Goal: Information Seeking & Learning: Find contact information

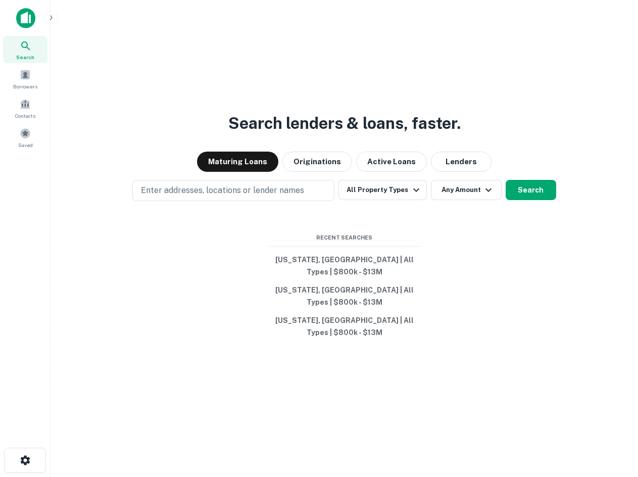
click at [523, 87] on div "Search lenders & loans, faster. Maturing Loans Originations Active Loans Lender…" at bounding box center [345, 262] width 572 height 477
click at [16, 73] on div "Borrowers" at bounding box center [25, 78] width 44 height 27
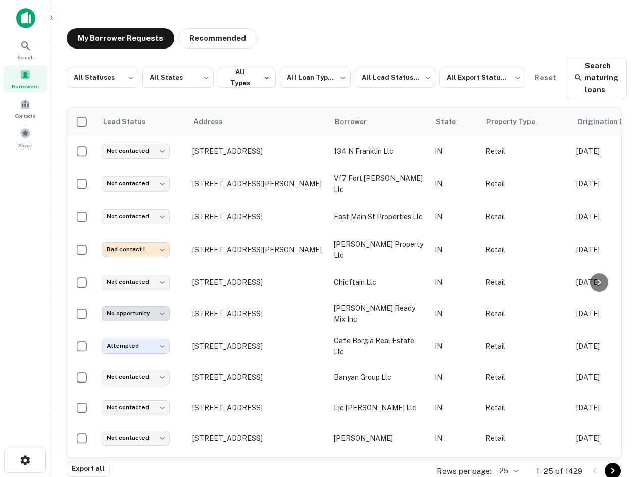
click at [114, 92] on div "**********" at bounding box center [344, 78] width 555 height 42
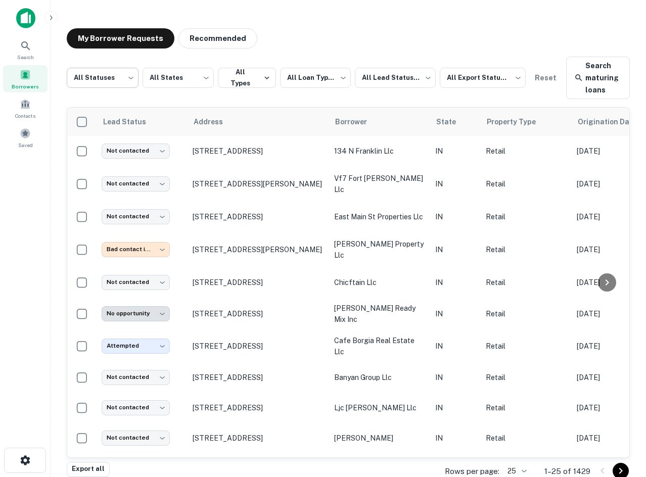
click at [107, 78] on body "**********" at bounding box center [323, 238] width 646 height 477
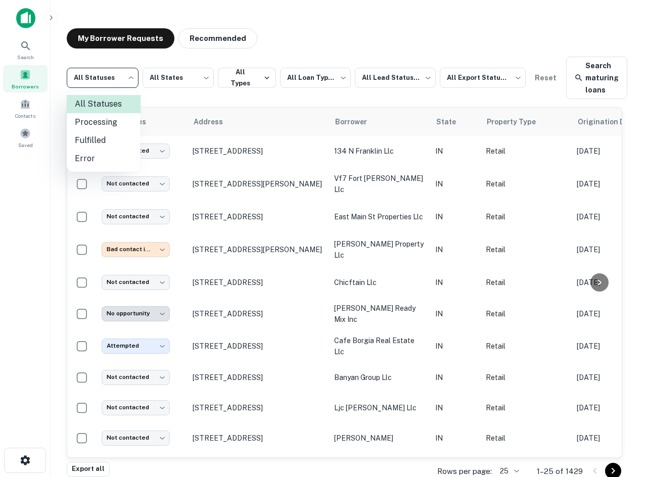
click at [112, 141] on li "Fulfilled" at bounding box center [104, 140] width 74 height 18
type input "*********"
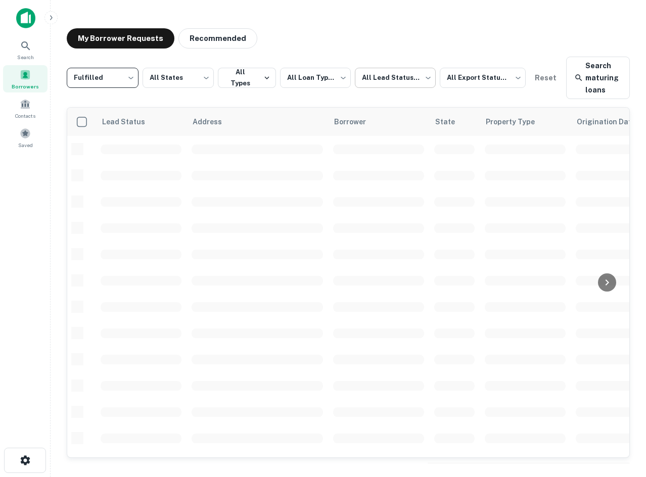
click at [364, 82] on body "**********" at bounding box center [323, 238] width 646 height 477
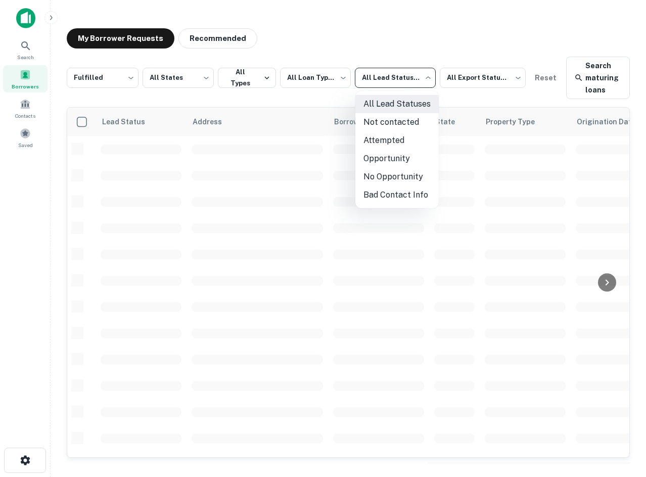
click at [372, 120] on li "Not contacted" at bounding box center [396, 122] width 83 height 18
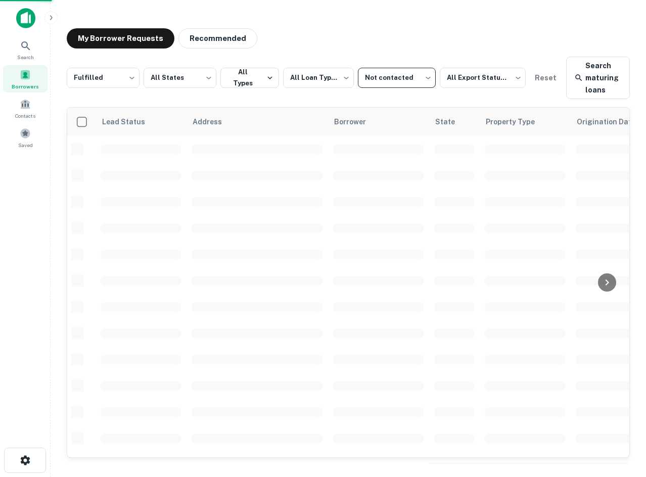
type input "****"
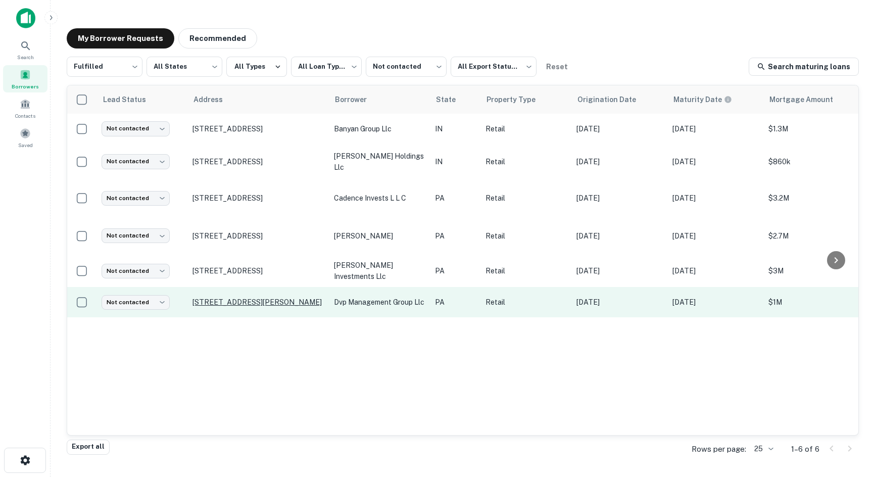
click at [263, 304] on p "2021 Clay Pike Irwin, PA 15642" at bounding box center [258, 302] width 131 height 9
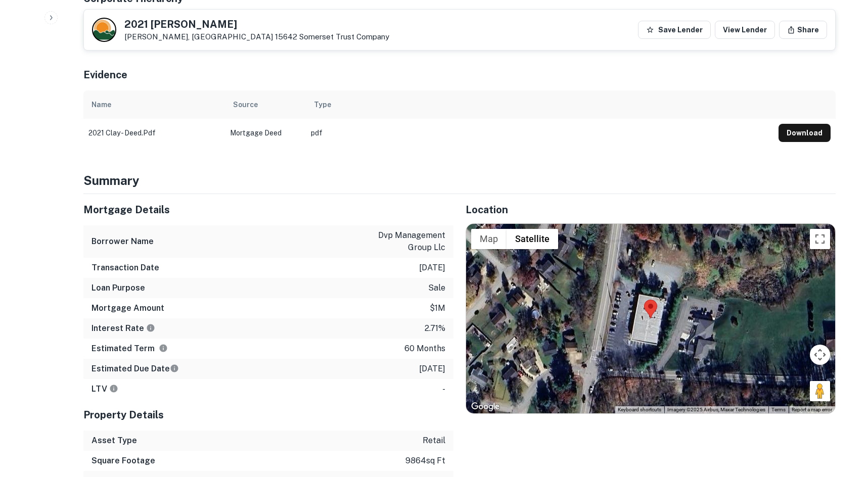
scroll to position [758, 0]
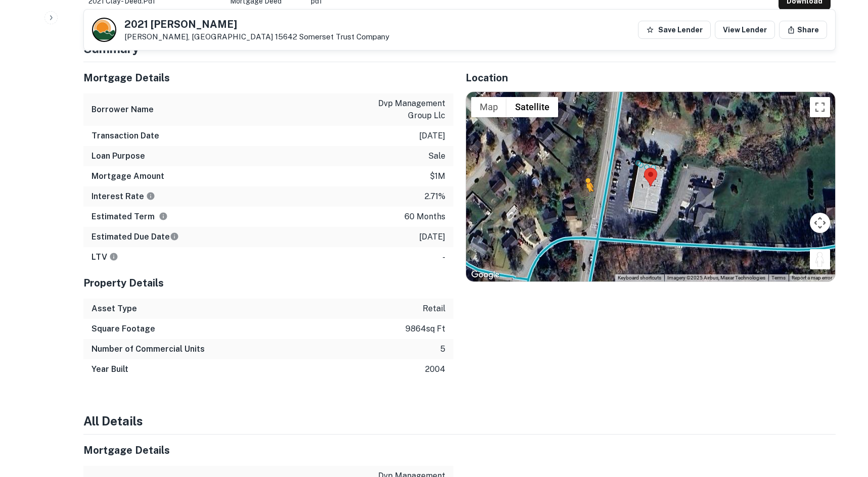
drag, startPoint x: 817, startPoint y: 245, endPoint x: 583, endPoint y: 191, distance: 240.2
click at [583, 191] on div "To activate drag with keyboard, press Alt + Enter. Once in keyboard drag state,…" at bounding box center [650, 187] width 369 height 190
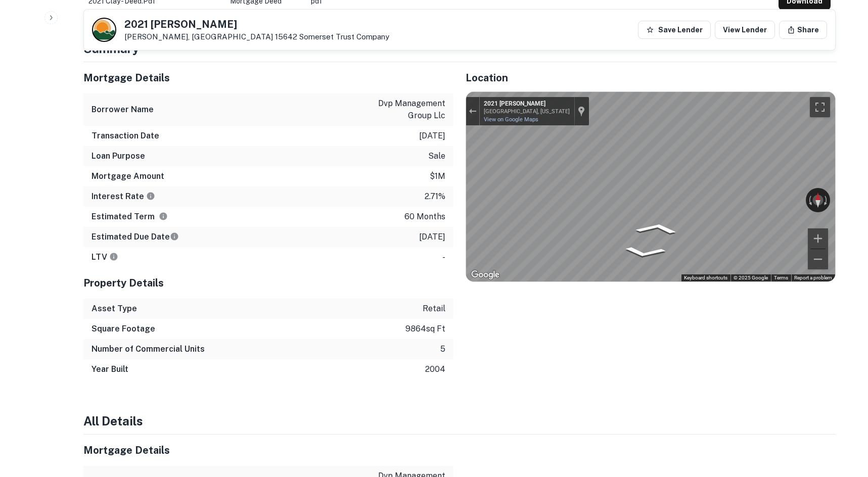
drag, startPoint x: 752, startPoint y: 181, endPoint x: 413, endPoint y: 191, distance: 338.8
click at [413, 191] on div "Mortgage Details Borrower Name dvp management group llc Transaction Date 1/18/2…" at bounding box center [453, 220] width 764 height 317
click at [439, 182] on div "Mortgage Details Borrower Name dvp management group llc Transaction Date 1/18/2…" at bounding box center [453, 220] width 764 height 317
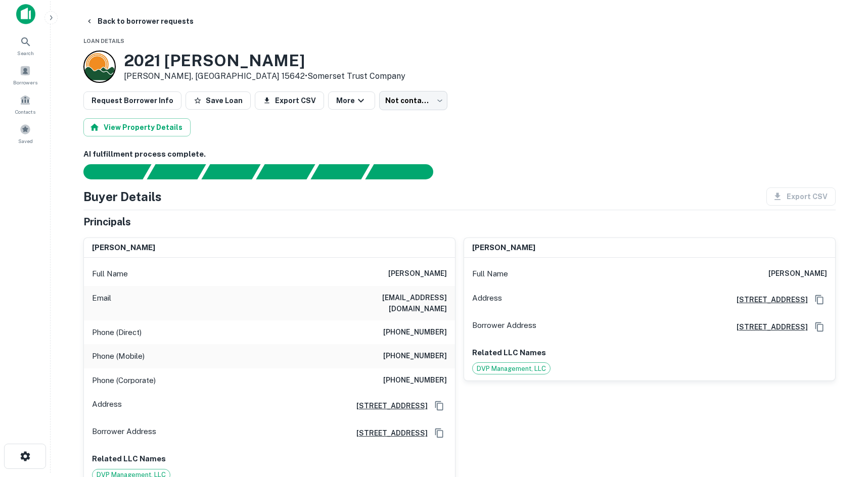
scroll to position [0, 0]
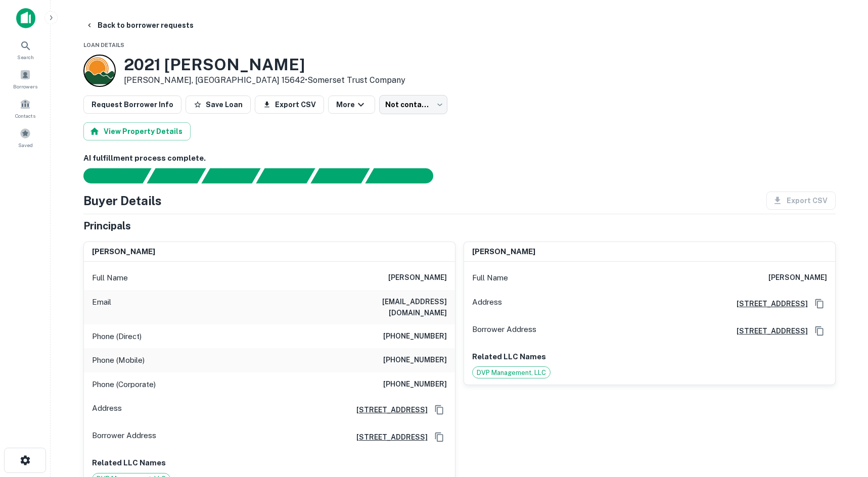
click at [475, 213] on div "Buyer Details Export CSV Principals vincent j. pasqualino Full Name vincent j. …" at bounding box center [459, 450] width 752 height 516
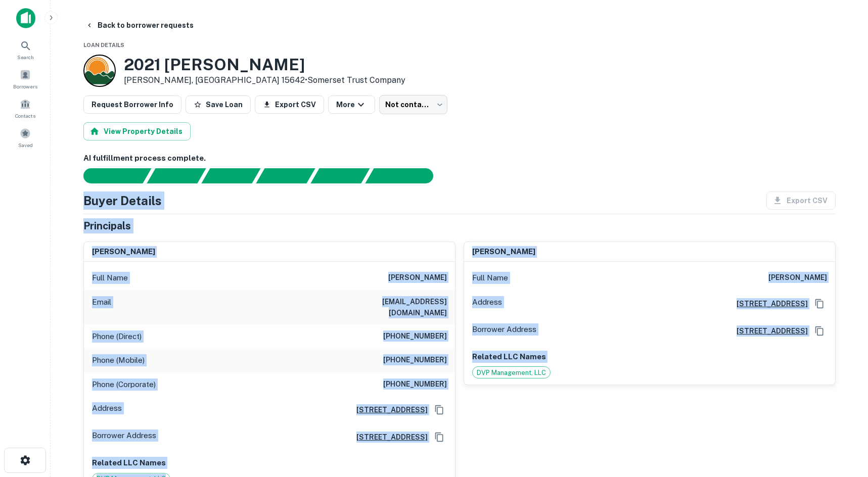
drag, startPoint x: 61, startPoint y: 202, endPoint x: 475, endPoint y: 437, distance: 475.8
click at [475, 437] on main "Back to borrower requests Loan Details 2021 Clay Pike Irwin, PA 15642 • Somerse…" at bounding box center [459, 238] width 817 height 477
click at [475, 437] on div "samianji pasqualino Full Name samianji pasqualino Address 4830 Dargate Lane, Mu…" at bounding box center [645, 363] width 380 height 258
drag, startPoint x: 471, startPoint y: 442, endPoint x: 323, endPoint y: 217, distance: 268.7
click at [323, 217] on div "Buyer Details Export CSV Principals vincent j. pasqualino Full Name vincent j. …" at bounding box center [459, 450] width 752 height 516
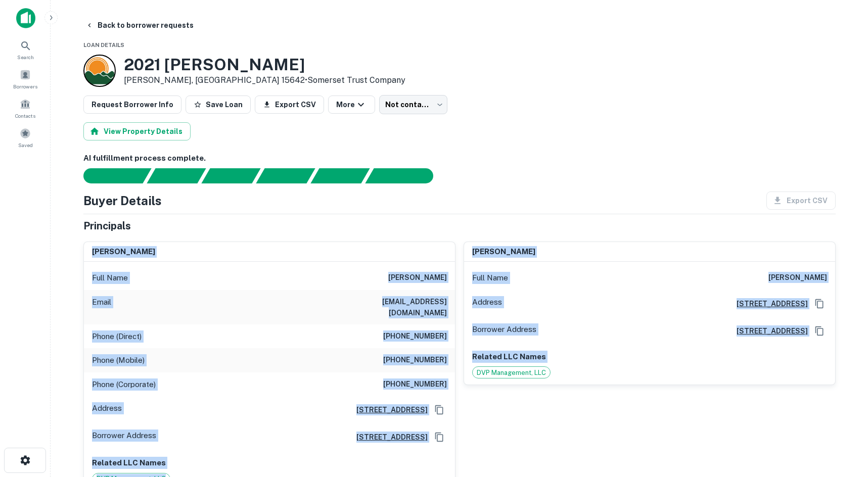
click at [323, 217] on div "Buyer Details Export CSV Principals vincent j. pasqualino Full Name vincent j. …" at bounding box center [459, 450] width 752 height 516
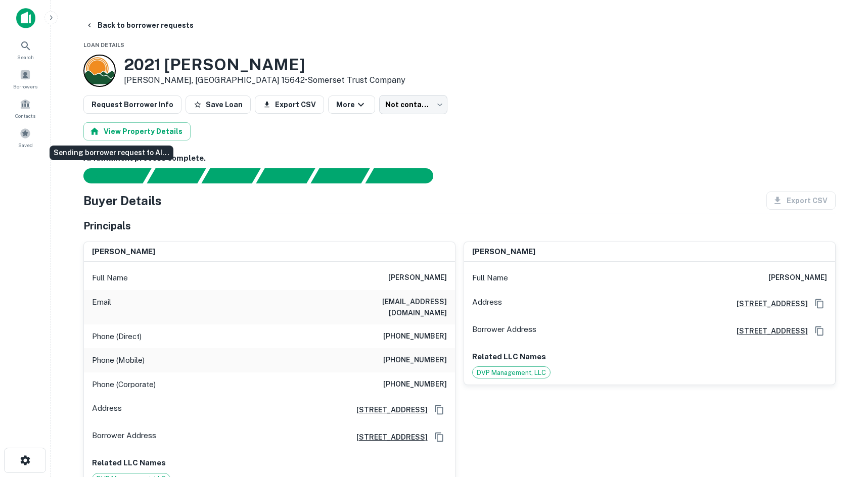
drag, startPoint x: 71, startPoint y: 169, endPoint x: 14, endPoint y: 274, distance: 119.4
click at [71, 169] on div "Sending borrower request to AI..." at bounding box center [109, 175] width 76 height 15
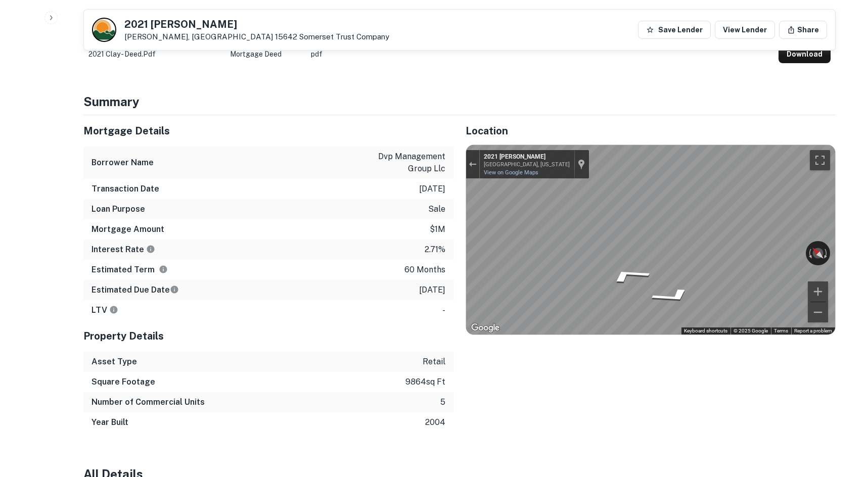
scroll to position [708, 0]
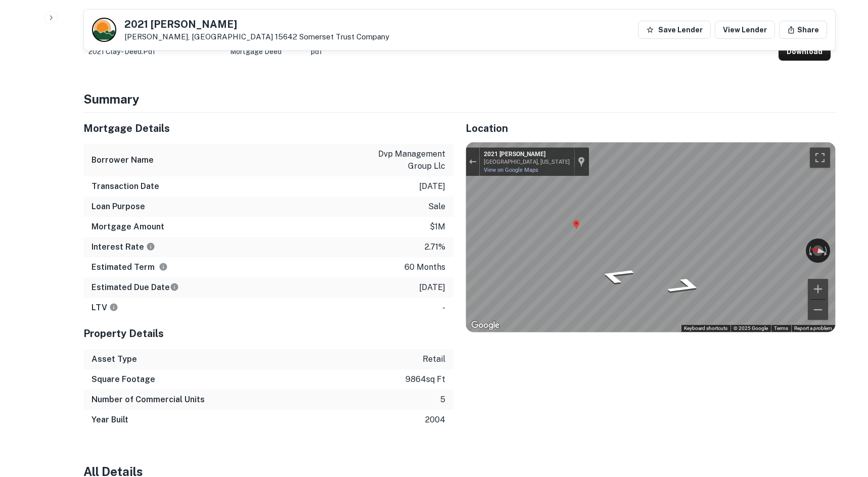
click at [357, 194] on div "Mortgage Details Borrower Name dvp management group llc Transaction Date 1/18/2…" at bounding box center [453, 271] width 764 height 317
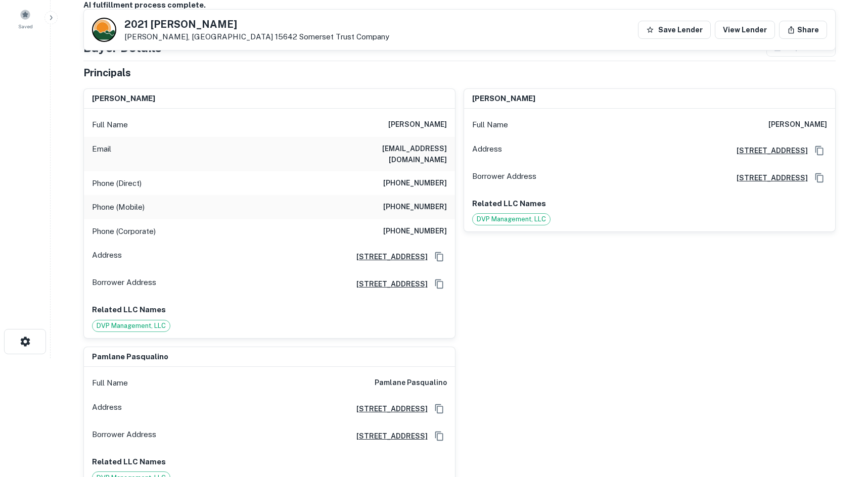
scroll to position [101, 0]
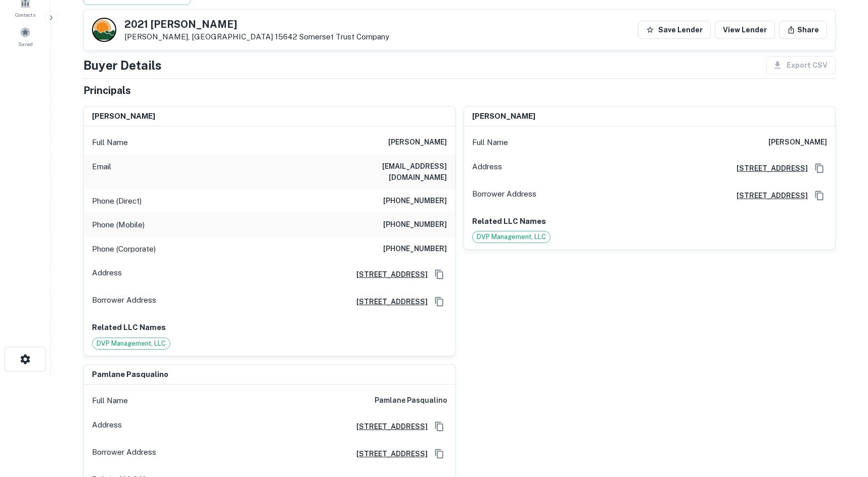
click at [427, 219] on h6 "(412) 480-2372" at bounding box center [415, 225] width 64 height 12
click at [425, 197] on div "Phone (Direct) (412) 798-7738" at bounding box center [269, 201] width 371 height 24
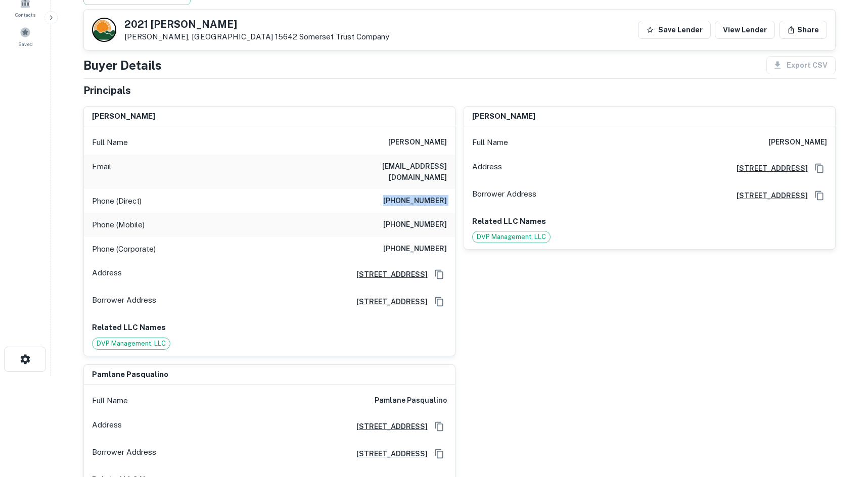
click at [425, 197] on div "Phone (Direct) (412) 798-7738" at bounding box center [269, 201] width 371 height 24
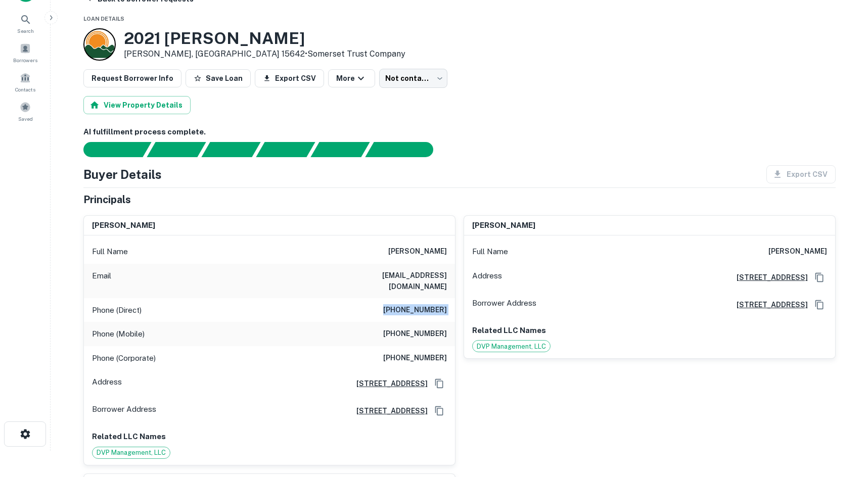
scroll to position [0, 0]
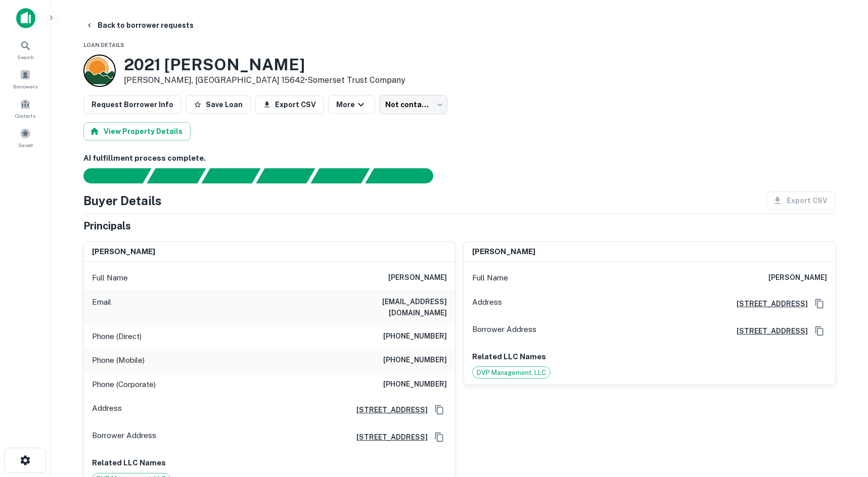
click at [477, 183] on div "AI fulfillment process complete. Buyer Details Export CSV Principals vincent j.…" at bounding box center [459, 480] width 752 height 655
click at [407, 331] on h6 "(412) 798-7738" at bounding box center [415, 337] width 64 height 12
copy h6 "(412) 798-7738"
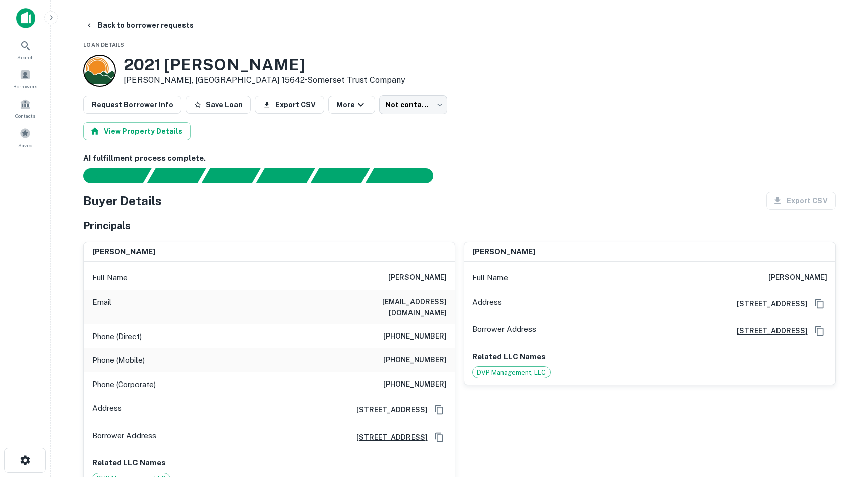
click at [23, 241] on div "Search Borrowers Contacts Saved" at bounding box center [25, 223] width 50 height 446
drag, startPoint x: 651, startPoint y: 196, endPoint x: 668, endPoint y: 190, distance: 17.6
click at [645, 196] on div "Buyer Details Export CSV" at bounding box center [459, 201] width 752 height 18
click at [37, 293] on div "Search Borrowers Contacts Saved" at bounding box center [25, 223] width 50 height 446
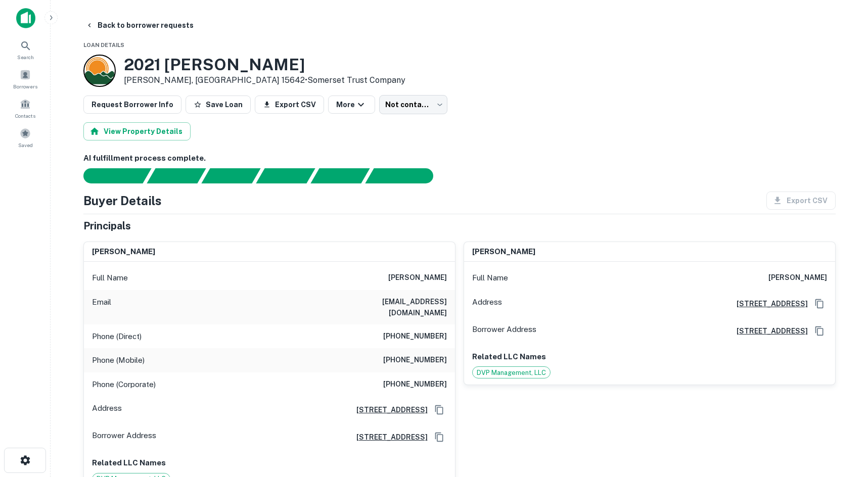
click at [64, 319] on main "Back to borrower requests Loan Details 2021 Clay Pike Irwin, PA 15642 • Somerse…" at bounding box center [459, 238] width 817 height 477
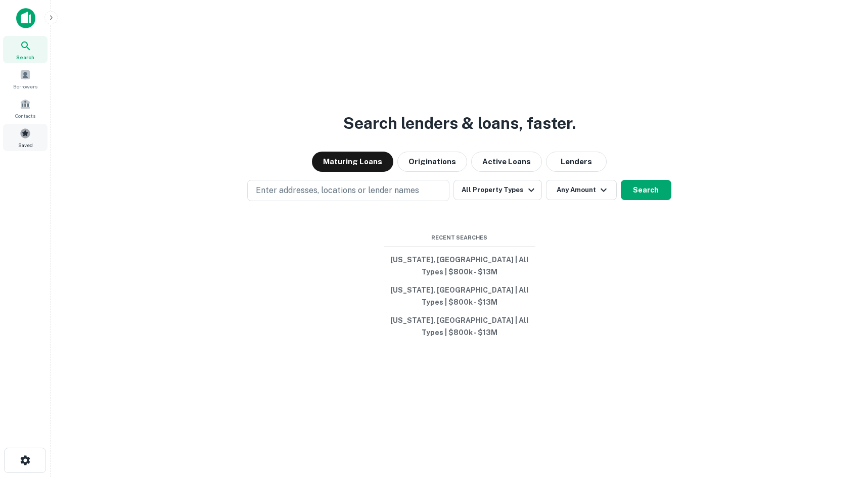
click at [37, 133] on div "Saved" at bounding box center [25, 137] width 44 height 27
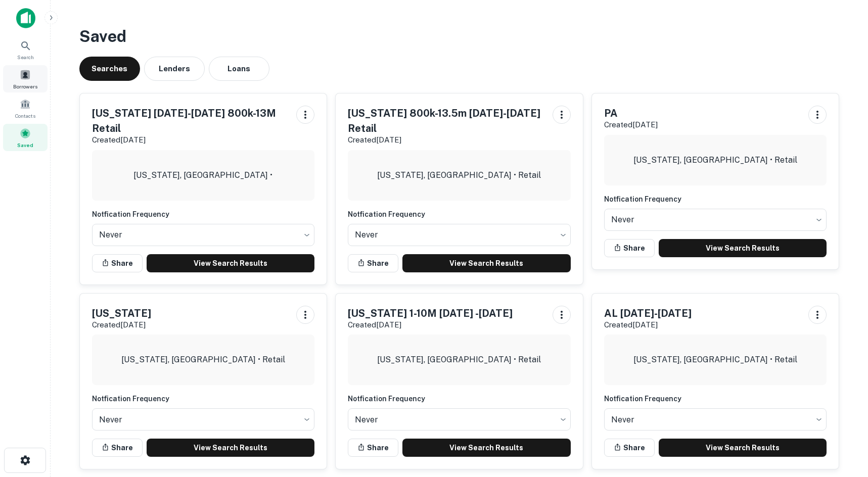
click at [32, 79] on div "Borrowers" at bounding box center [25, 78] width 44 height 27
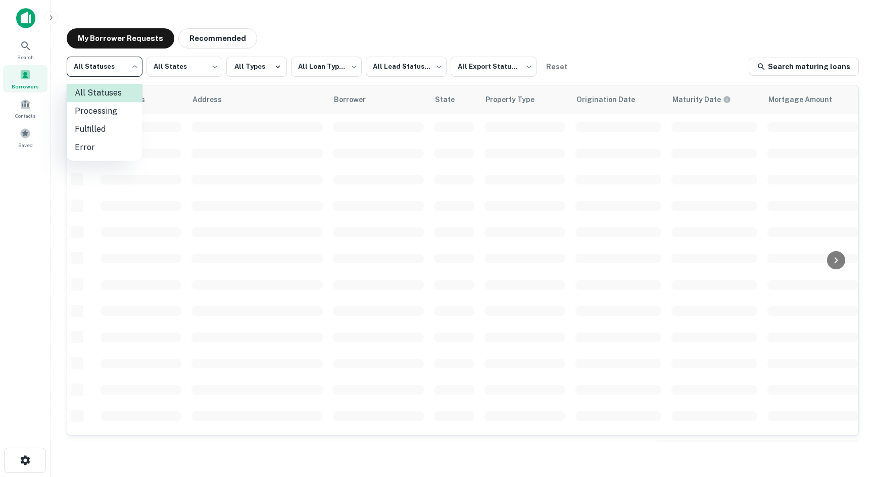
click at [124, 74] on body "**********" at bounding box center [437, 238] width 875 height 477
click at [111, 132] on li "Fulfilled" at bounding box center [105, 129] width 76 height 18
type input "*********"
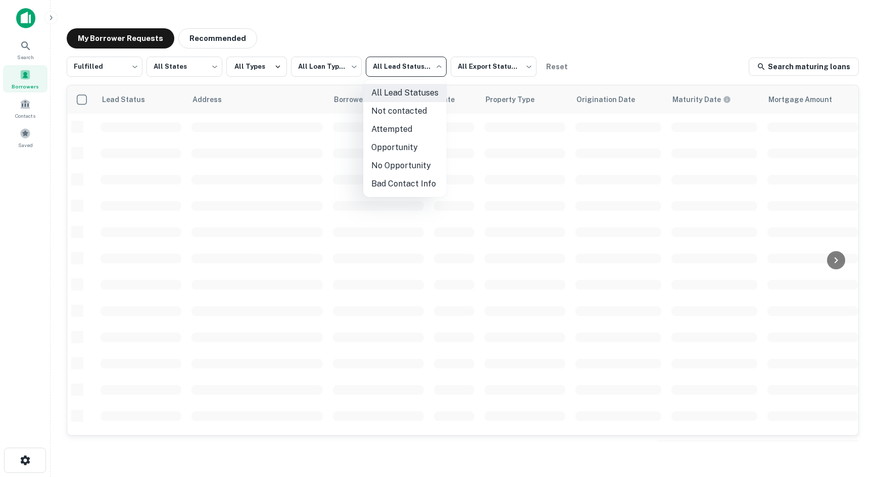
click at [367, 60] on body "**********" at bounding box center [437, 238] width 875 height 477
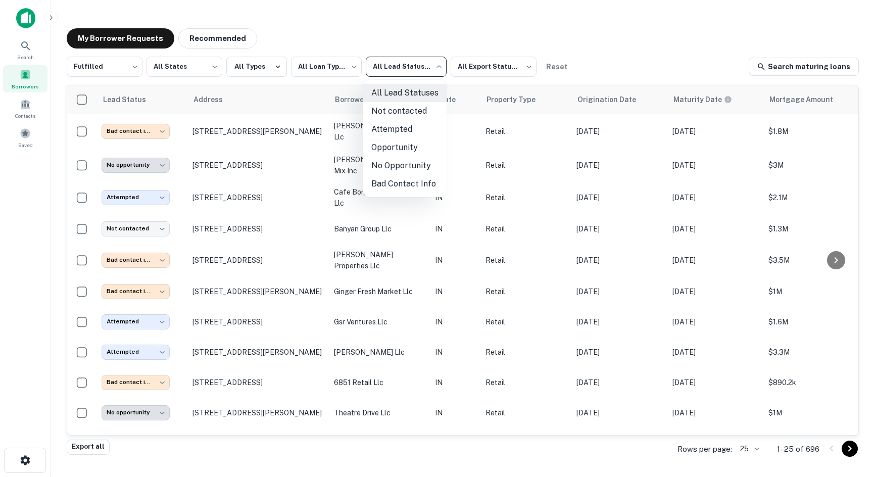
click at [403, 107] on li "Not contacted" at bounding box center [404, 111] width 83 height 18
type input "****"
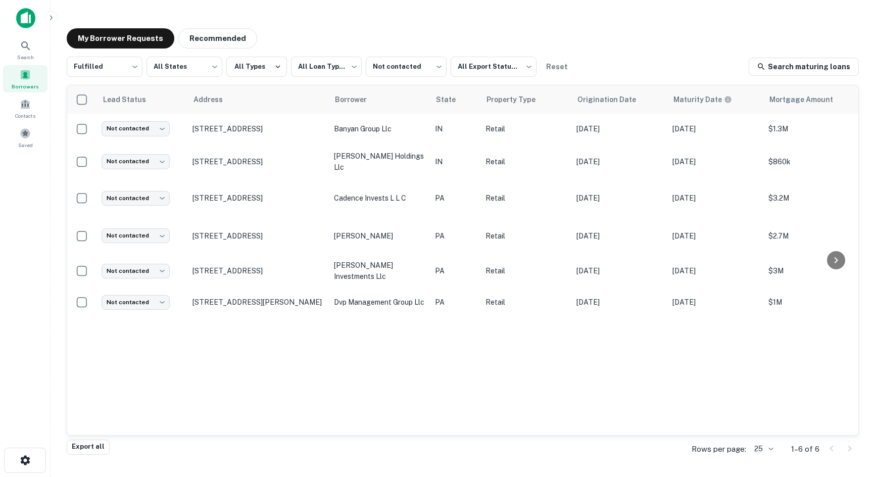
drag, startPoint x: 20, startPoint y: 250, endPoint x: 28, endPoint y: 248, distance: 8.8
click at [20, 250] on div "Search Borrowers Contacts Saved" at bounding box center [25, 223] width 50 height 446
drag, startPoint x: 57, startPoint y: 219, endPoint x: 684, endPoint y: 53, distance: 648.9
click at [57, 219] on main "**********" at bounding box center [463, 238] width 825 height 477
click at [45, 263] on div "Search Borrowers Contacts Saved" at bounding box center [25, 223] width 50 height 446
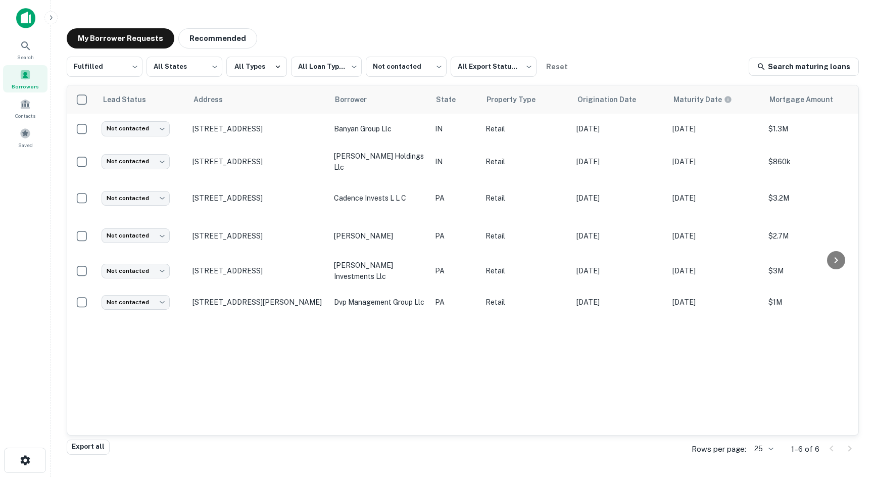
drag, startPoint x: 62, startPoint y: 55, endPoint x: 846, endPoint y: 307, distance: 823.6
click at [846, 307] on div "**********" at bounding box center [463, 235] width 809 height 430
click at [738, 381] on div "Lead Status Address Borrower State Property Type Origination Date Maturity Date…" at bounding box center [462, 260] width 791 height 350
click at [62, 171] on div "**********" at bounding box center [463, 235] width 809 height 430
click at [679, 57] on div "**********" at bounding box center [463, 67] width 792 height 20
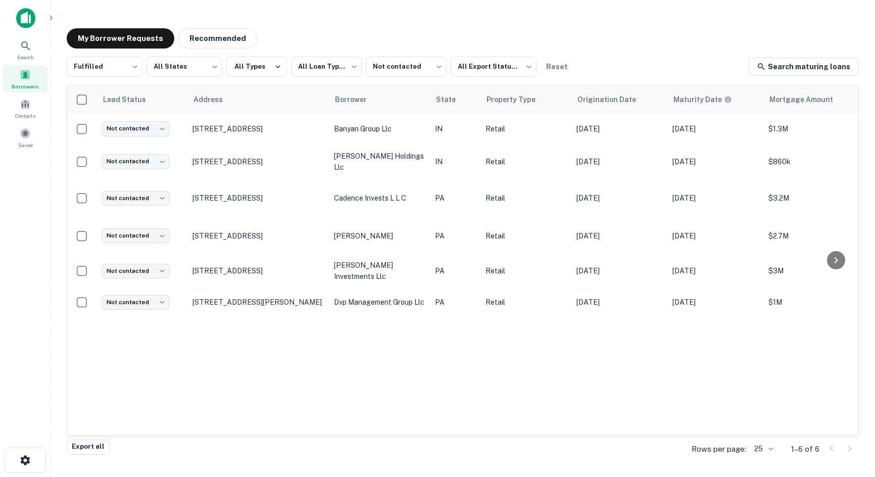
drag, startPoint x: 341, startPoint y: 35, endPoint x: 322, endPoint y: 45, distance: 20.8
click at [341, 35] on div "My Borrower Requests Recommended" at bounding box center [463, 38] width 792 height 20
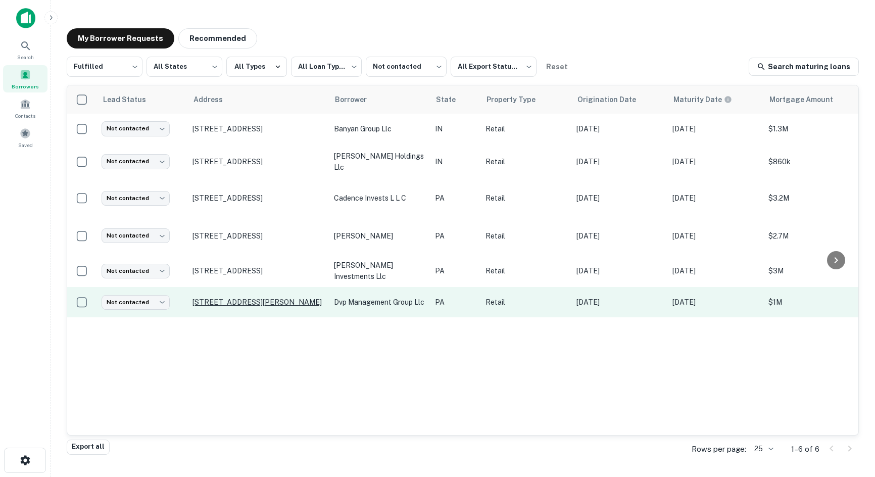
click at [249, 307] on p "2021 Clay Pike Irwin, PA 15642" at bounding box center [258, 302] width 131 height 9
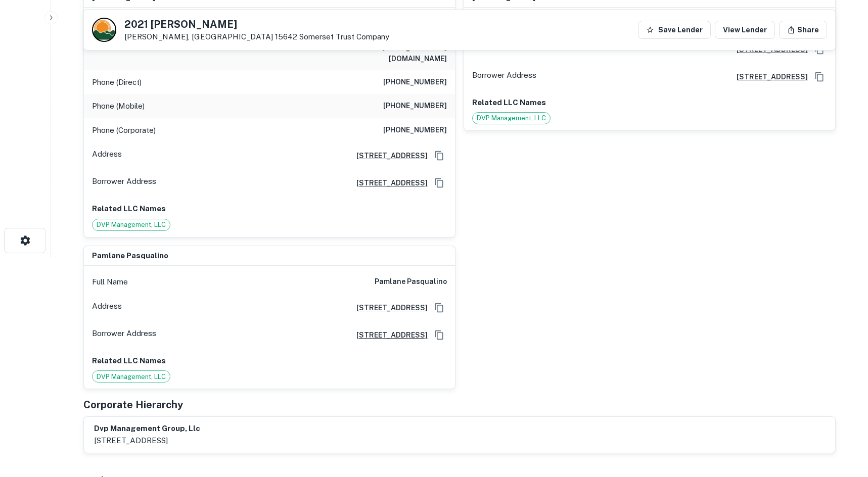
scroll to position [202, 0]
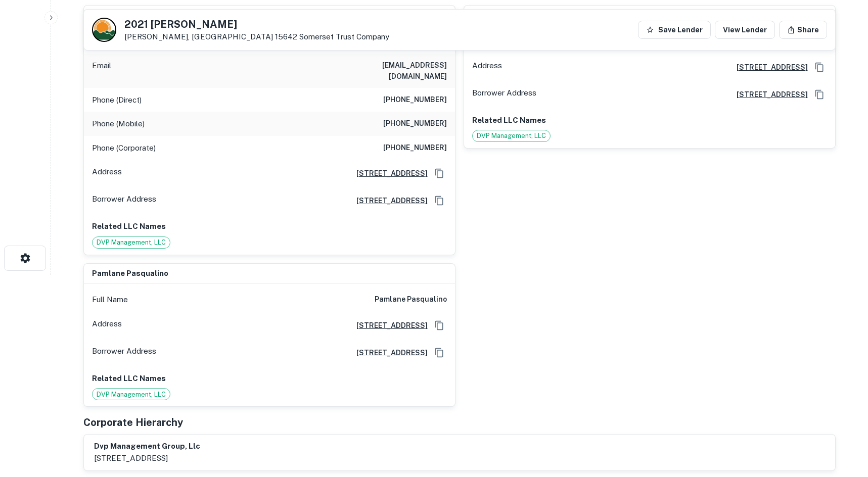
click at [48, 142] on div "Search Borrowers Contacts Saved" at bounding box center [25, 21] width 50 height 446
click at [82, 191] on div "vincent j. pasqualino Full Name vincent j. pasqualino Email pasquavin@aol.com P…" at bounding box center [265, 126] width 380 height 258
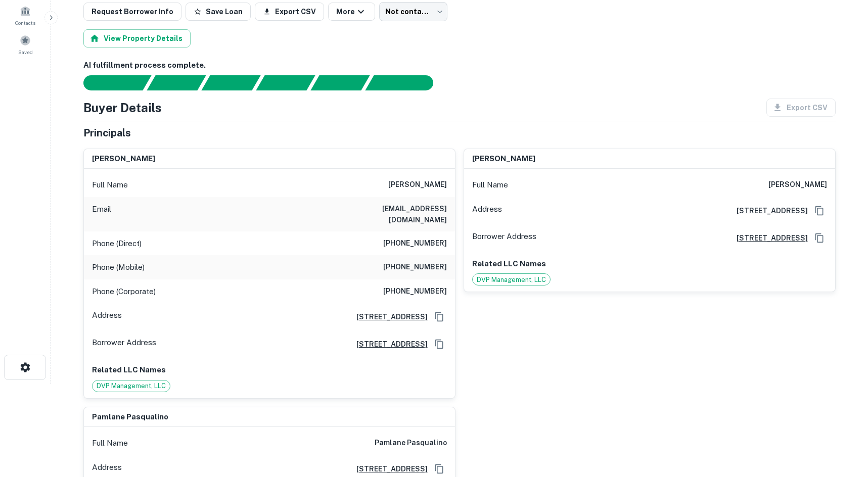
scroll to position [101, 0]
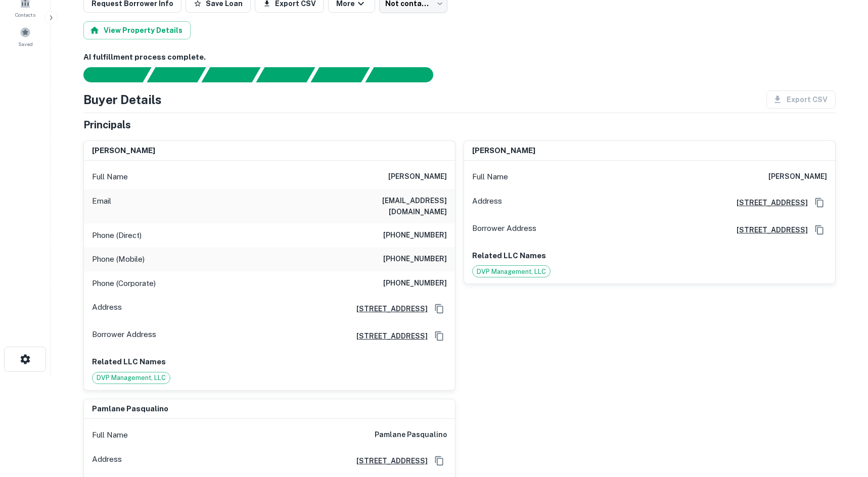
click at [431, 253] on h6 "(412) 480-2372" at bounding box center [415, 259] width 64 height 12
click at [431, 247] on div "Phone (Mobile) (412) 480-2372" at bounding box center [269, 259] width 371 height 24
click at [431, 229] on h6 "(412) 798-7738" at bounding box center [415, 235] width 64 height 12
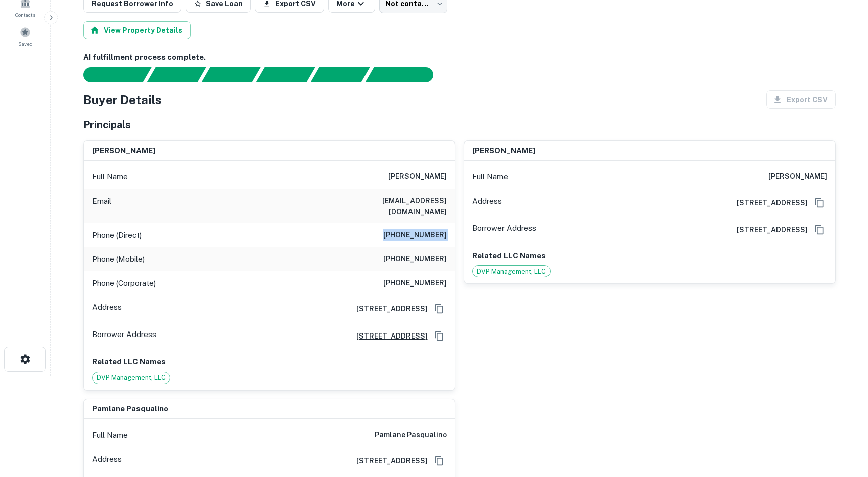
copy h6 "(412) 798-7738"
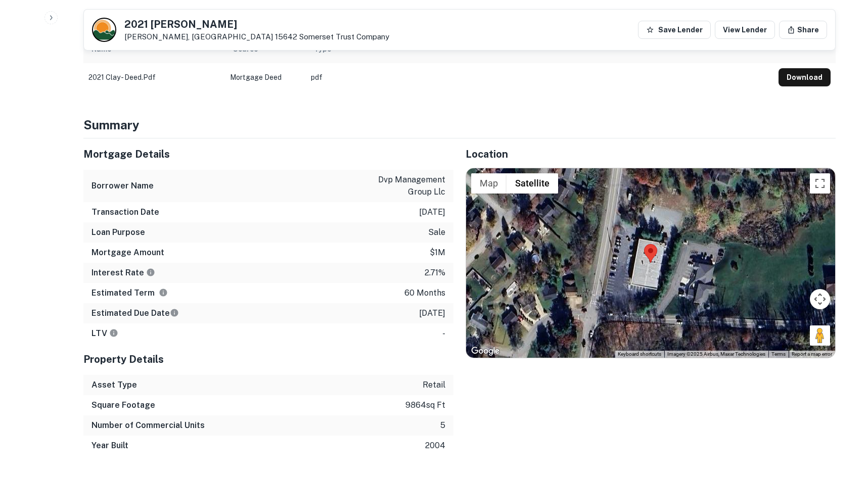
scroll to position [859, 0]
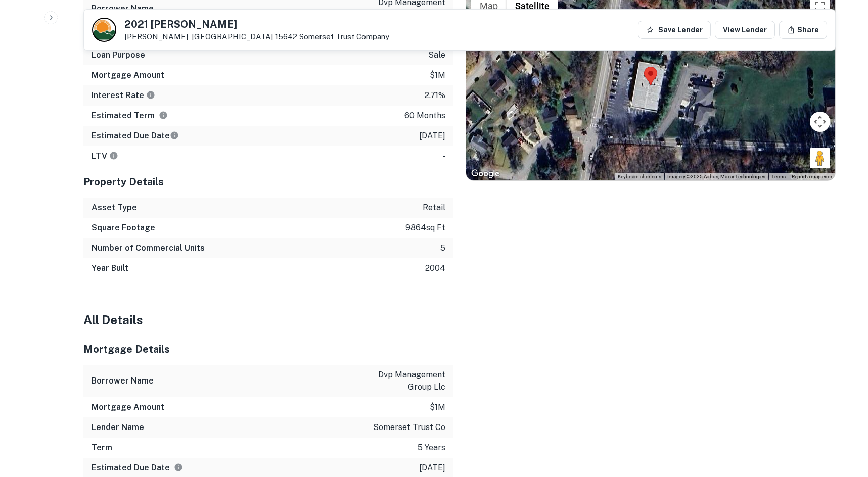
drag, startPoint x: 827, startPoint y: 152, endPoint x: 682, endPoint y: 92, distance: 156.8
click at [638, 82] on div "Map Terrain Satellite Labels Keyboard shortcuts Map Data Imagery ©2025 Airbus, …" at bounding box center [650, 86] width 369 height 190
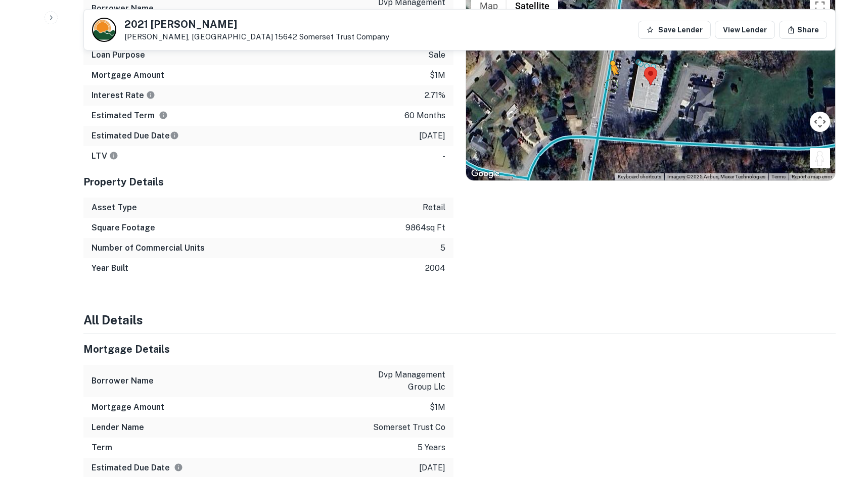
drag, startPoint x: 810, startPoint y: 153, endPoint x: 611, endPoint y: 74, distance: 214.6
click at [611, 74] on div "To activate drag with keyboard, press Alt + Enter. Once in keyboard drag state,…" at bounding box center [650, 86] width 369 height 190
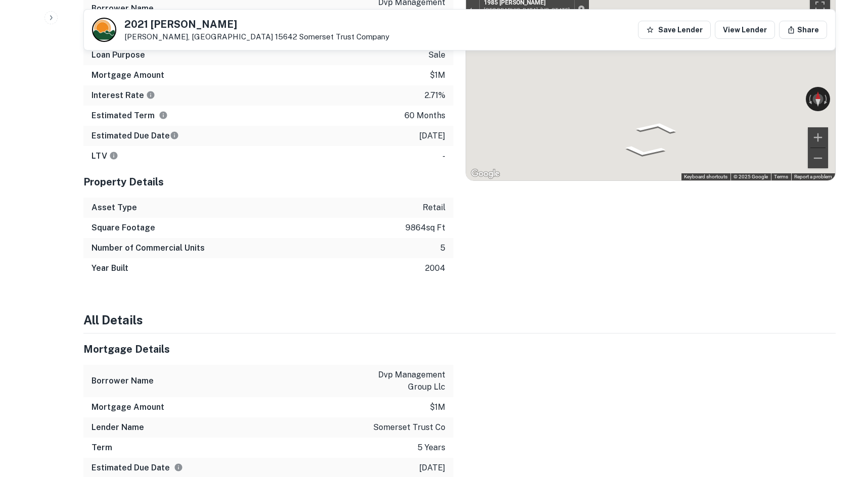
scroll to position [840, 0]
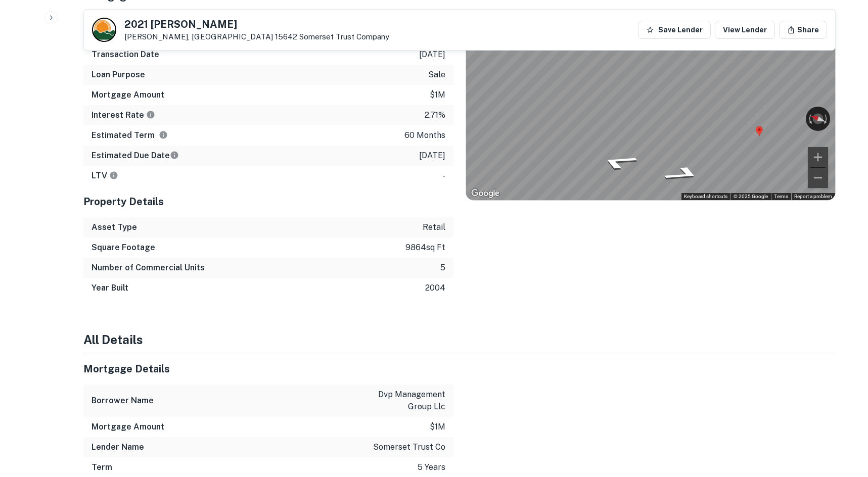
click at [421, 95] on div "Mortgage Details Borrower Name dvp management group llc Transaction Date 1/18/2…" at bounding box center [453, 139] width 764 height 317
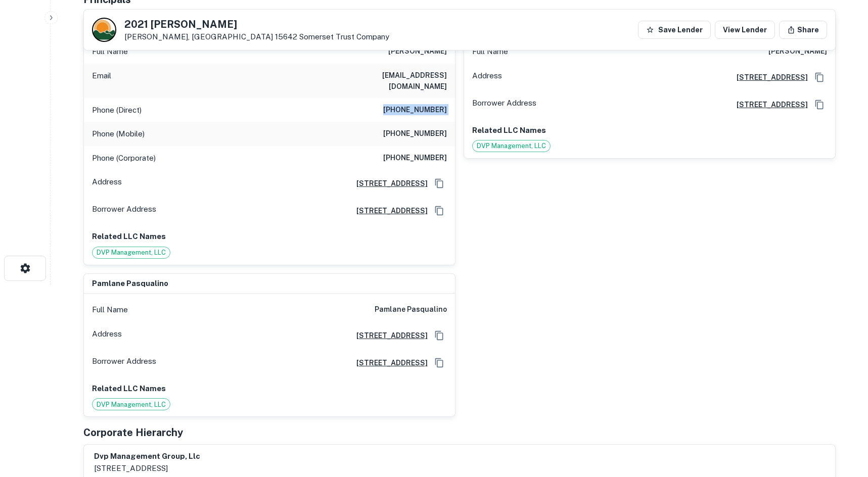
scroll to position [182, 0]
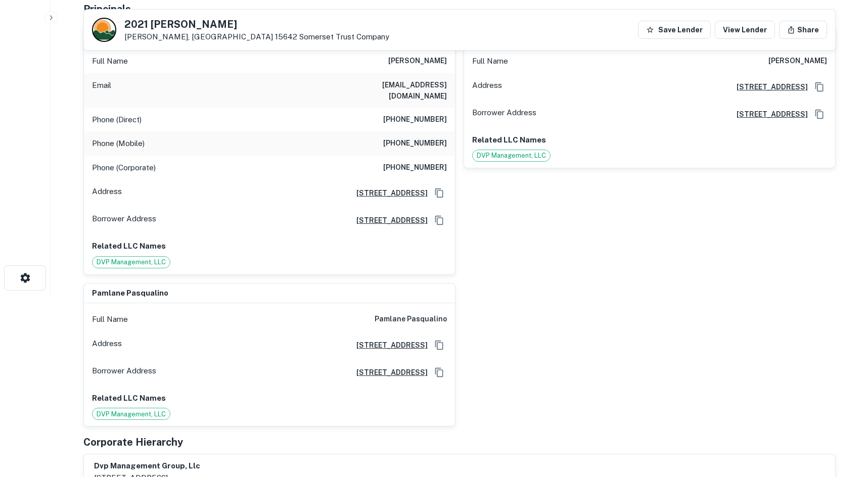
click at [409, 137] on h6 "(412) 480-2372" at bounding box center [415, 143] width 64 height 12
copy h6 "(412) 480-2372"
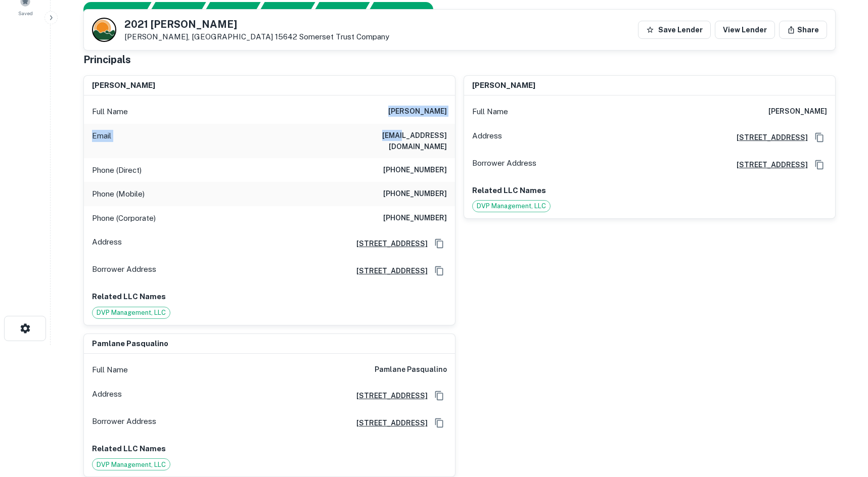
drag, startPoint x: 360, startPoint y: 111, endPoint x: 402, endPoint y: 145, distance: 54.3
click at [402, 145] on div "Full Name vincent j. pasqualino Email pasquavin@aol.com Phone (Direct) (412) 79…" at bounding box center [269, 210] width 371 height 229
click at [402, 145] on div "Email pasquavin@aol.com" at bounding box center [269, 141] width 371 height 34
drag, startPoint x: 380, startPoint y: 113, endPoint x: 370, endPoint y: 119, distance: 11.4
click at [383, 118] on div "Full Name vincent j. pasqualino" at bounding box center [269, 112] width 371 height 24
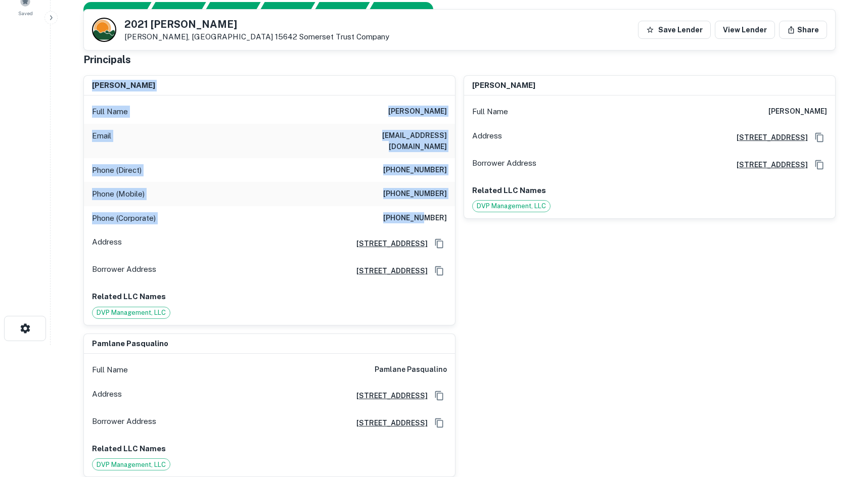
drag, startPoint x: 89, startPoint y: 80, endPoint x: 427, endPoint y: 197, distance: 356.9
click at [427, 197] on div "vincent j. pasqualino Full Name vincent j. pasqualino Email pasquavin@aol.com P…" at bounding box center [269, 200] width 371 height 249
click at [427, 206] on div "Phone (Corporate) (724) 733-9961" at bounding box center [269, 218] width 371 height 24
drag, startPoint x: 451, startPoint y: 209, endPoint x: 88, endPoint y: 67, distance: 389.7
click at [88, 67] on div "vincent j. pasqualino Full Name vincent j. pasqualino Email pasquavin@aol.com P…" at bounding box center [265, 196] width 380 height 258
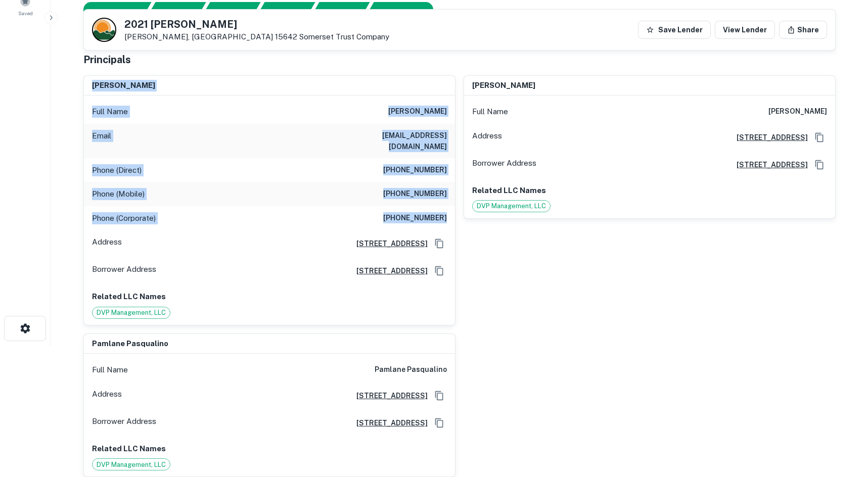
click at [92, 80] on h6 "vincent j. pasqualino" at bounding box center [123, 86] width 63 height 12
drag, startPoint x: 77, startPoint y: 53, endPoint x: 444, endPoint y: 199, distance: 395.4
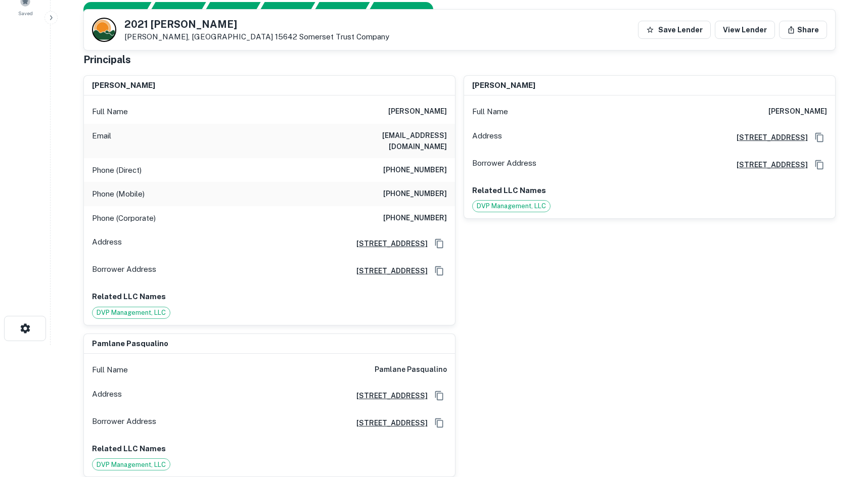
click at [447, 206] on div "Phone (Corporate) (724) 733-9961" at bounding box center [269, 218] width 371 height 24
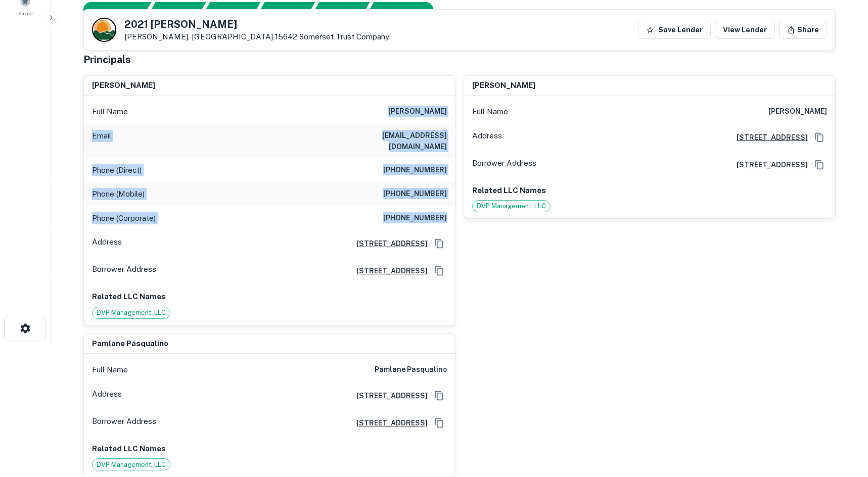
drag, startPoint x: 453, startPoint y: 215, endPoint x: 171, endPoint y: 97, distance: 306.0
click at [171, 97] on div "Full Name vincent j. pasqualino Email pasquavin@aol.com Phone (Direct) (412) 79…" at bounding box center [269, 210] width 371 height 229
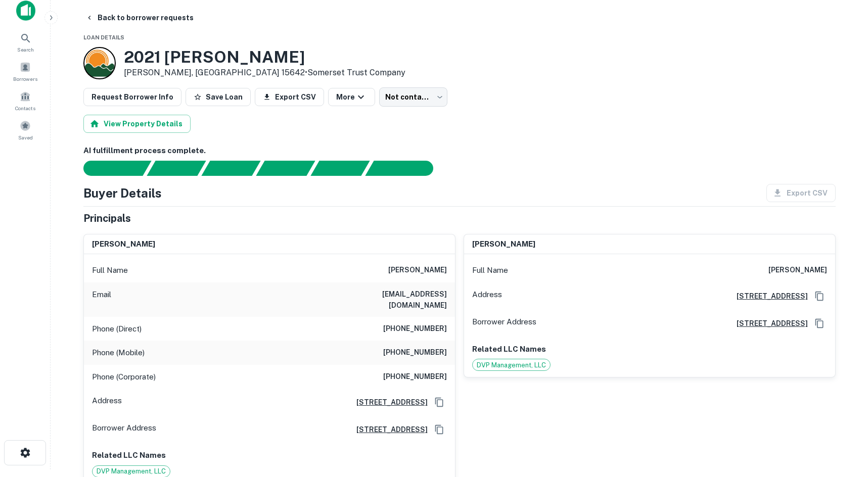
scroll to position [0, 0]
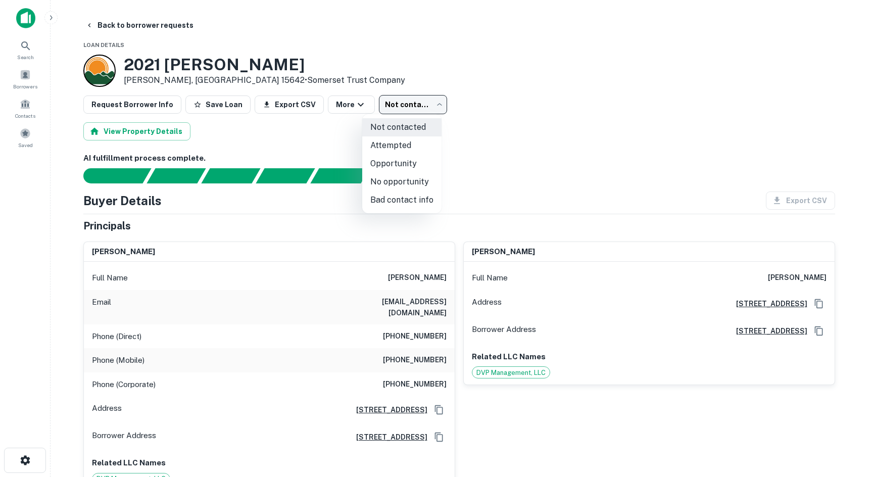
click at [405, 114] on body "Search Borrowers Contacts Saved Back to borrower requests Loan Details 2021 Cla…" at bounding box center [437, 238] width 875 height 477
click at [400, 185] on li "No opportunity" at bounding box center [401, 182] width 79 height 18
type input "**********"
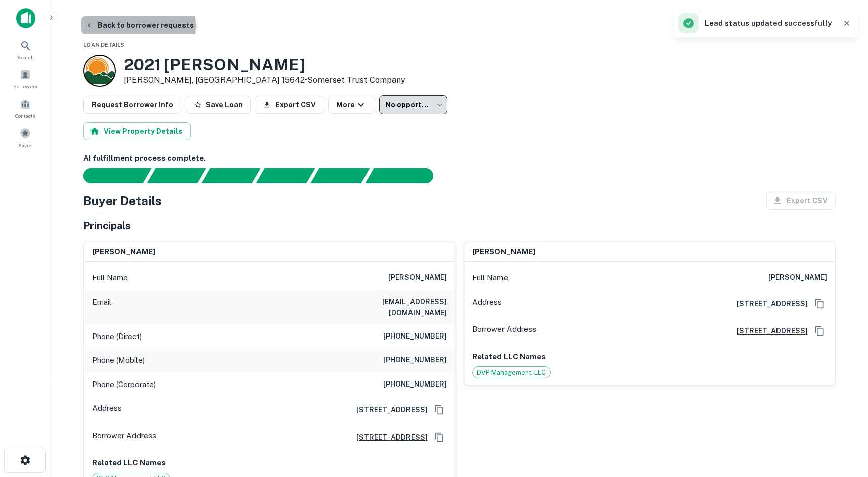
click at [137, 26] on button "Back to borrower requests" at bounding box center [139, 25] width 116 height 18
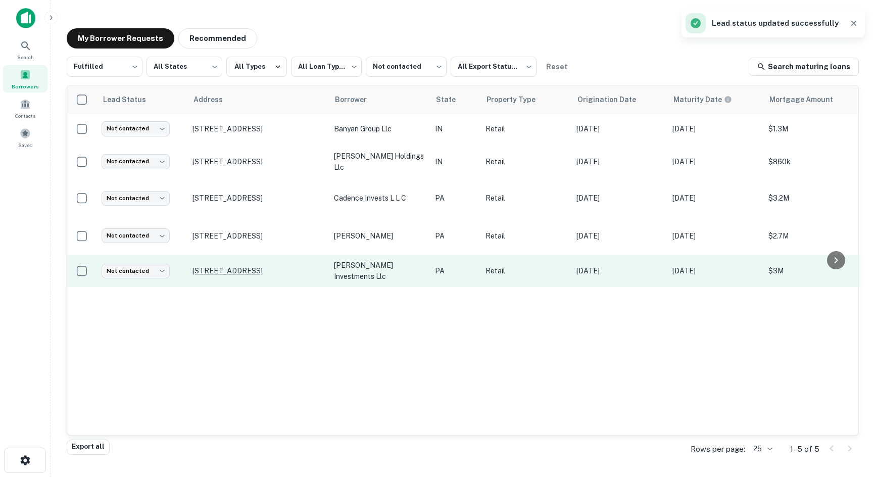
click at [215, 275] on p "1633 Airport Rd Allentown, PA 18109" at bounding box center [258, 270] width 131 height 9
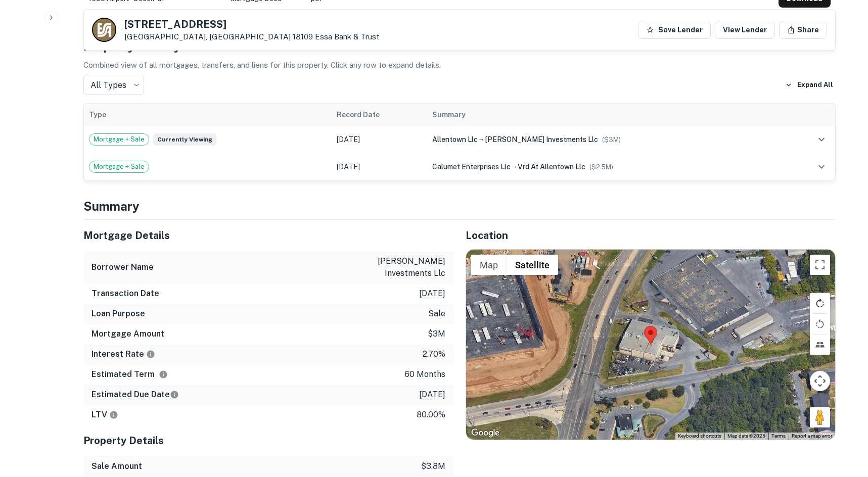
scroll to position [657, 0]
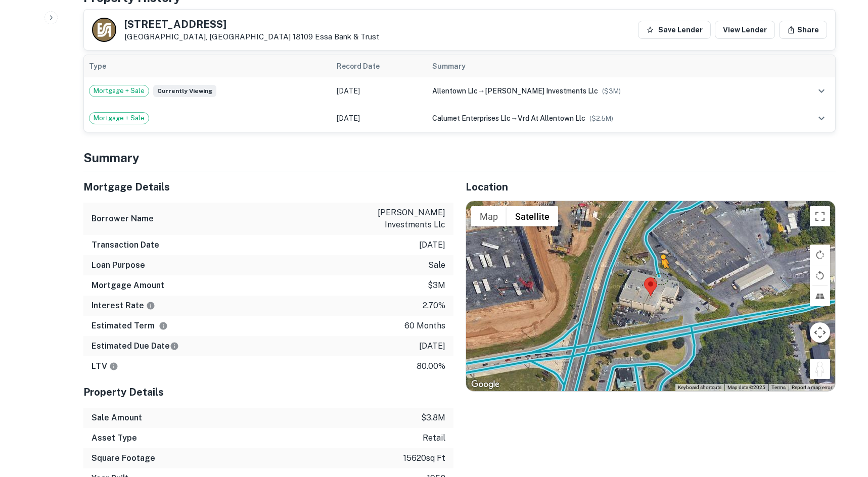
drag, startPoint x: 820, startPoint y: 361, endPoint x: 656, endPoint y: 261, distance: 191.9
click at [656, 261] on div "To activate drag with keyboard, press Alt + Enter. Once in keyboard drag state,…" at bounding box center [650, 296] width 369 height 190
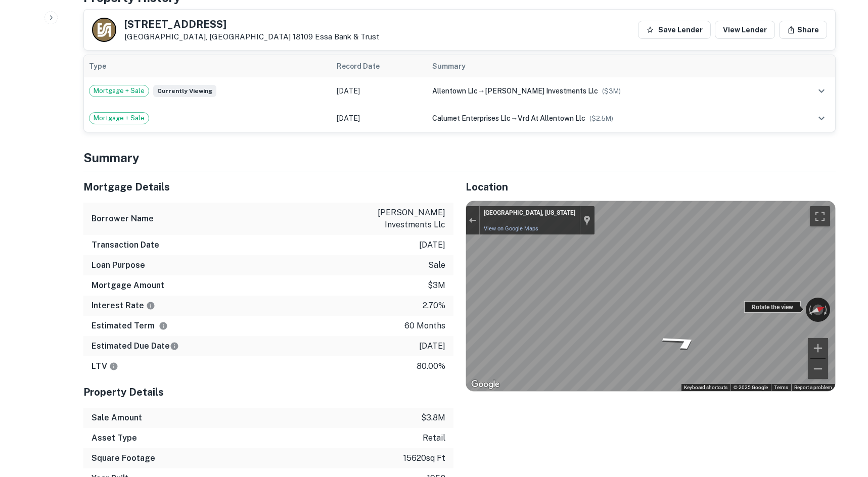
click at [787, 292] on div "← Move left → Move right ↑ Move up ↓ Move down + Zoom in - Zoom out Allentown, …" at bounding box center [650, 296] width 369 height 190
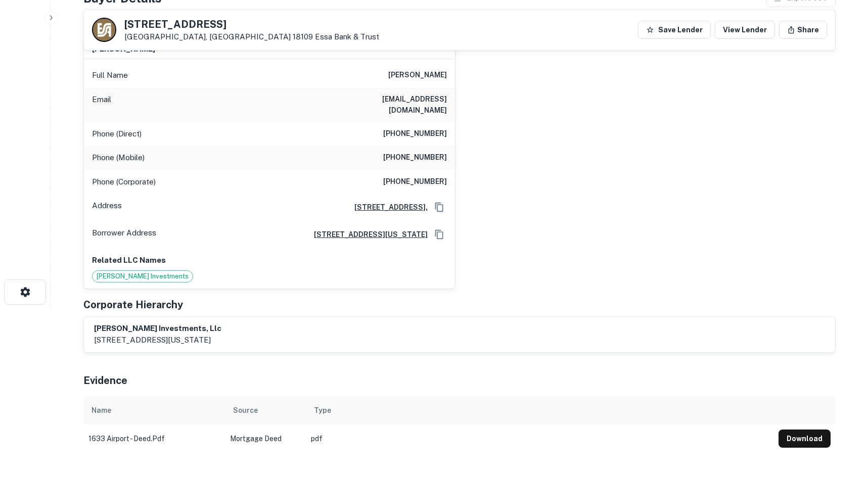
scroll to position [152, 0]
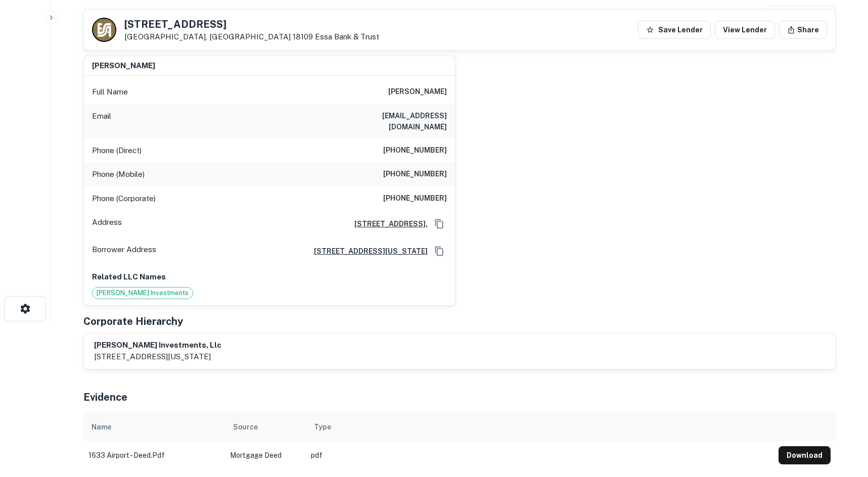
click at [417, 145] on h6 "(610) 867-2240" at bounding box center [415, 151] width 64 height 12
click at [416, 145] on h6 "(610) 867-2240" at bounding box center [415, 151] width 64 height 12
click at [417, 162] on div "Phone (Mobile) (484) 767-8195" at bounding box center [269, 174] width 371 height 24
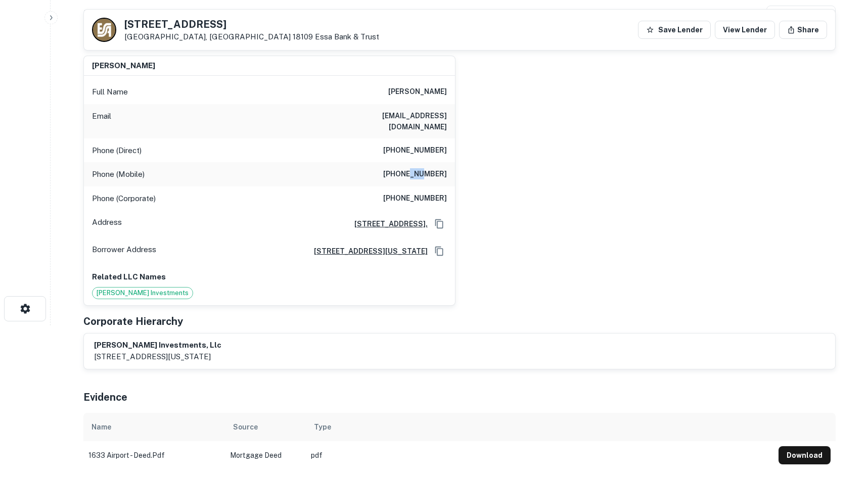
click at [417, 162] on div "Phone (Mobile) (484) 767-8195" at bounding box center [269, 174] width 371 height 24
copy h6 "(484) 767-8195"
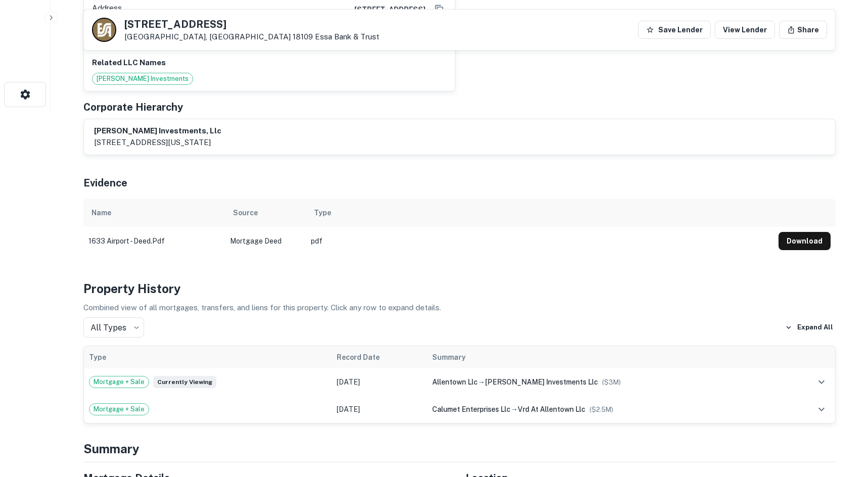
scroll to position [202, 0]
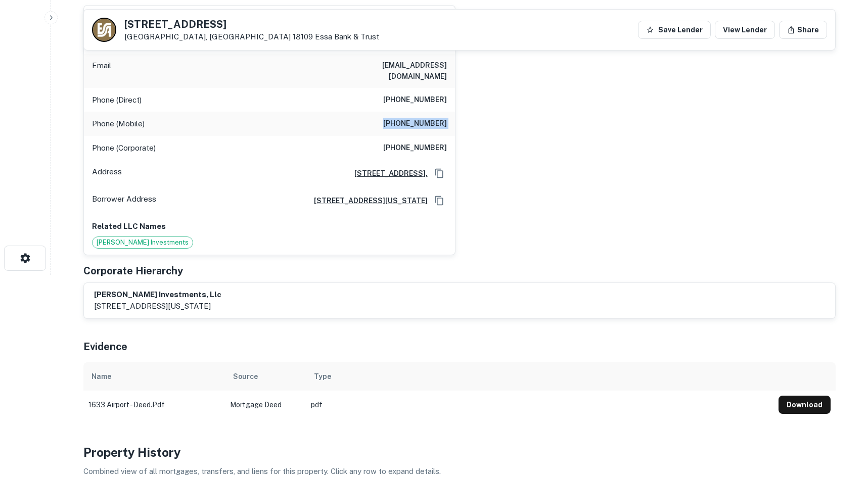
click at [409, 95] on h6 "(610) 867-2240" at bounding box center [415, 100] width 64 height 12
copy h6 "(610) 867-2240"
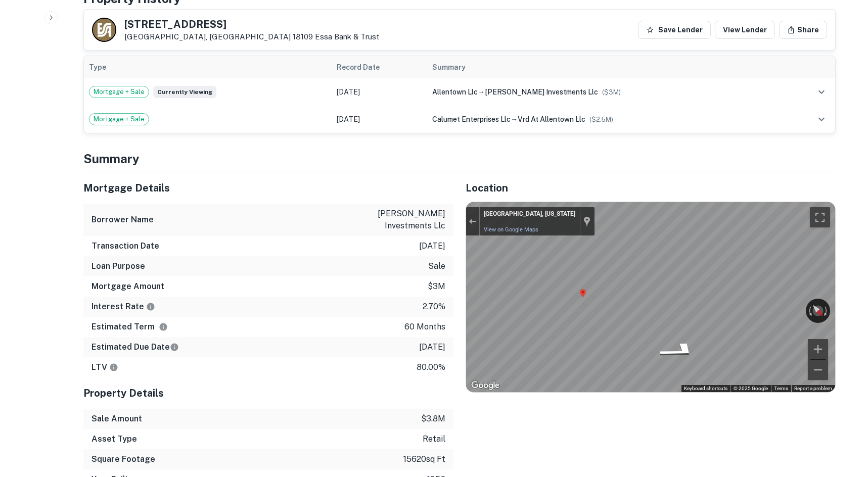
scroll to position [657, 0]
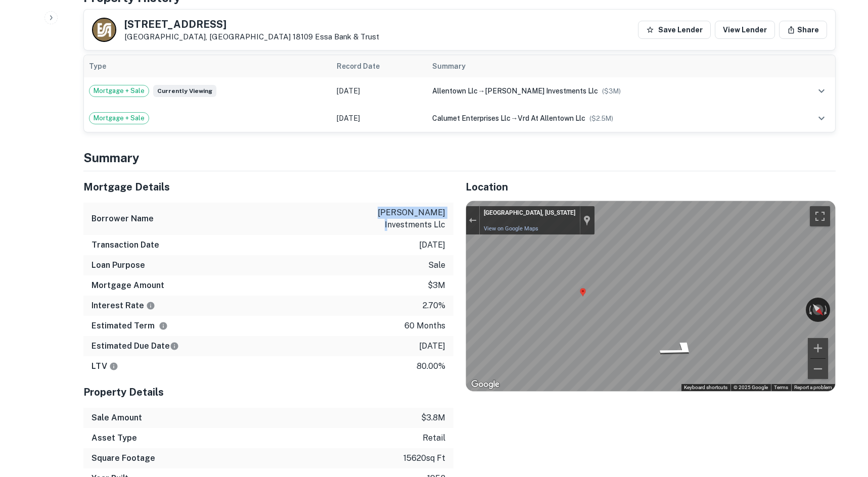
drag, startPoint x: 341, startPoint y: 207, endPoint x: 367, endPoint y: 223, distance: 30.4
click at [367, 223] on div "Borrower Name stella cadente investments llc" at bounding box center [268, 219] width 370 height 32
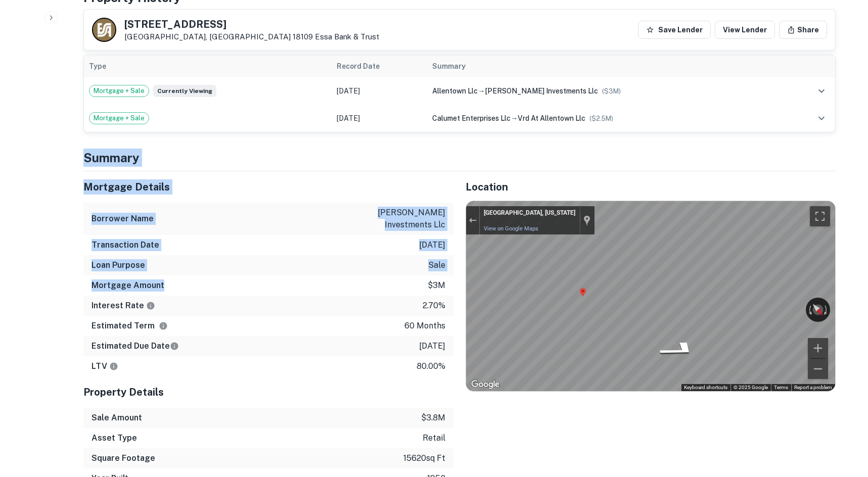
drag, startPoint x: 75, startPoint y: 158, endPoint x: 195, endPoint y: 274, distance: 166.9
click at [195, 274] on div "Back to borrower requests 1633 Airport Rd Allentown, PA 18109 Essa Bank & Trust…" at bounding box center [459, 416] width 776 height 2115
click at [201, 275] on div "Mortgage Amount $3m" at bounding box center [268, 285] width 370 height 20
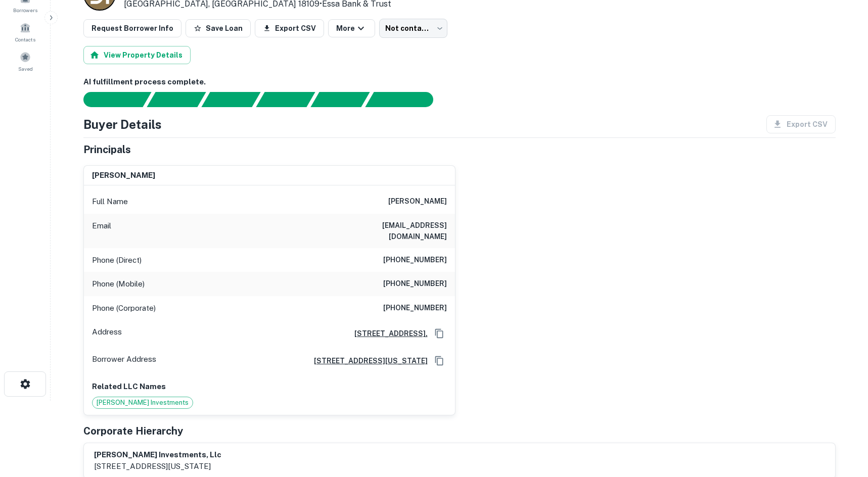
scroll to position [0, 0]
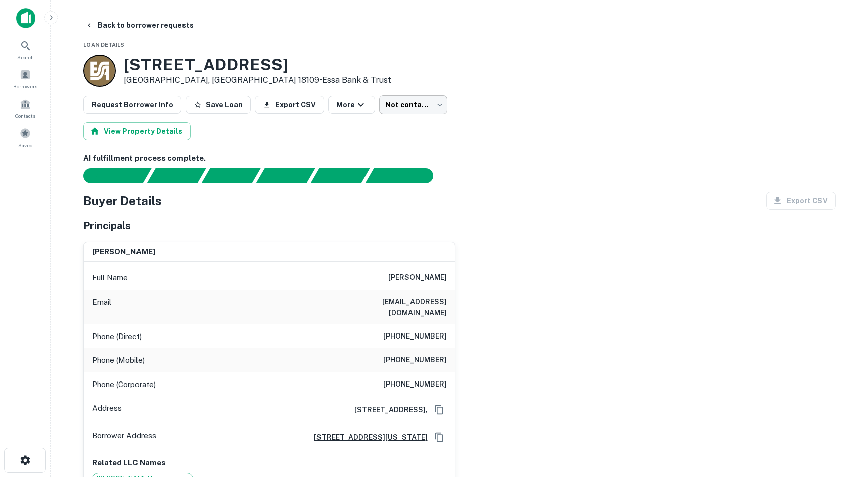
click at [383, 113] on body "Search Borrowers Contacts Saved Back to borrower requests Loan Details 1633 Air…" at bounding box center [434, 238] width 868 height 477
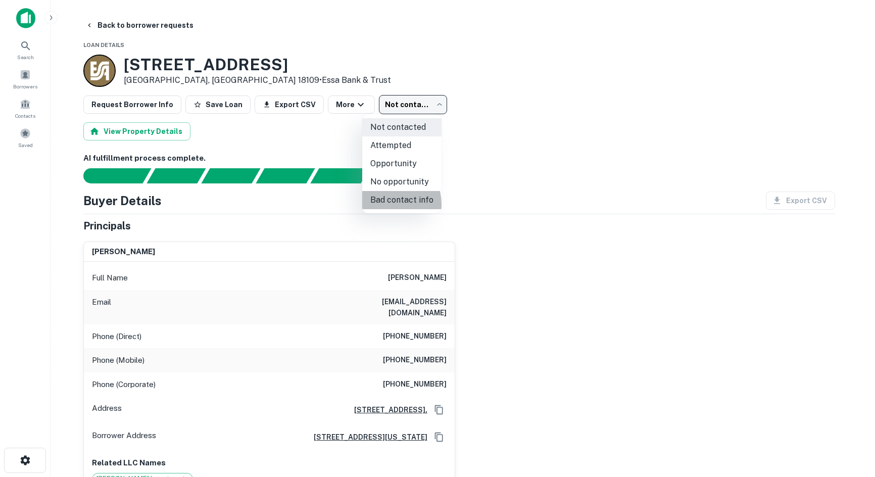
click at [382, 205] on li "Bad contact info" at bounding box center [401, 200] width 79 height 18
type input "**********"
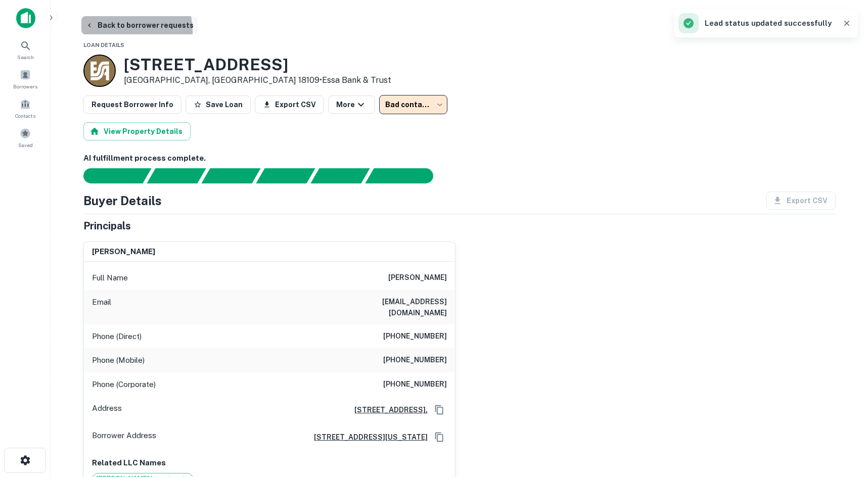
click at [117, 31] on button "Back to borrower requests" at bounding box center [139, 25] width 116 height 18
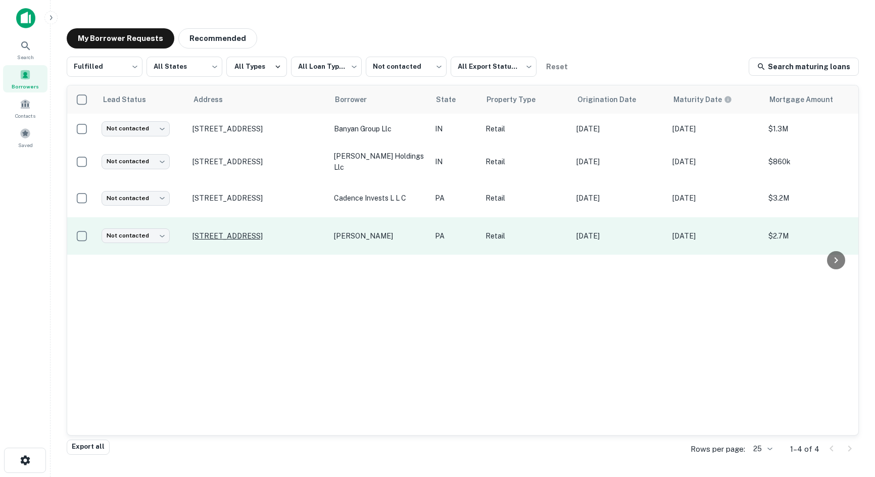
click at [292, 238] on p "1701 Crossing Dr Reading, PA 19610" at bounding box center [258, 235] width 131 height 9
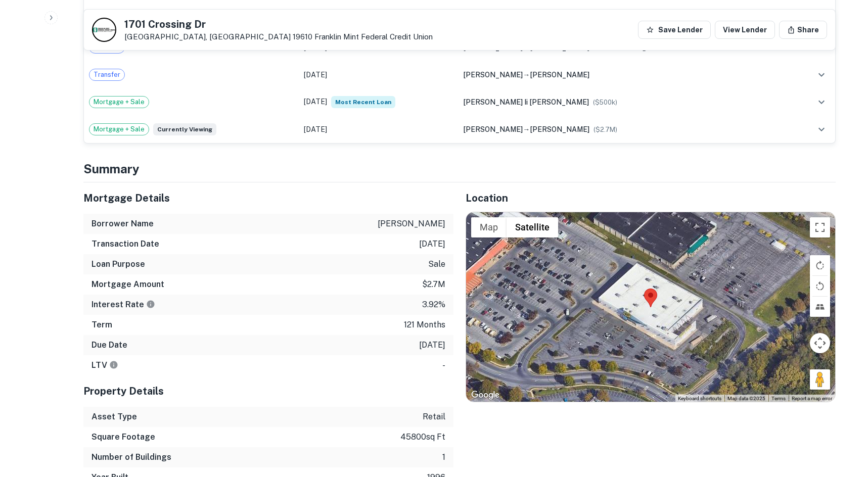
scroll to position [809, 0]
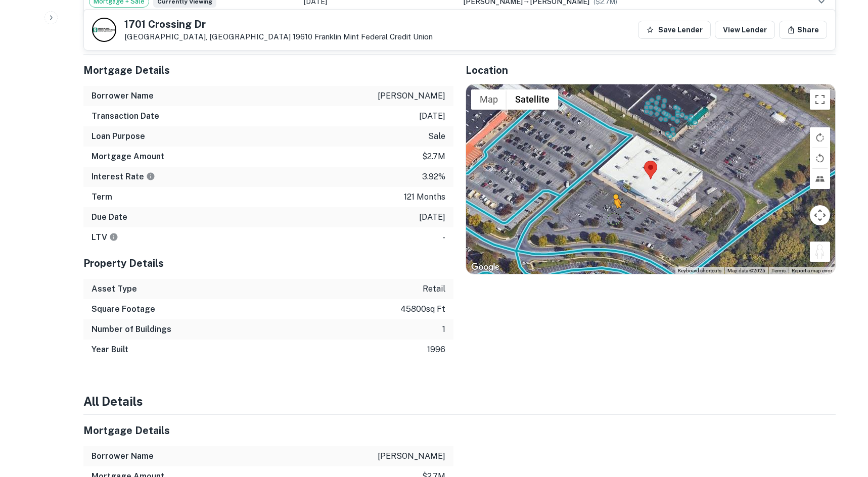
drag, startPoint x: 817, startPoint y: 256, endPoint x: 610, endPoint y: 217, distance: 210.8
click at [610, 217] on div "To activate drag with keyboard, press Alt + Enter. Once in keyboard drag state,…" at bounding box center [650, 179] width 369 height 190
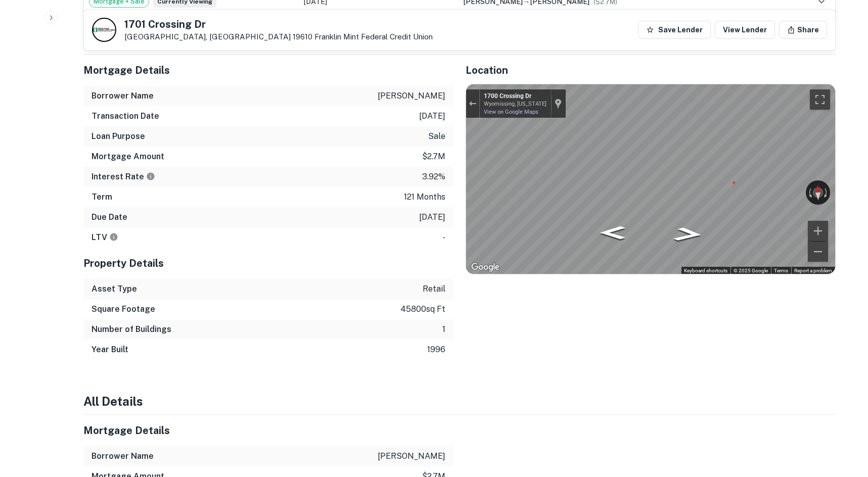
click at [577, 163] on div "Map" at bounding box center [650, 179] width 369 height 190
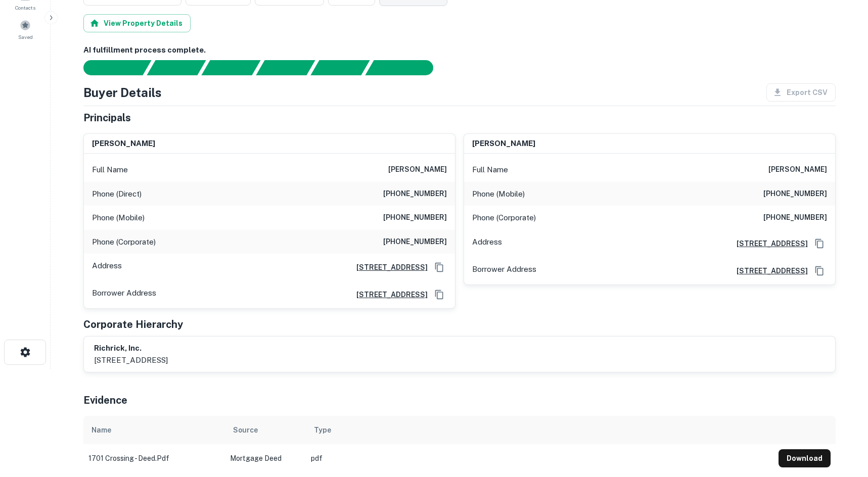
scroll to position [0, 0]
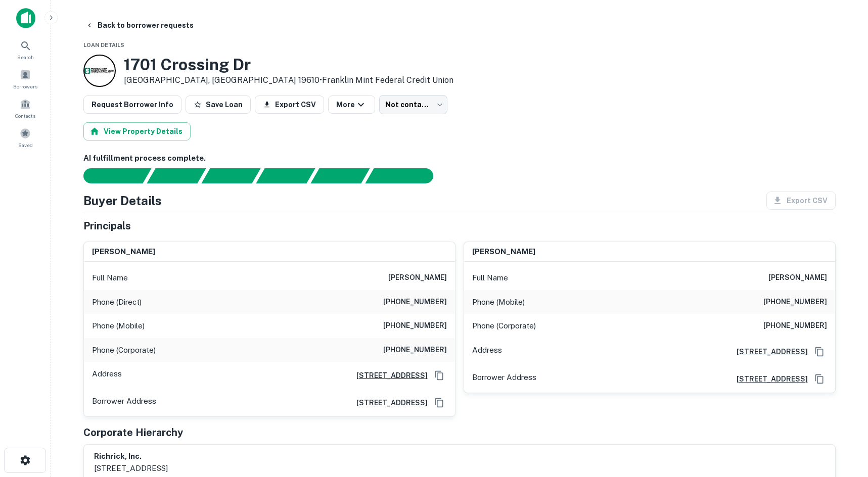
click at [418, 261] on div "richard j schultz, ii" at bounding box center [269, 252] width 371 height 20
click at [414, 283] on h6 "richard j schultz, ii" at bounding box center [417, 278] width 59 height 12
copy h6 "richard j schultz, ii"
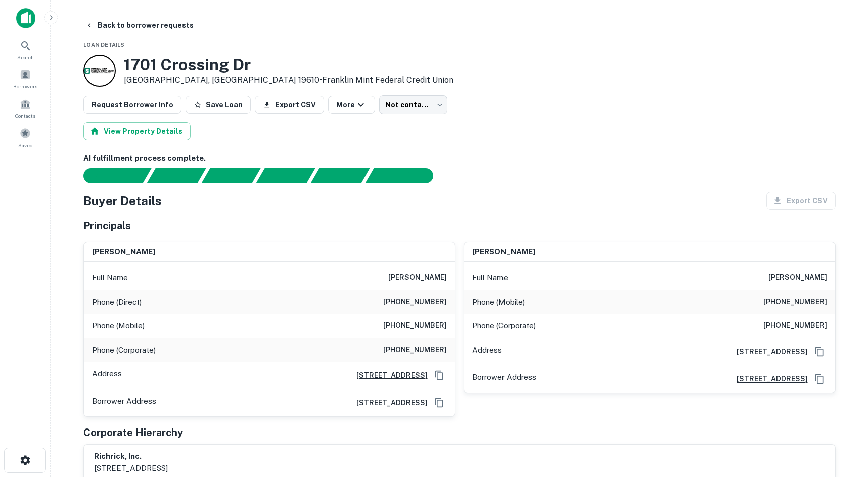
click at [438, 308] on div "Phone (Direct) (609) 884-5176" at bounding box center [269, 302] width 371 height 24
copy h6 "(609) 884-5176"
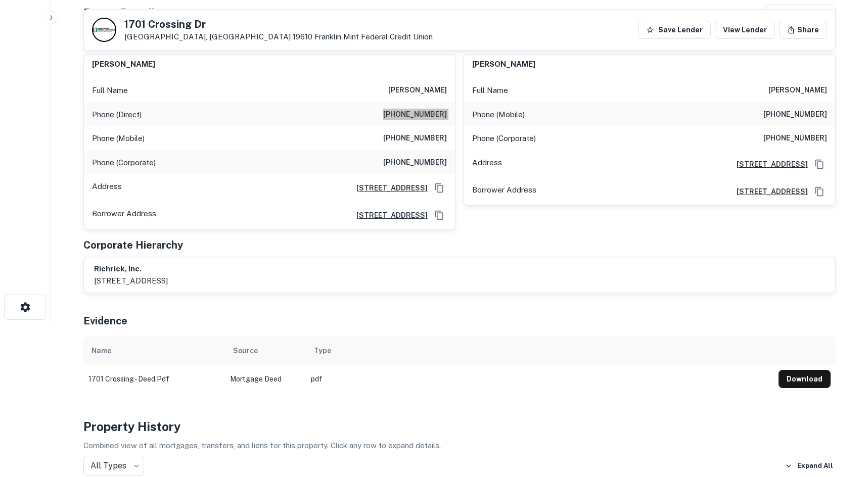
scroll to position [152, 0]
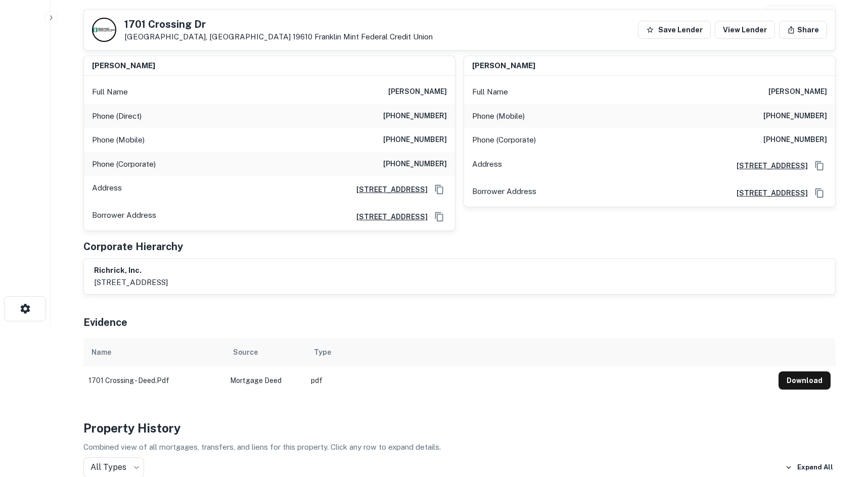
click at [412, 153] on div "Phone (Corporate) (610) 565-7600" at bounding box center [269, 164] width 371 height 24
click at [412, 144] on h6 "(610) 892-0456" at bounding box center [415, 140] width 64 height 12
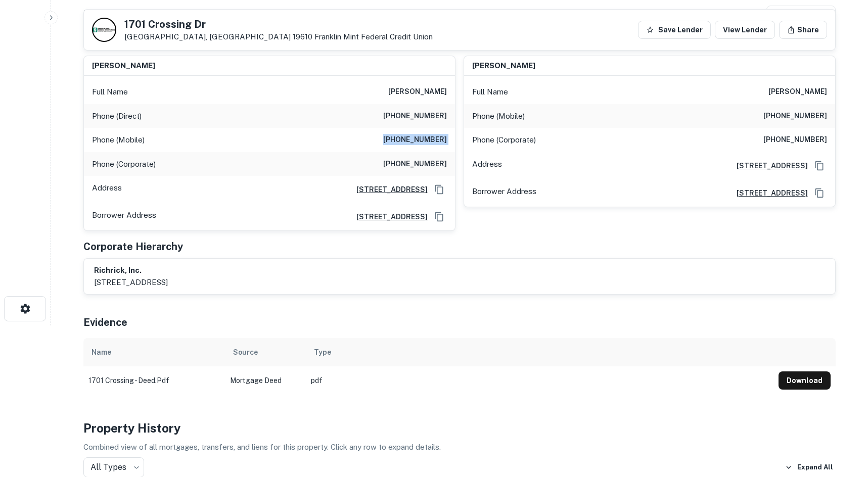
click at [412, 144] on h6 "(610) 892-0456" at bounding box center [415, 140] width 64 height 12
click at [412, 142] on h6 "(610) 892-0456" at bounding box center [415, 140] width 64 height 12
click at [414, 138] on h6 "(610) 892-0456" at bounding box center [415, 140] width 64 height 12
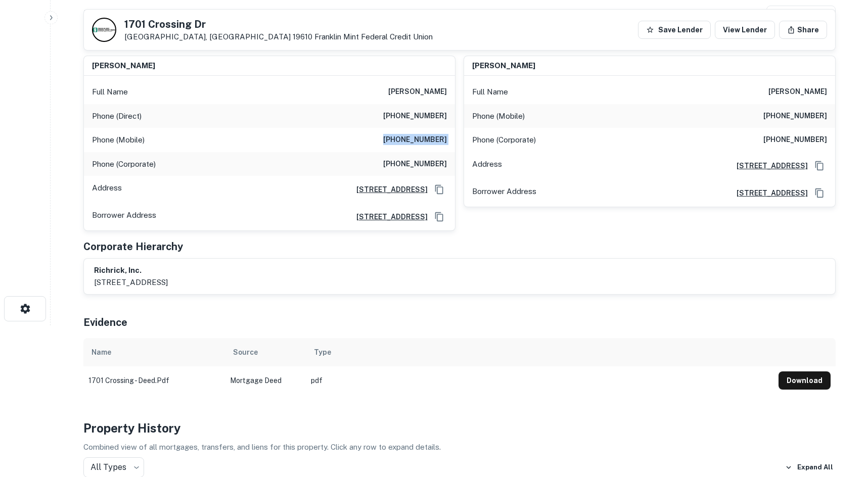
copy h6 "(610) 892-0456"
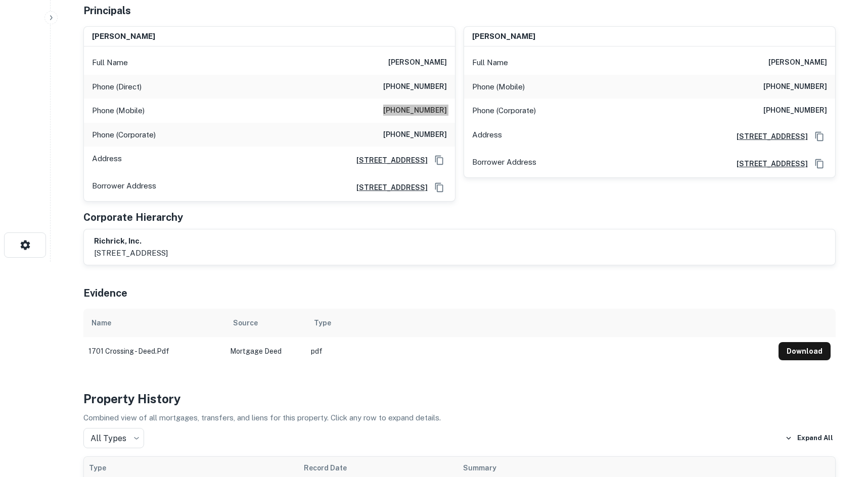
scroll to position [0, 0]
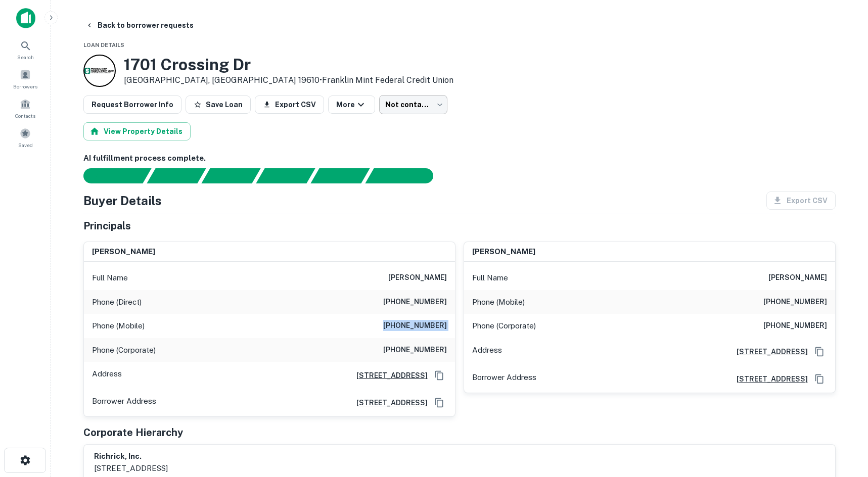
click at [434, 96] on body "Search Borrowers Contacts Saved Back to borrower requests Loan Details 1701 Cro…" at bounding box center [434, 238] width 868 height 477
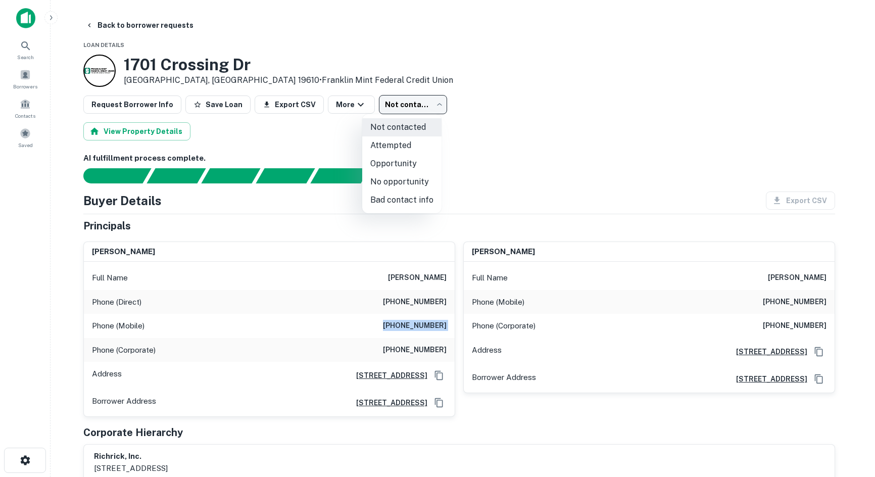
click at [382, 201] on li "Bad contact info" at bounding box center [401, 200] width 79 height 18
type input "**********"
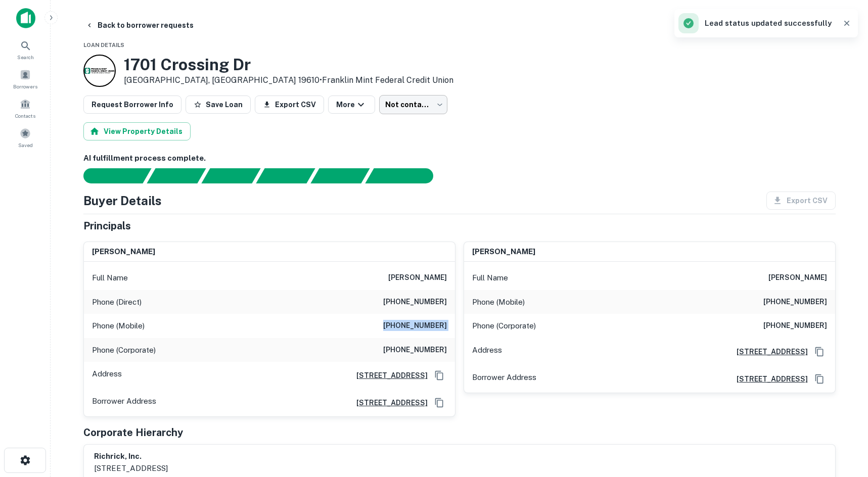
click at [378, 107] on body "Search Borrowers Contacts Saved Back to borrower requests Loan Details 1701 Cro…" at bounding box center [434, 238] width 868 height 477
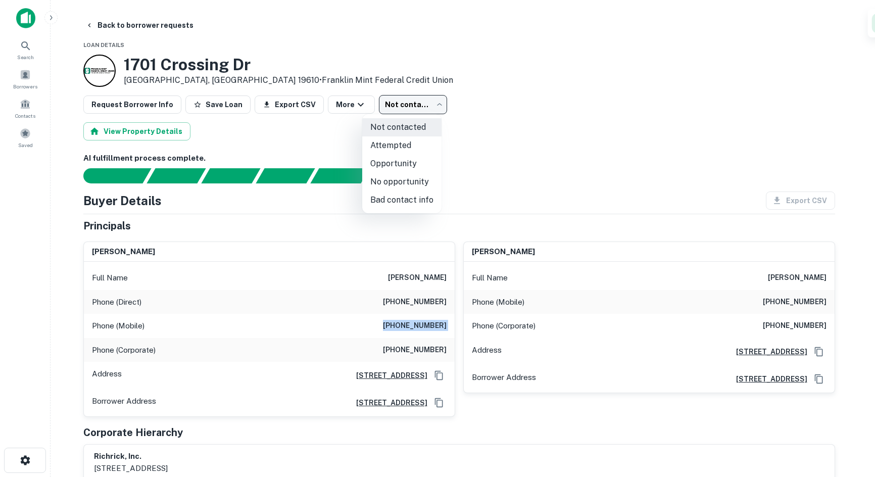
drag, startPoint x: 395, startPoint y: 179, endPoint x: 476, endPoint y: 152, distance: 85.3
click at [476, 152] on div "Not contacted Attempted Opportunity No opportunity Bad contact info" at bounding box center [437, 238] width 875 height 477
click at [406, 203] on li "Bad contact info" at bounding box center [401, 200] width 79 height 18
type input "**********"
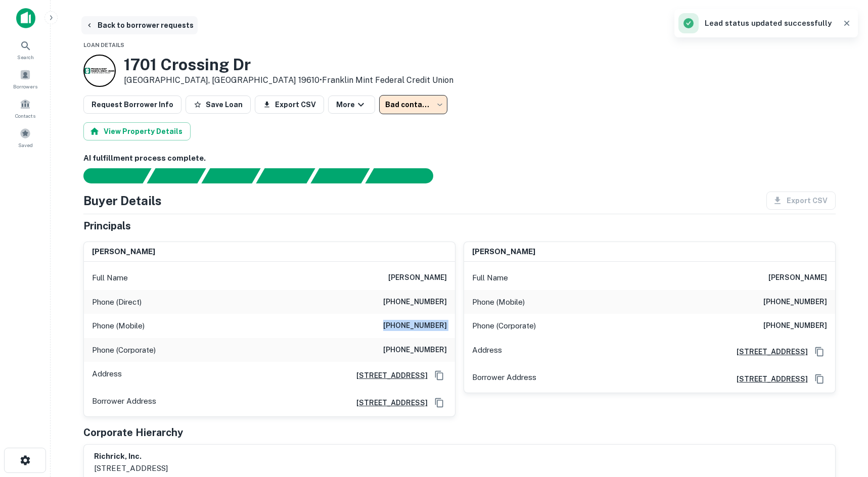
click at [125, 29] on button "Back to borrower requests" at bounding box center [139, 25] width 116 height 18
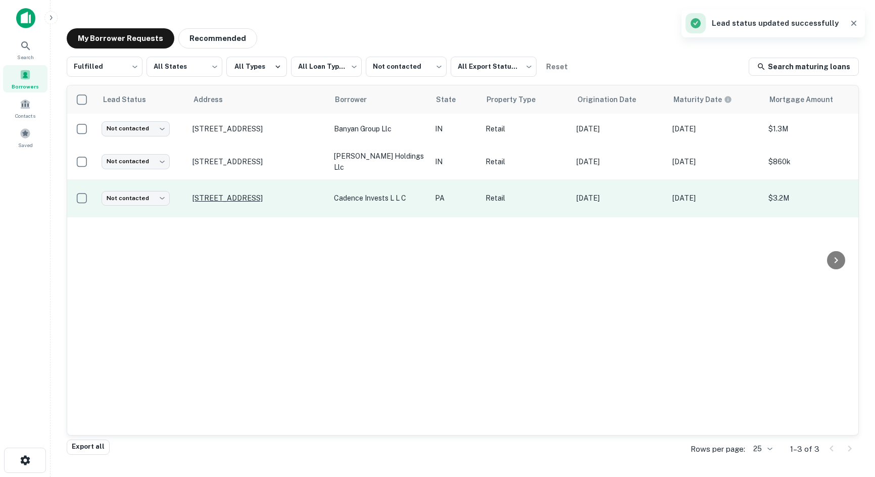
click at [284, 196] on p "1001 Cool Springs Dr Pittsburgh, PA 15234" at bounding box center [258, 198] width 131 height 9
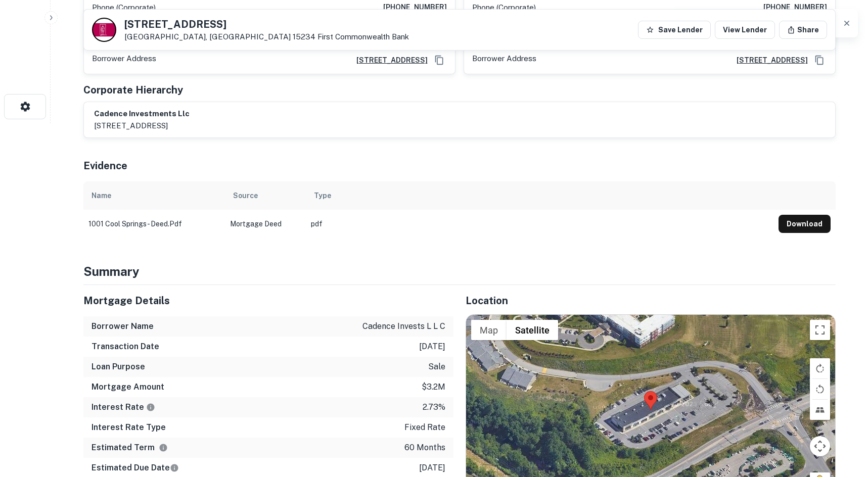
scroll to position [505, 0]
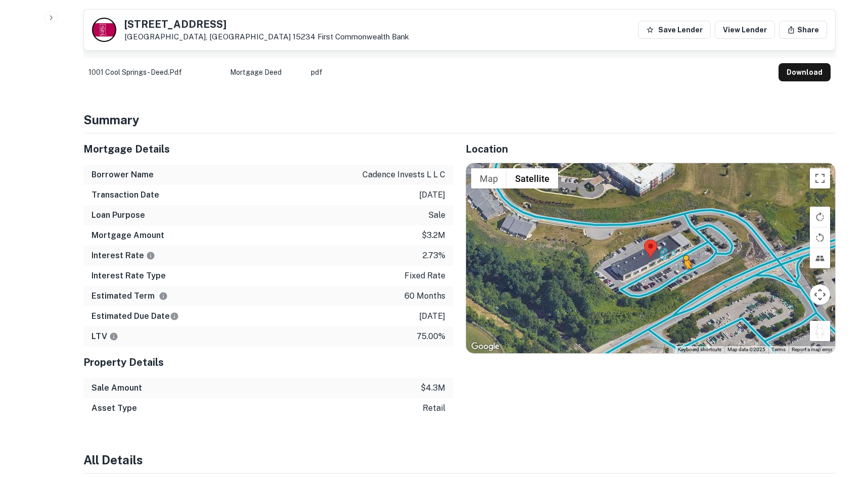
drag, startPoint x: 814, startPoint y: 324, endPoint x: 680, endPoint y: 264, distance: 147.3
click at [680, 264] on div "To activate drag with keyboard, press Alt + Enter. Once in keyboard drag state,…" at bounding box center [650, 258] width 369 height 190
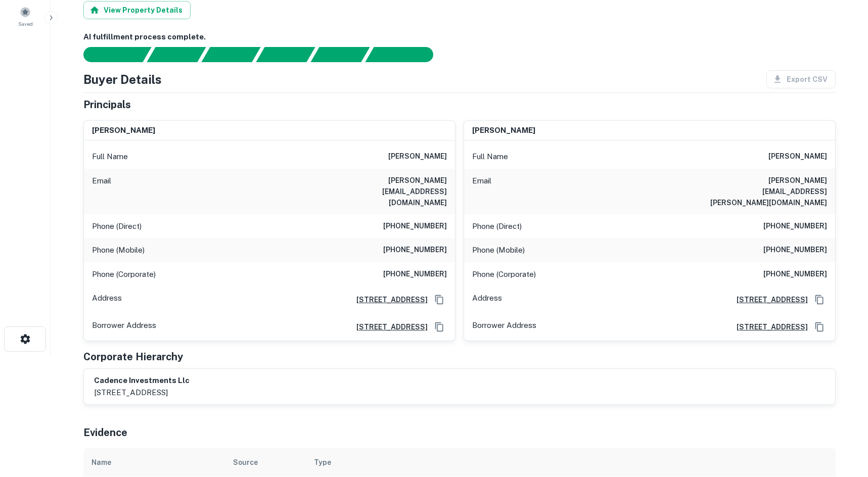
scroll to position [0, 0]
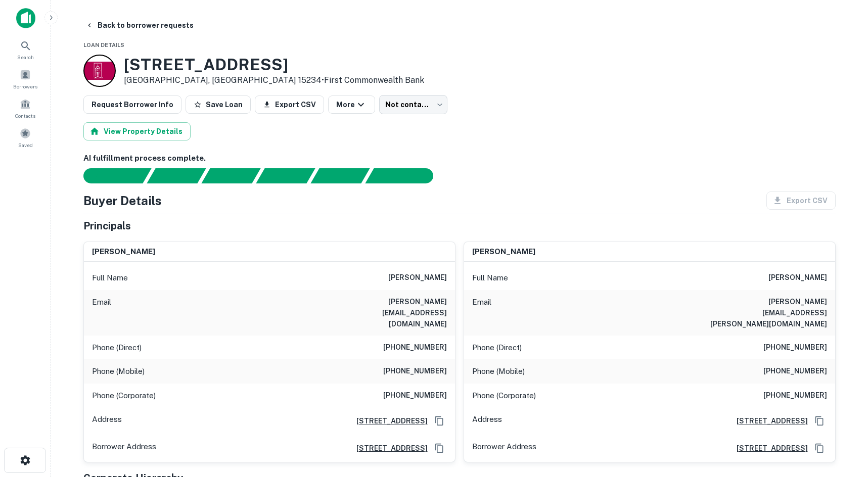
click at [435, 342] on h6 "(412) 262-0738" at bounding box center [415, 348] width 64 height 12
copy h6 "(412) 262-0738"
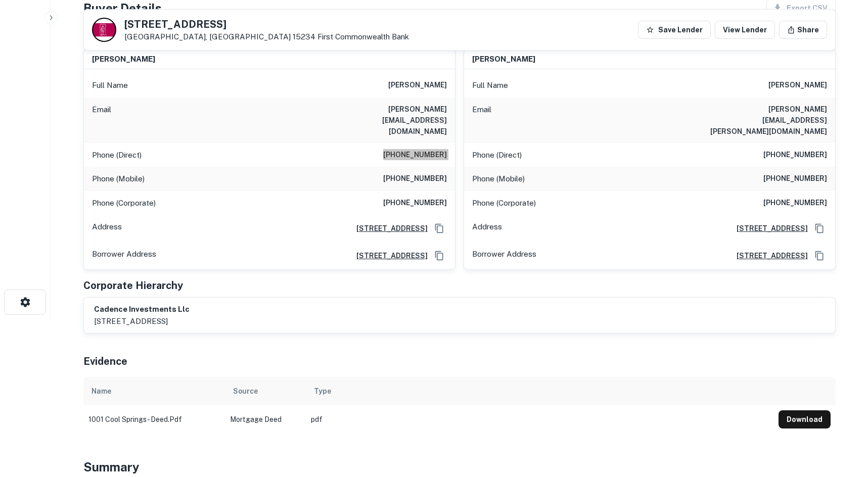
scroll to position [101, 0]
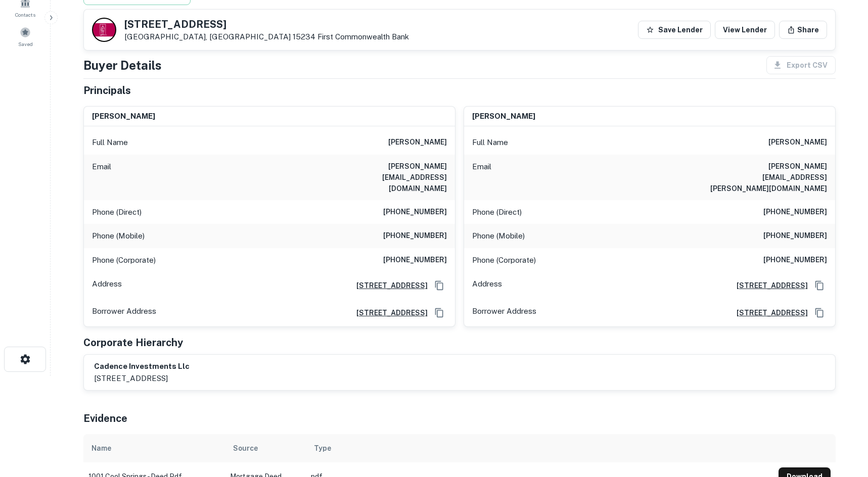
click at [424, 230] on h6 "(412) 965-4287" at bounding box center [415, 236] width 64 height 12
copy h6 "(412) 965-4287"
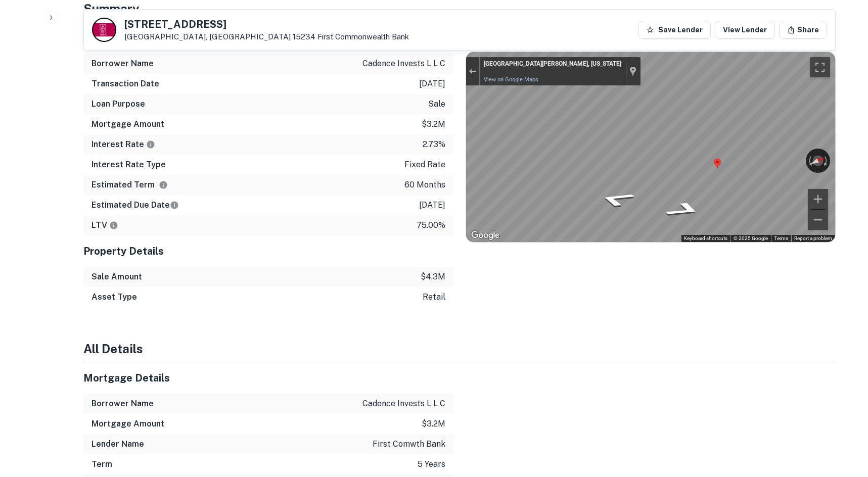
scroll to position [354, 0]
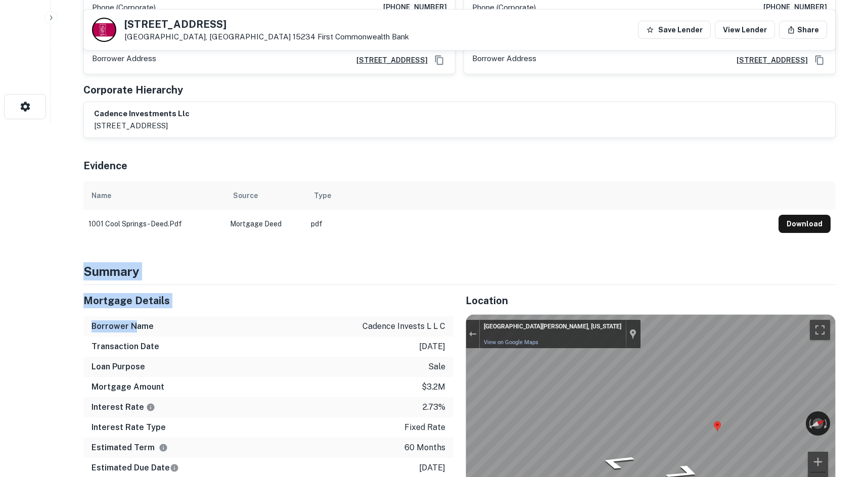
drag, startPoint x: 77, startPoint y: 256, endPoint x: 136, endPoint y: 316, distance: 84.3
click at [136, 320] on h6 "Borrower Name" at bounding box center [122, 326] width 62 height 12
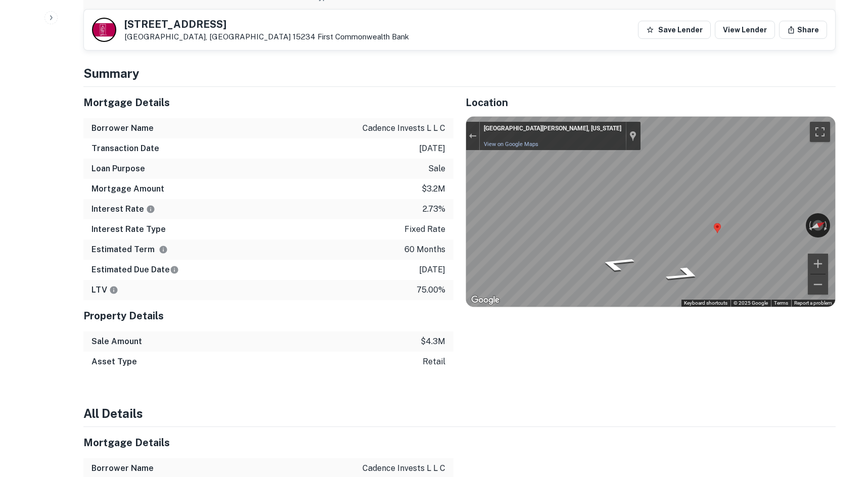
scroll to position [556, 0]
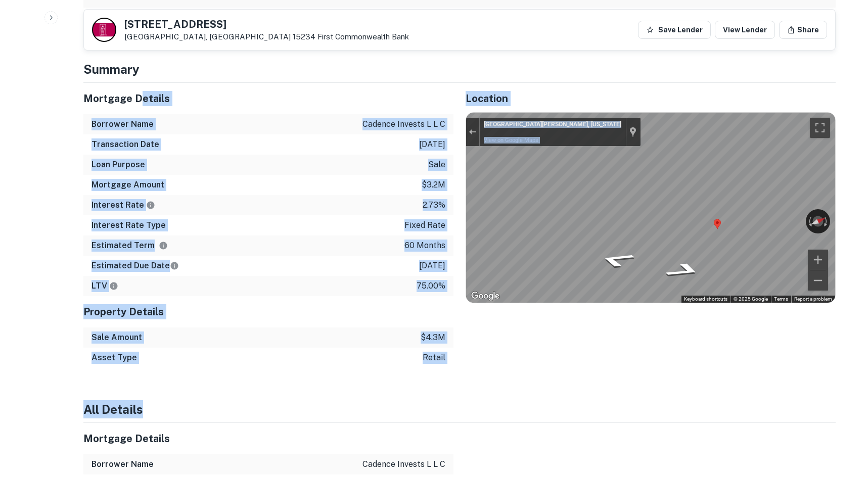
drag, startPoint x: 446, startPoint y: 343, endPoint x: 141, endPoint y: 99, distance: 390.9
click at [141, 99] on div "Mortgage Details" at bounding box center [268, 98] width 370 height 31
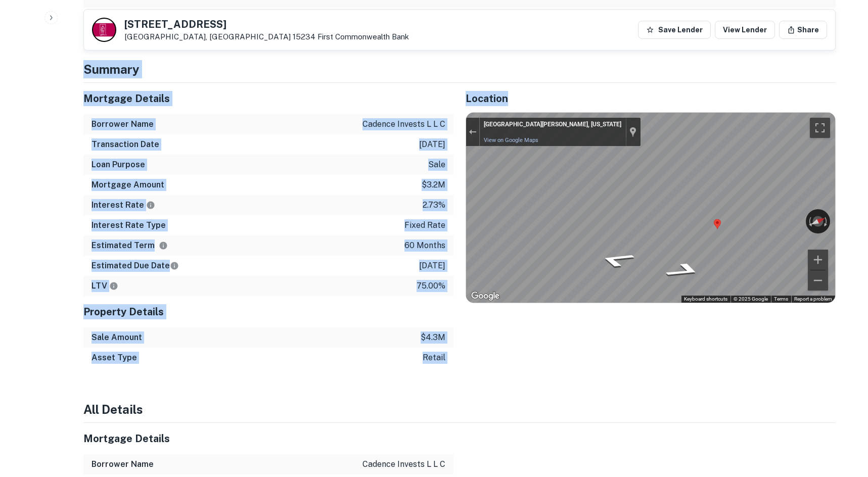
drag, startPoint x: 71, startPoint y: 57, endPoint x: 446, endPoint y: 349, distance: 475.8
click at [456, 353] on div "Back to borrower requests 1001 Cool Springs Dr Pittsburgh, PA 15234 First Commo…" at bounding box center [459, 300] width 776 height 1681
click at [435, 332] on p "$4.3m" at bounding box center [433, 338] width 25 height 12
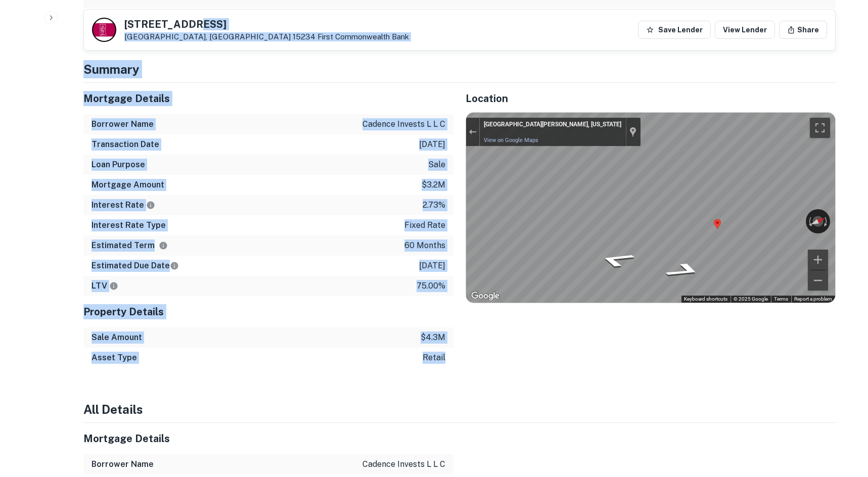
scroll to position [549, 0]
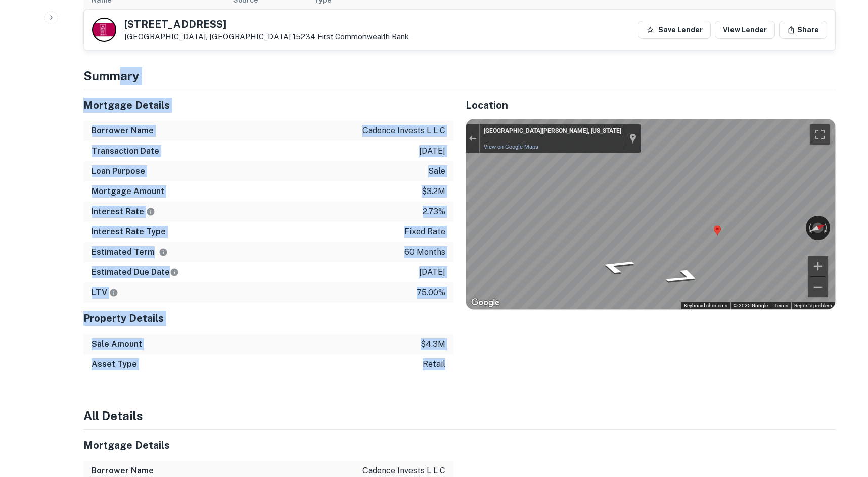
drag, startPoint x: 449, startPoint y: 343, endPoint x: 122, endPoint y: 64, distance: 429.5
click at [122, 67] on h4 "Summary" at bounding box center [459, 76] width 752 height 18
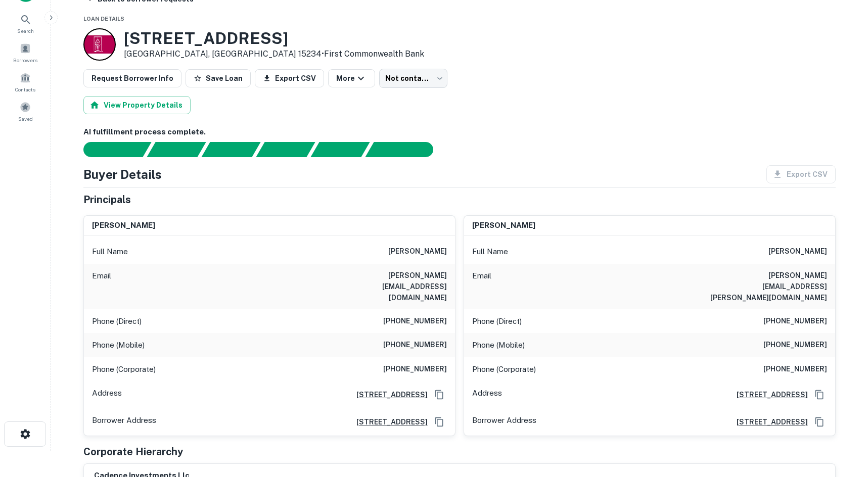
scroll to position [0, 0]
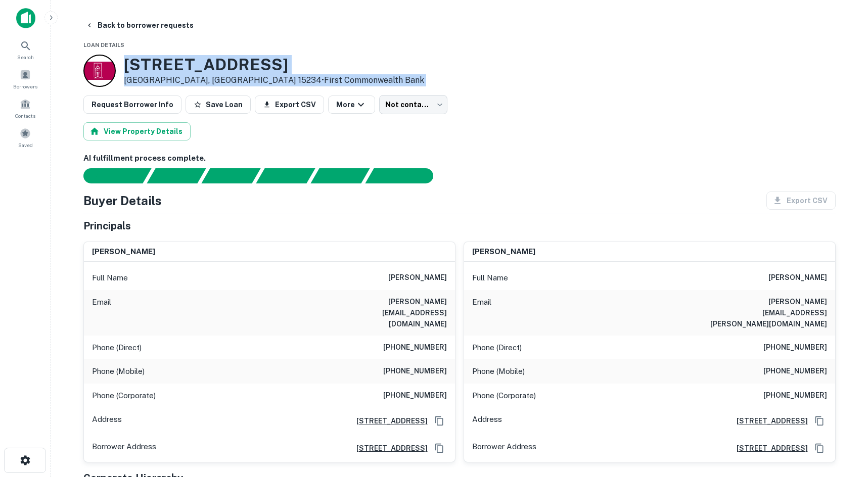
drag, startPoint x: 127, startPoint y: 70, endPoint x: 539, endPoint y: 94, distance: 412.6
click at [572, 81] on div "1001 Cool Springs Dr Pittsburgh, PA 15234 • First Commonwealth Bank" at bounding box center [459, 71] width 752 height 32
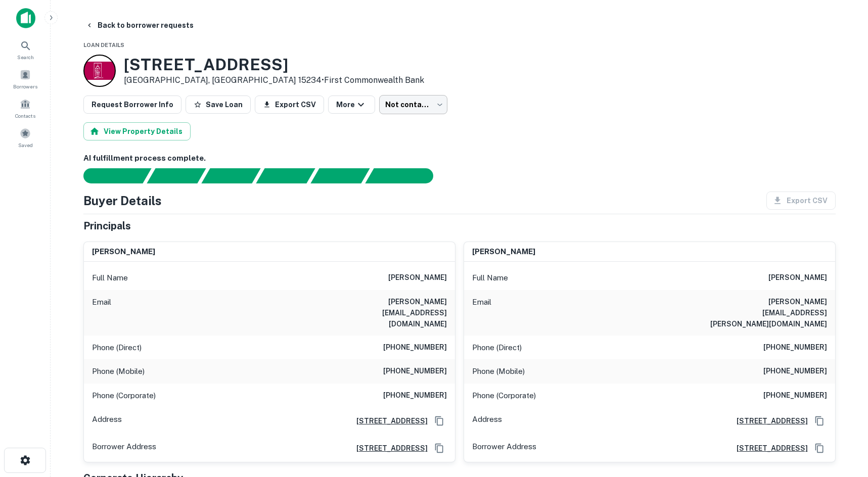
click at [416, 108] on body "Search Borrowers Contacts Saved Back to borrower requests Loan Details 1001 Coo…" at bounding box center [434, 238] width 868 height 477
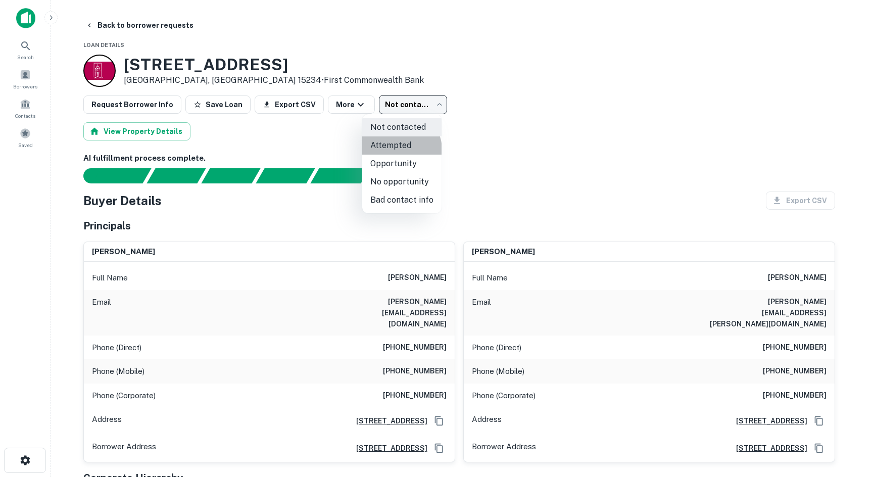
click at [396, 150] on li "Attempted" at bounding box center [401, 145] width 79 height 18
type input "*********"
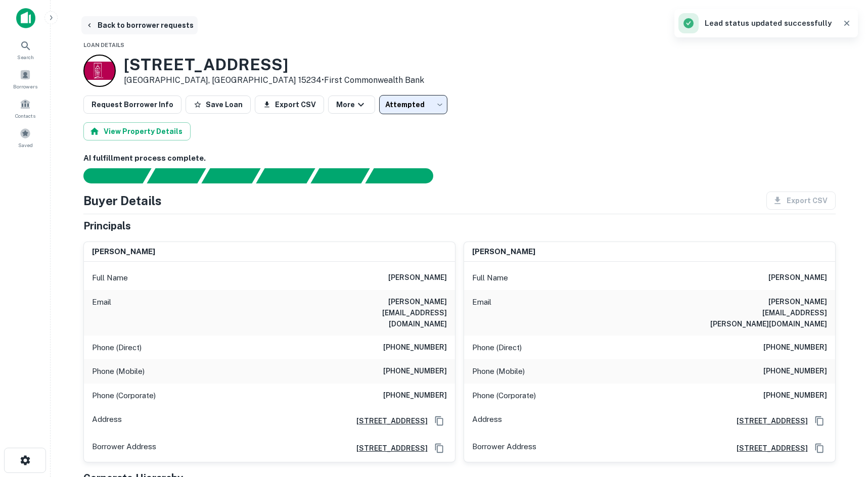
click at [149, 31] on button "Back to borrower requests" at bounding box center [139, 25] width 116 height 18
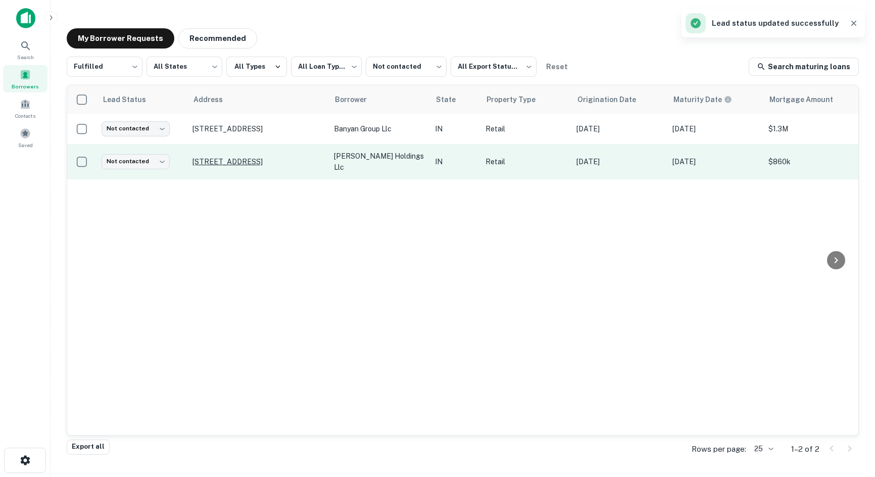
click at [247, 160] on p "107 Audley St La Porte, IN 46350" at bounding box center [258, 161] width 131 height 9
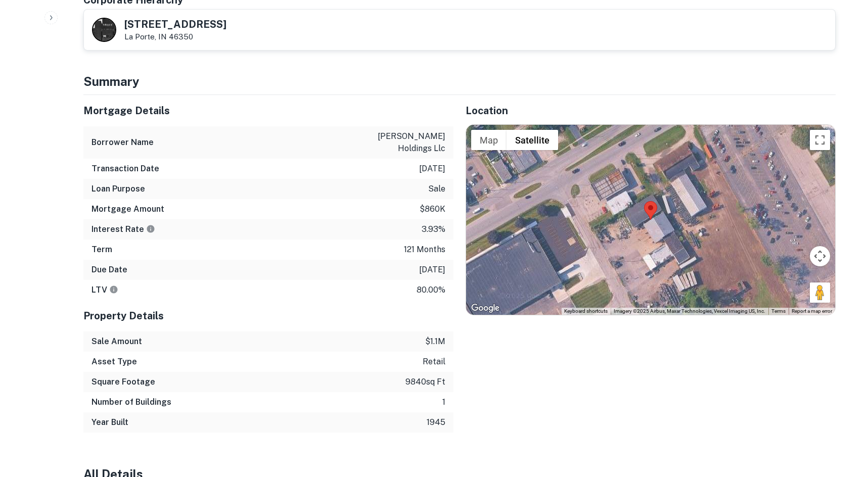
scroll to position [505, 0]
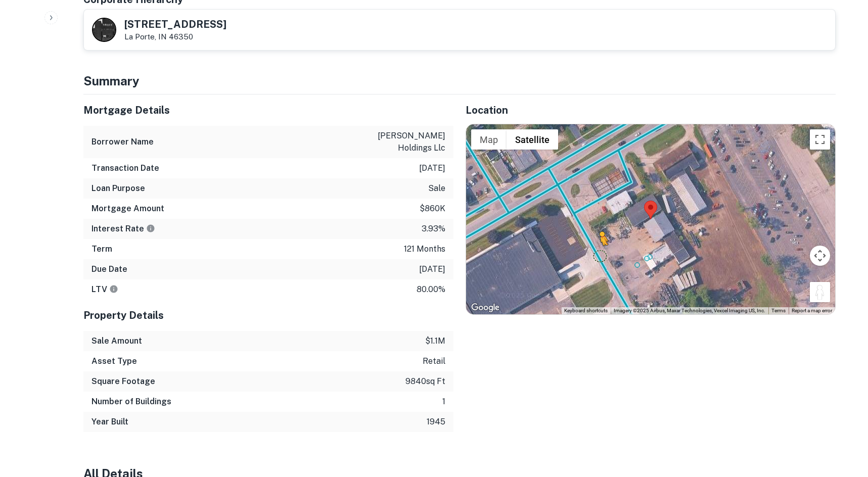
drag, startPoint x: 819, startPoint y: 283, endPoint x: 597, endPoint y: 240, distance: 226.0
click at [597, 240] on div "To activate drag with keyboard, press Alt + Enter. Once in keyboard drag state,…" at bounding box center [650, 219] width 369 height 190
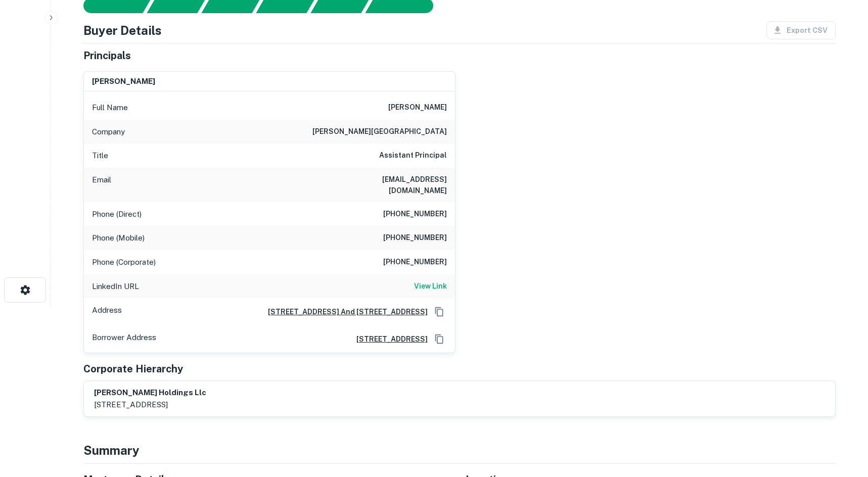
scroll to position [0, 0]
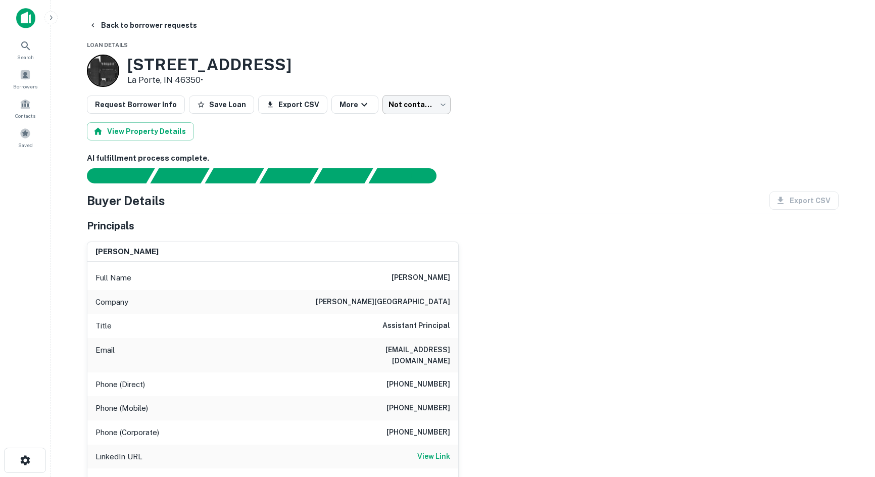
click at [398, 111] on body "Search Borrowers Contacts Saved Back to borrower requests Loan Details 107 Audl…" at bounding box center [437, 238] width 875 height 477
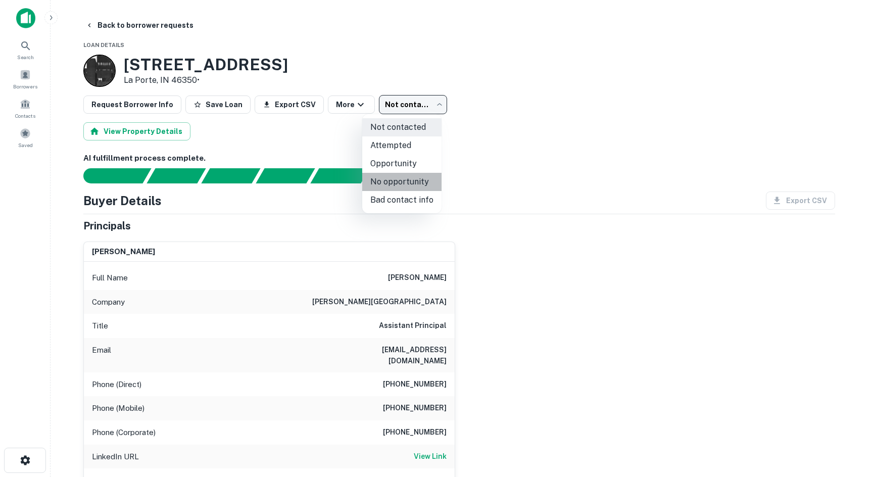
click at [402, 185] on li "No opportunity" at bounding box center [401, 182] width 79 height 18
type input "**********"
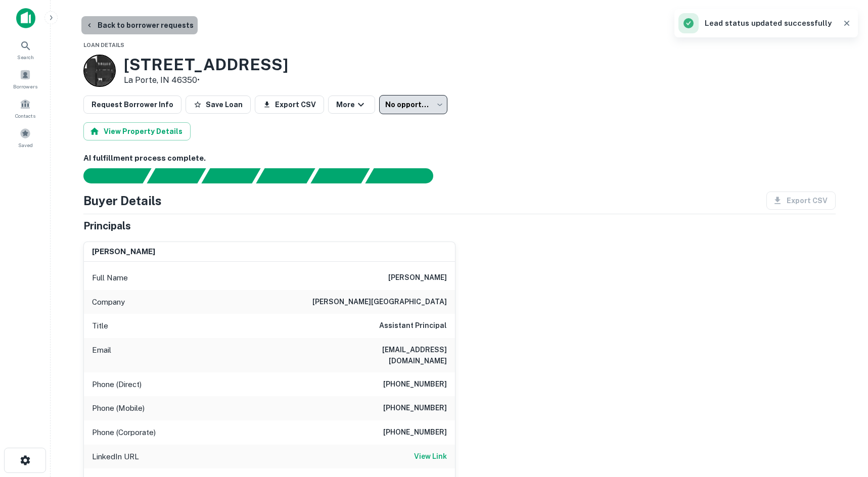
click at [162, 21] on button "Back to borrower requests" at bounding box center [139, 25] width 116 height 18
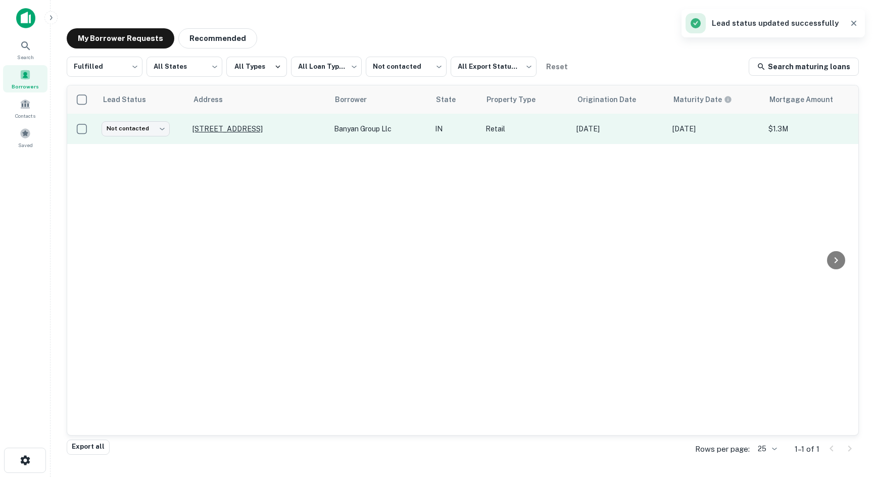
click at [228, 129] on p "1620 Country Club Rd Valparaiso, IN 46383" at bounding box center [258, 128] width 131 height 9
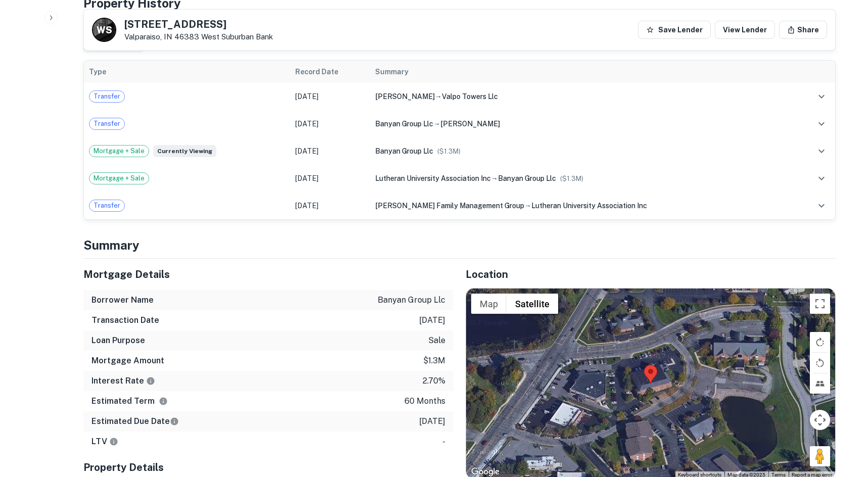
scroll to position [556, 0]
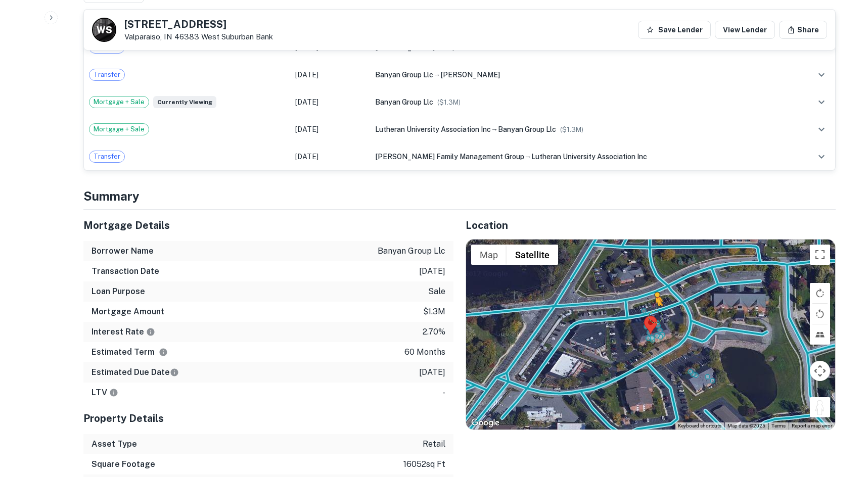
drag, startPoint x: 820, startPoint y: 386, endPoint x: 650, endPoint y: 292, distance: 194.1
click at [650, 292] on div "To activate drag with keyboard, press Alt + Enter. Once in keyboard drag state,…" at bounding box center [650, 335] width 369 height 190
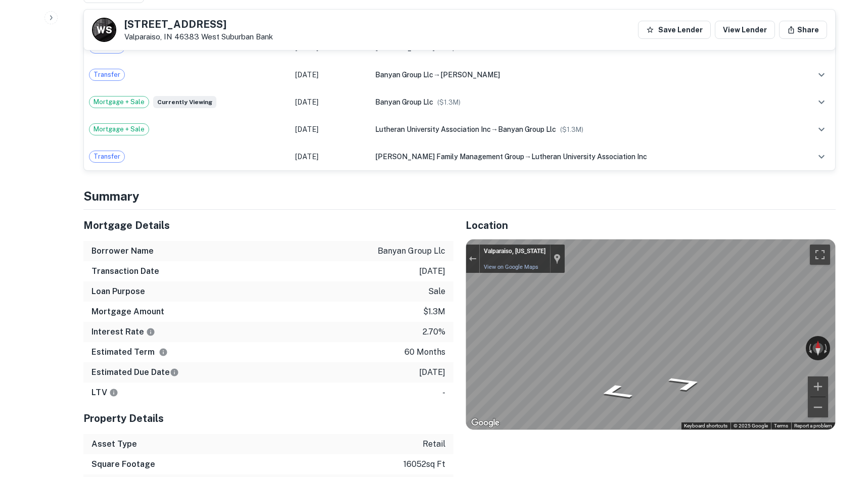
click at [463, 312] on div "Location ← Move left → Move right ↑ Move up ↓ Move down + Zoom in - Zoom out Ho…" at bounding box center [644, 362] width 382 height 305
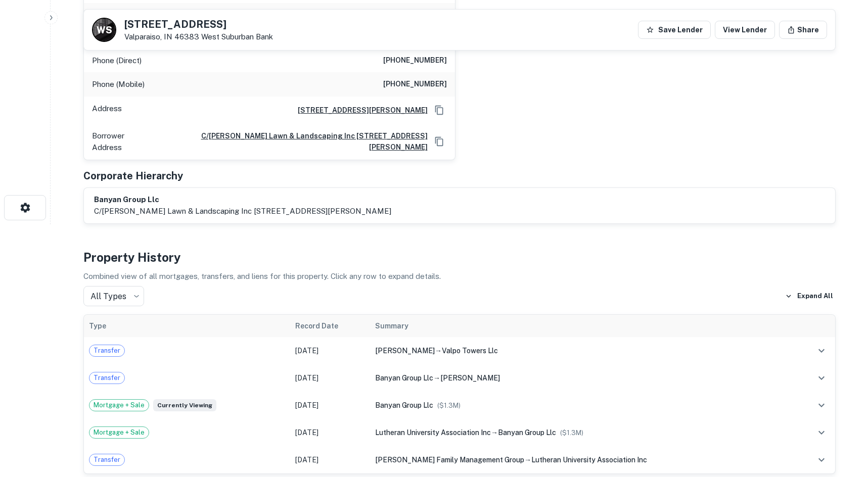
scroll to position [51, 0]
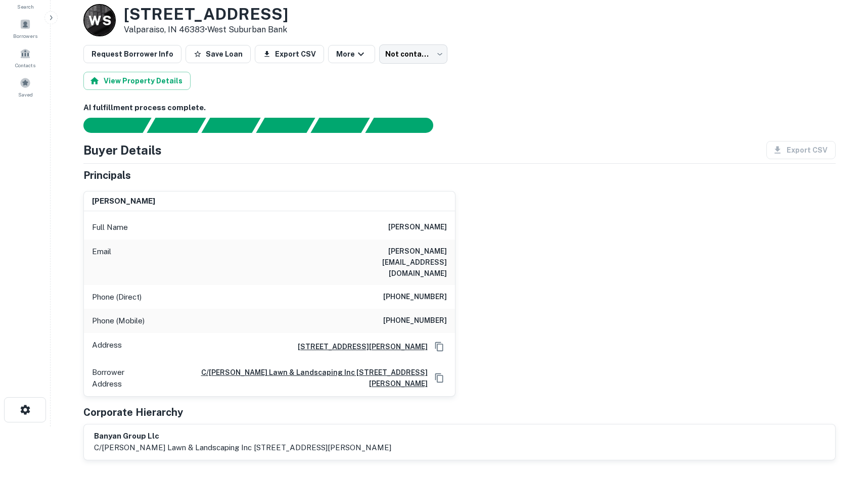
click at [405, 291] on h6 "(219) 924-9078" at bounding box center [415, 297] width 64 height 12
copy h6 "(219) 924-9078"
click at [443, 315] on h6 "(219) 746-4614" at bounding box center [415, 321] width 64 height 12
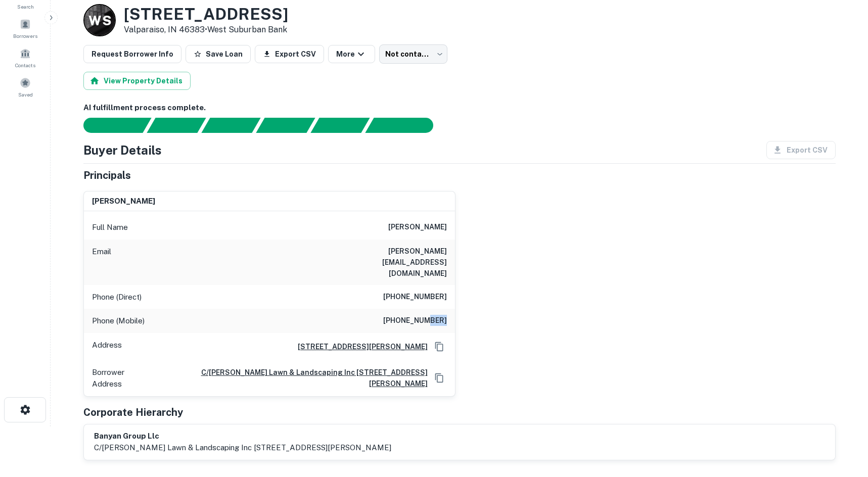
click at [443, 315] on h6 "(219) 746-4614" at bounding box center [415, 321] width 64 height 12
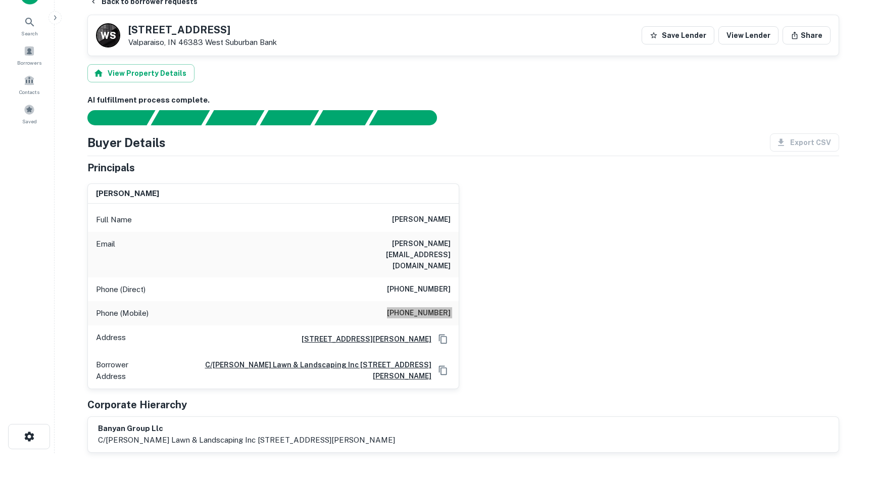
scroll to position [0, 0]
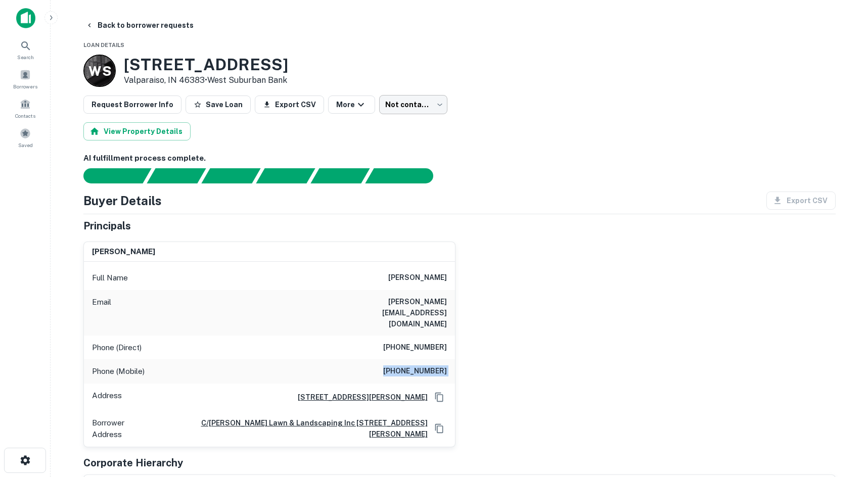
click at [413, 107] on body "Search Borrowers Contacts Saved Back to borrower requests Loan Details W S 1620…" at bounding box center [434, 238] width 868 height 477
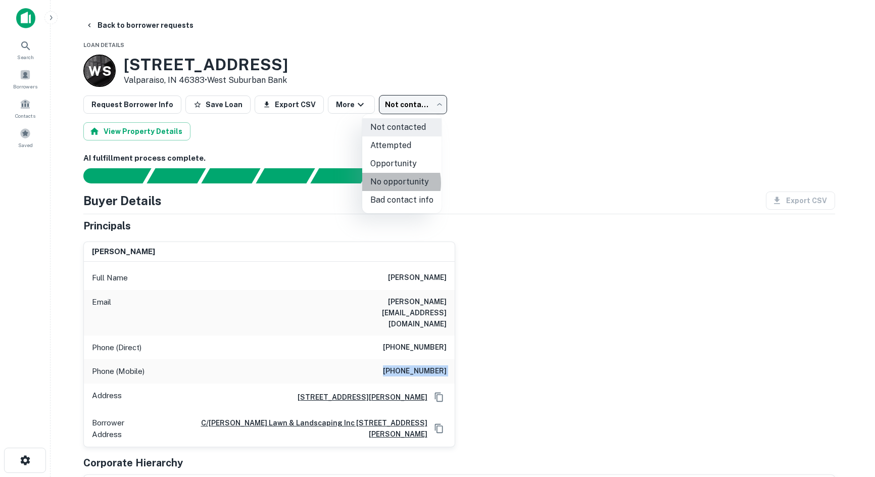
click at [387, 183] on li "No opportunity" at bounding box center [401, 182] width 79 height 18
type input "**********"
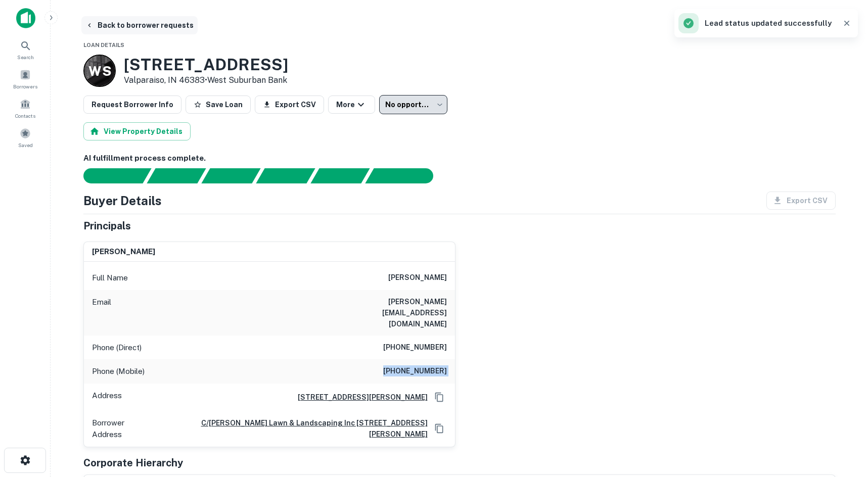
click at [151, 25] on button "Back to borrower requests" at bounding box center [139, 25] width 116 height 18
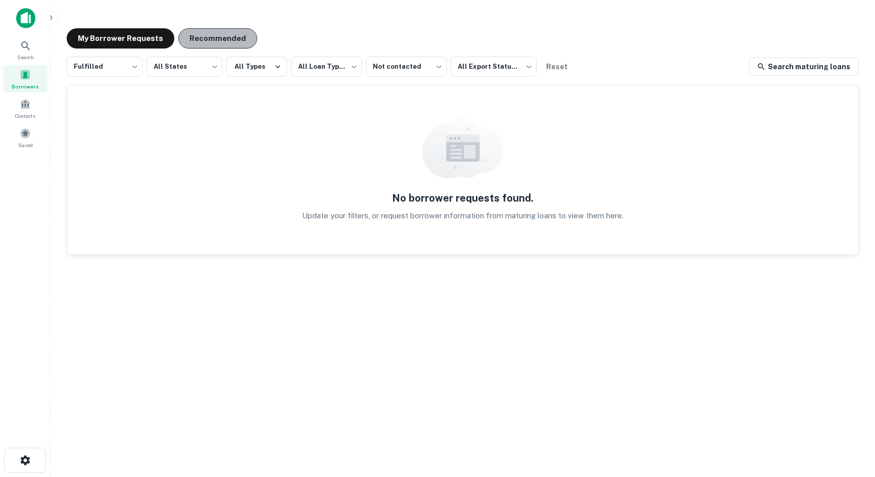
click at [206, 33] on button "Recommended" at bounding box center [217, 38] width 79 height 20
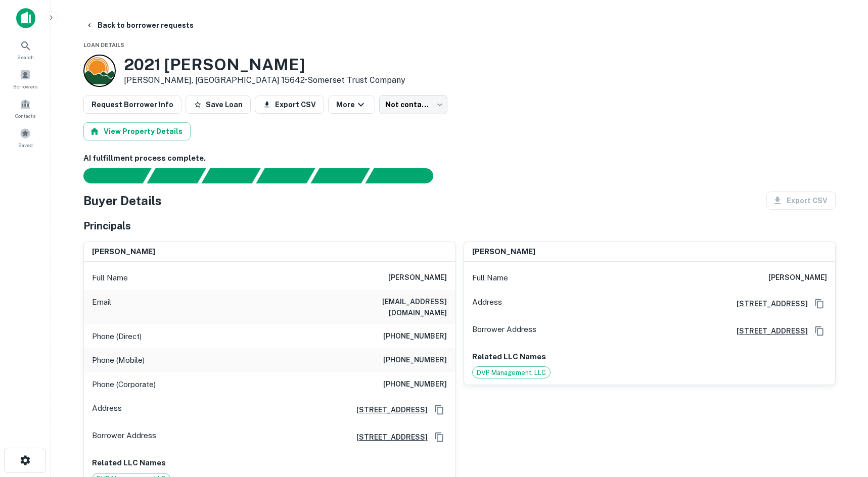
click at [741, 84] on div "[STREET_ADDRESS][PERSON_NAME] • Somerset Trust Company" at bounding box center [459, 71] width 752 height 32
drag, startPoint x: 510, startPoint y: 95, endPoint x: 494, endPoint y: 97, distance: 16.2
click at [510, 95] on div "Request Borrower Info Save Loan Export CSV More Not contacted **** ​" at bounding box center [459, 104] width 752 height 19
click at [865, 72] on main "Back to borrower requests Loan Details 2021 Clay Pike Irwin, PA 15642 • Somerse…" at bounding box center [459, 238] width 817 height 477
drag, startPoint x: 334, startPoint y: 40, endPoint x: 254, endPoint y: 31, distance: 80.4
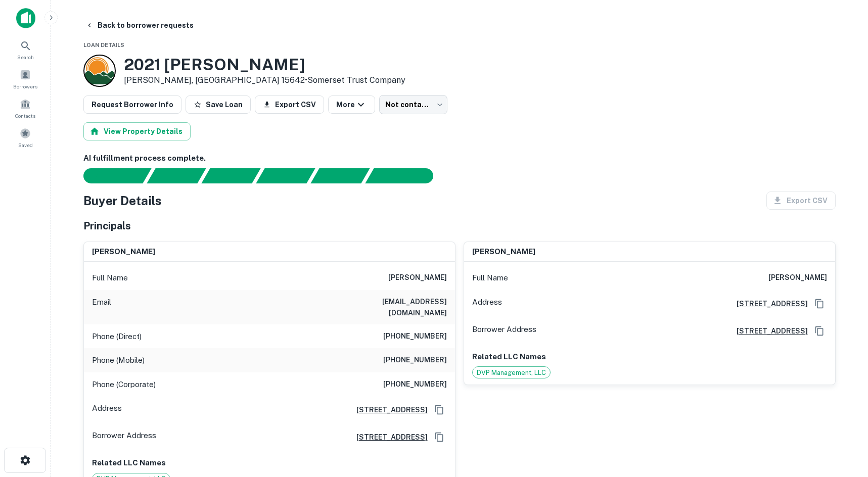
click at [91, 19] on button "Back to borrower requests" at bounding box center [139, 25] width 116 height 18
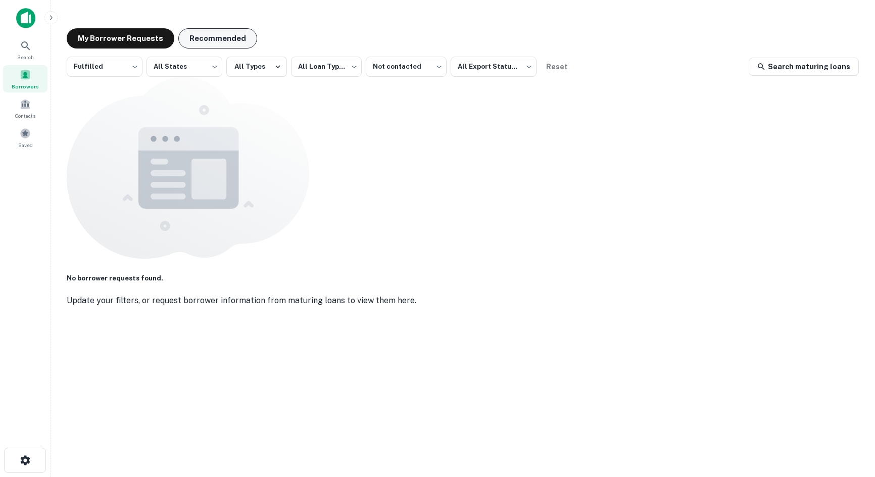
click at [235, 42] on button "Recommended" at bounding box center [217, 38] width 79 height 20
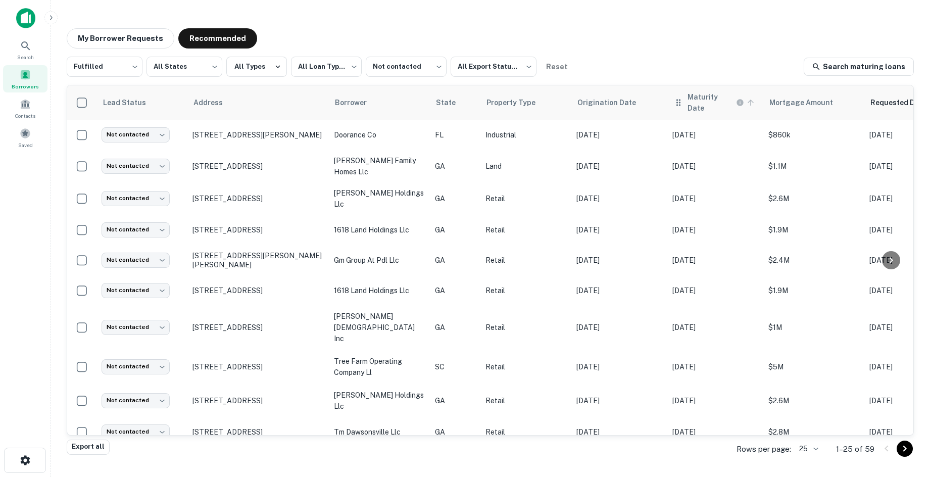
click at [689, 98] on h6 "Maturity Date" at bounding box center [711, 102] width 46 height 22
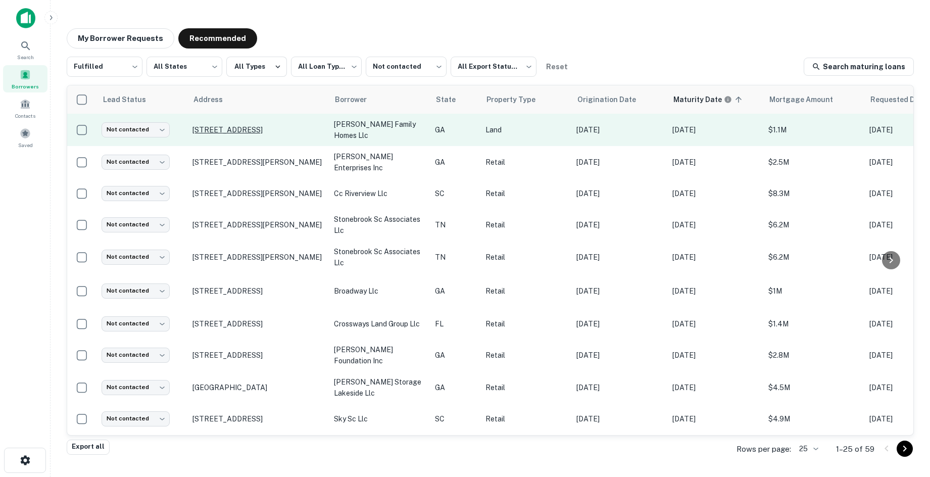
click at [269, 128] on p "1163 Park Center Cir Austell, GA 30168" at bounding box center [258, 129] width 131 height 9
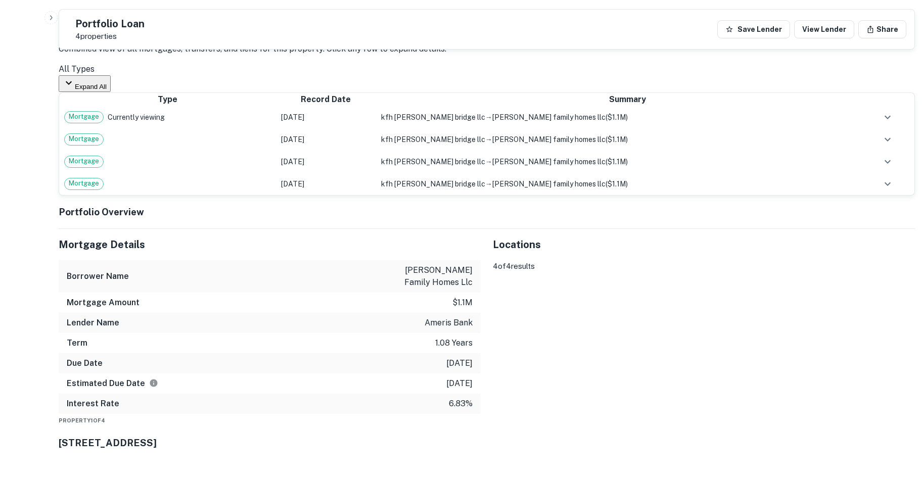
scroll to position [1415, 0]
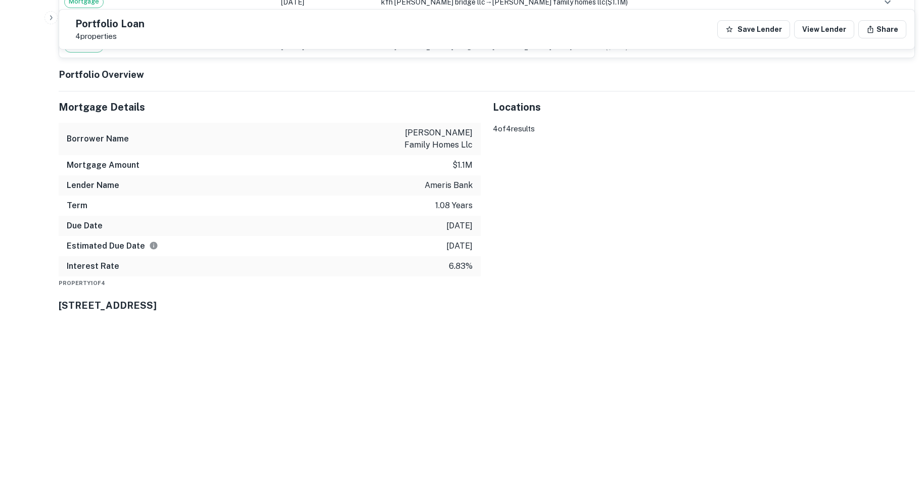
drag, startPoint x: 664, startPoint y: 254, endPoint x: 547, endPoint y: 183, distance: 136.5
click at [547, 123] on div "To activate drag with keyboard, press Alt + Enter. Once in keyboard drag state,…" at bounding box center [704, 123] width 422 height 0
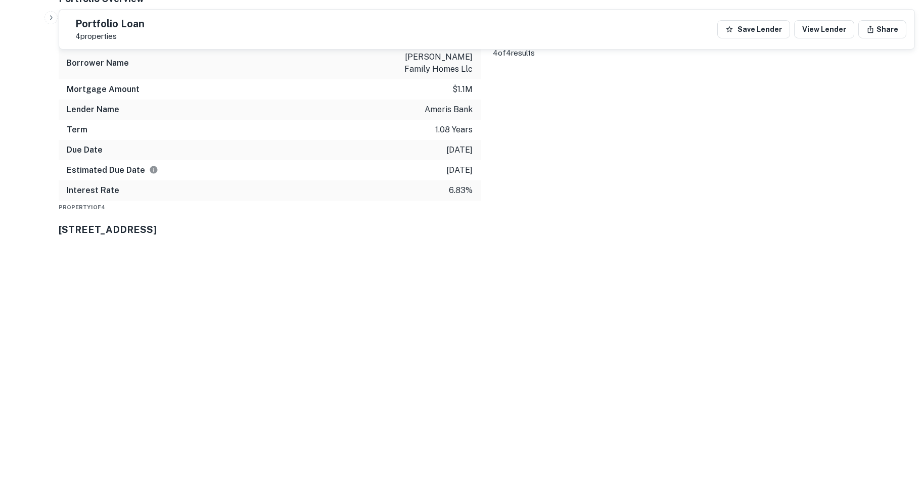
click at [294, 237] on div "Property 1 of 4 1163 Park Center Cir" at bounding box center [487, 219] width 856 height 36
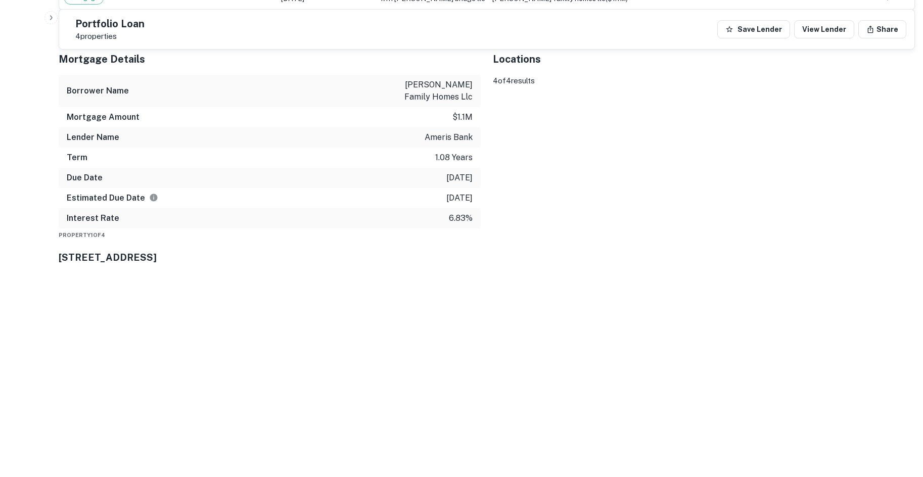
scroll to position [1478, 0]
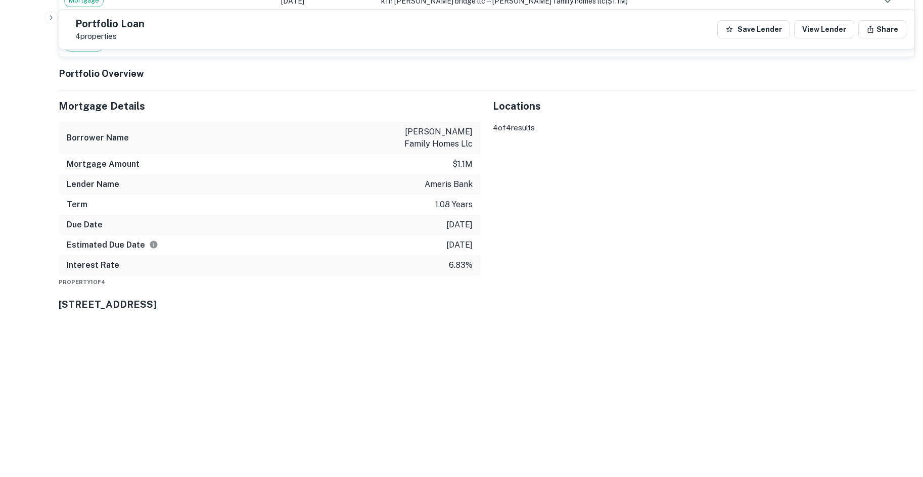
scroll to position [1415, 0]
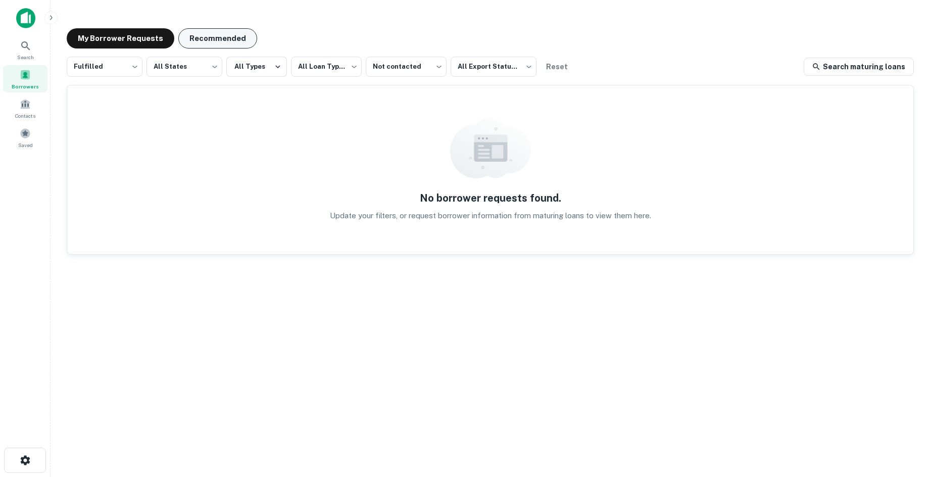
click at [196, 41] on button "Recommended" at bounding box center [217, 38] width 79 height 20
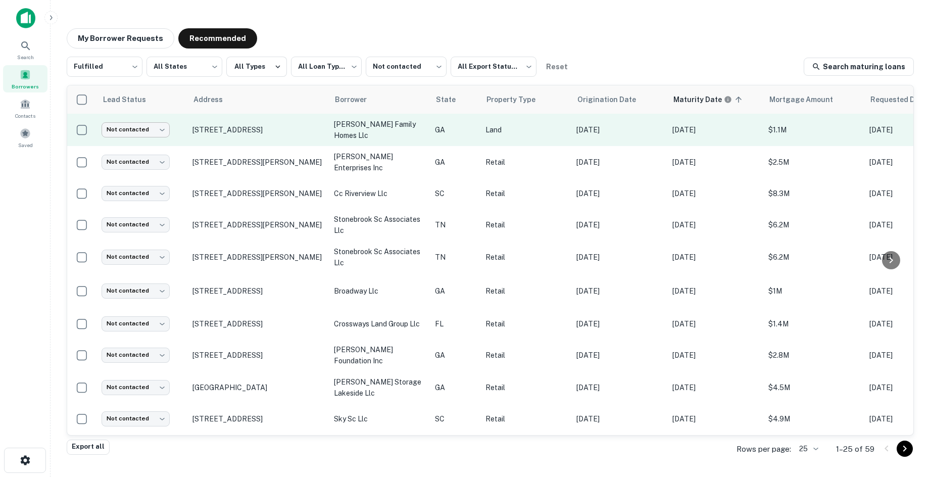
click at [157, 126] on body "**********" at bounding box center [465, 238] width 930 height 477
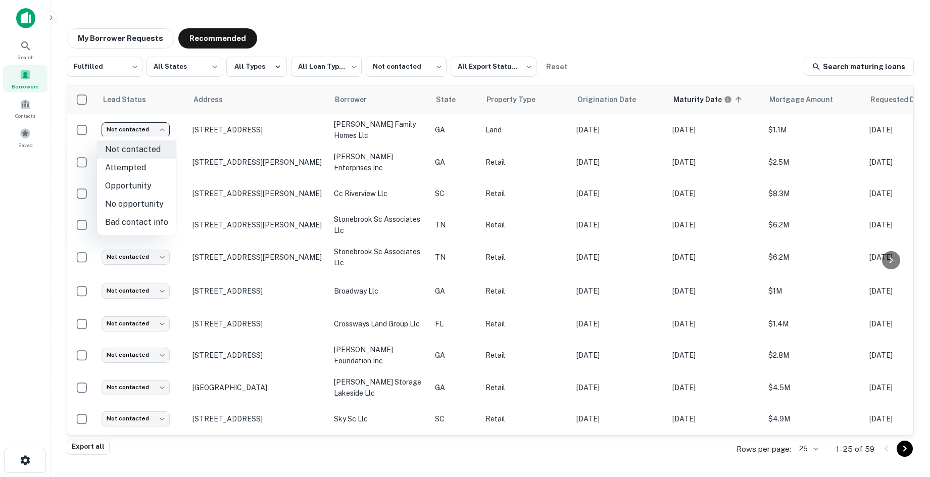
drag, startPoint x: 138, startPoint y: 207, endPoint x: 135, endPoint y: 200, distance: 7.5
click at [135, 205] on li "No opportunity" at bounding box center [136, 204] width 79 height 18
type input "**********"
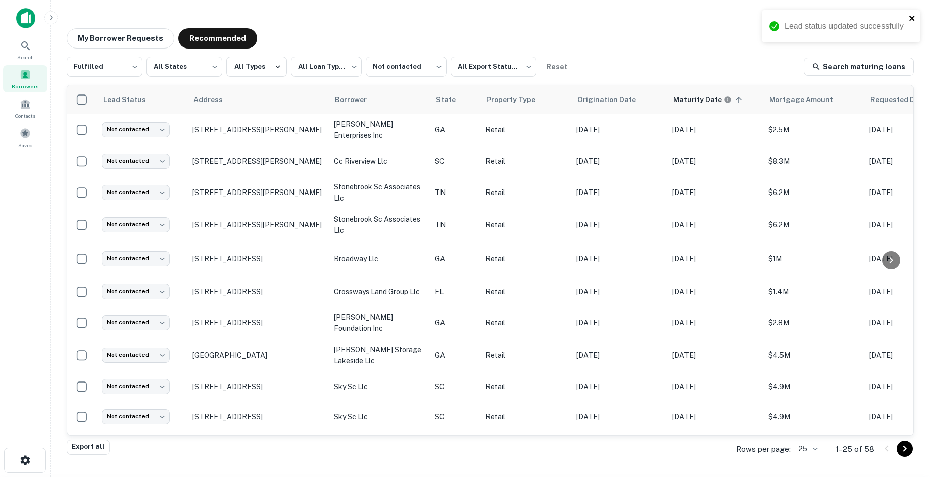
click at [867, 20] on icon "close" at bounding box center [912, 18] width 5 height 5
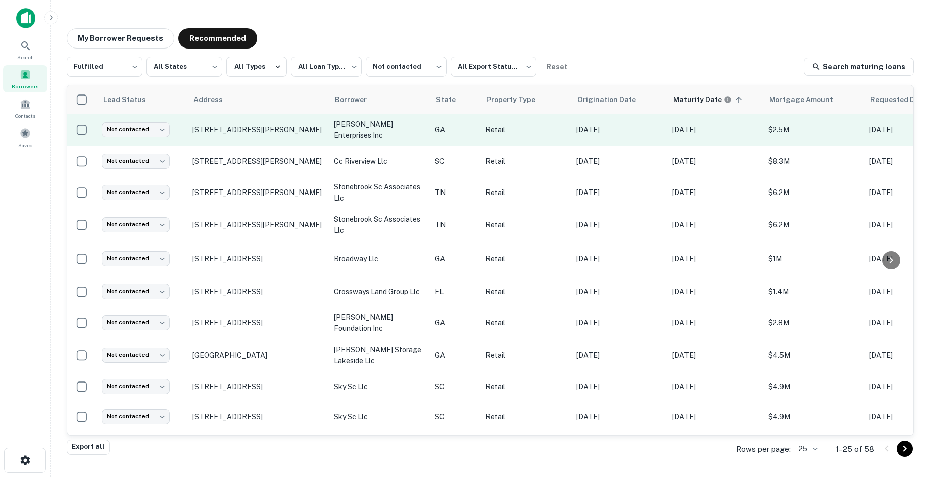
click at [254, 131] on p "4681 Chambers Rd Macon, GA 31206" at bounding box center [258, 129] width 131 height 9
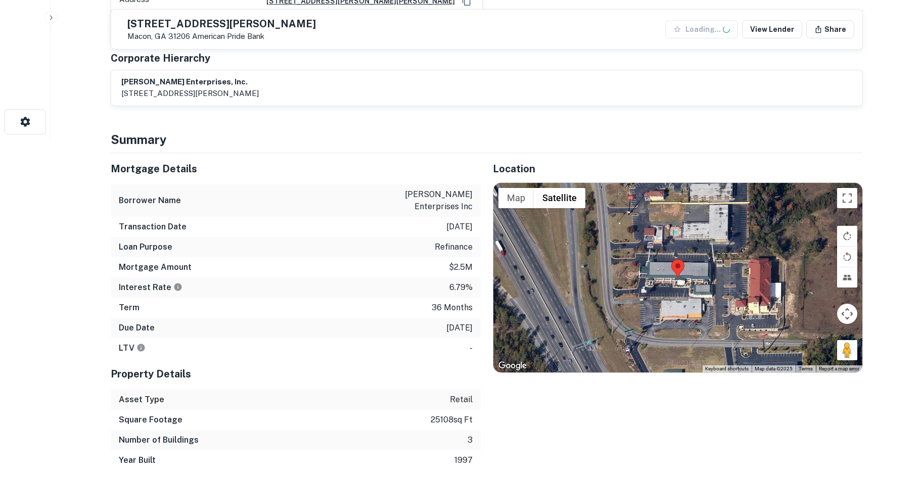
scroll to position [354, 0]
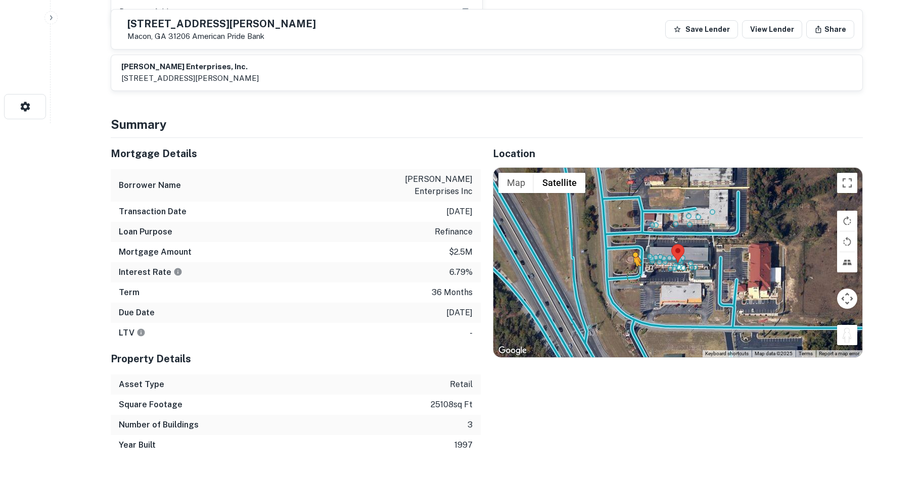
drag, startPoint x: 852, startPoint y: 341, endPoint x: 633, endPoint y: 278, distance: 228.0
click at [633, 278] on div "To activate drag with keyboard, press Alt + Enter. Once in keyboard drag state,…" at bounding box center [677, 263] width 369 height 190
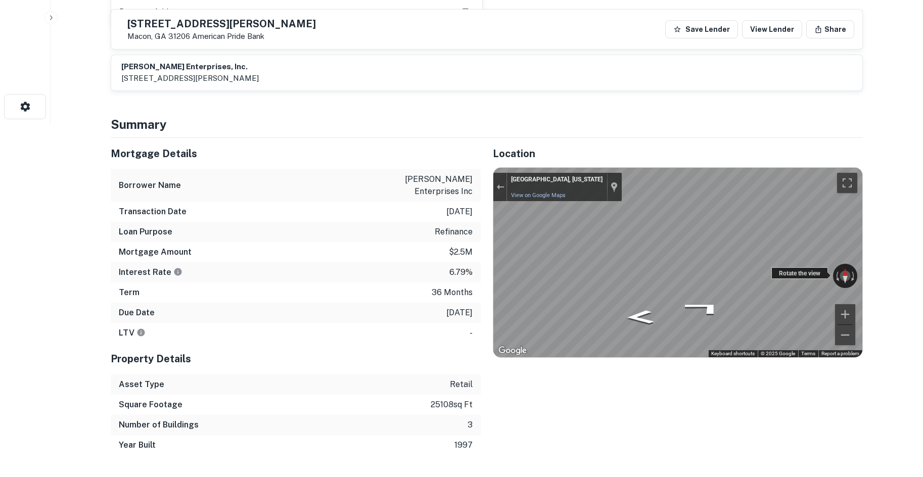
click at [597, 269] on div "← Move left → Move right ↑ Move up ↓ Move down + Zoom in - Zoom out Macon, Geor…" at bounding box center [677, 263] width 369 height 190
drag, startPoint x: 806, startPoint y: 269, endPoint x: 549, endPoint y: 165, distance: 276.9
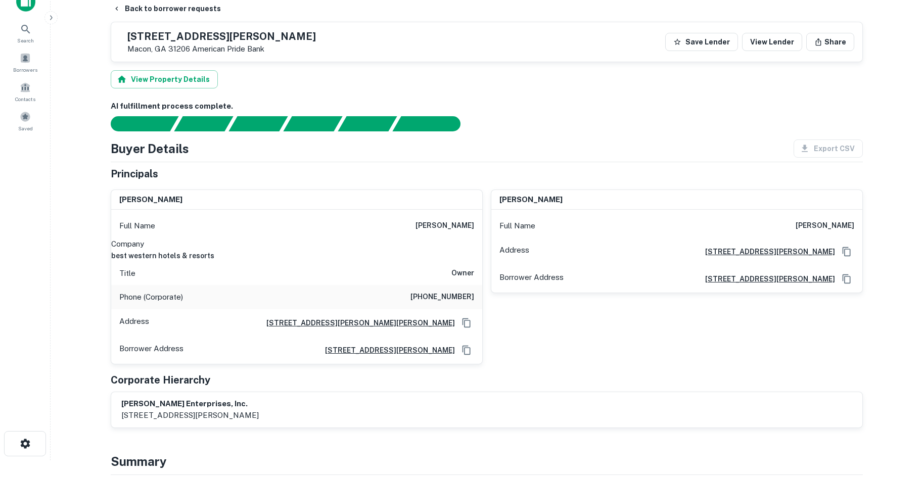
scroll to position [0, 0]
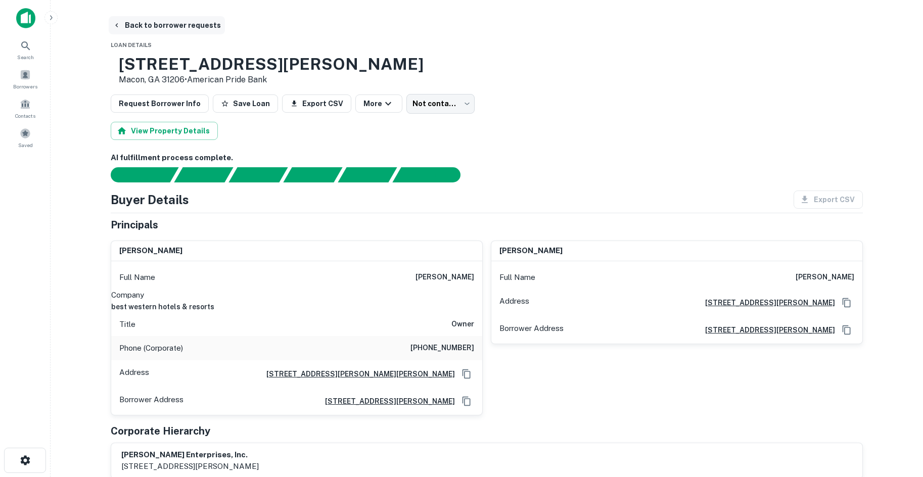
click at [189, 28] on button "Back to borrower requests" at bounding box center [167, 25] width 116 height 18
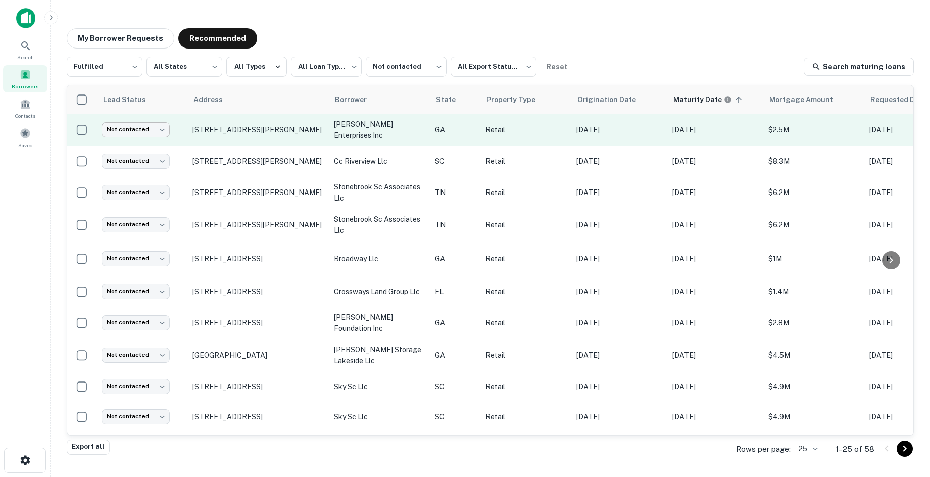
click at [160, 130] on body "**********" at bounding box center [465, 238] width 930 height 477
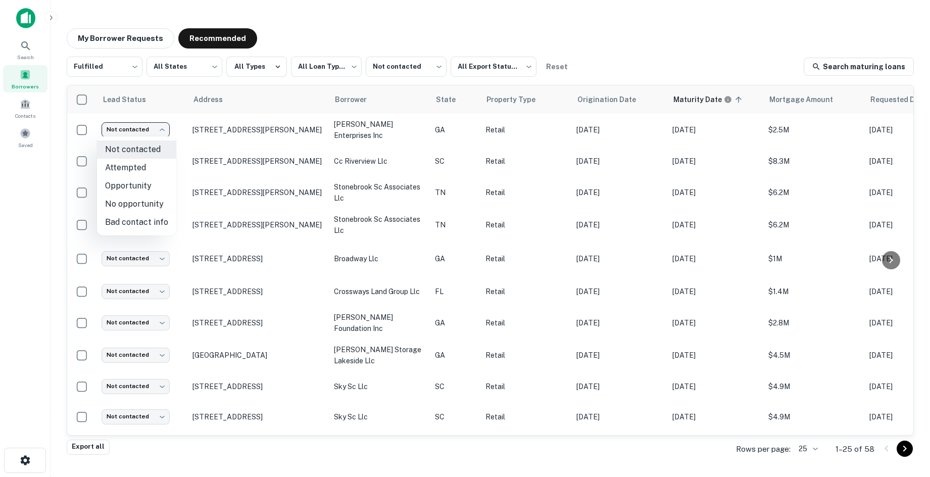
click at [142, 198] on li "No opportunity" at bounding box center [136, 204] width 79 height 18
type input "**********"
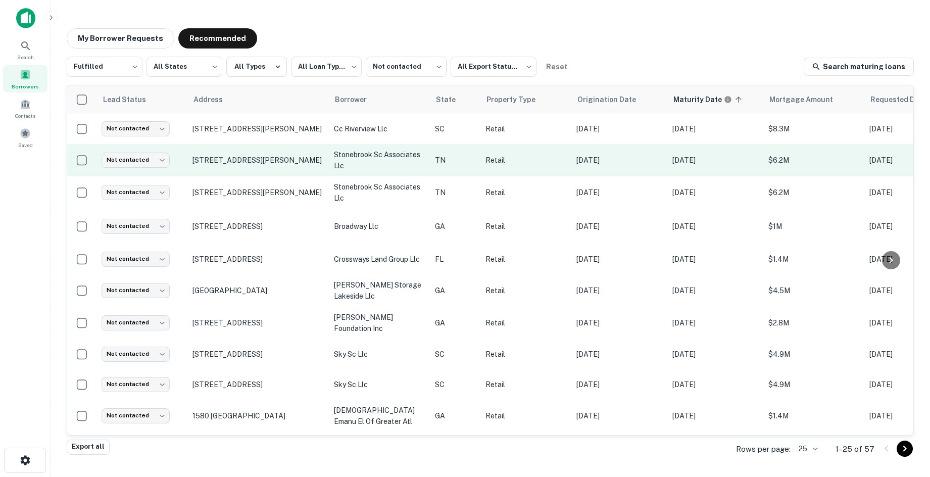
drag, startPoint x: 249, startPoint y: 132, endPoint x: 172, endPoint y: 167, distance: 84.2
click at [172, 167] on td "Not contacted **** ​" at bounding box center [142, 160] width 91 height 32
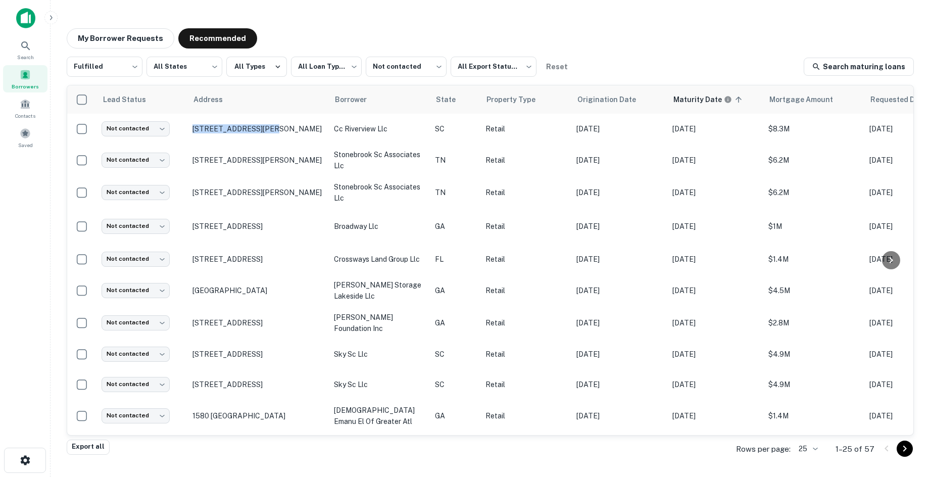
drag, startPoint x: 258, startPoint y: 127, endPoint x: 334, endPoint y: 31, distance: 122.3
click at [330, 31] on div "**********" at bounding box center [491, 235] width 864 height 430
click at [334, 31] on div "My Borrower Requests Recommended" at bounding box center [491, 38] width 848 height 20
drag, startPoint x: 282, startPoint y: 137, endPoint x: 379, endPoint y: 17, distance: 154.6
click at [379, 17] on main "**********" at bounding box center [491, 238] width 880 height 477
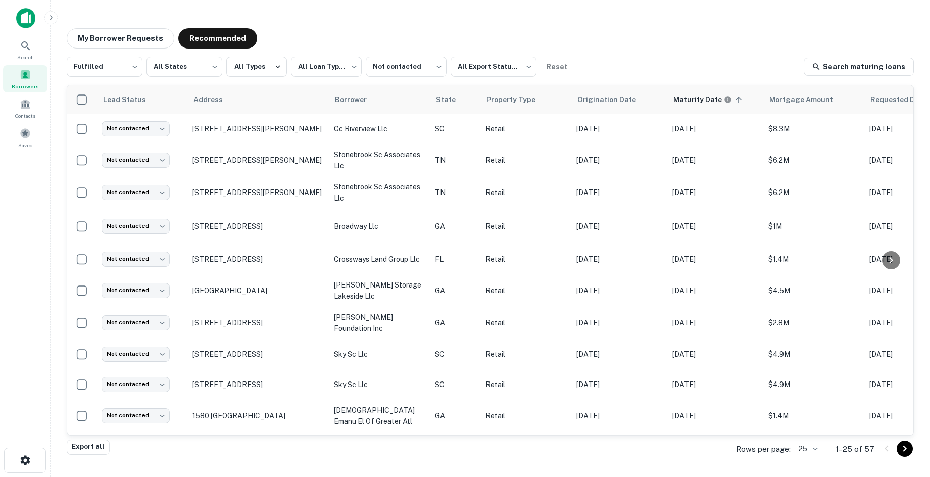
drag, startPoint x: 235, startPoint y: 131, endPoint x: 358, endPoint y: 84, distance: 132.4
click at [386, 40] on div "My Borrower Requests Recommended" at bounding box center [491, 38] width 848 height 20
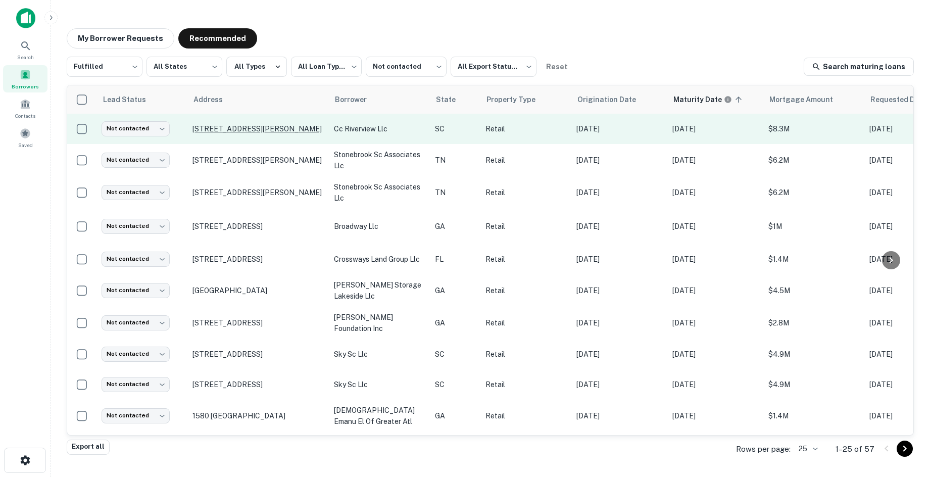
click at [261, 129] on p "1912 Mt Gallant Rd Rock Hill, SC 29732" at bounding box center [258, 128] width 131 height 9
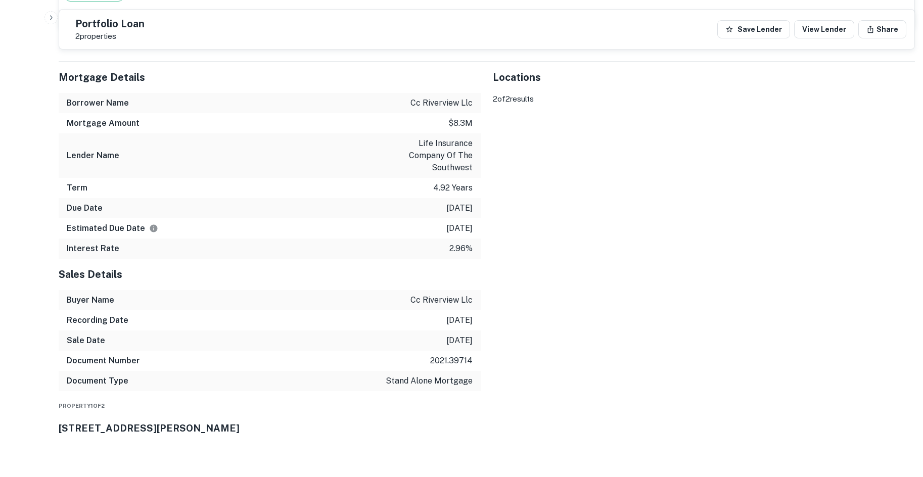
scroll to position [809, 0]
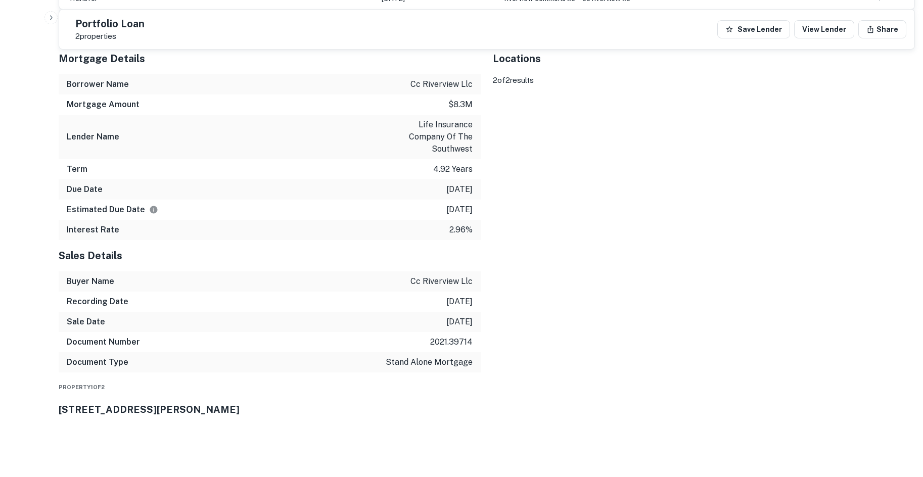
drag, startPoint x: 847, startPoint y: 369, endPoint x: 582, endPoint y: 184, distance: 322.9
click at [582, 74] on div "To activate drag with keyboard, press Alt + Enter. Once in keyboard drag state,…" at bounding box center [704, 74] width 422 height 0
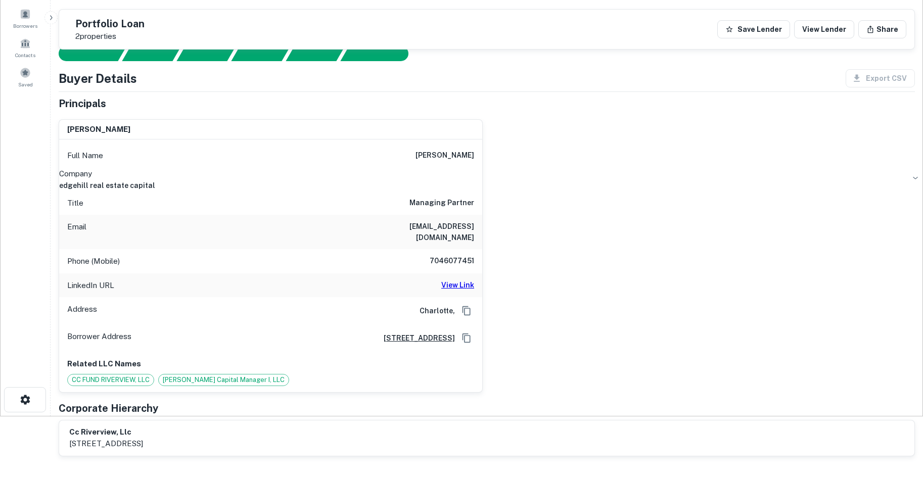
scroll to position [51, 0]
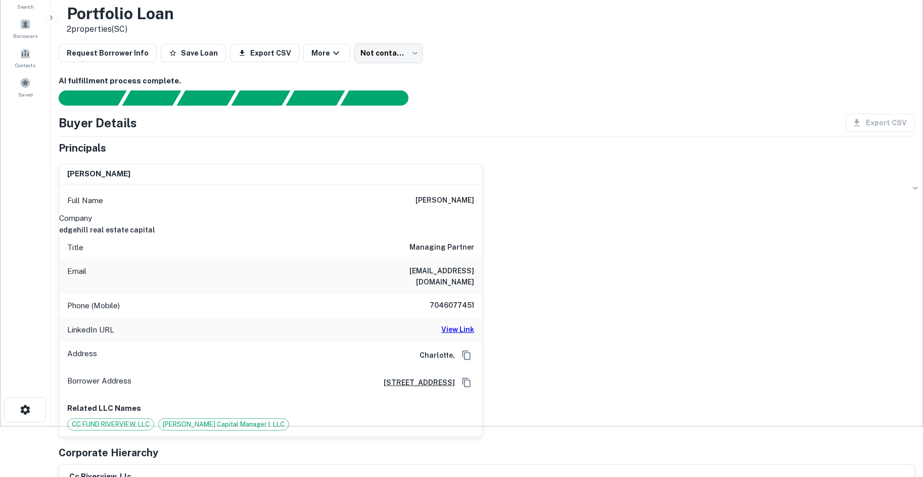
click at [451, 224] on h6 "edgehill real estate capital" at bounding box center [270, 229] width 423 height 11
copy h6 "edgehill real estate capital"
click at [601, 180] on div "tyler covington Full Name tyler covington Company edgehill real estate capital …" at bounding box center [483, 297] width 864 height 282
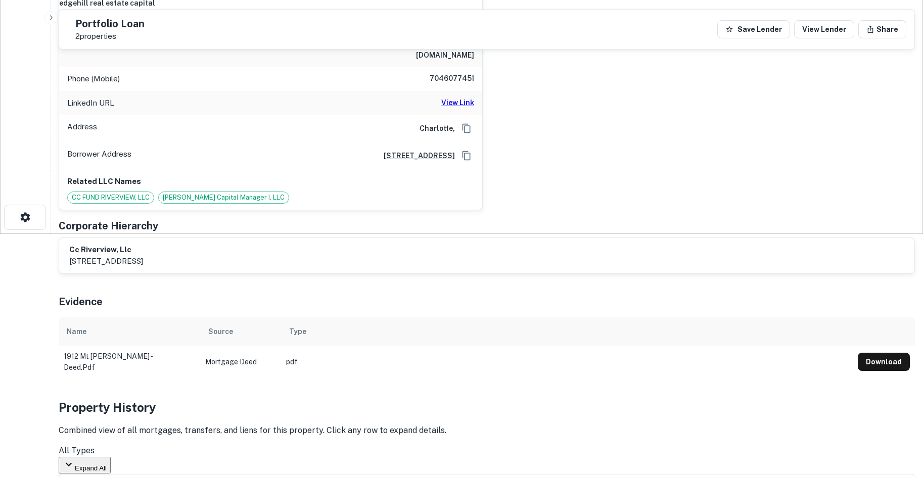
scroll to position [101, 0]
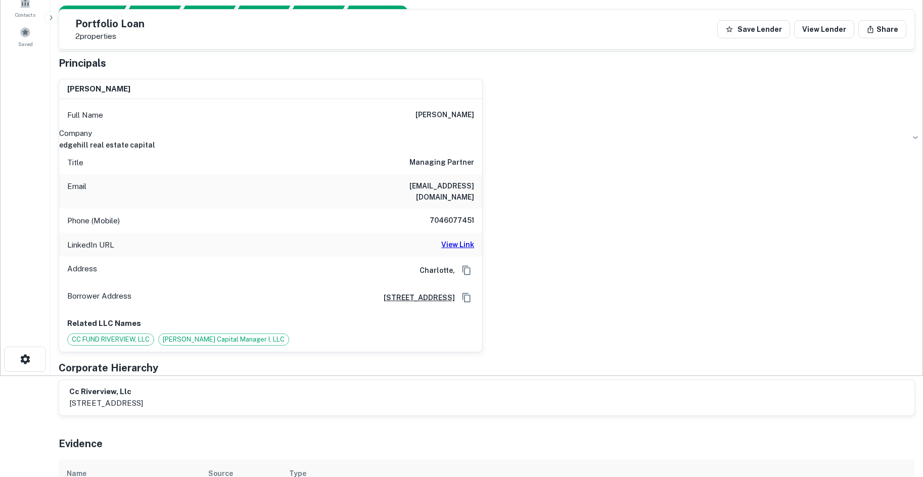
click at [437, 292] on h6 "1111 metropolitan avenue, suite 700, charlotte, NC, 28204" at bounding box center [415, 297] width 79 height 11
click at [447, 239] on h6 "View Link" at bounding box center [457, 244] width 33 height 11
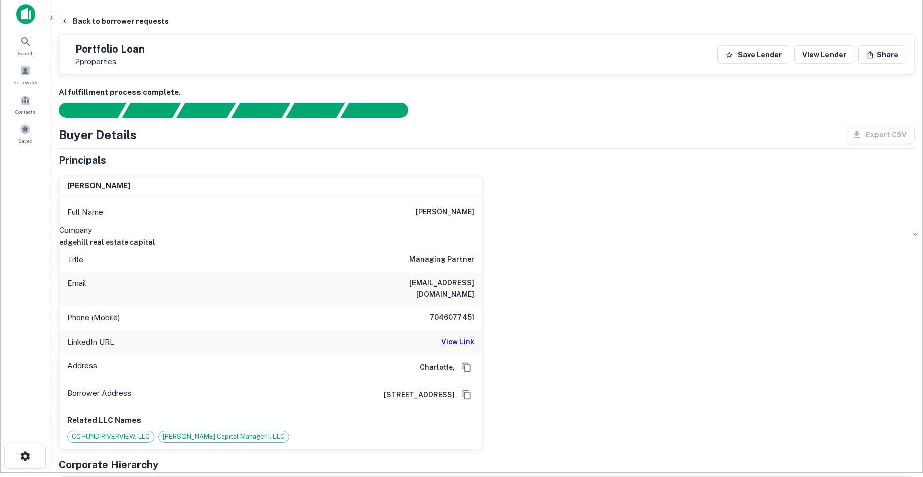
scroll to position [0, 0]
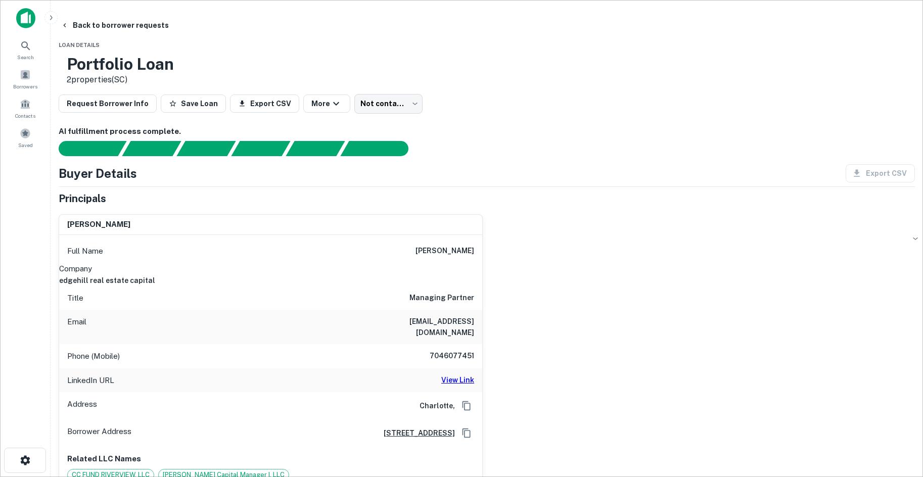
drag, startPoint x: 875, startPoint y: 111, endPoint x: 696, endPoint y: 113, distance: 179.4
click at [867, 111] on main "Back to borrower requests Loan Details Portfolio Loan 2 properties (SC) Request…" at bounding box center [487, 238] width 872 height 477
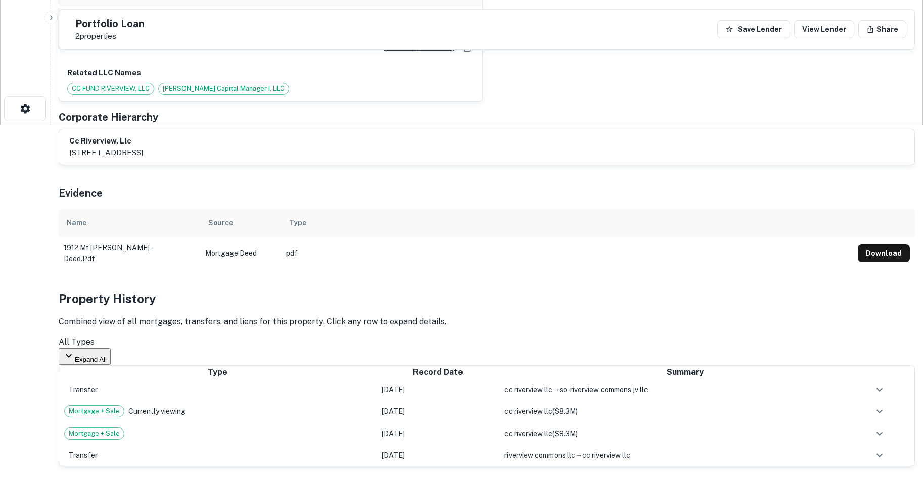
scroll to position [354, 0]
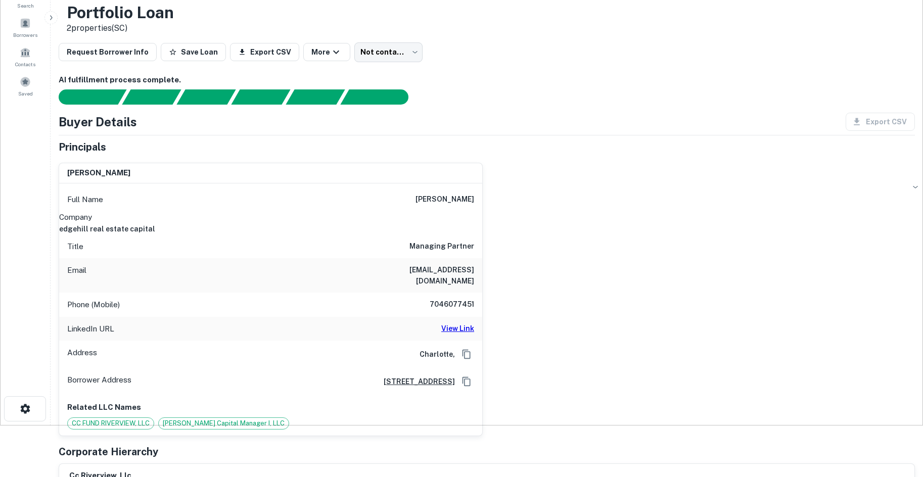
scroll to position [51, 0]
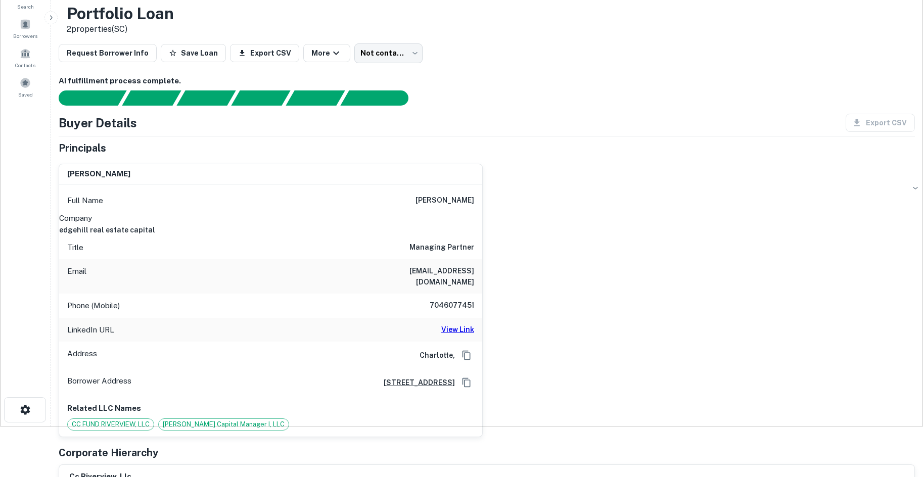
click at [444, 300] on h6 "7046077451" at bounding box center [443, 306] width 61 height 12
copy h6 "7046077451"
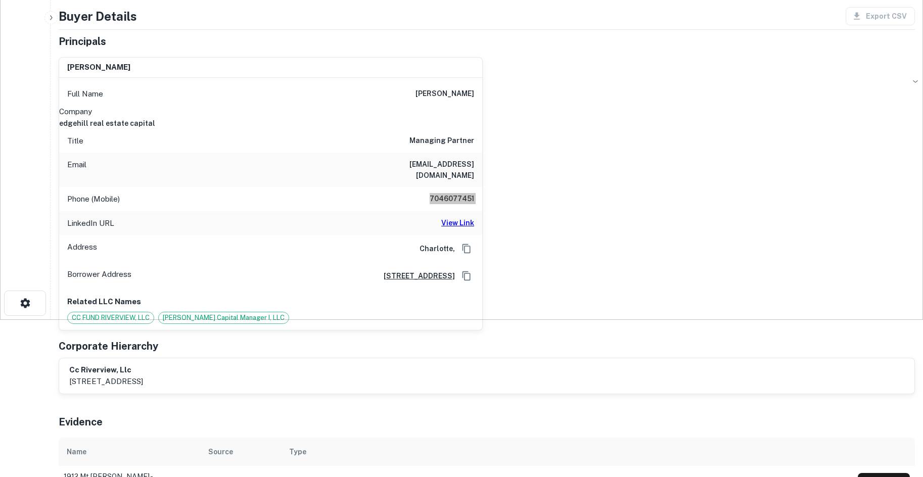
scroll to position [0, 0]
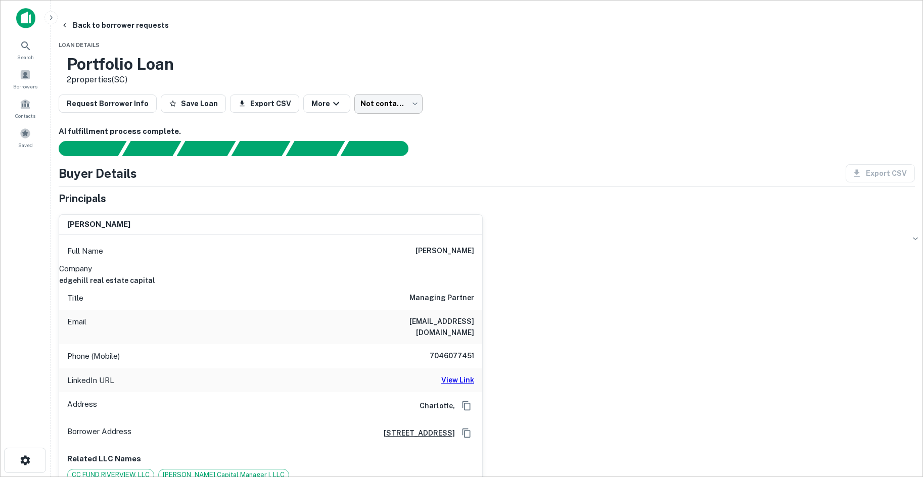
drag, startPoint x: 456, startPoint y: 95, endPoint x: 442, endPoint y: 104, distance: 16.8
click at [439, 106] on body "Search Borrowers Contacts Saved Back to borrower requests Loan Details Portfoli…" at bounding box center [461, 238] width 923 height 477
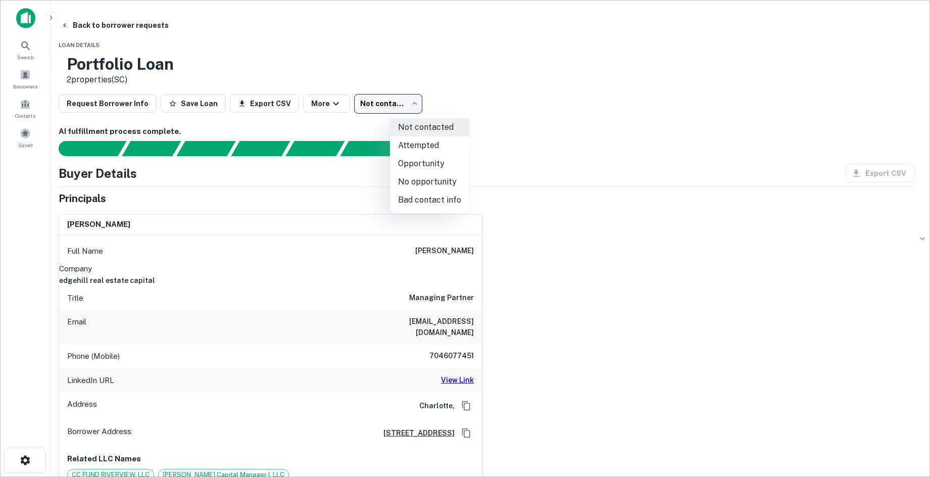
click at [432, 149] on li "Attempted" at bounding box center [429, 145] width 79 height 18
type input "*********"
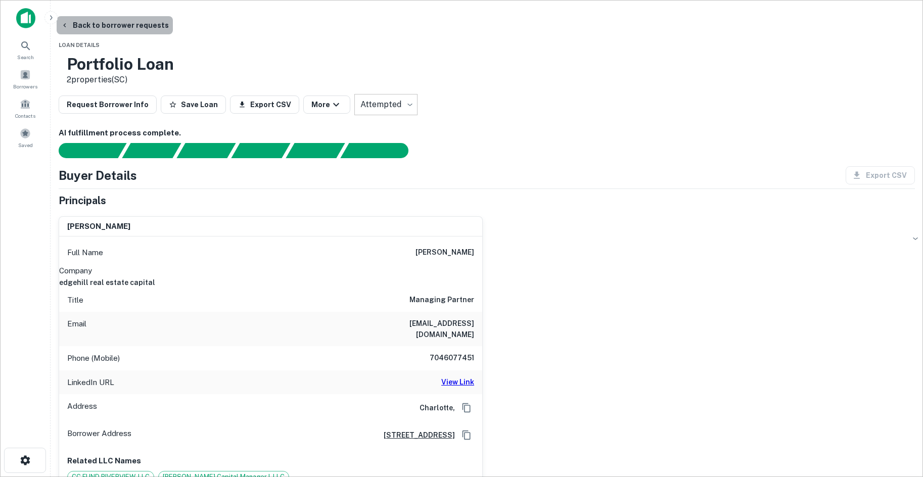
click at [166, 23] on button "Back to borrower requests" at bounding box center [115, 25] width 116 height 18
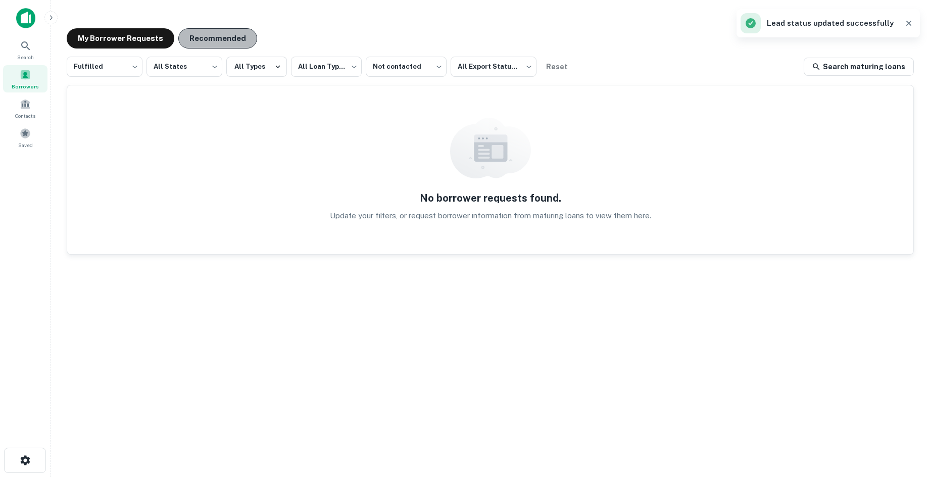
click at [210, 47] on button "Recommended" at bounding box center [217, 38] width 79 height 20
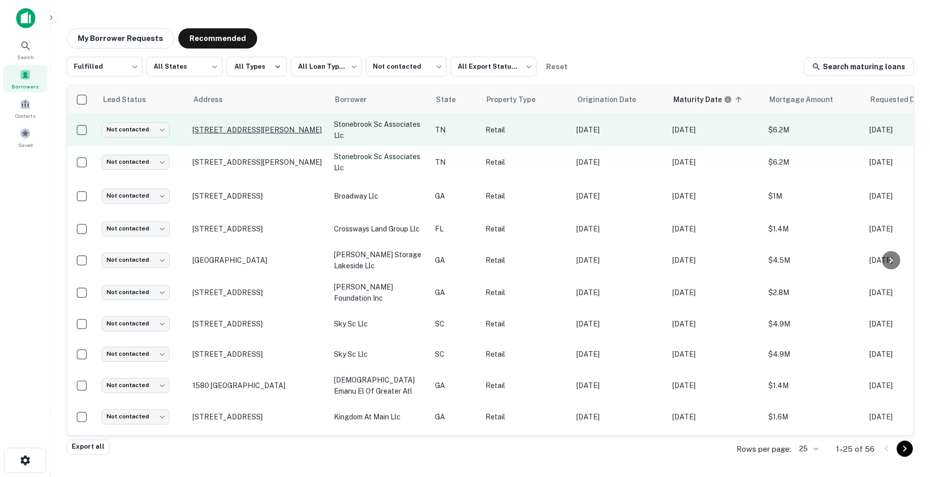
click at [263, 131] on p "1667 Ooltewah Ringgold Rd Ooltewah, TN 37363" at bounding box center [258, 129] width 131 height 9
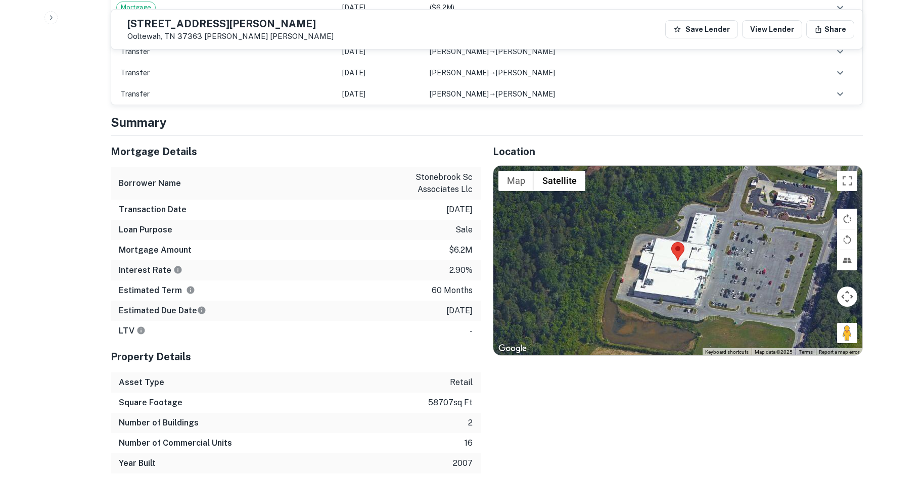
scroll to position [960, 0]
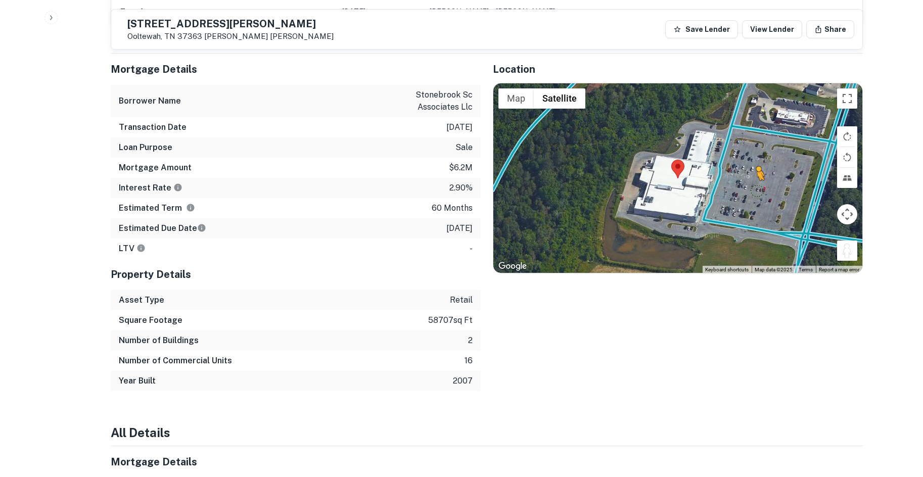
drag, startPoint x: 853, startPoint y: 303, endPoint x: 747, endPoint y: 234, distance: 127.2
click at [747, 234] on div "To activate drag with keyboard, press Alt + Enter. Once in keyboard drag state,…" at bounding box center [677, 178] width 369 height 190
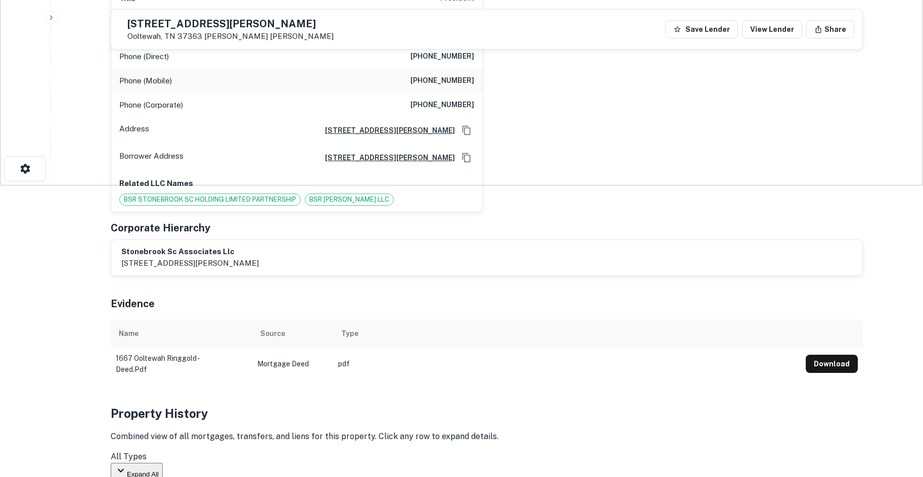
scroll to position [152, 0]
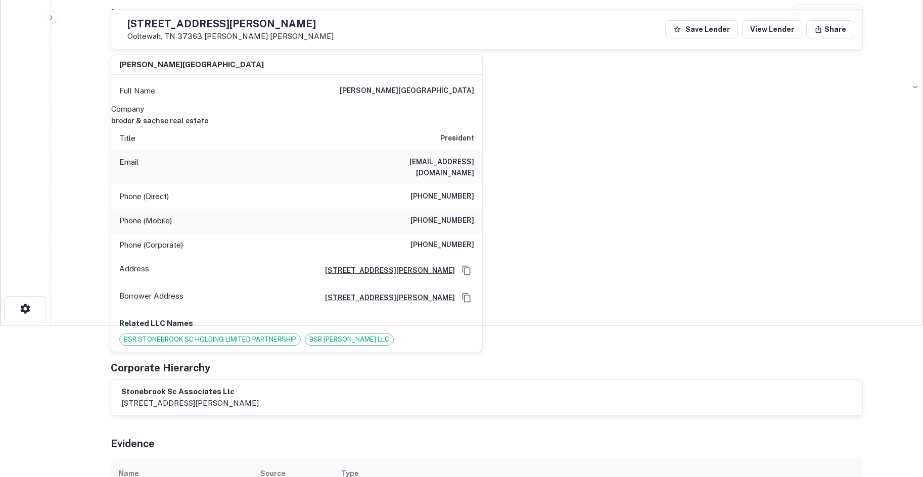
click at [425, 123] on div "Company broder & sachse real estate" at bounding box center [296, 114] width 371 height 23
click at [425, 115] on h6 "broder & sachse real estate" at bounding box center [296, 120] width 371 height 11
copy h6 "broder & sachse real estate"
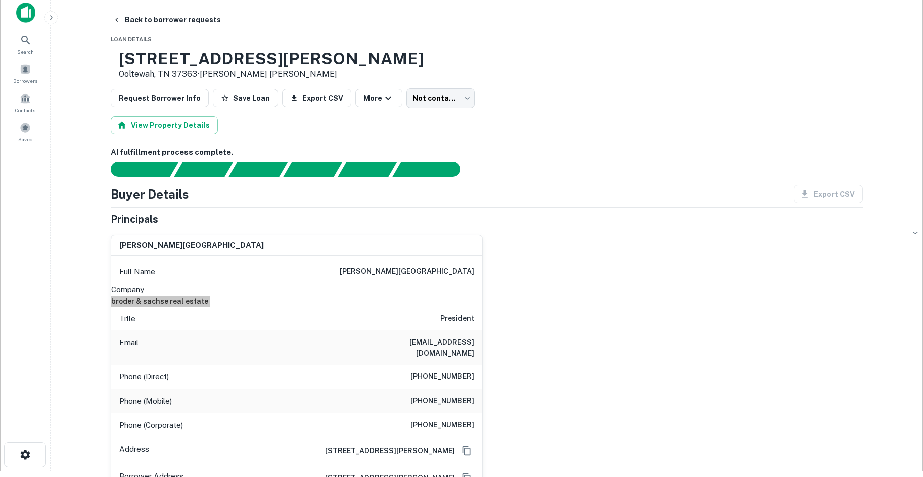
scroll to position [0, 0]
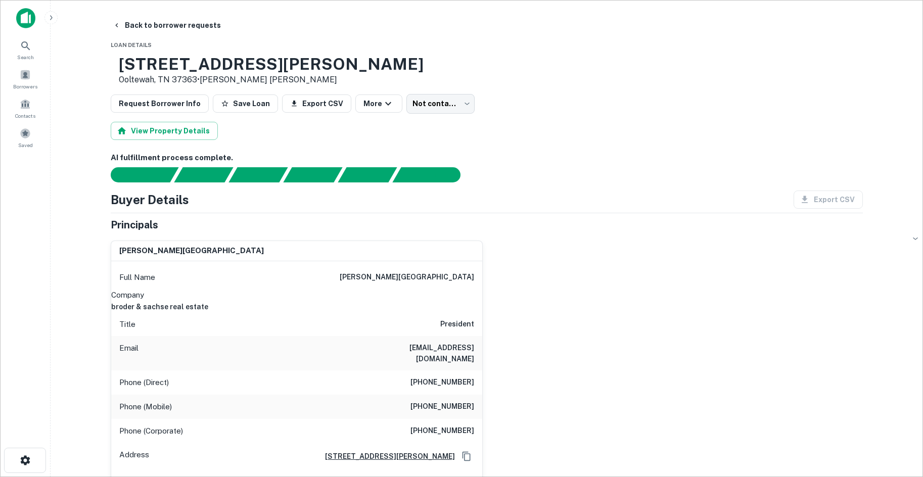
click at [415, 130] on div "View Property Details" at bounding box center [487, 131] width 752 height 18
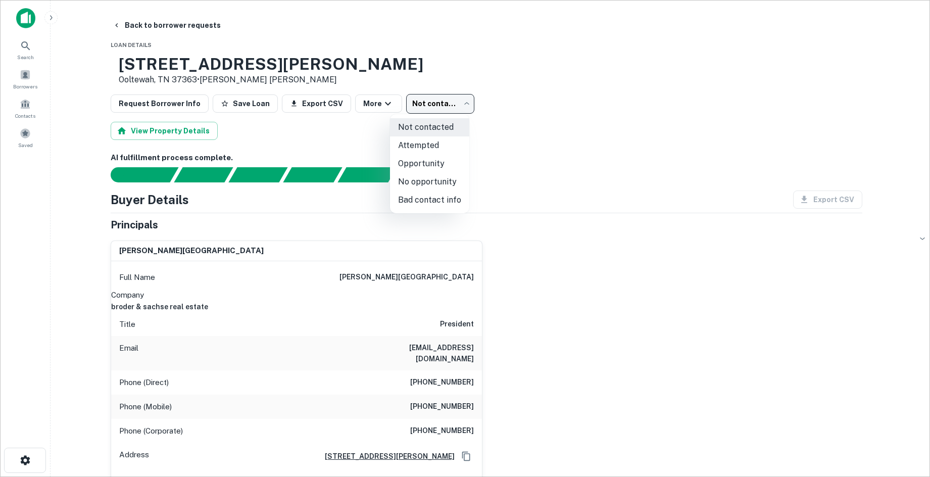
click at [428, 99] on body "Search Borrowers Contacts Saved Back to borrower requests Loan Details 1667 Ool…" at bounding box center [465, 238] width 930 height 477
click at [417, 179] on li "No opportunity" at bounding box center [429, 182] width 79 height 18
type input "**********"
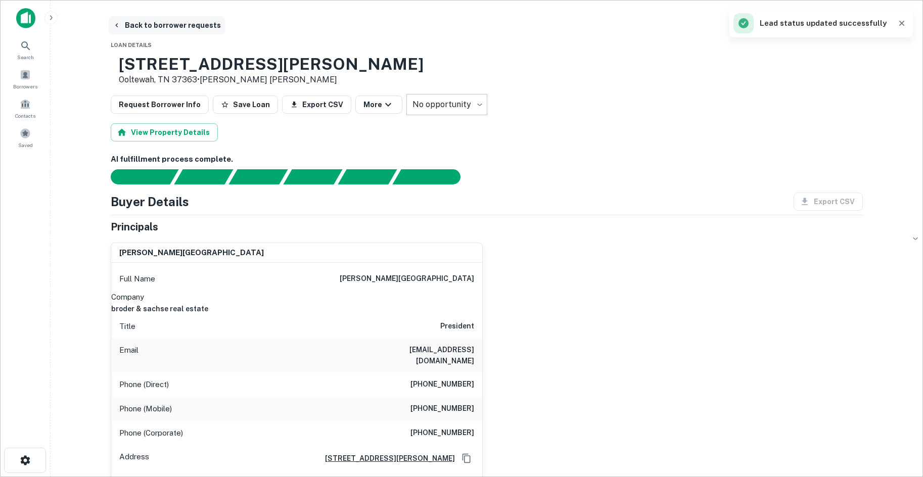
click at [174, 22] on button "Back to borrower requests" at bounding box center [167, 25] width 116 height 18
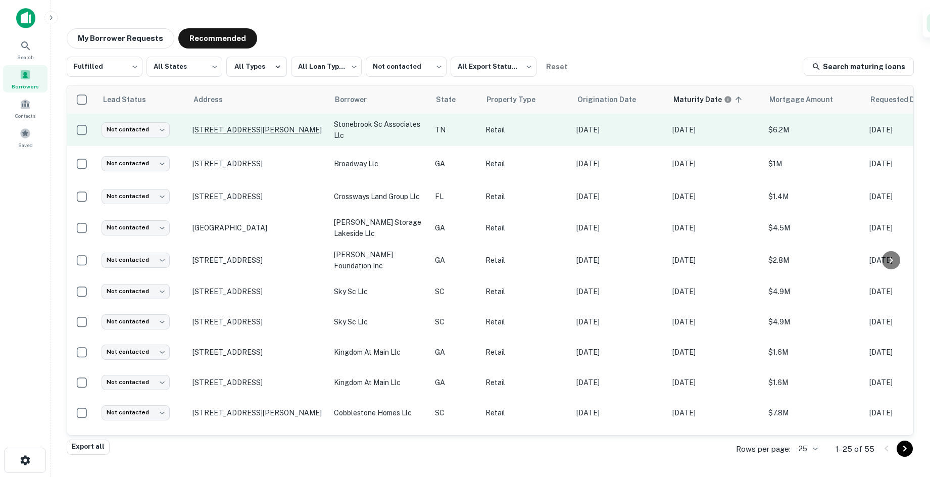
click at [214, 134] on p "1667 Ooltewah Ringgold Rd Ooltewah, TN 37363" at bounding box center [258, 129] width 131 height 9
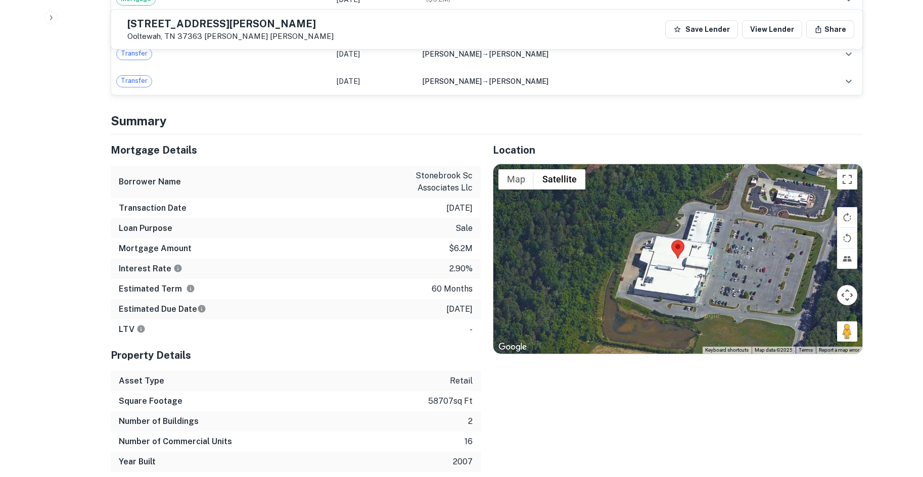
scroll to position [926, 0]
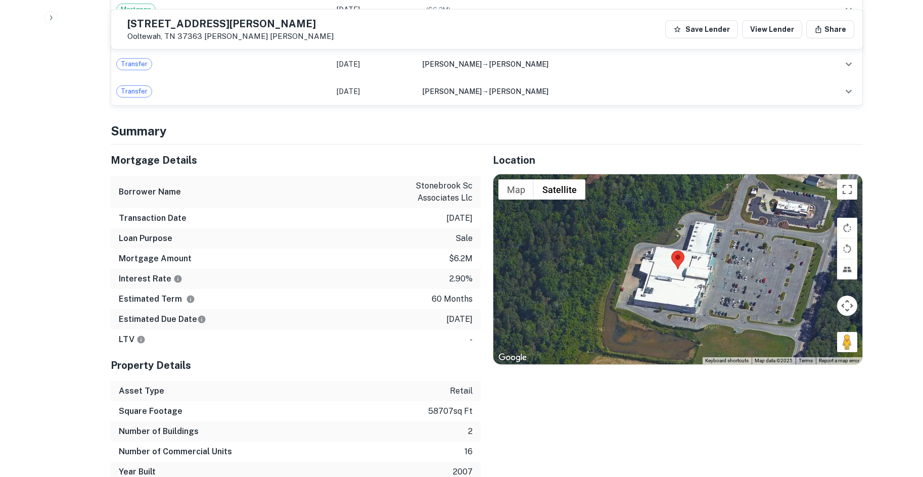
drag, startPoint x: 843, startPoint y: 333, endPoint x: 753, endPoint y: 265, distance: 112.2
click at [753, 265] on div "Map Terrain Satellite Labels Keyboard shortcuts Map Data Map data ©2025 Map dat…" at bounding box center [677, 269] width 369 height 190
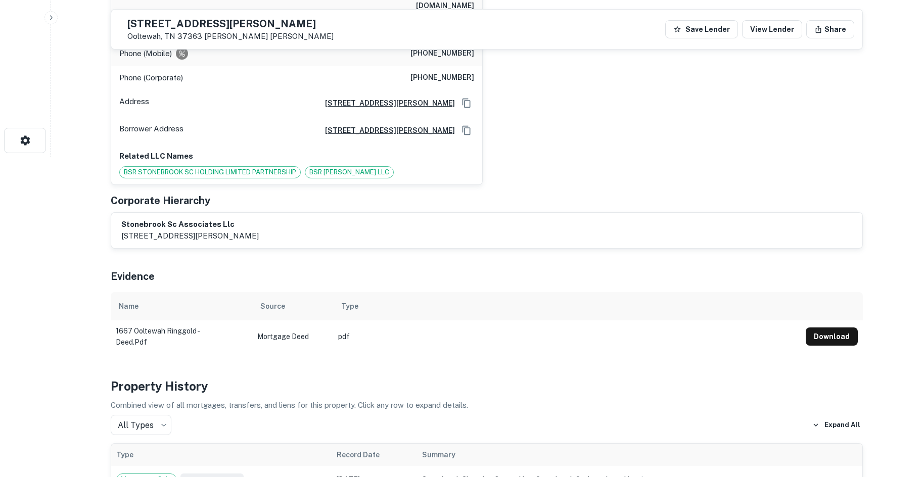
scroll to position [0, 0]
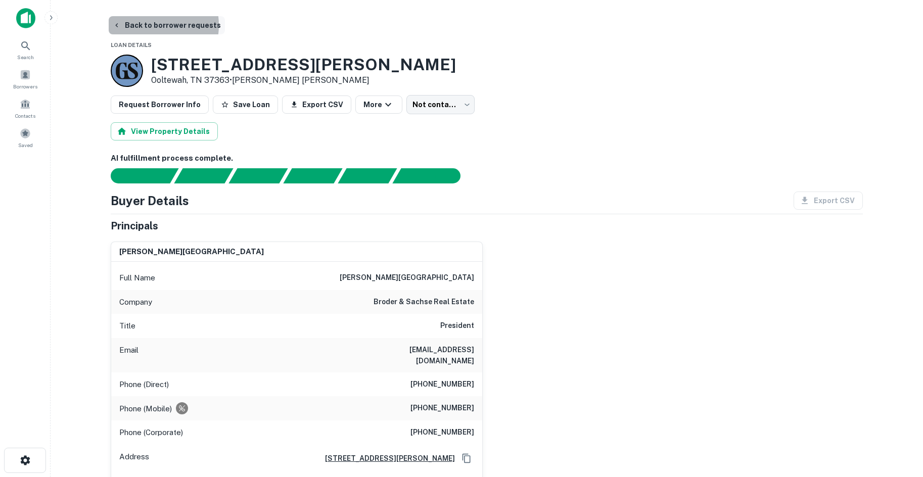
click at [148, 25] on button "Back to borrower requests" at bounding box center [167, 25] width 116 height 18
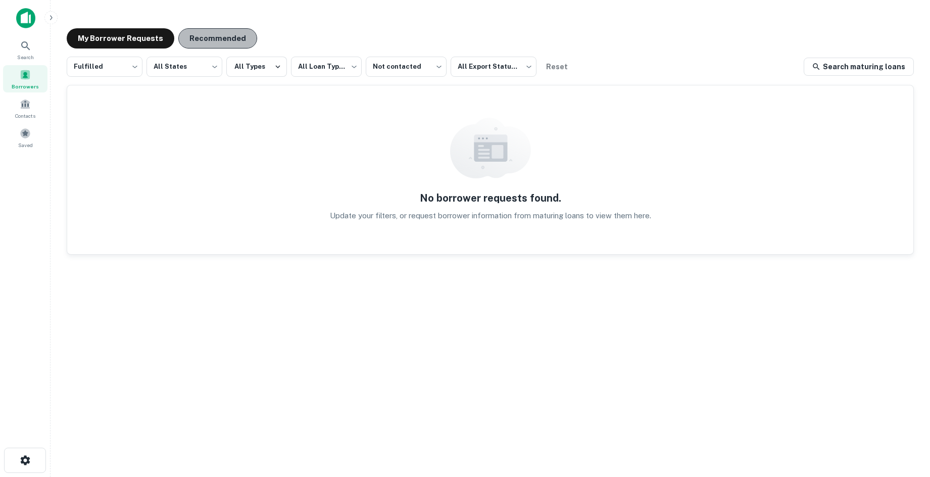
click at [215, 42] on button "Recommended" at bounding box center [217, 38] width 79 height 20
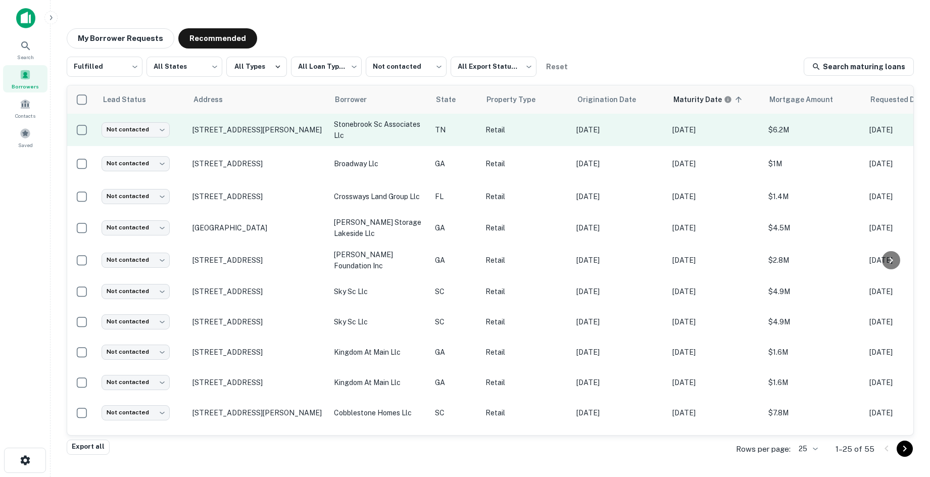
click at [155, 137] on td "Not contacted **** ​" at bounding box center [142, 130] width 91 height 32
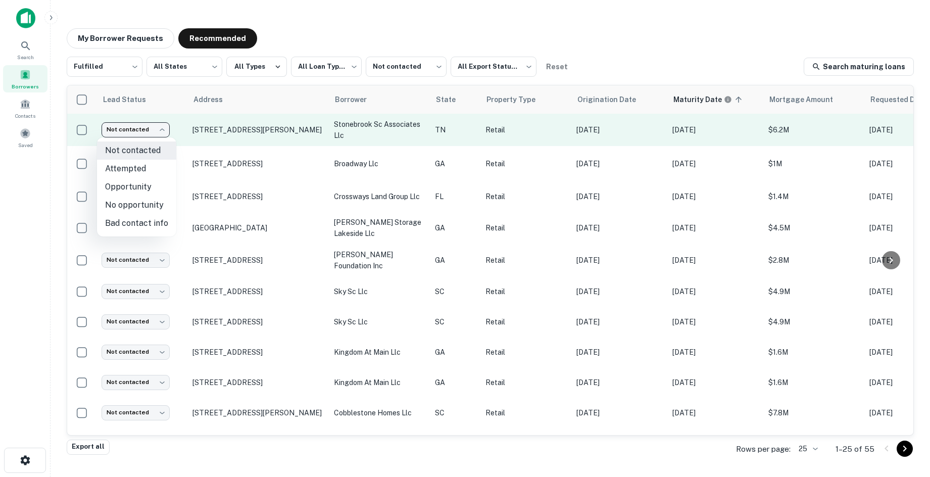
click at [155, 135] on body "**********" at bounding box center [465, 238] width 930 height 477
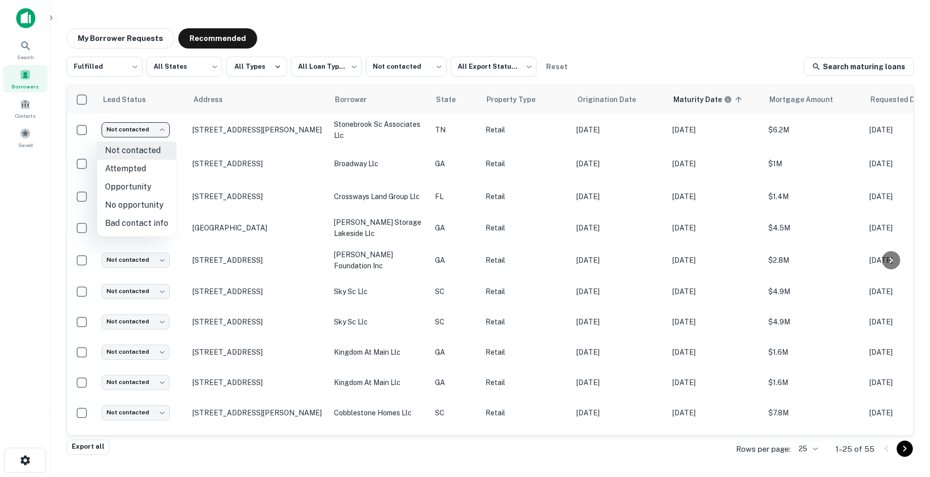
click at [155, 206] on li "No opportunity" at bounding box center [136, 205] width 79 height 18
type input "**********"
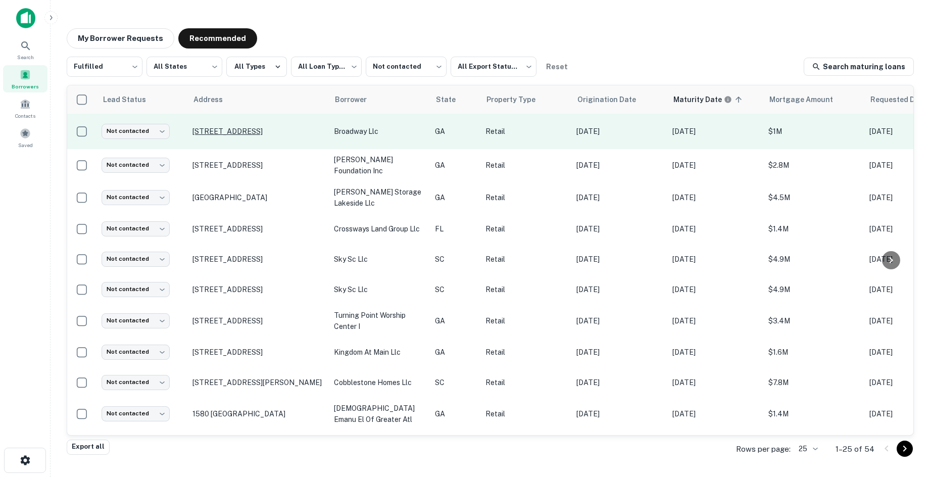
click at [255, 131] on p "[STREET_ADDRESS]" at bounding box center [258, 131] width 131 height 9
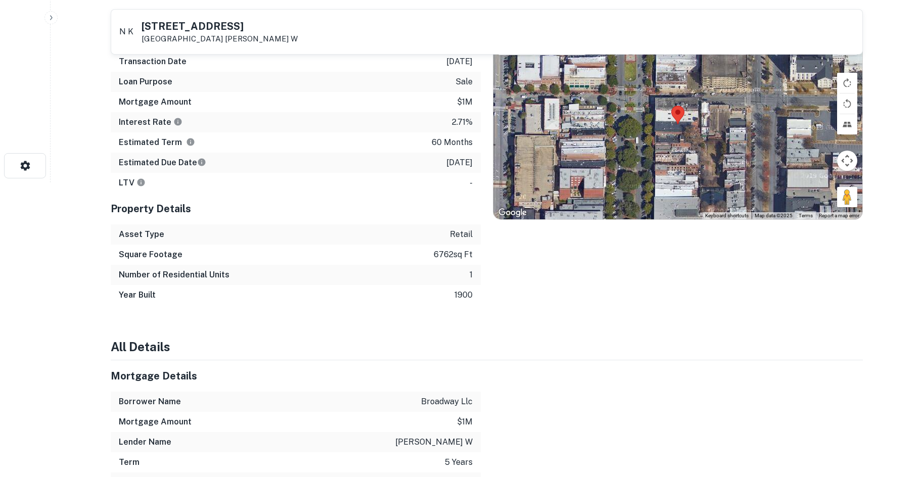
scroll to position [303, 0]
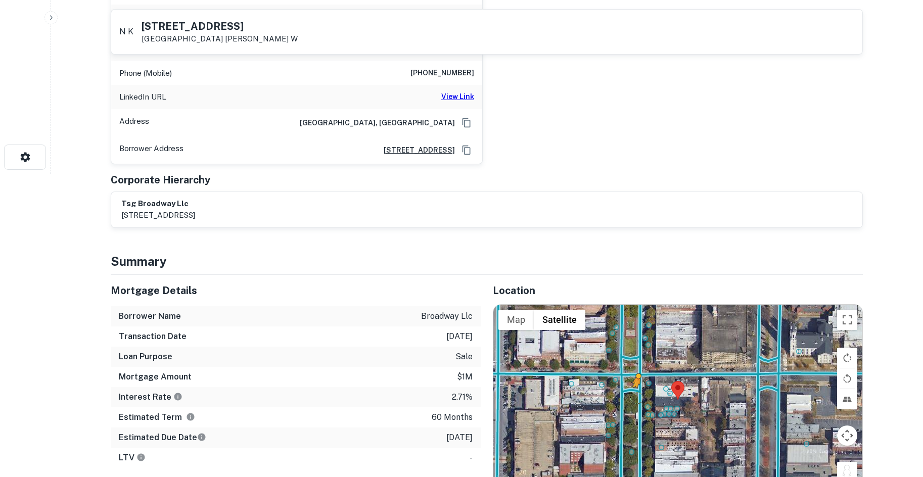
drag, startPoint x: 845, startPoint y: 440, endPoint x: 636, endPoint y: 361, distance: 223.8
click at [636, 361] on div "To activate drag with keyboard, press Alt + Enter. Once in keyboard drag state,…" at bounding box center [677, 400] width 369 height 190
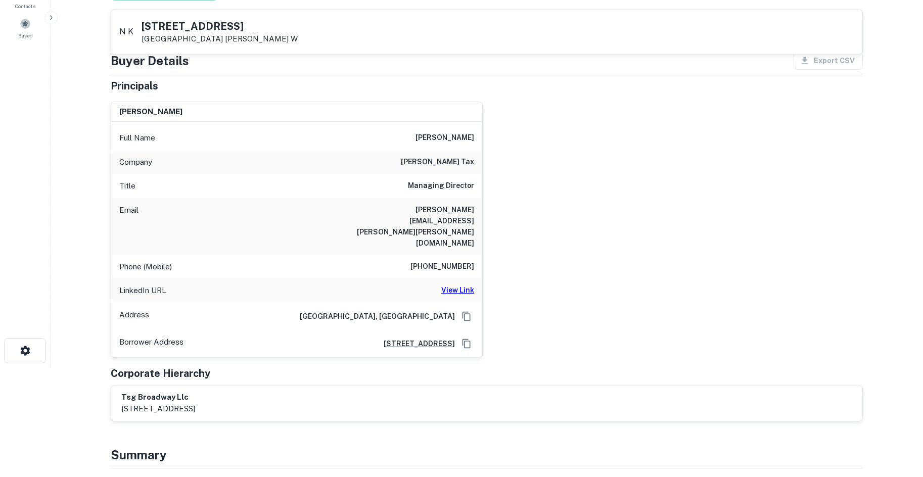
scroll to position [101, 0]
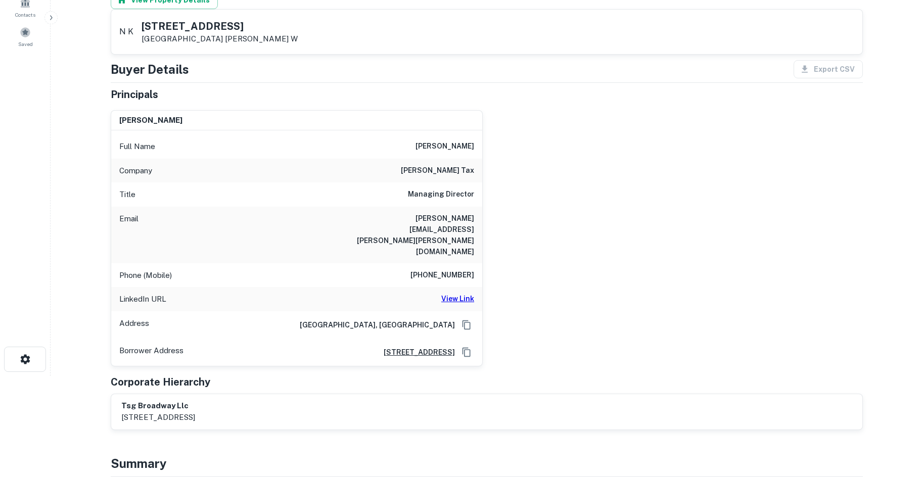
click at [463, 293] on h6 "View Link" at bounding box center [457, 298] width 33 height 11
click at [457, 269] on h6 "213-221-9712" at bounding box center [442, 275] width 64 height 12
copy h6 "213-221-9712"
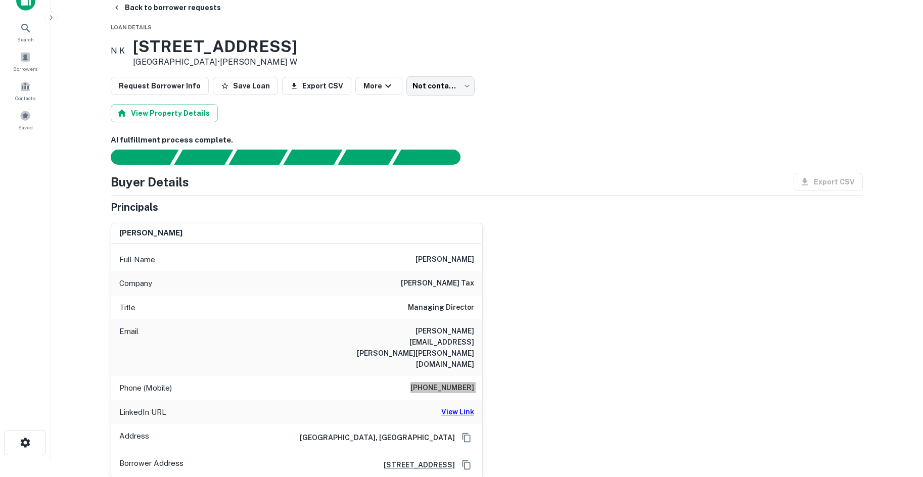
scroll to position [0, 0]
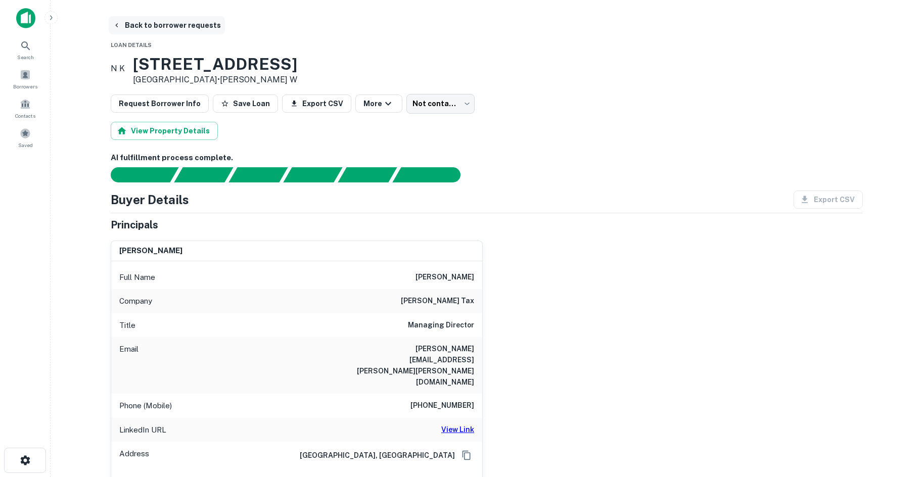
drag, startPoint x: 137, startPoint y: 57, endPoint x: 152, endPoint y: 21, distance: 39.0
click at [152, 20] on button "Back to borrower requests" at bounding box center [167, 25] width 116 height 18
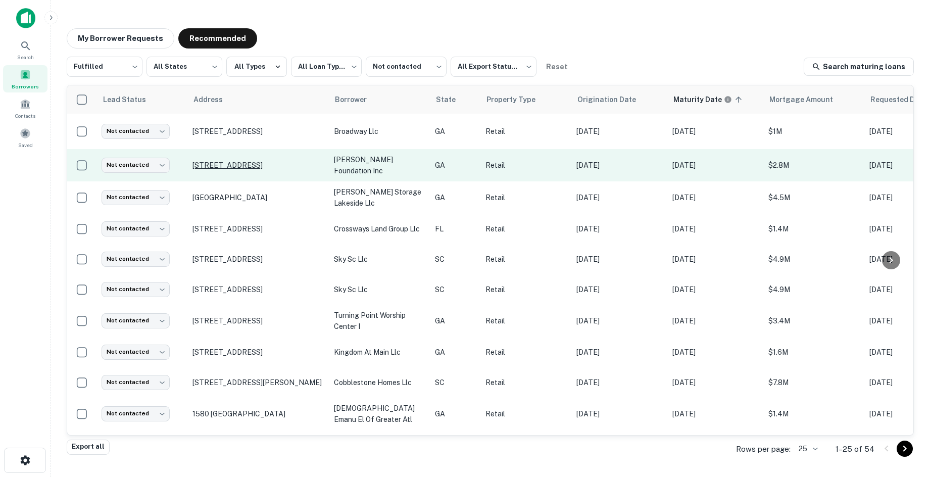
click at [243, 163] on p "436 Cotton Ave Macon, GA 31201" at bounding box center [258, 165] width 131 height 9
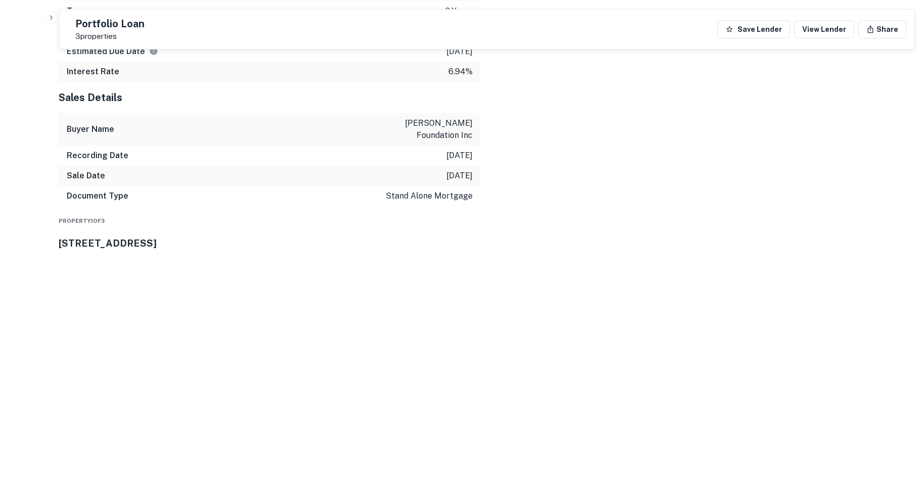
scroll to position [1112, 0]
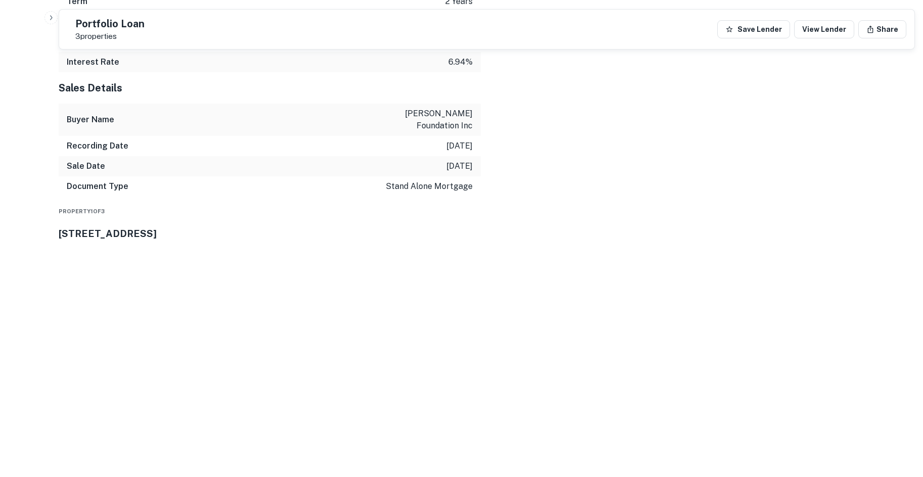
drag, startPoint x: 851, startPoint y: 395, endPoint x: 650, endPoint y: 317, distance: 215.7
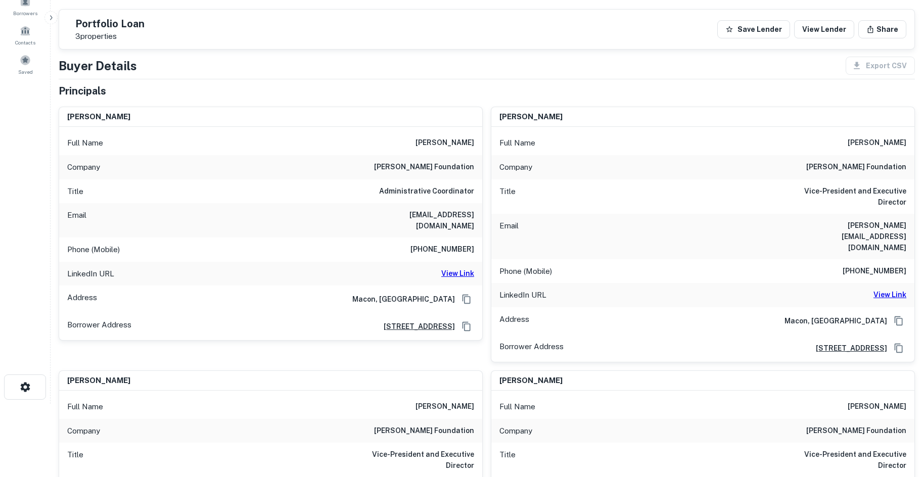
scroll to position [51, 0]
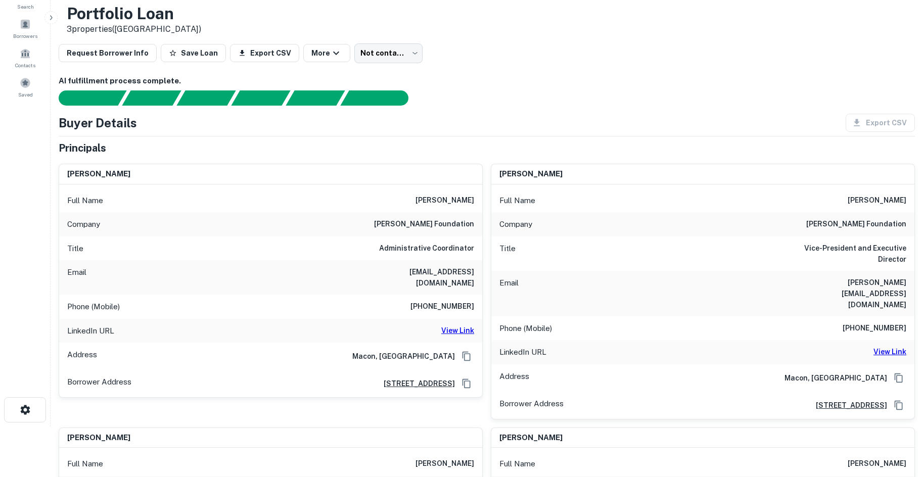
click at [451, 227] on h6 "otis redding foundation" at bounding box center [424, 224] width 100 height 12
drag, startPoint x: 451, startPoint y: 227, endPoint x: 482, endPoint y: 252, distance: 39.5
click at [451, 229] on h6 "otis redding foundation" at bounding box center [424, 224] width 100 height 12
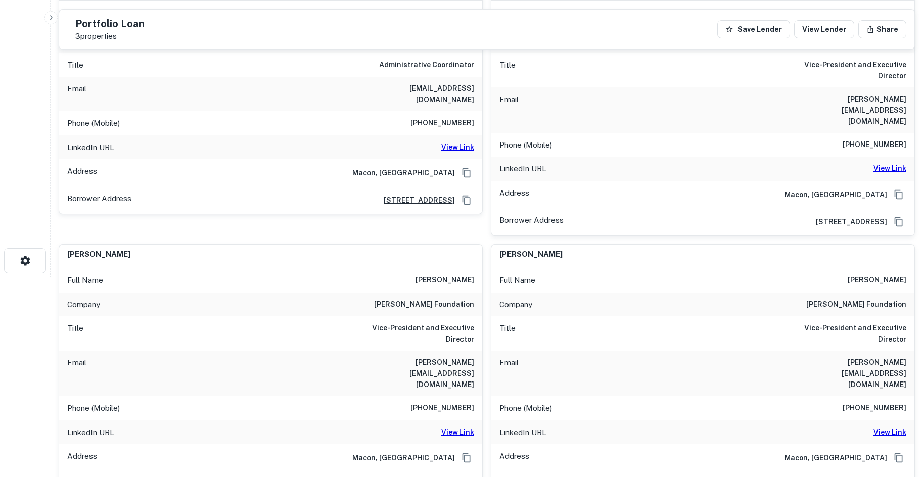
scroll to position [202, 0]
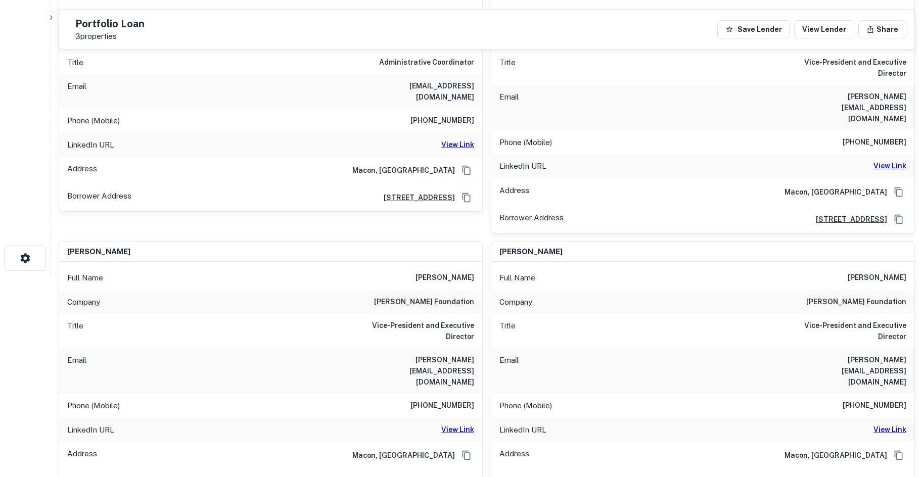
copy h6 "otis redding foundation"
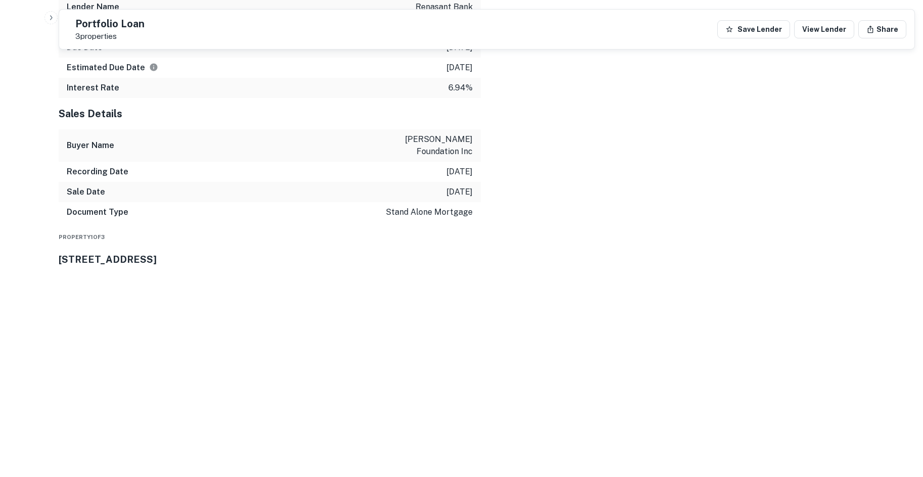
scroll to position [1264, 0]
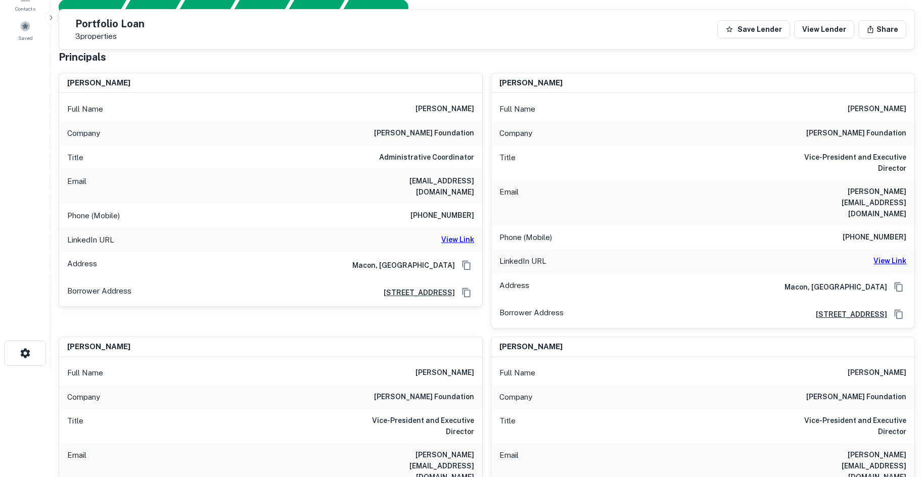
scroll to position [101, 0]
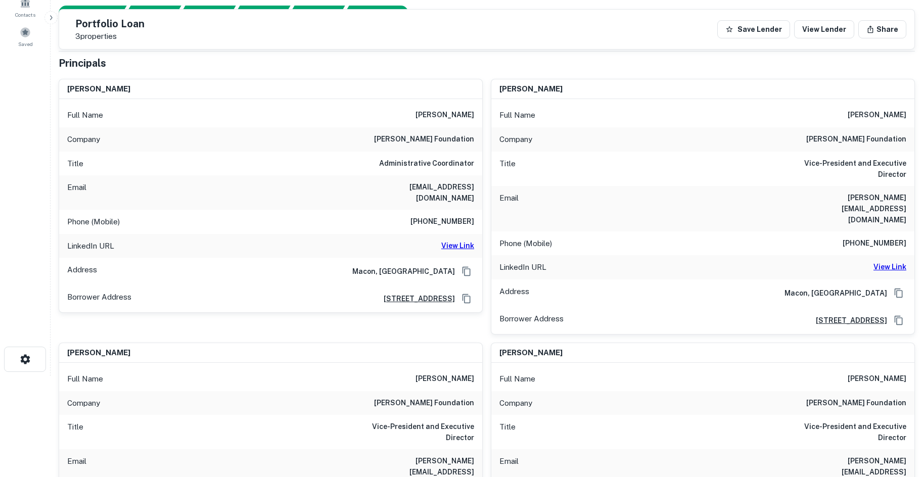
click at [461, 240] on h6 "View Link" at bounding box center [457, 245] width 33 height 11
drag, startPoint x: 753, startPoint y: 170, endPoint x: 889, endPoint y: 193, distance: 137.4
click at [867, 193] on main "Back to borrower requests Portfolio Loan 3 properties Save Lender View Lender S…" at bounding box center [487, 137] width 872 height 477
click at [785, 191] on div "Email karla@otisreddingfoundation.org" at bounding box center [702, 208] width 423 height 45
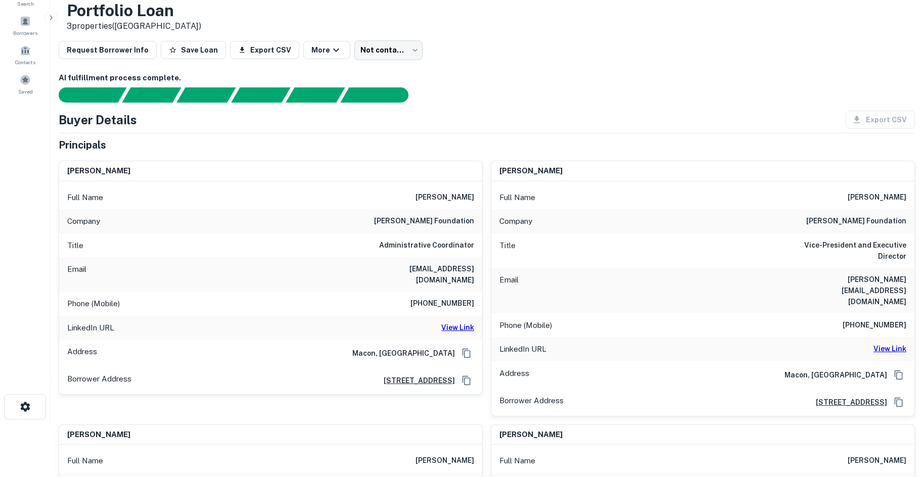
scroll to position [0, 0]
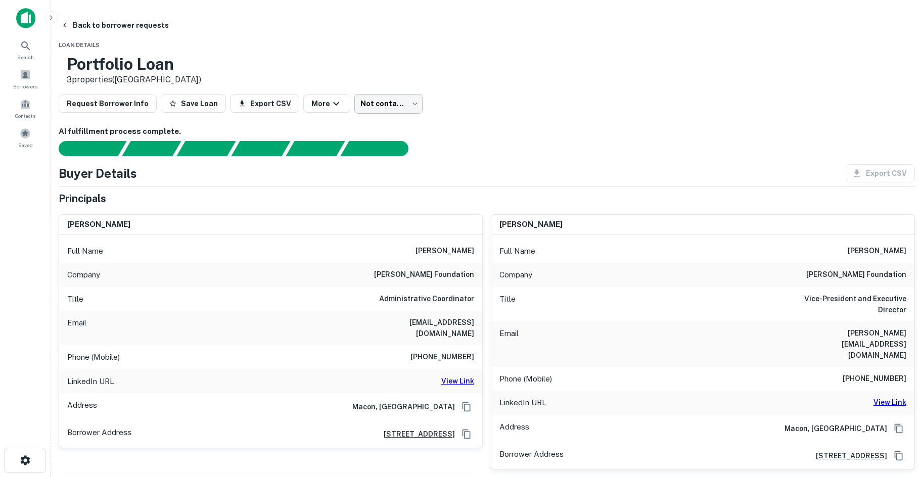
click at [430, 108] on body "Search Borrowers Contacts Saved Back to borrower requests Loan Details Portfoli…" at bounding box center [461, 238] width 923 height 477
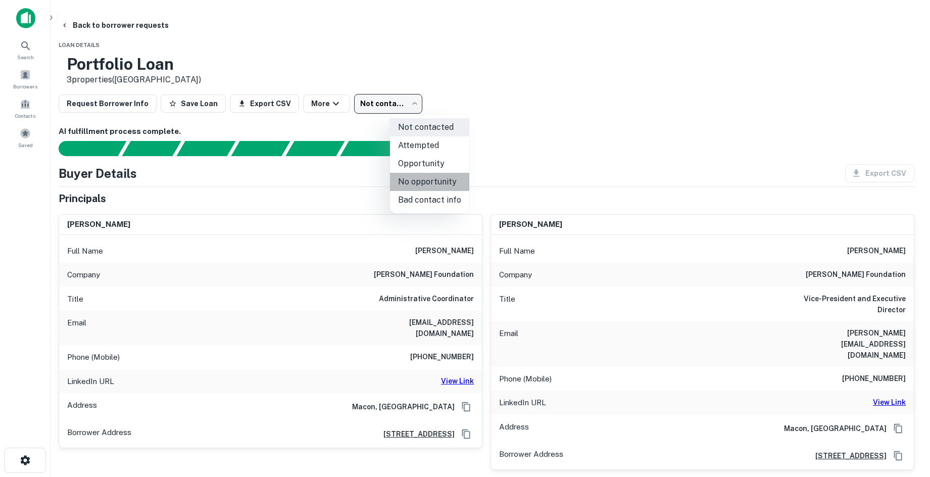
click at [437, 177] on li "No opportunity" at bounding box center [429, 182] width 79 height 18
type input "**********"
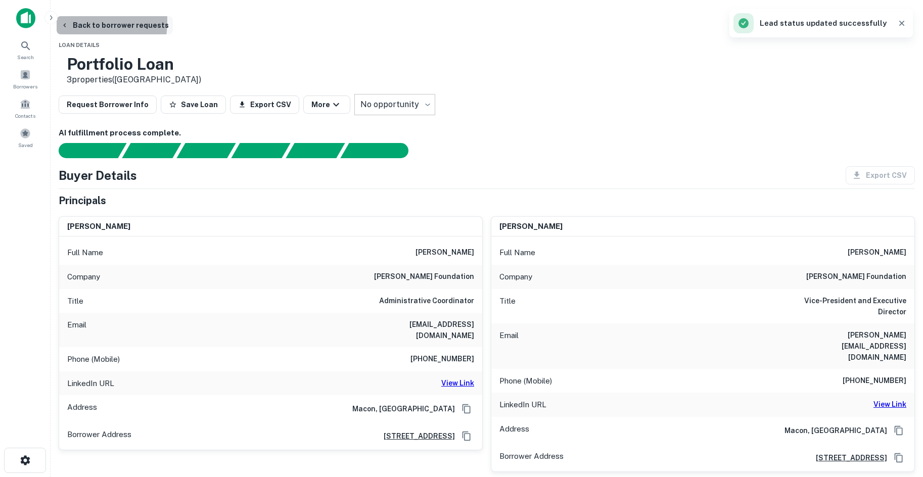
click at [111, 21] on button "Back to borrower requests" at bounding box center [115, 25] width 116 height 18
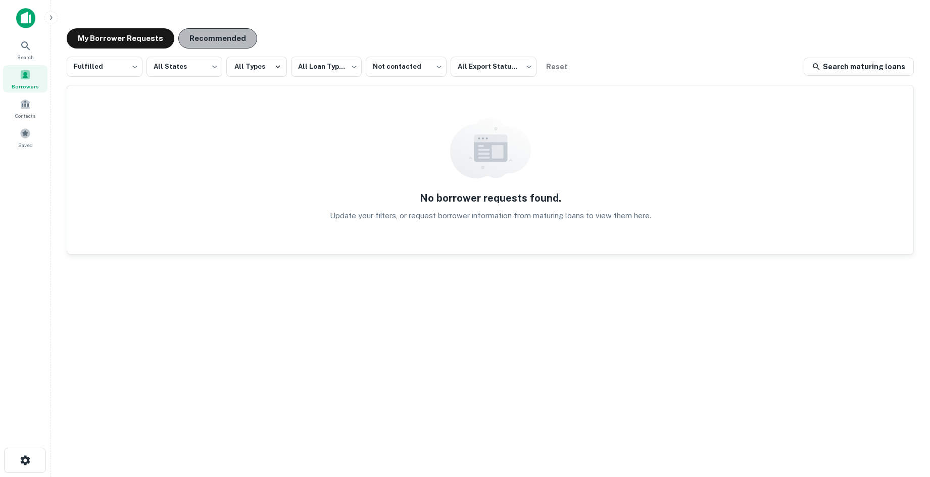
click at [237, 30] on button "Recommended" at bounding box center [217, 38] width 79 height 20
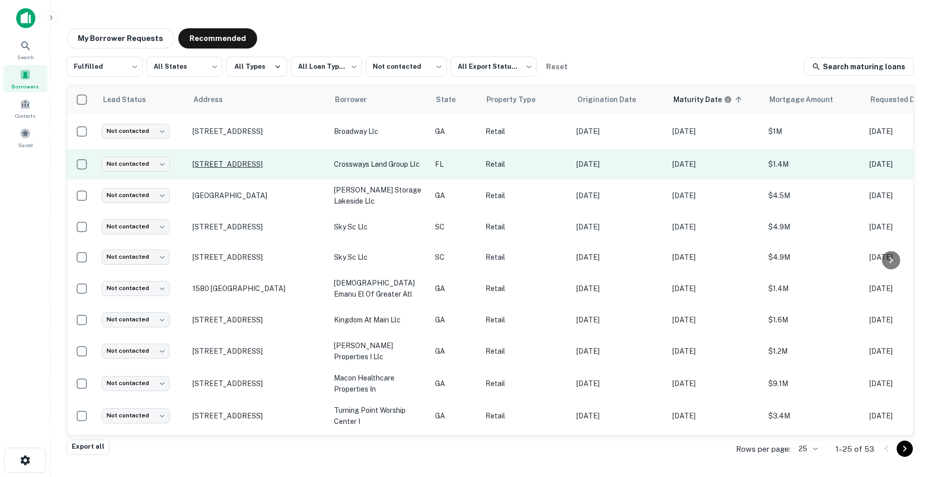
click at [239, 163] on p "3804 N Monroe St Tallahassee, FL 32303" at bounding box center [258, 164] width 131 height 9
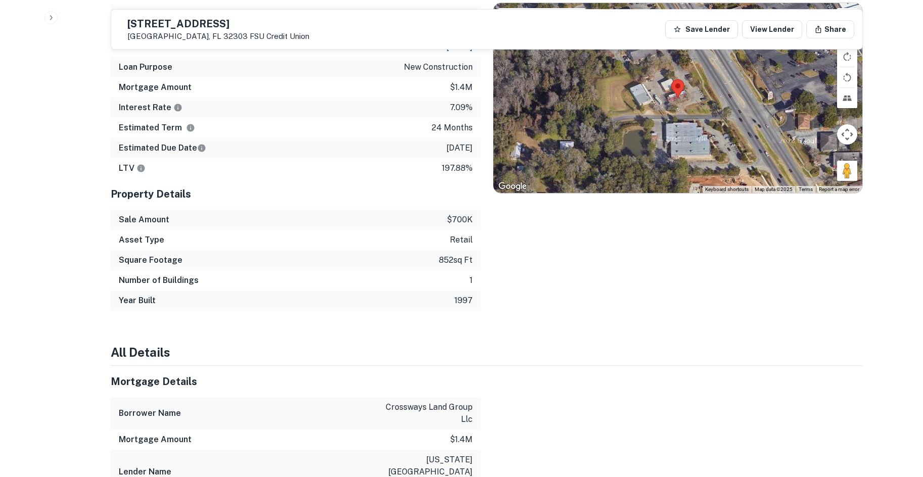
scroll to position [960, 0]
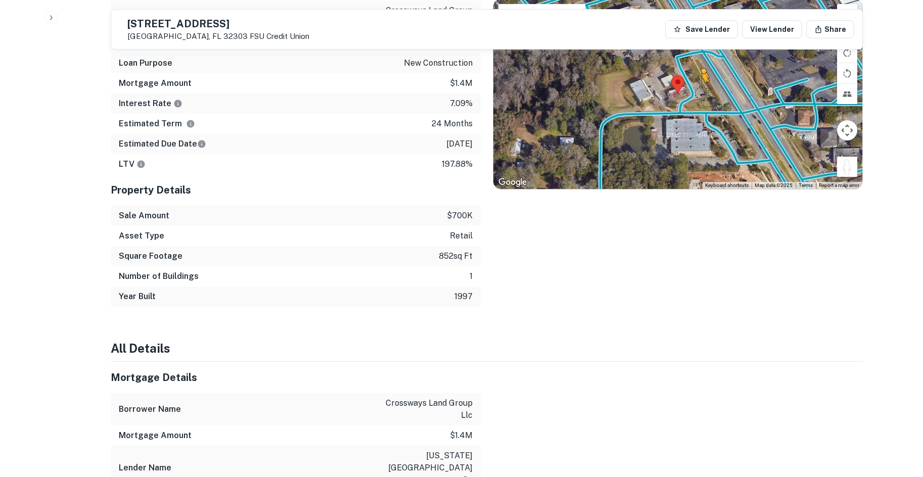
drag, startPoint x: 849, startPoint y: 162, endPoint x: 701, endPoint y: 83, distance: 167.3
click at [701, 83] on div "To activate drag with keyboard, press Alt + Enter. Once in keyboard drag state,…" at bounding box center [677, 94] width 369 height 190
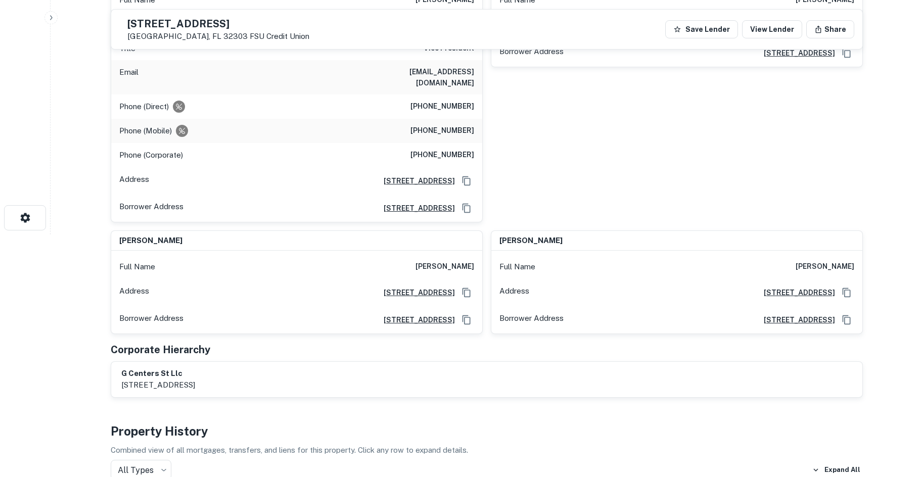
scroll to position [91, 0]
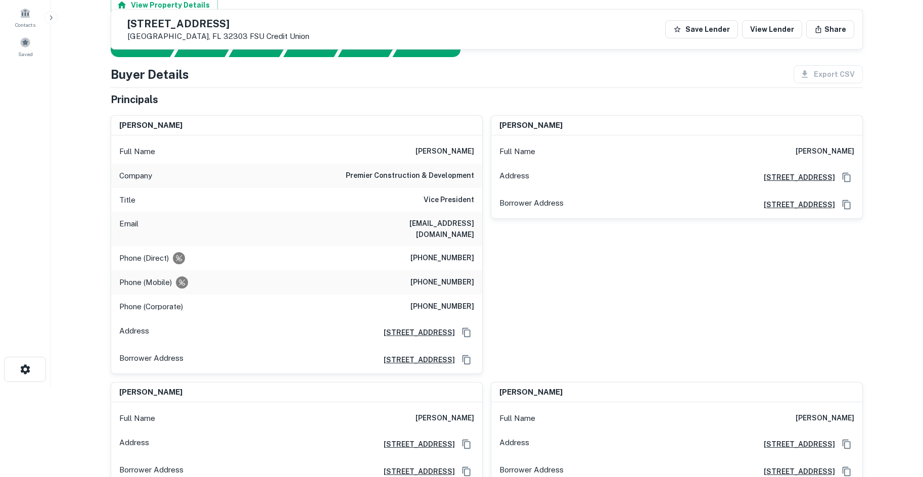
click at [442, 177] on h6 "premier construction & development" at bounding box center [410, 176] width 128 height 12
click at [446, 173] on h6 "premier construction & development" at bounding box center [410, 176] width 128 height 12
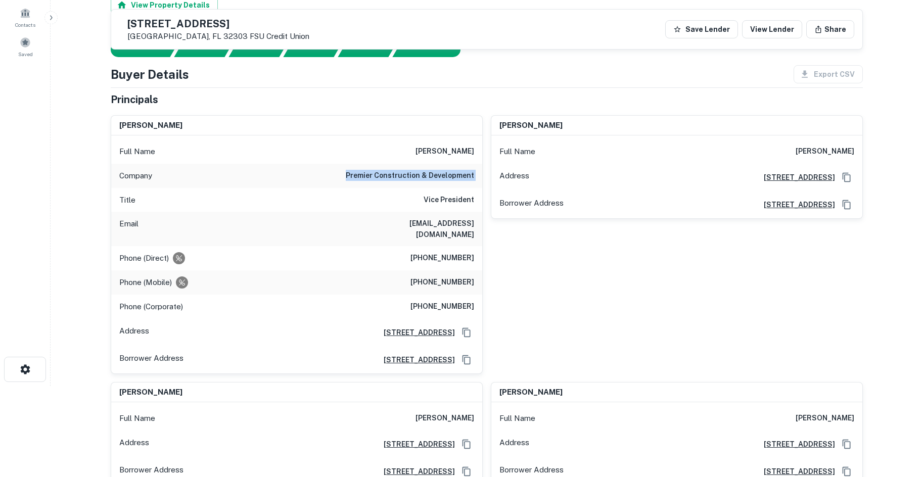
click at [441, 180] on h6 "premier construction & development" at bounding box center [410, 176] width 128 height 12
click at [492, 261] on div "justin r ghazvini Full Name justin r ghazvini Address 4708 Capital Circle Nw, T…" at bounding box center [673, 240] width 380 height 267
click at [434, 276] on h6 "(850) 545-2591" at bounding box center [442, 282] width 64 height 12
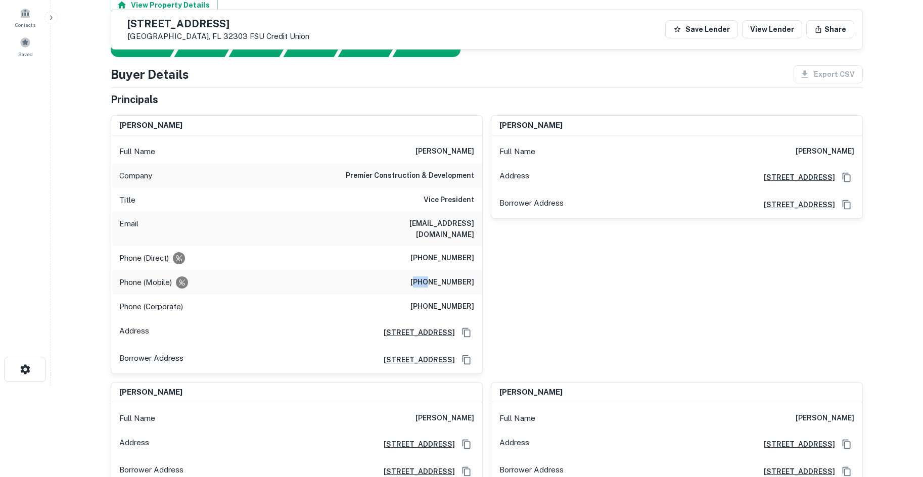
click at [434, 276] on h6 "(850) 545-2591" at bounding box center [442, 282] width 64 height 12
click at [441, 252] on h6 "(850) 514-1000" at bounding box center [442, 258] width 64 height 12
click at [435, 276] on h6 "(850) 545-2591" at bounding box center [442, 282] width 64 height 12
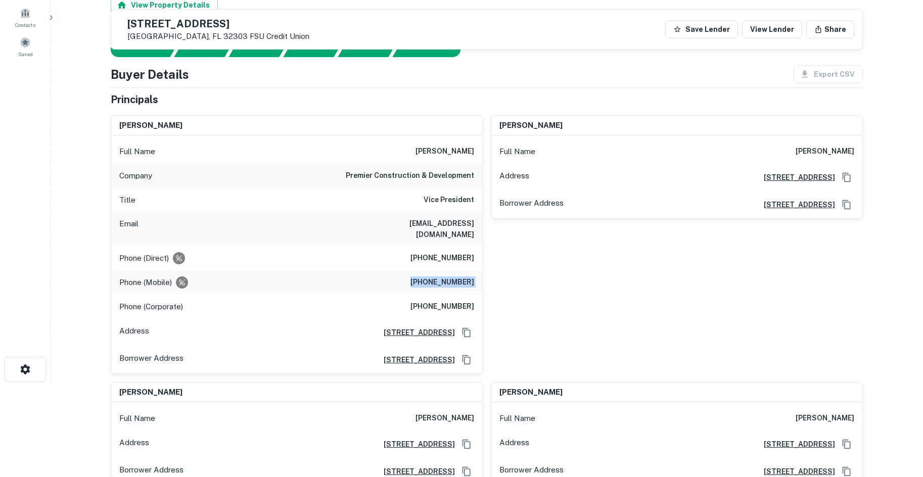
click at [435, 276] on h6 "(850) 545-2591" at bounding box center [442, 282] width 64 height 12
copy h6 "(850) 545-2591"
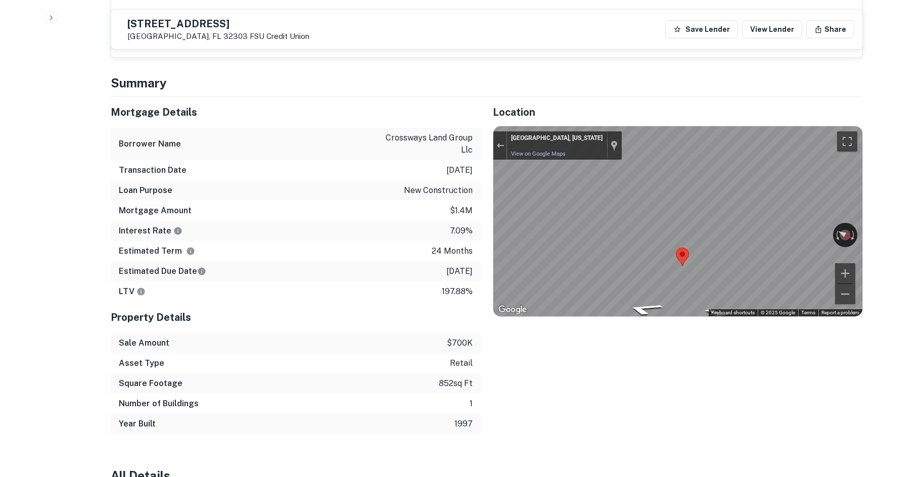
scroll to position [849, 0]
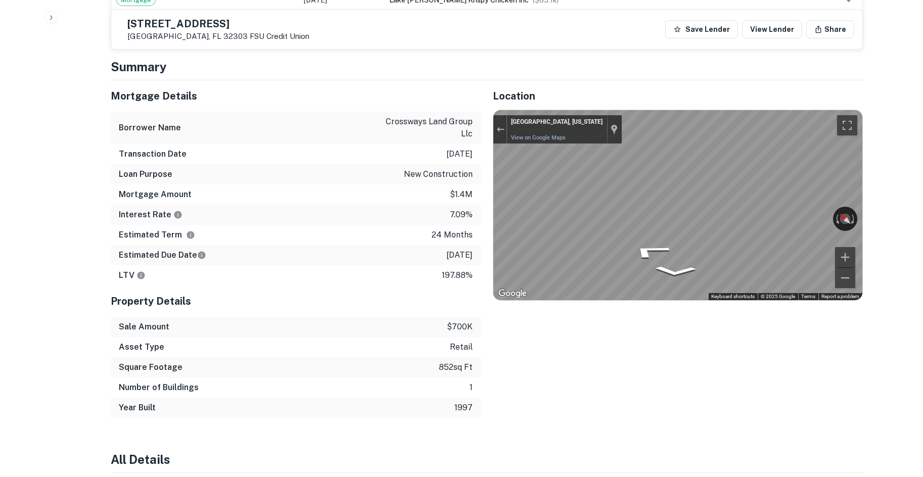
click at [659, 242] on icon "Go Southeast, FL-63" at bounding box center [646, 252] width 71 height 24
drag, startPoint x: 153, startPoint y: 26, endPoint x: 229, endPoint y: 37, distance: 77.6
click at [229, 37] on div "3804 N MONROE ST Tallahassee, FL 32303 FSU Credit Union" at bounding box center [218, 30] width 182 height 22
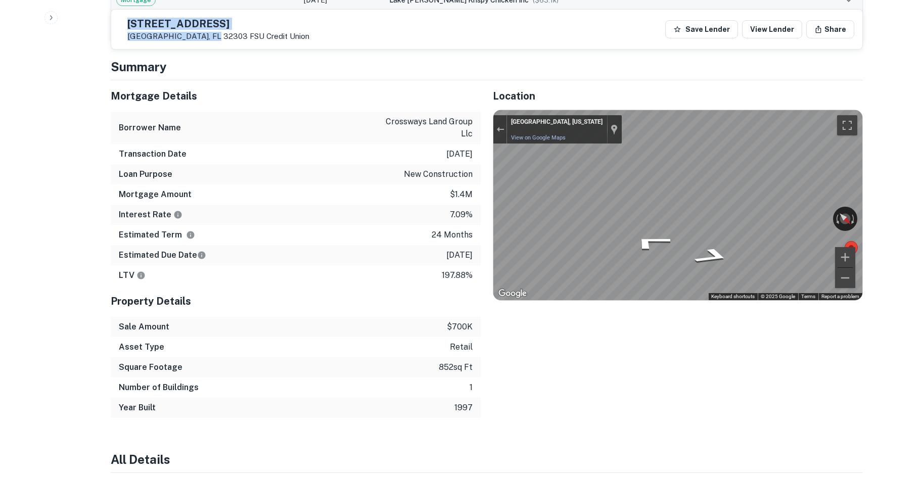
copy div "3804 N MONROE ST Tallahassee, FL 32303"
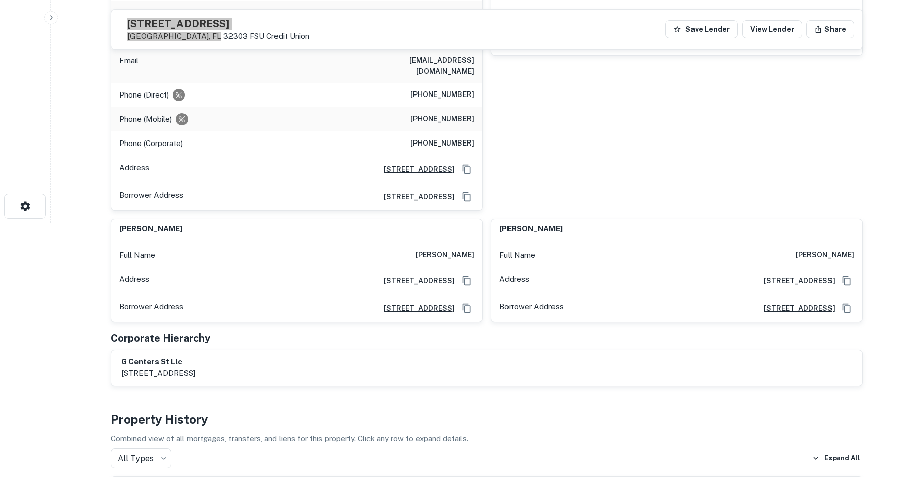
scroll to position [243, 0]
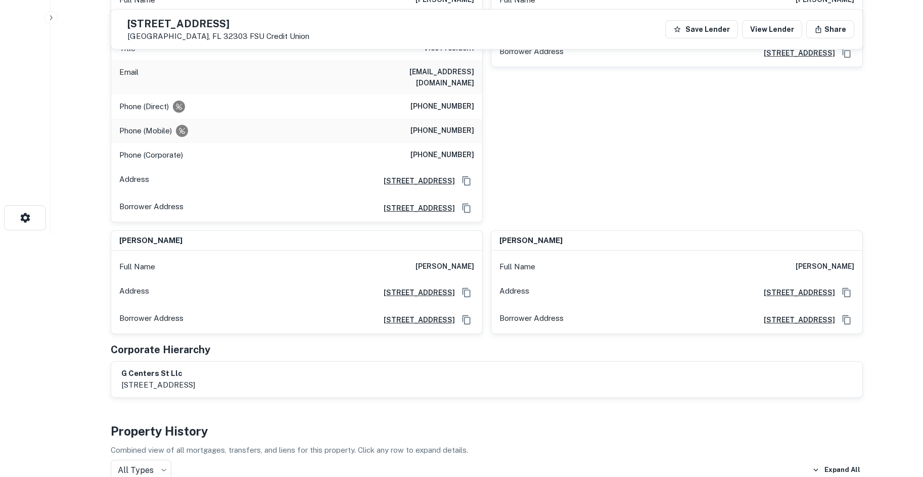
drag, startPoint x: 552, startPoint y: 175, endPoint x: 508, endPoint y: 179, distance: 44.1
click at [552, 175] on div "justin r ghazvini Full Name justin r ghazvini Address 4708 Capital Circle Nw, T…" at bounding box center [673, 89] width 380 height 267
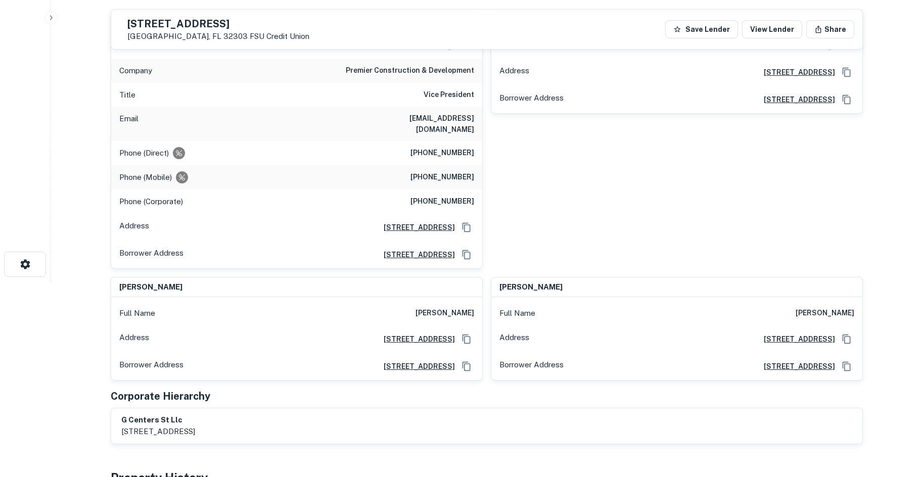
scroll to position [192, 0]
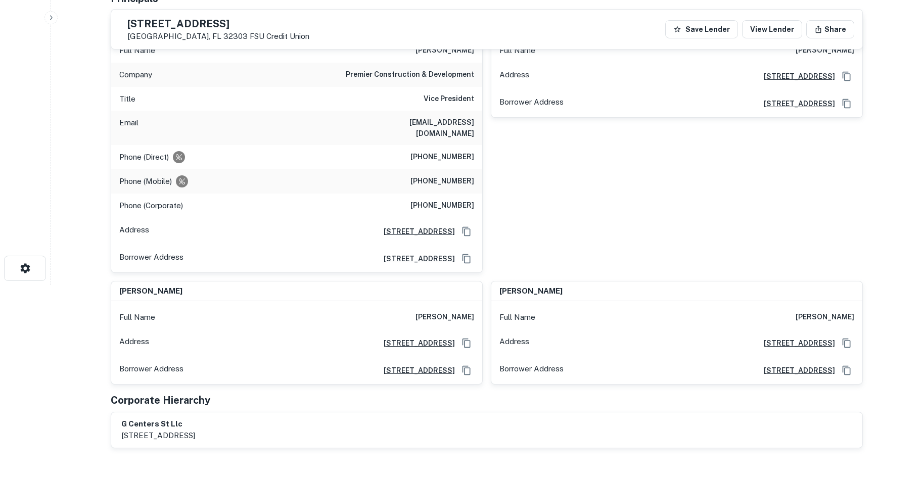
click at [458, 151] on h6 "(850) 514-1000" at bounding box center [442, 157] width 64 height 12
copy h6 "(850) 514-1000"
click at [508, 206] on div "justin r ghazvini Full Name justin r ghazvini Address 4708 Capital Circle Nw, T…" at bounding box center [673, 139] width 380 height 267
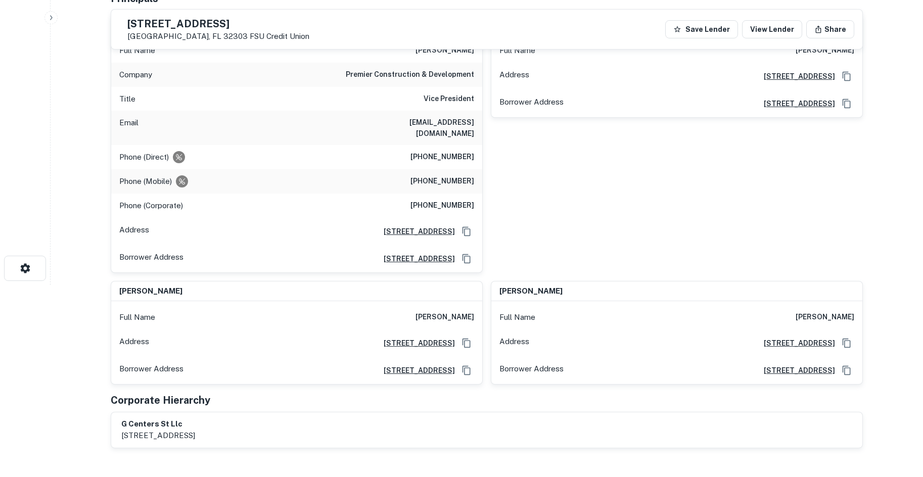
click at [433, 151] on h6 "(850) 514-1000" at bounding box center [442, 157] width 64 height 12
click at [459, 151] on h6 "(850) 514-1000" at bounding box center [442, 157] width 64 height 12
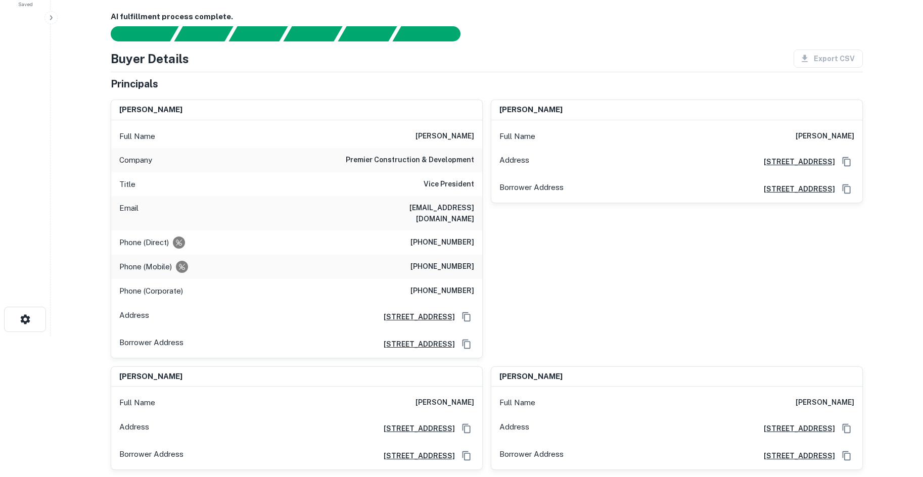
scroll to position [0, 0]
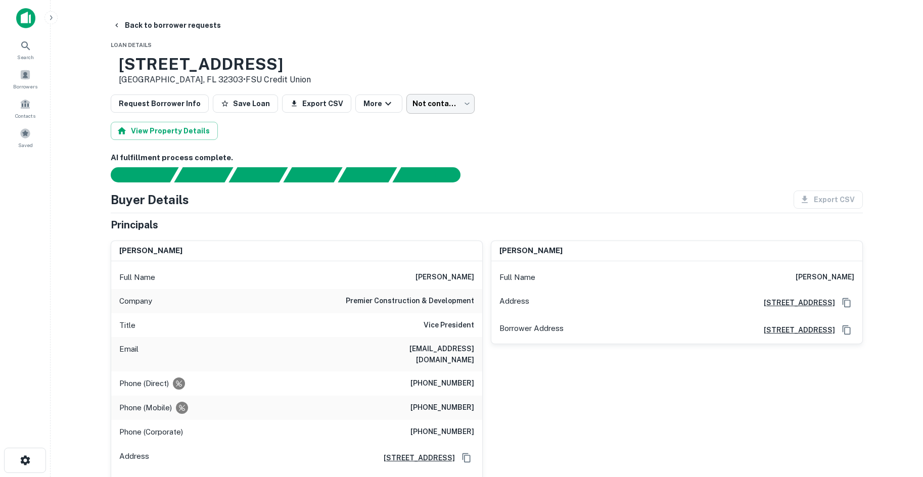
drag, startPoint x: 450, startPoint y: 83, endPoint x: 433, endPoint y: 105, distance: 27.7
click at [450, 83] on div "3804 N MONROE ST Tallahassee, FL 32303 • FSU Credit Union" at bounding box center [487, 70] width 752 height 31
click at [432, 105] on body "Search Borrowers Contacts Saved Back to borrower requests Loan Details 3804 N M…" at bounding box center [461, 238] width 923 height 477
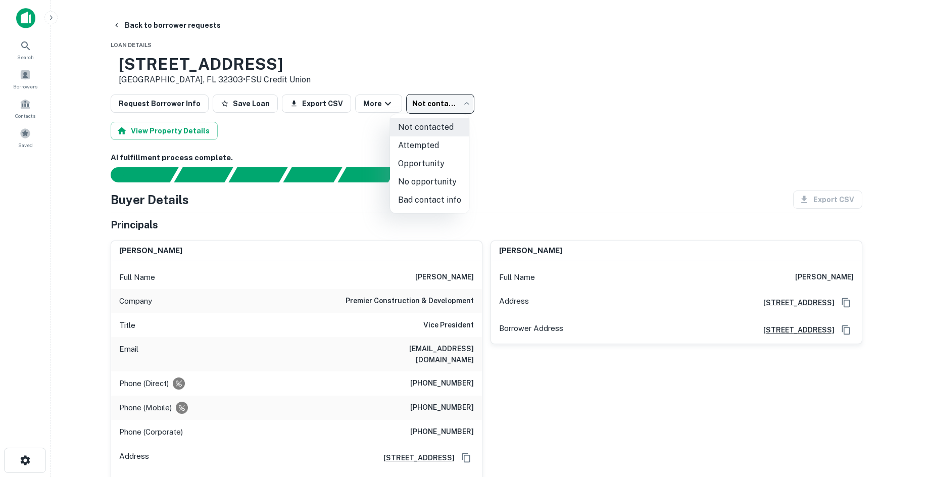
click at [423, 145] on li "Attempted" at bounding box center [429, 145] width 79 height 18
type input "*********"
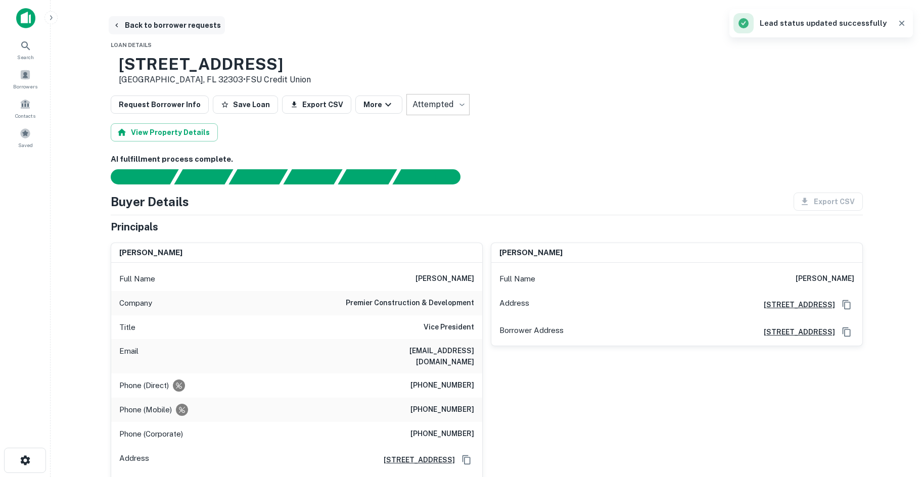
click at [155, 26] on button "Back to borrower requests" at bounding box center [167, 25] width 116 height 18
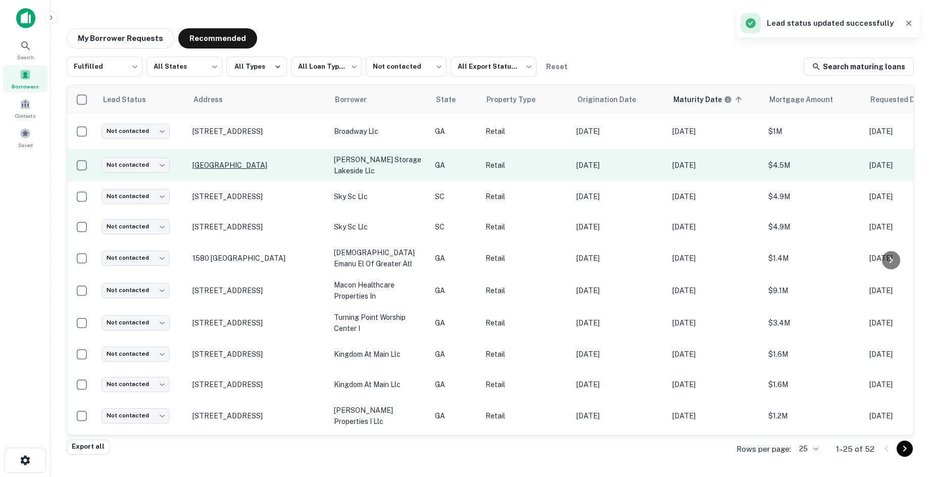
click at [256, 163] on p "Ruffie Way Columbus, GA 31907" at bounding box center [258, 165] width 131 height 9
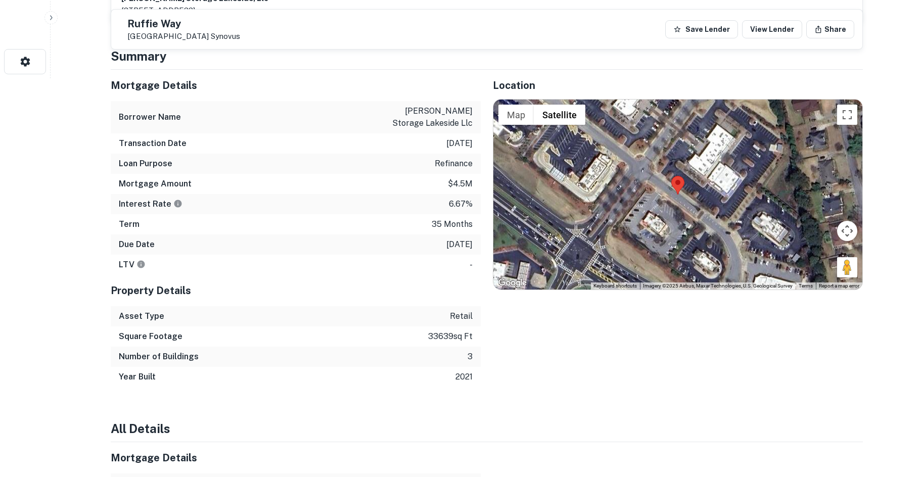
scroll to position [404, 0]
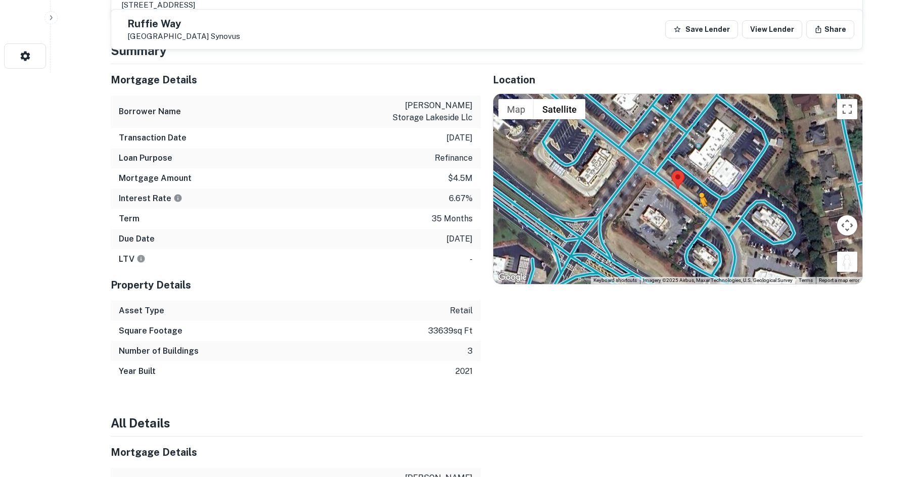
drag, startPoint x: 850, startPoint y: 263, endPoint x: 696, endPoint y: 210, distance: 162.6
click at [696, 210] on div "To activate drag with keyboard, press Alt + Enter. Once in keyboard drag state,…" at bounding box center [677, 189] width 369 height 190
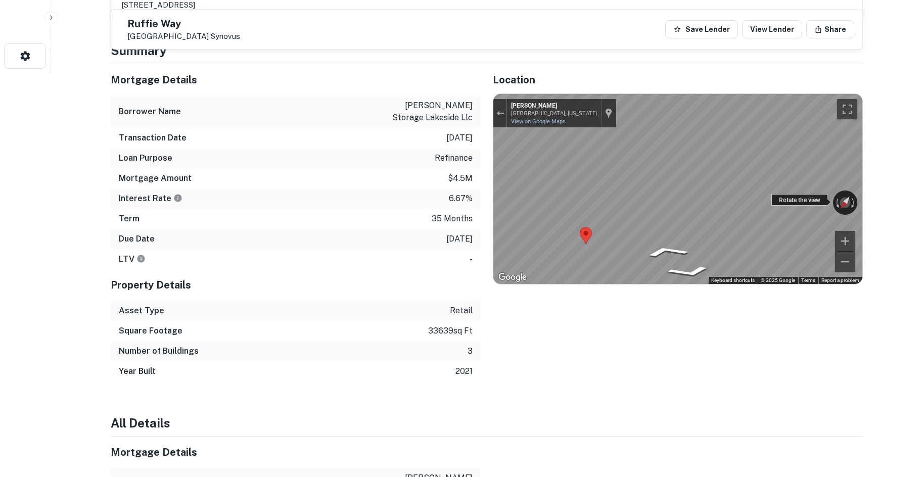
click at [826, 204] on div "← Move left → Move right ↑ Move up ↓ Move down + Zoom in - Zoom out Ruffie Wy C…" at bounding box center [677, 189] width 369 height 190
click at [863, 195] on div "Back to borrower requests Ruffie Way Columbus, GA 31907 Synovus Save Lender Vie…" at bounding box center [487, 443] width 776 height 1662
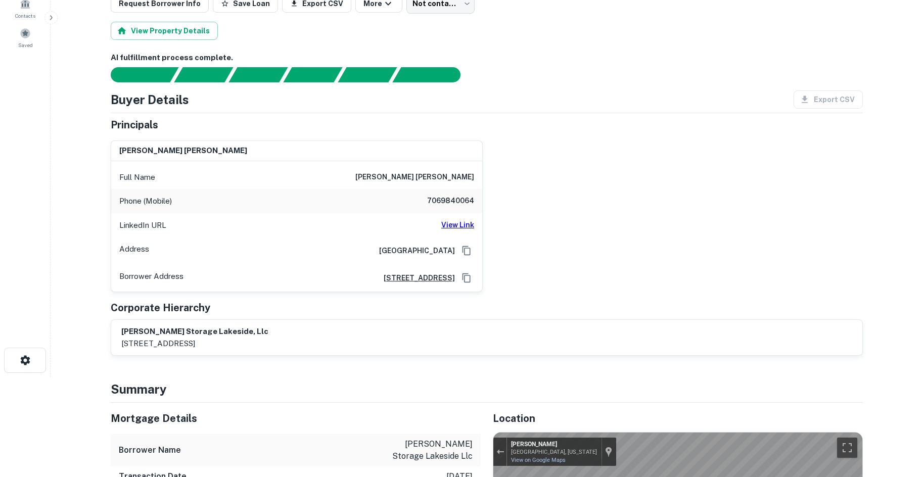
scroll to position [101, 0]
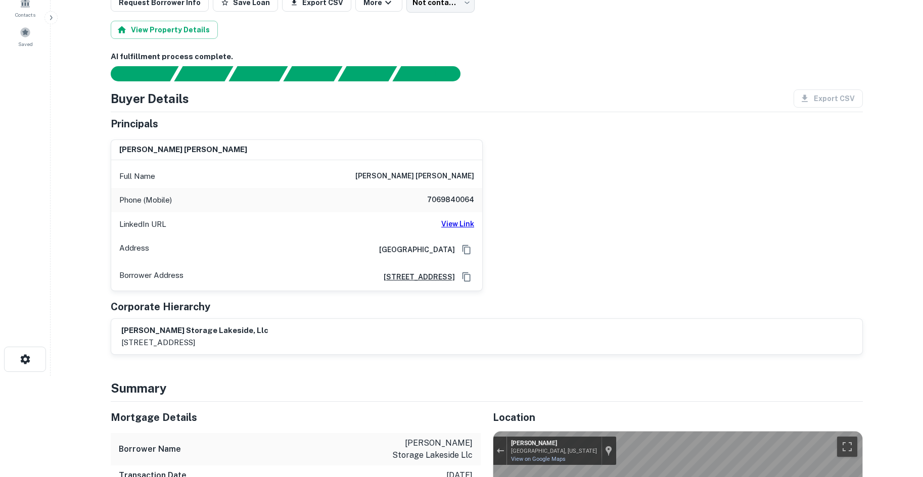
click at [454, 210] on div "Phone (Mobile) 7069840064" at bounding box center [296, 200] width 371 height 24
click at [452, 221] on h6 "View Link" at bounding box center [457, 223] width 33 height 11
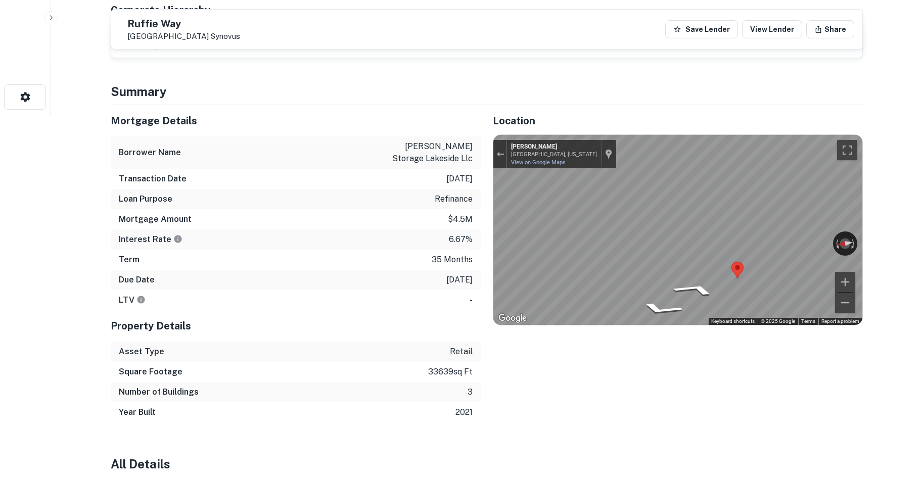
scroll to position [404, 0]
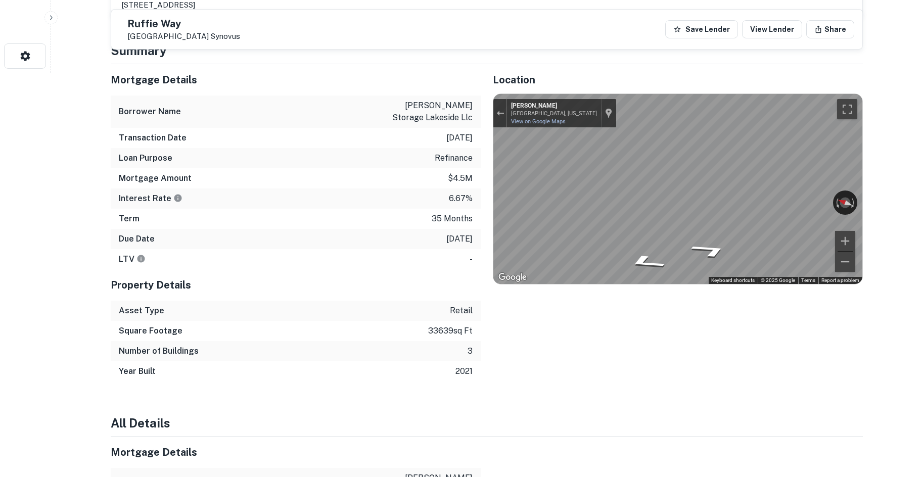
click at [366, 216] on div "Mortgage Details Borrower Name woodruff storage lakeside llc Transaction Date 7…" at bounding box center [481, 222] width 764 height 317
click at [419, 194] on div "Mortgage Details Borrower Name woodruff storage lakeside llc Transaction Date 7…" at bounding box center [481, 222] width 764 height 317
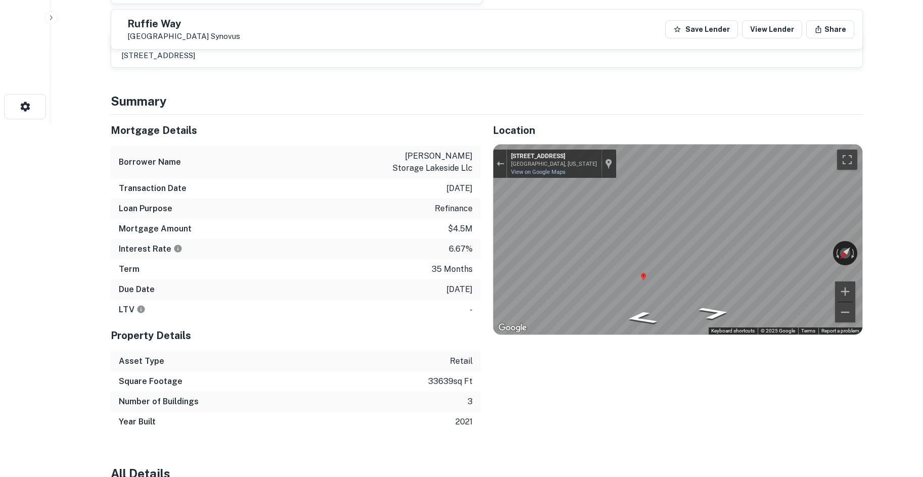
scroll to position [0, 0]
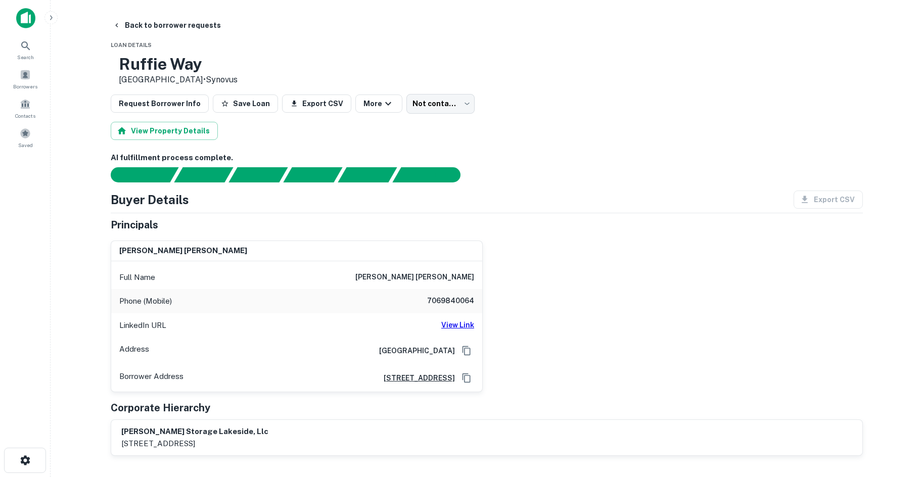
drag, startPoint x: 477, startPoint y: 296, endPoint x: 472, endPoint y: 297, distance: 5.2
click at [476, 296] on div "Phone (Mobile) 7069840064" at bounding box center [296, 301] width 371 height 24
click at [462, 301] on h6 "7069840064" at bounding box center [443, 301] width 61 height 12
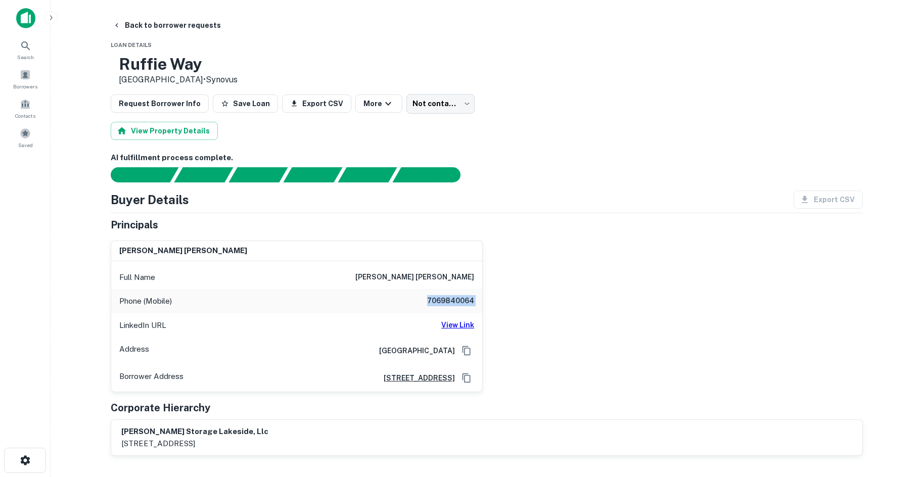
click at [462, 301] on h6 "7069840064" at bounding box center [443, 301] width 61 height 12
click at [417, 99] on body "Search Borrowers Contacts Saved Back to borrower requests Loan Details Ruffie W…" at bounding box center [461, 238] width 923 height 477
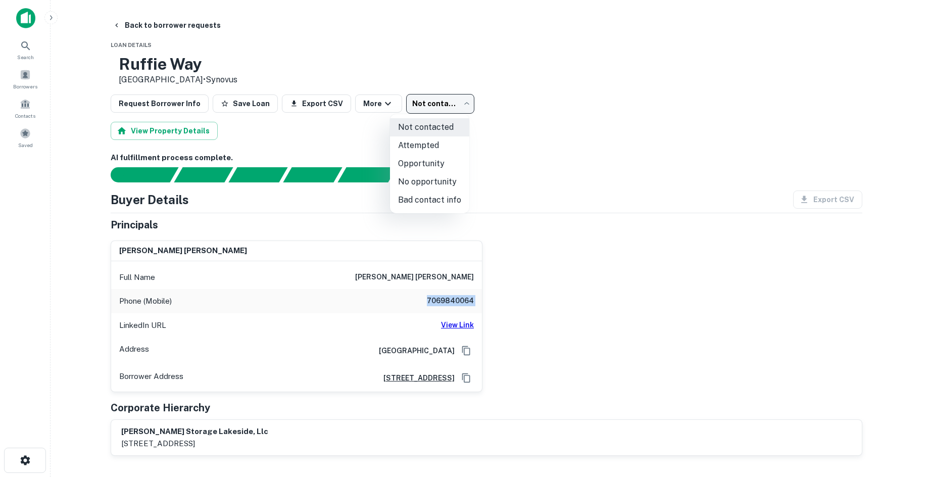
drag, startPoint x: 418, startPoint y: 199, endPoint x: 146, endPoint y: 27, distance: 322.3
click at [413, 191] on li "Bad contact info" at bounding box center [429, 200] width 79 height 18
type input "**********"
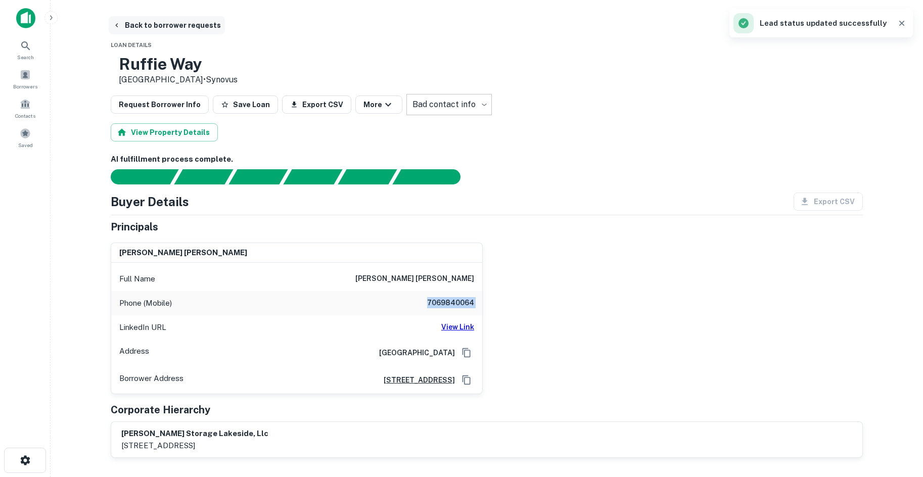
click at [144, 28] on button "Back to borrower requests" at bounding box center [167, 25] width 116 height 18
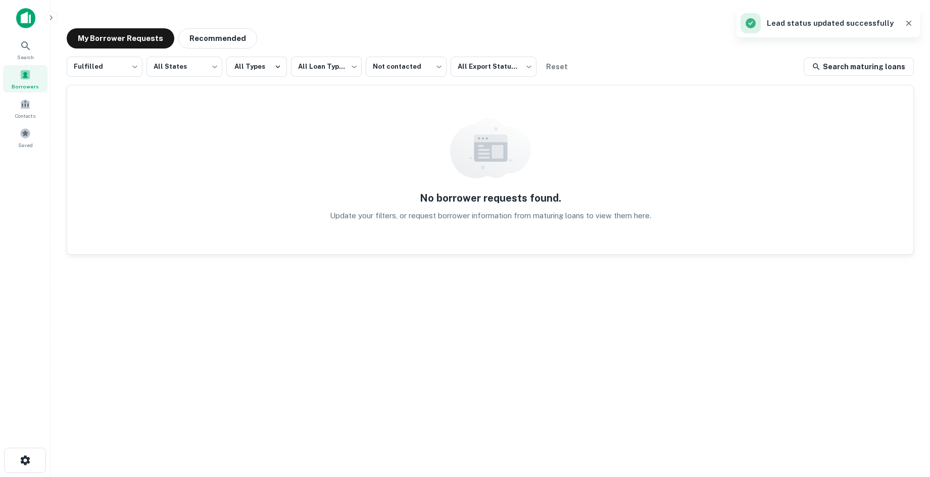
click at [204, 49] on div "**********" at bounding box center [491, 235] width 864 height 430
click at [207, 36] on button "Recommended" at bounding box center [217, 38] width 79 height 20
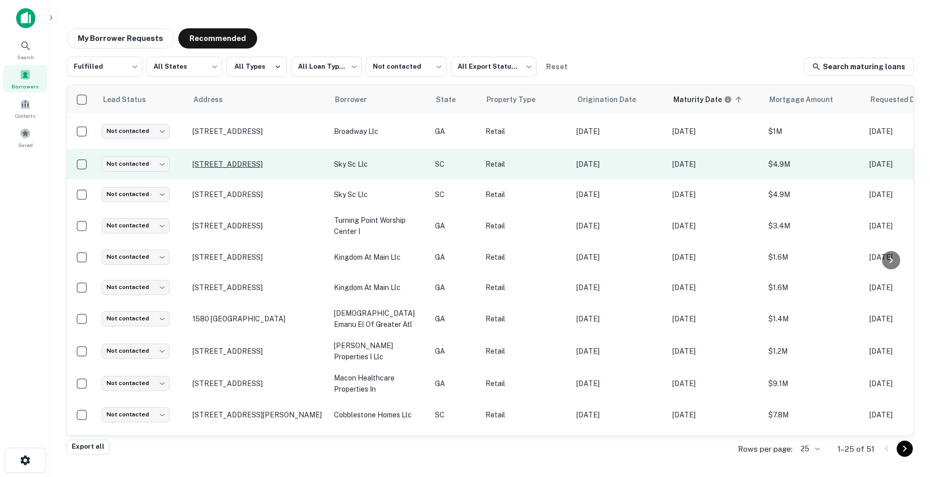
click at [224, 162] on p "[STREET_ADDRESS]" at bounding box center [258, 164] width 131 height 9
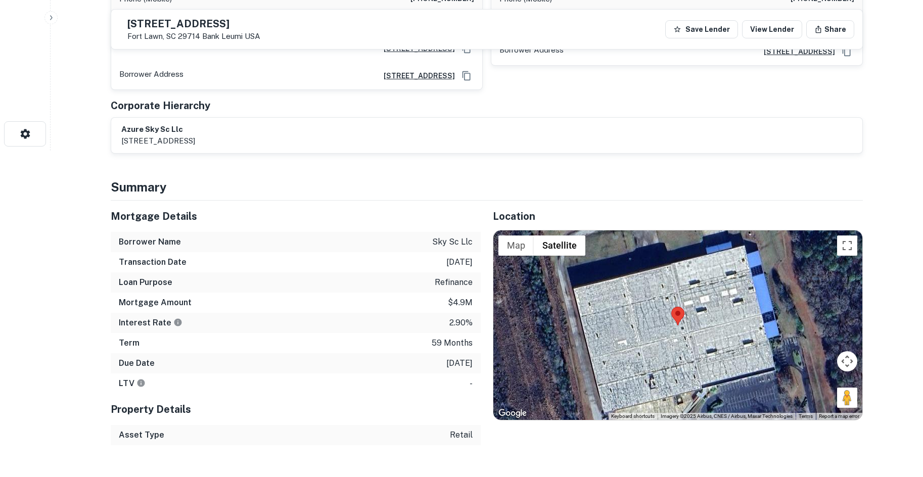
scroll to position [354, 0]
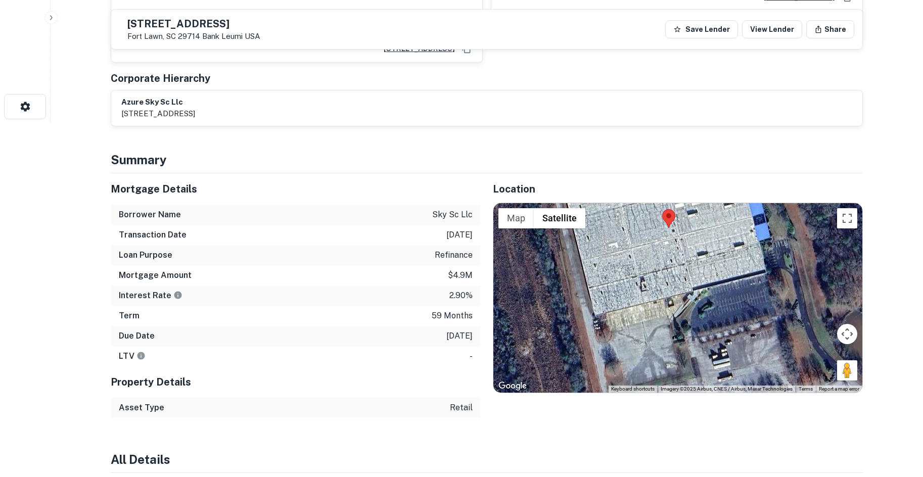
drag, startPoint x: 677, startPoint y: 266, endPoint x: 673, endPoint y: 241, distance: 25.6
click at [673, 241] on div at bounding box center [677, 298] width 369 height 190
drag, startPoint x: 821, startPoint y: 356, endPoint x: 753, endPoint y: 299, distance: 89.4
click at [753, 299] on div "To activate drag with keyboard, press Alt + Enter. Once in keyboard drag state,…" at bounding box center [677, 298] width 369 height 190
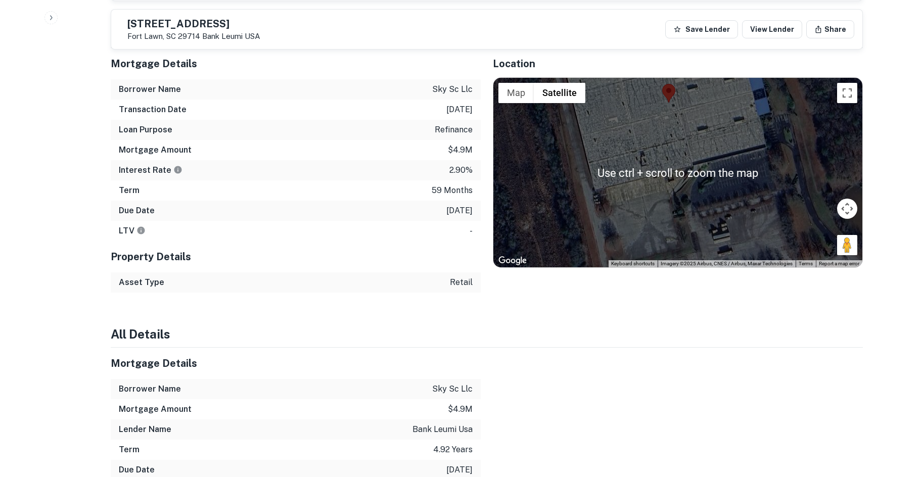
scroll to position [303, 0]
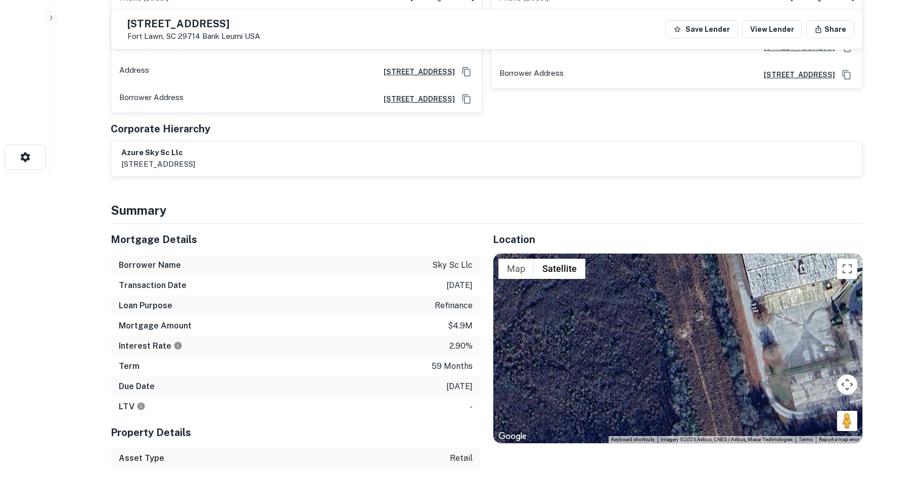
drag, startPoint x: 652, startPoint y: 355, endPoint x: 777, endPoint y: 273, distance: 148.9
click at [777, 273] on div "No data available." at bounding box center [677, 349] width 369 height 190
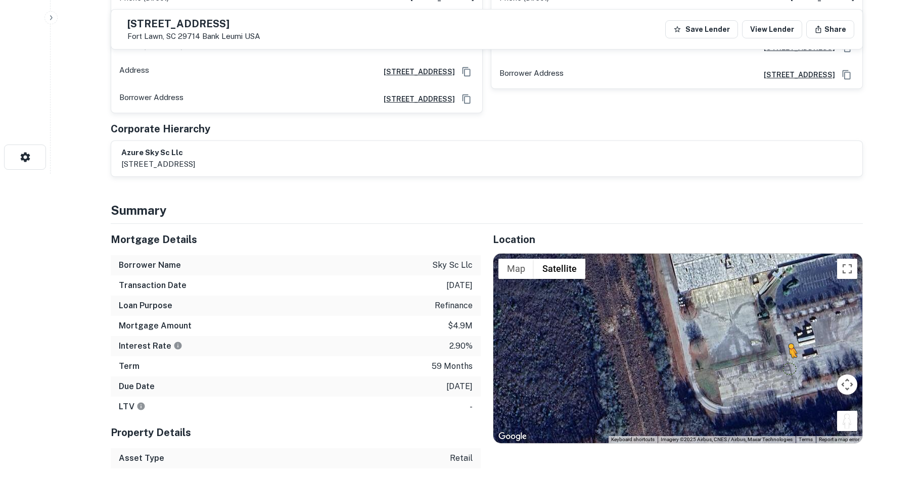
drag, startPoint x: 854, startPoint y: 421, endPoint x: 781, endPoint y: 346, distance: 104.4
click at [781, 347] on div "To activate drag with keyboard, press Alt + Enter. Once in keyboard drag state,…" at bounding box center [677, 349] width 369 height 190
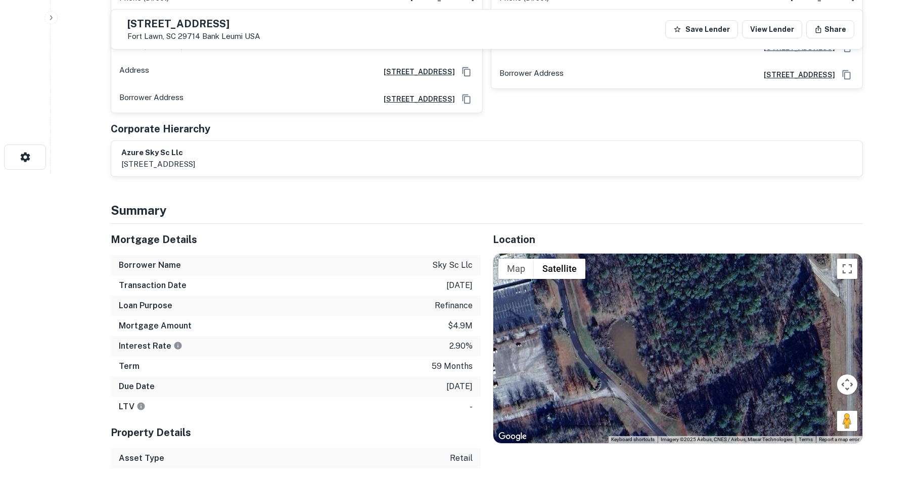
drag, startPoint x: 806, startPoint y: 296, endPoint x: 488, endPoint y: 319, distance: 318.8
click at [482, 327] on div "Location ← Move left → Move right ↑ Move up ↓ Move down + Zoom in - Zoom out Ho…" at bounding box center [672, 346] width 382 height 245
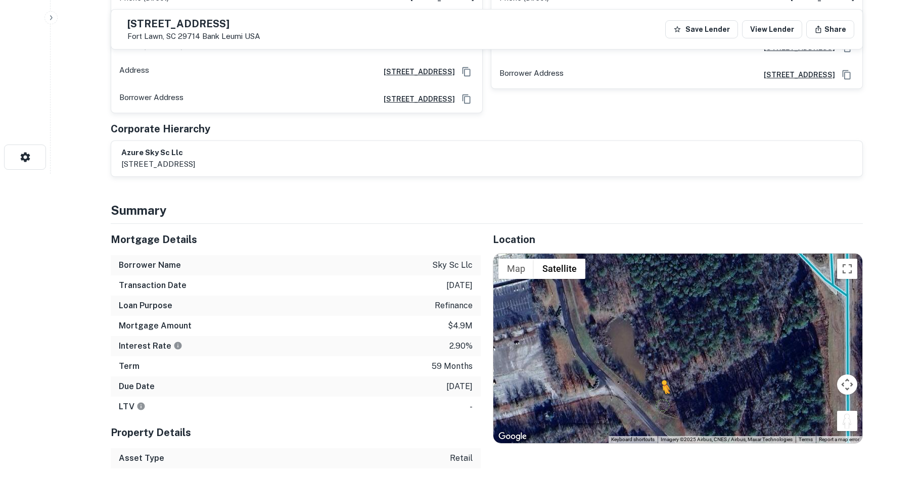
drag, startPoint x: 850, startPoint y: 415, endPoint x: 608, endPoint y: 386, distance: 243.9
click at [610, 389] on div "To activate drag with keyboard, press Alt + Enter. Once in keyboard drag state,…" at bounding box center [677, 349] width 369 height 190
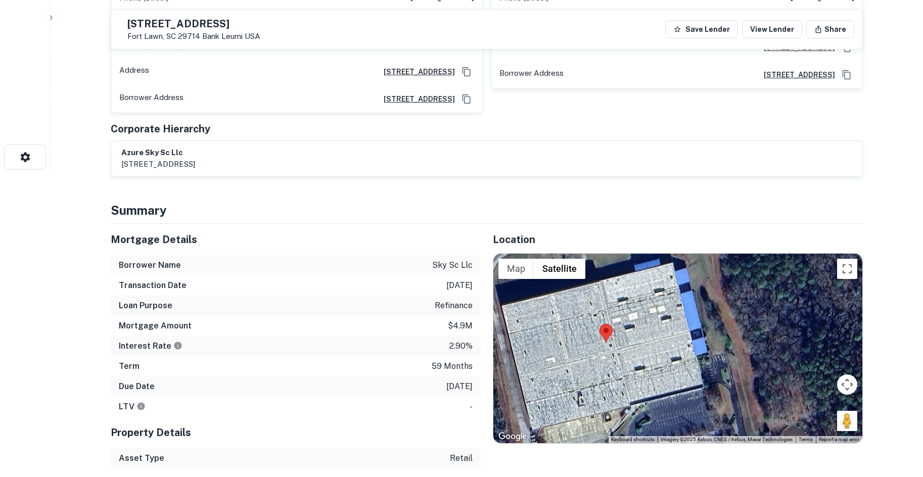
drag, startPoint x: 564, startPoint y: 319, endPoint x: 620, endPoint y: 327, distance: 57.0
click at [749, 432] on div "No data available. Use ctrl + scroll to zoom the map Map Terrain Satellite Labe…" at bounding box center [677, 349] width 369 height 190
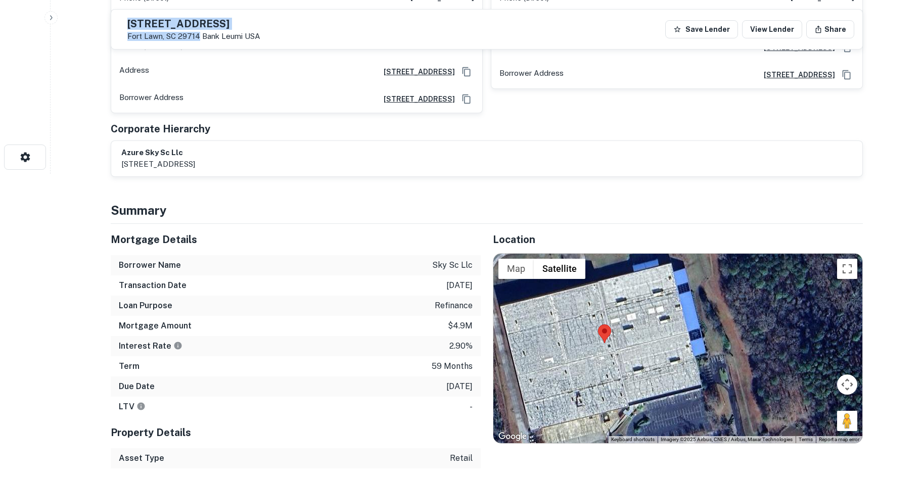
drag, startPoint x: 152, startPoint y: 21, endPoint x: 222, endPoint y: 43, distance: 73.7
click at [222, 43] on div "2251 Catawba River Rd Fort Lawn, SC 29714 Bank Leumi USA Save Lender View Lende…" at bounding box center [486, 29] width 751 height 39
copy div "[STREET_ADDRESS]"
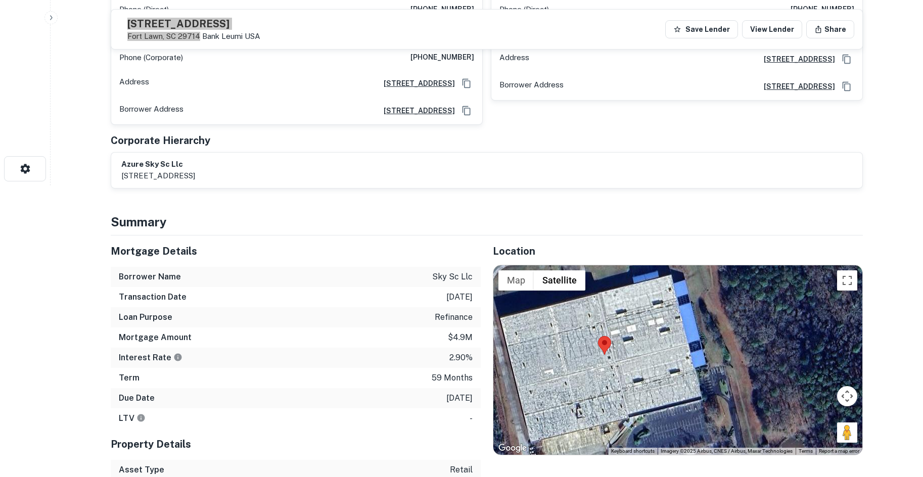
scroll to position [0, 0]
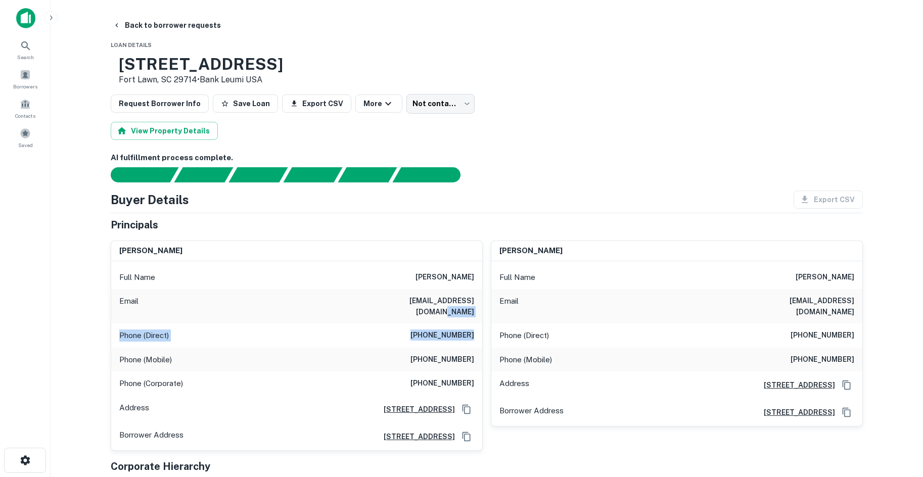
click at [477, 322] on div "Full Name barbara jean sherman Email shermansride@yahoo.com Phone (Direct) (714…" at bounding box center [296, 355] width 371 height 189
click at [477, 323] on div "Phone (Direct) (714) 963-0009" at bounding box center [296, 335] width 371 height 24
click at [461, 288] on div "Full Name barbara jean sherman" at bounding box center [296, 277] width 371 height 24
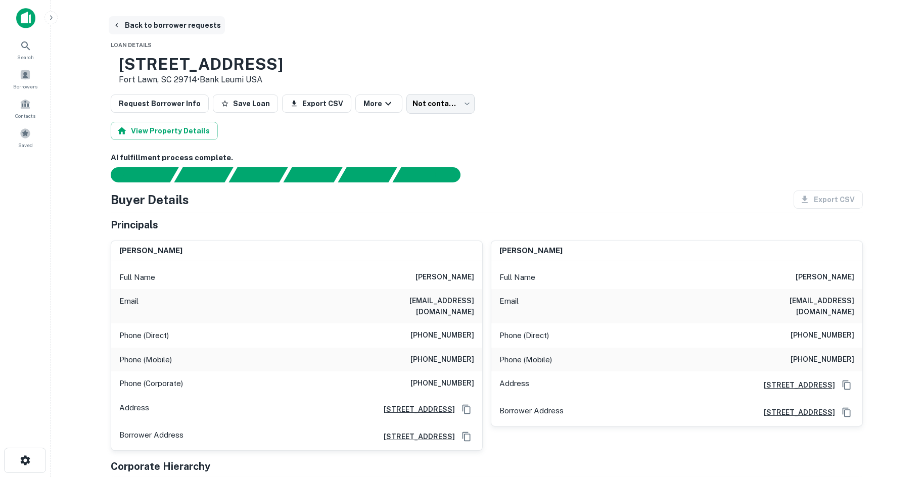
click at [160, 31] on button "Back to borrower requests" at bounding box center [167, 25] width 116 height 18
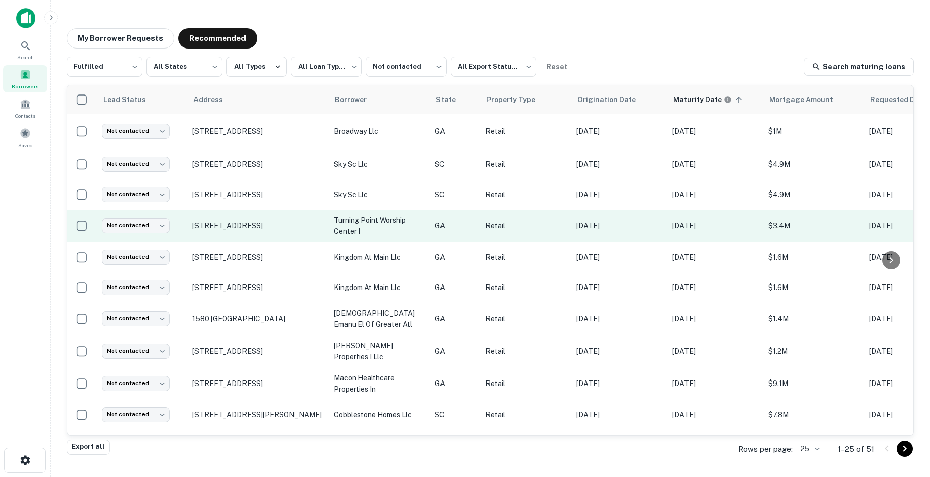
click at [239, 226] on p "1810 S Palm St Jesup, GA 31546" at bounding box center [258, 225] width 131 height 9
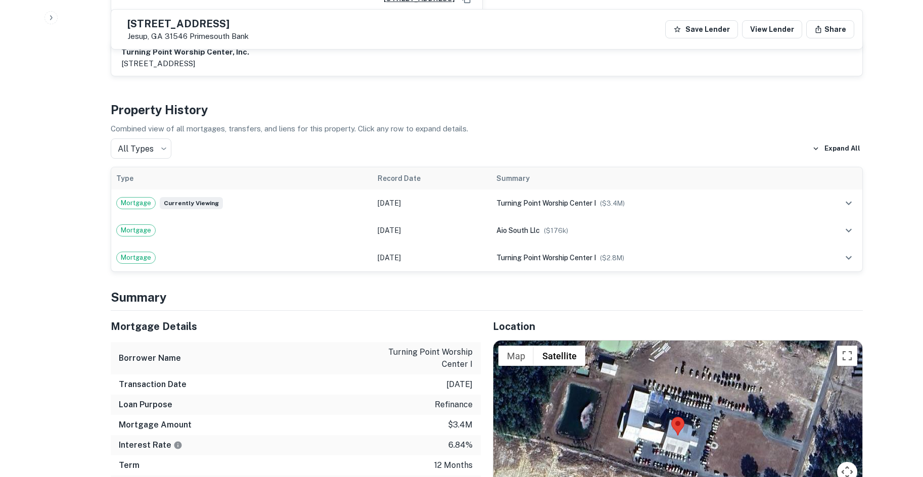
scroll to position [657, 0]
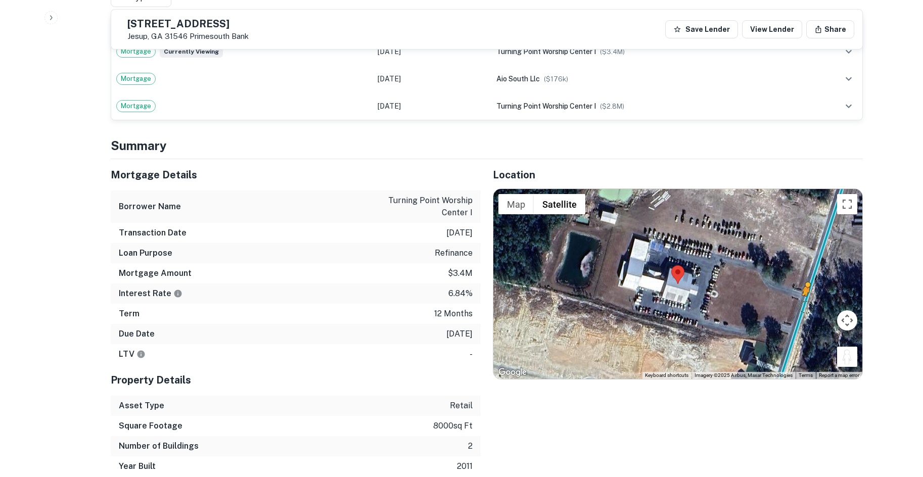
drag, startPoint x: 853, startPoint y: 355, endPoint x: 801, endPoint y: 305, distance: 72.2
click at [801, 305] on div "To activate drag with keyboard, press Alt + Enter. Once in keyboard drag state,…" at bounding box center [677, 284] width 369 height 190
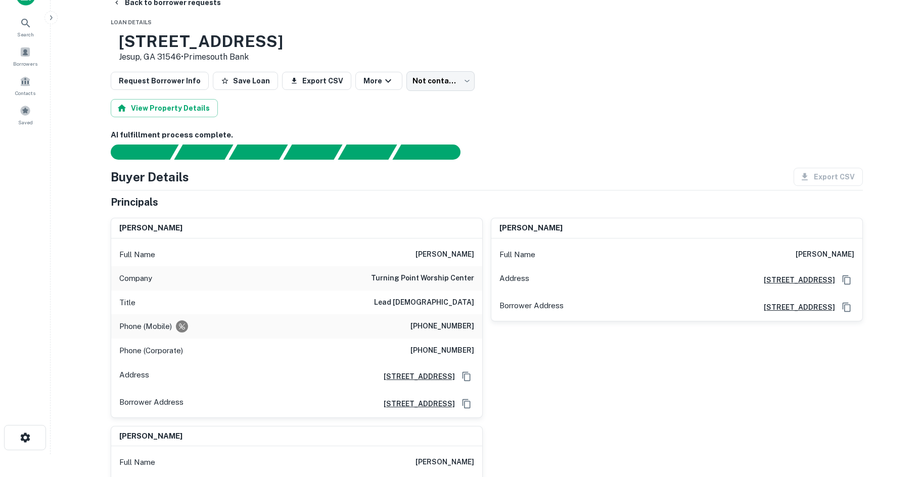
scroll to position [0, 0]
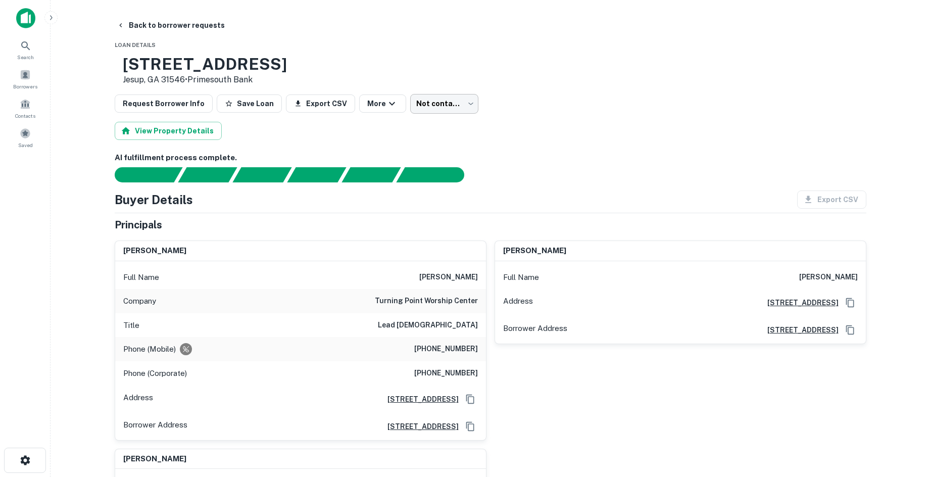
click at [428, 99] on body "Search Borrowers Contacts Saved Back to borrower requests Loan Details 1810 S P…" at bounding box center [465, 238] width 930 height 477
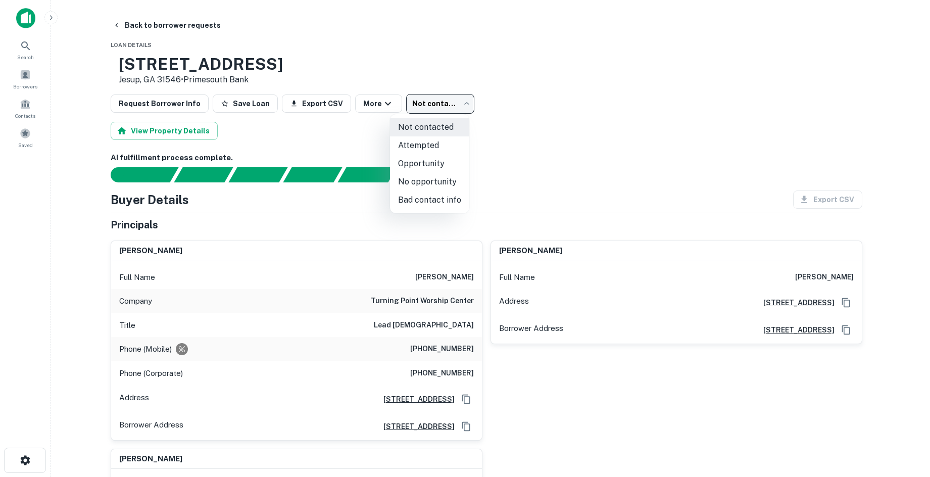
click at [436, 185] on li "No opportunity" at bounding box center [429, 182] width 79 height 18
type input "**********"
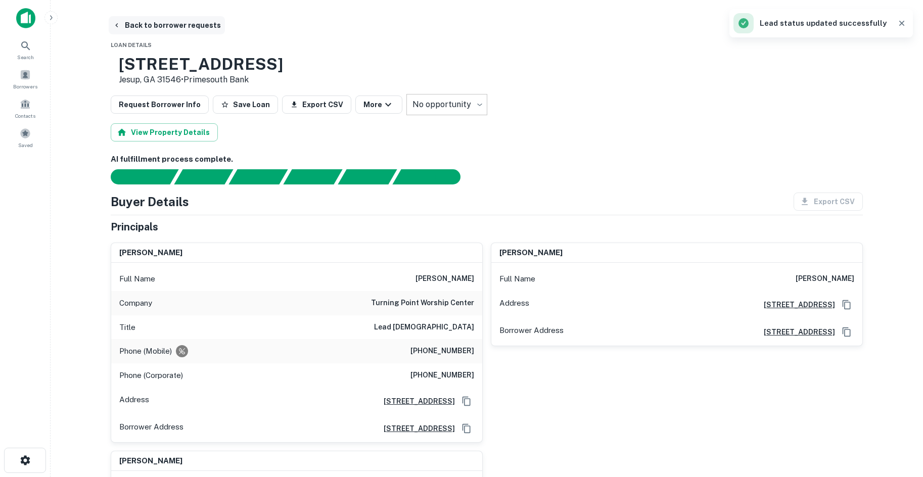
click at [188, 33] on button "Back to borrower requests" at bounding box center [167, 25] width 116 height 18
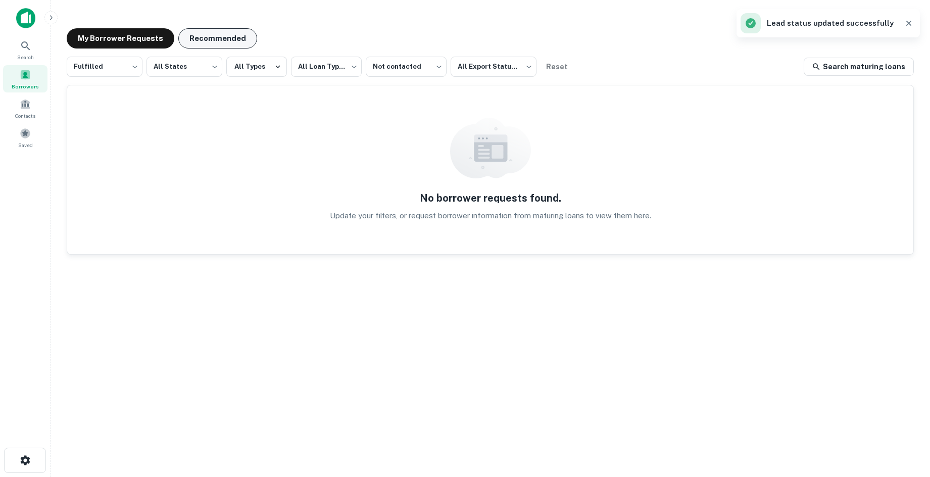
click at [244, 48] on button "Recommended" at bounding box center [217, 38] width 79 height 20
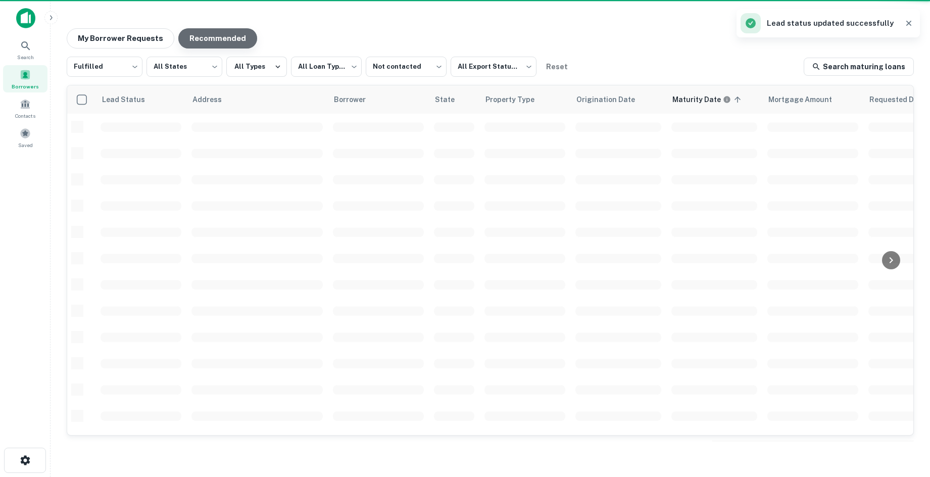
click at [241, 46] on button "Recommended" at bounding box center [217, 38] width 79 height 20
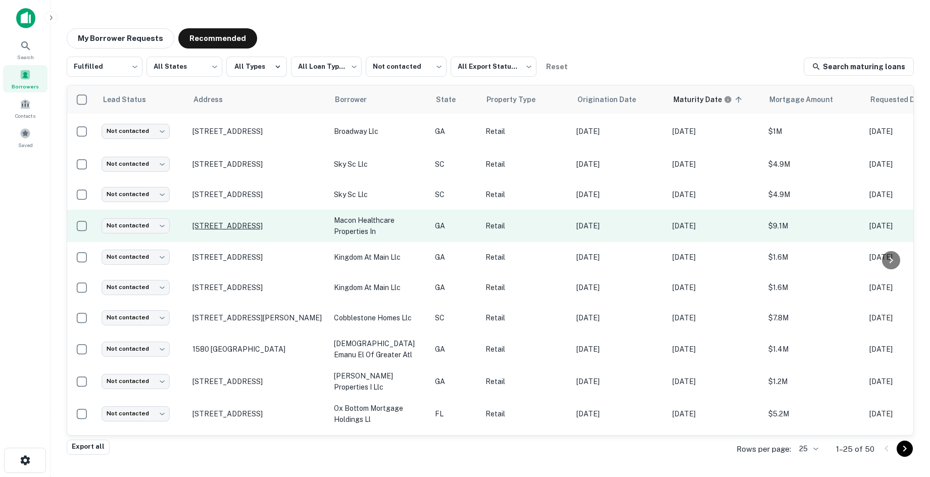
click at [257, 223] on p "3272 Jeffersonville Rd Macon, GA 31217" at bounding box center [258, 225] width 131 height 9
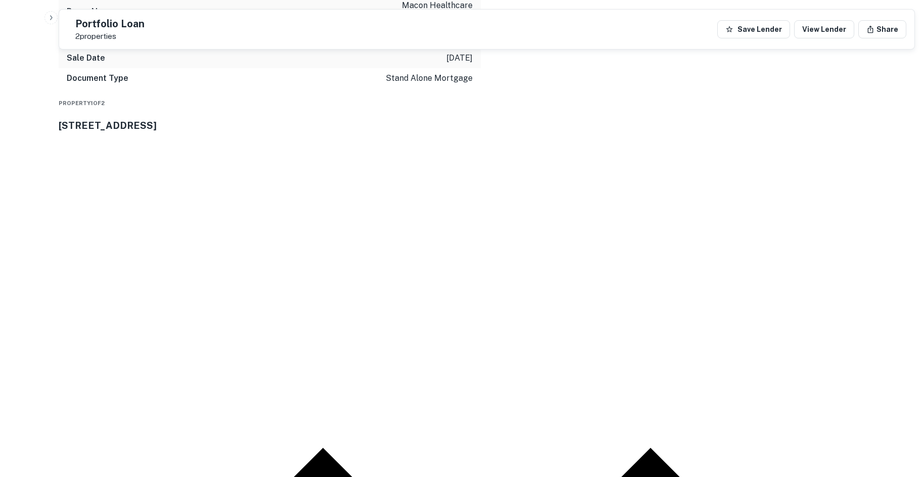
scroll to position [1213, 0]
drag, startPoint x: 853, startPoint y: 282, endPoint x: 655, endPoint y: 251, distance: 201.0
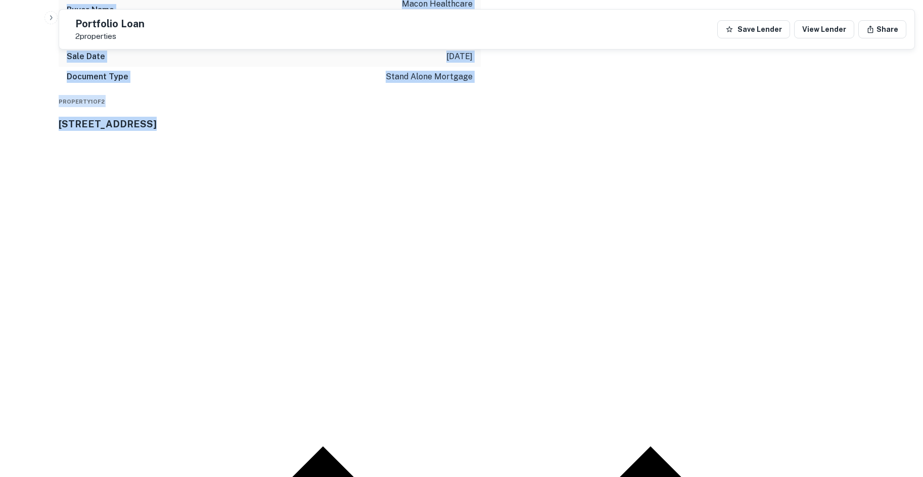
drag, startPoint x: 76, startPoint y: 108, endPoint x: 128, endPoint y: 230, distance: 132.9
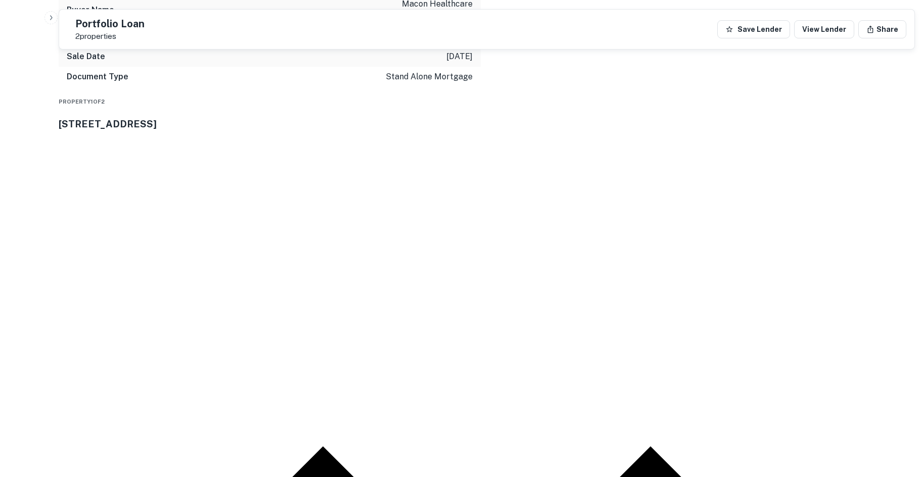
drag, startPoint x: 28, startPoint y: 344, endPoint x: 35, endPoint y: 338, distance: 9.3
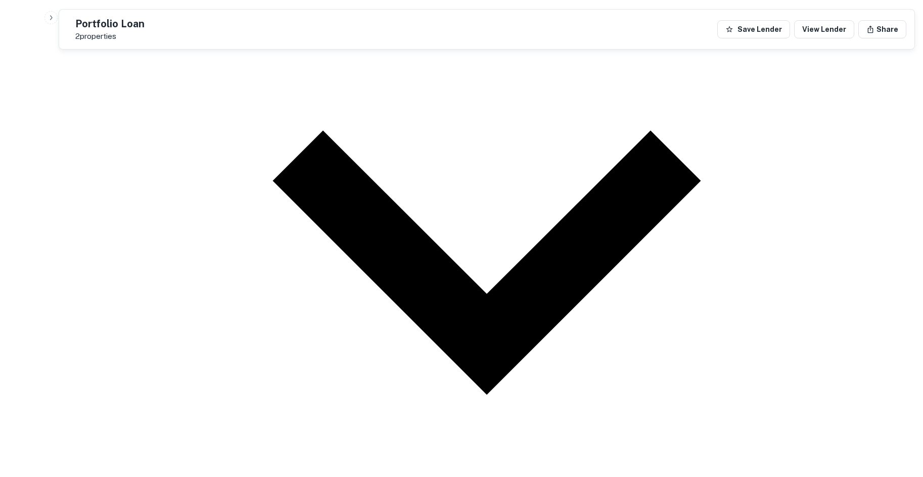
scroll to position [1377, 0]
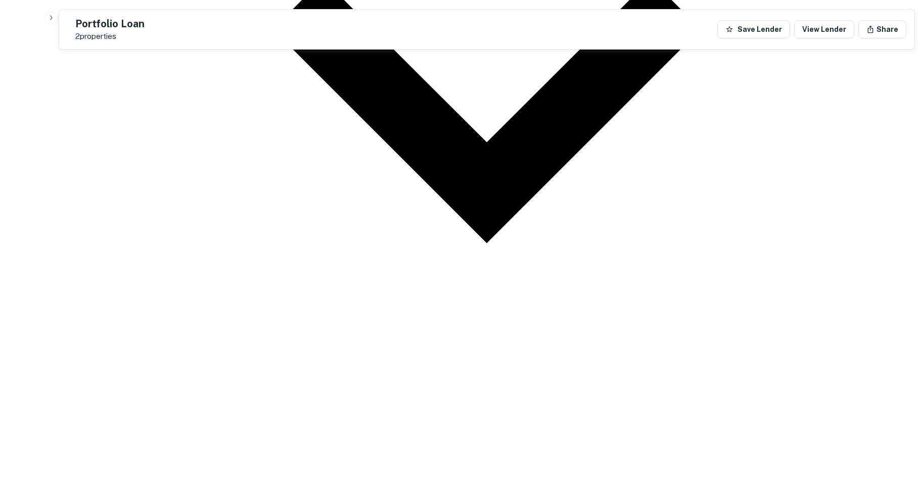
drag, startPoint x: 263, startPoint y: 417, endPoint x: 262, endPoint y: 349, distance: 68.2
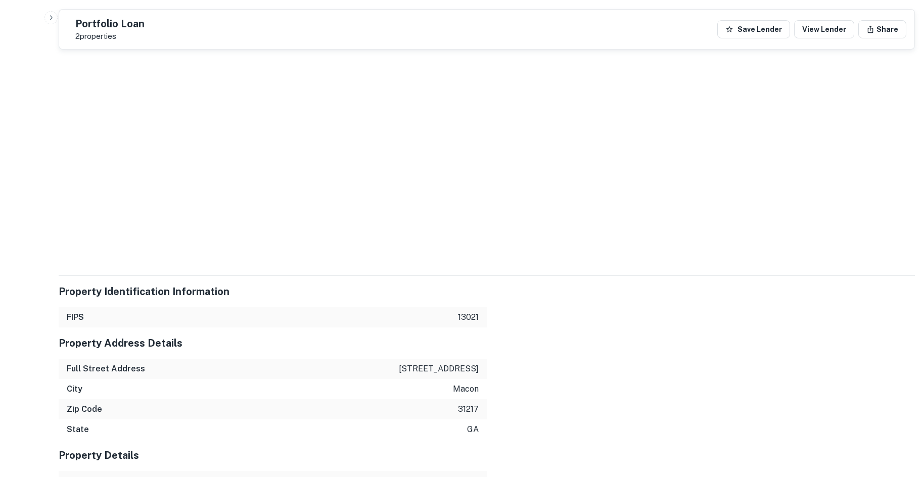
scroll to position [2013, 0]
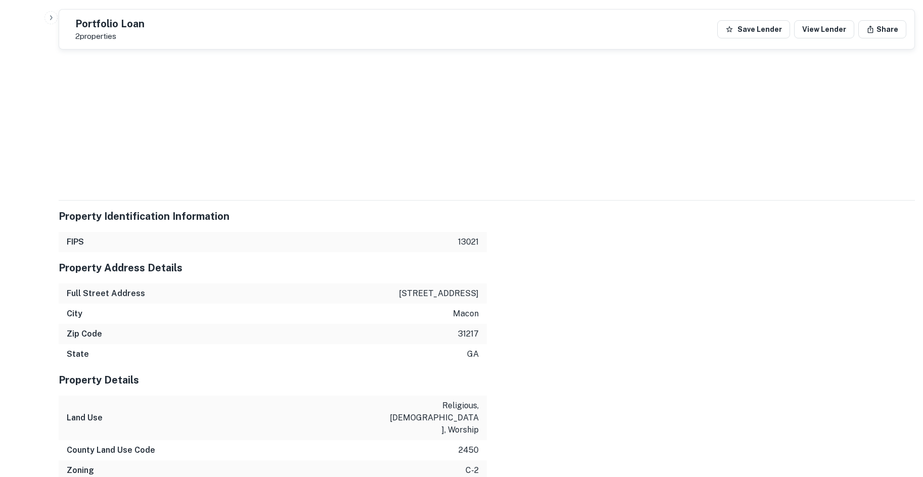
drag, startPoint x: 847, startPoint y: 256, endPoint x: 702, endPoint y: 271, distance: 145.8
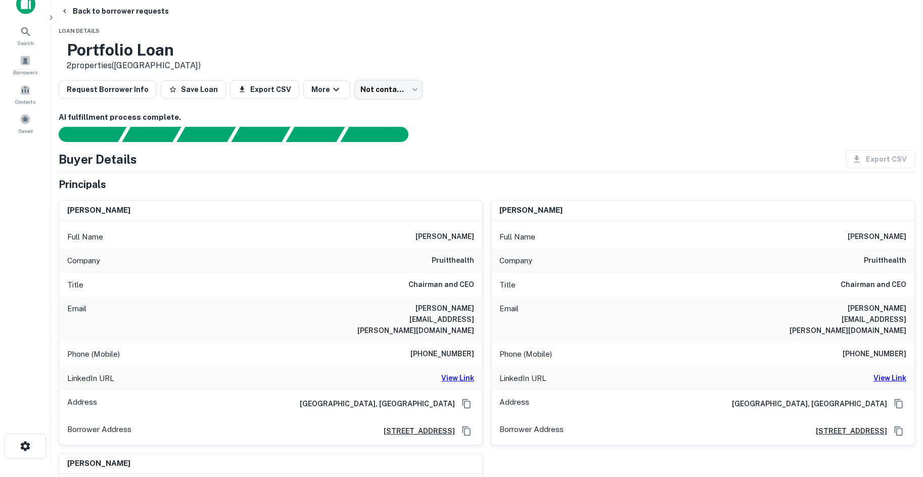
scroll to position [0, 0]
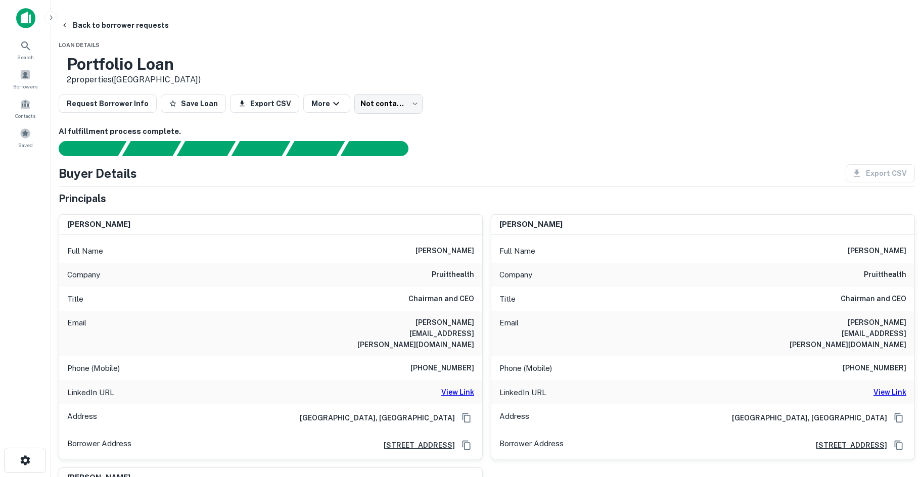
click at [137, 14] on main "Back to borrower requests Loan Details Portfolio Loan 2 properties (GA) Request…" at bounding box center [487, 238] width 872 height 477
click at [139, 23] on button "Back to borrower requests" at bounding box center [115, 25] width 116 height 18
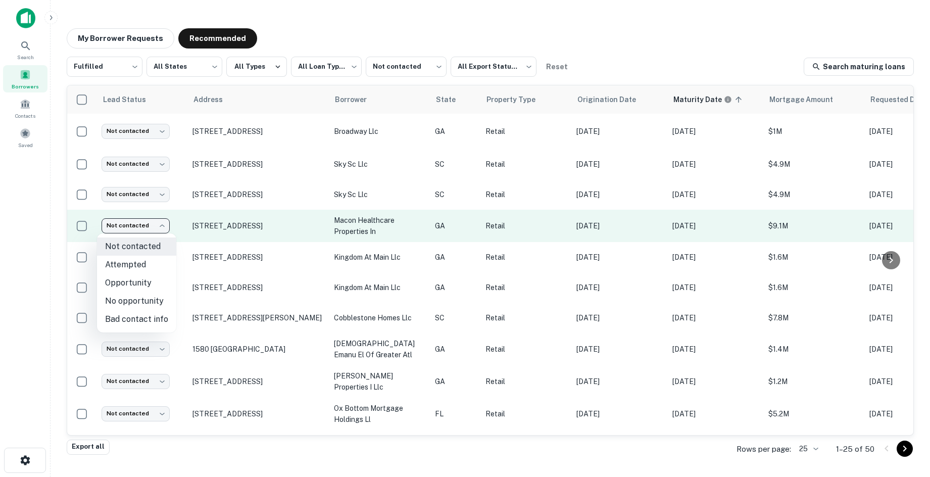
click at [144, 229] on body "**********" at bounding box center [465, 238] width 930 height 477
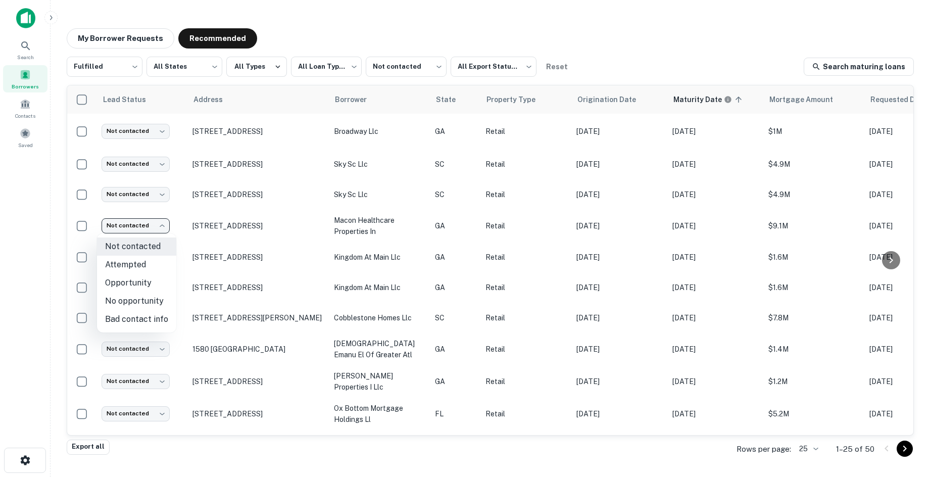
click at [136, 304] on li "No opportunity" at bounding box center [136, 301] width 79 height 18
type input "**********"
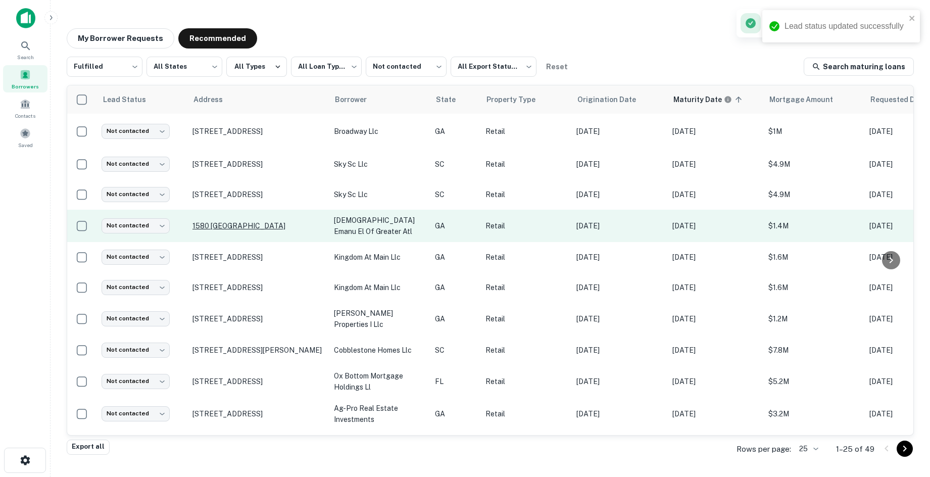
click at [286, 228] on p "1580 Spalding Dr Atlanta, GA 30350" at bounding box center [258, 225] width 131 height 9
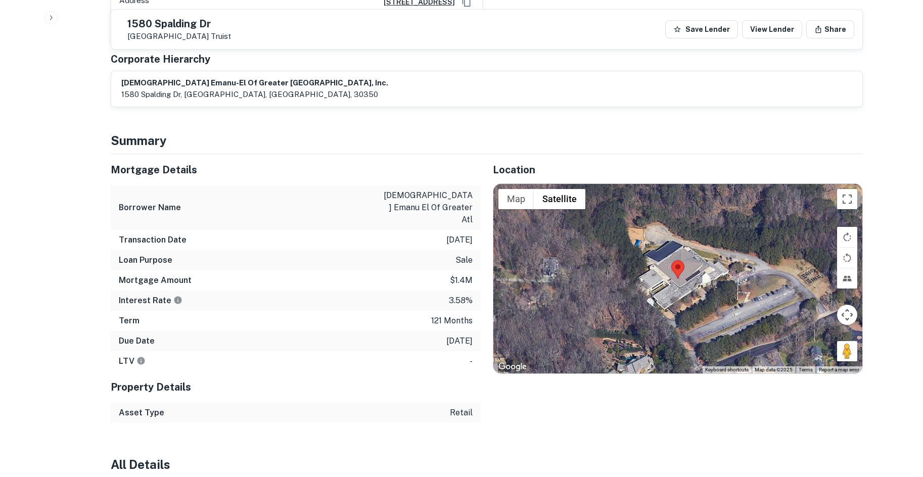
scroll to position [556, 0]
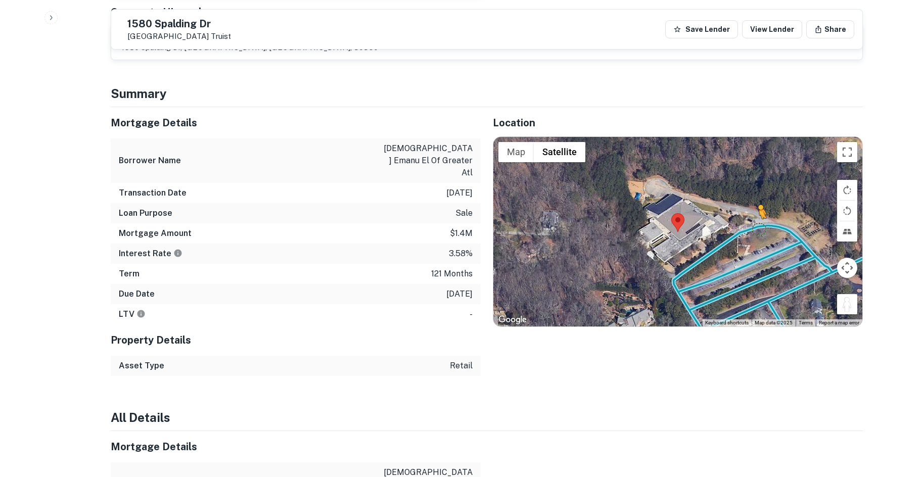
drag, startPoint x: 842, startPoint y: 293, endPoint x: 747, endPoint y: 216, distance: 121.9
click at [747, 216] on div "To activate drag with keyboard, press Alt + Enter. Once in keyboard drag state,…" at bounding box center [677, 232] width 369 height 190
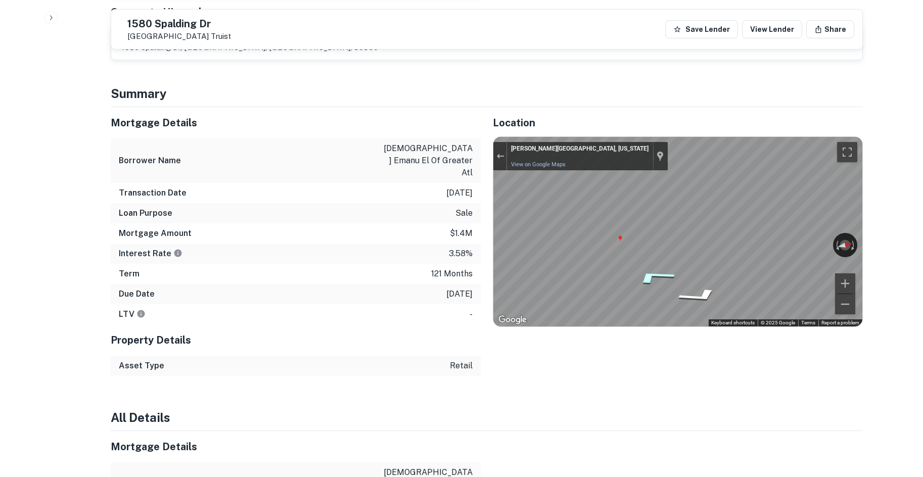
click at [655, 267] on icon "Go Southwest" at bounding box center [654, 276] width 76 height 23
click at [454, 208] on div "Mortgage Details Borrower Name temple emanu el of greater atl Transaction Date …" at bounding box center [481, 241] width 764 height 269
click at [299, 214] on div "Mortgage Details Borrower Name temple emanu el of greater atl Transaction Date …" at bounding box center [481, 241] width 764 height 269
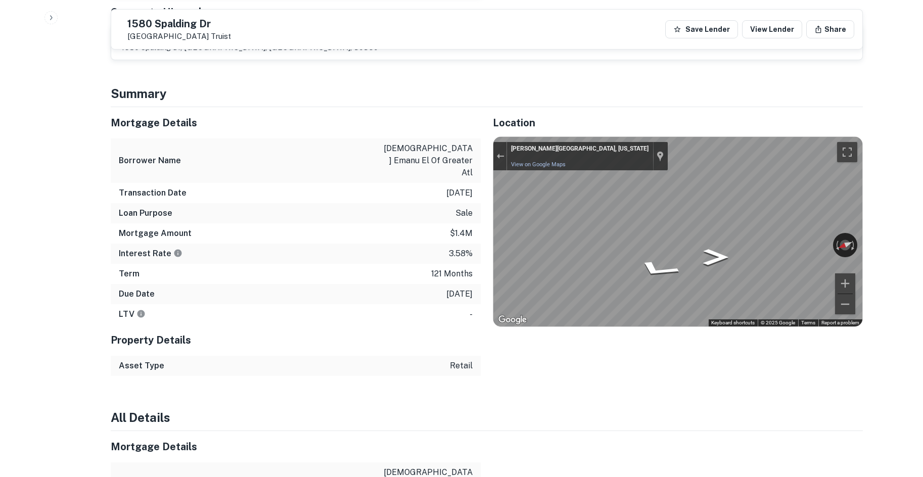
click at [712, 280] on div "Map" at bounding box center [677, 232] width 369 height 190
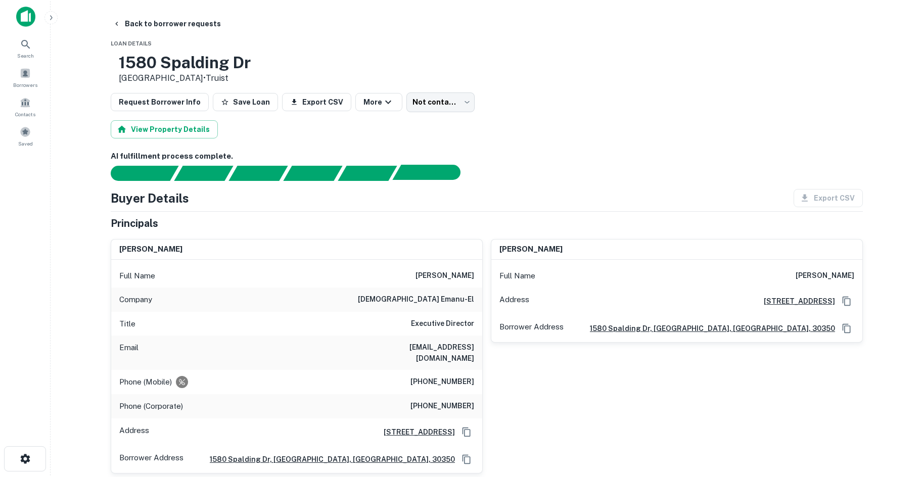
scroll to position [0, 0]
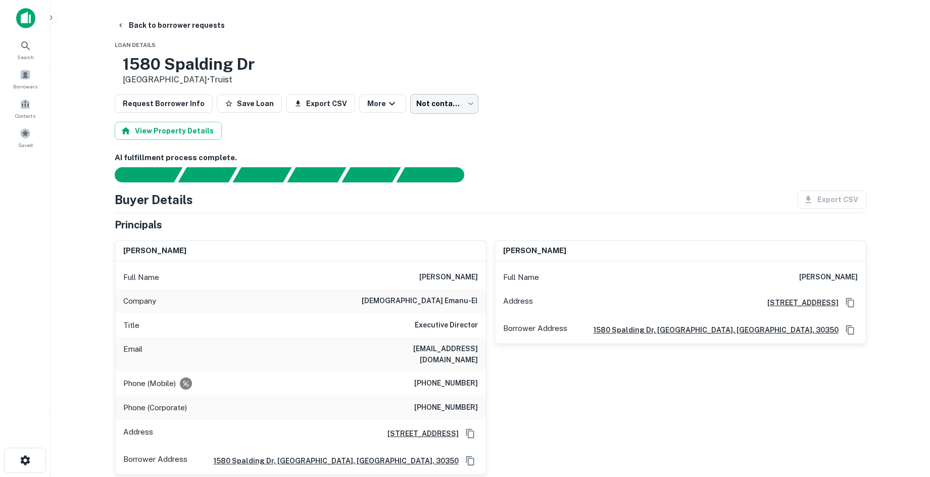
click at [415, 100] on body "Search Borrowers Contacts Saved Back to borrower requests Loan Details 1580 Spa…" at bounding box center [465, 238] width 930 height 477
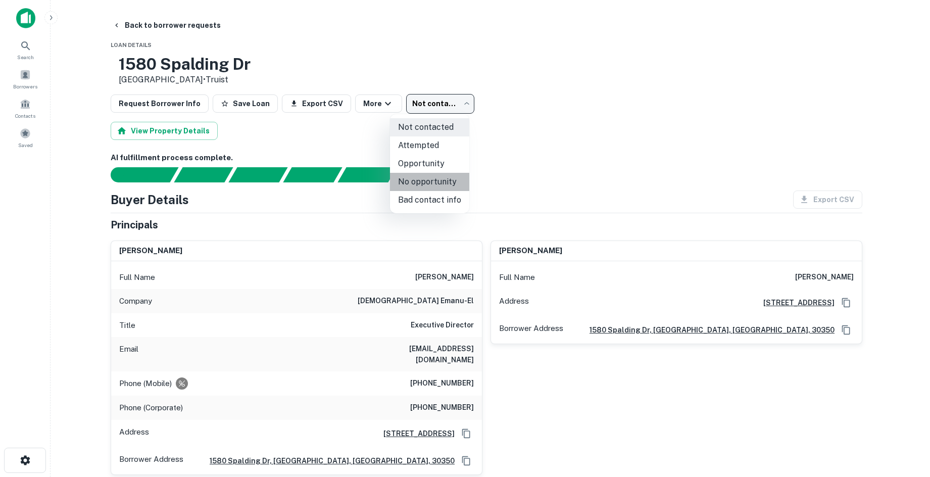
click at [435, 188] on li "No opportunity" at bounding box center [429, 182] width 79 height 18
type input "**********"
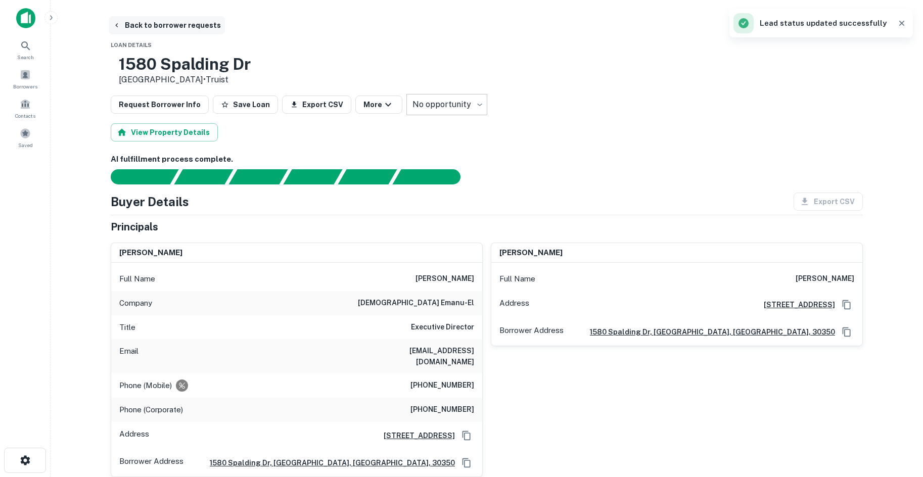
click at [190, 26] on button "Back to borrower requests" at bounding box center [167, 25] width 116 height 18
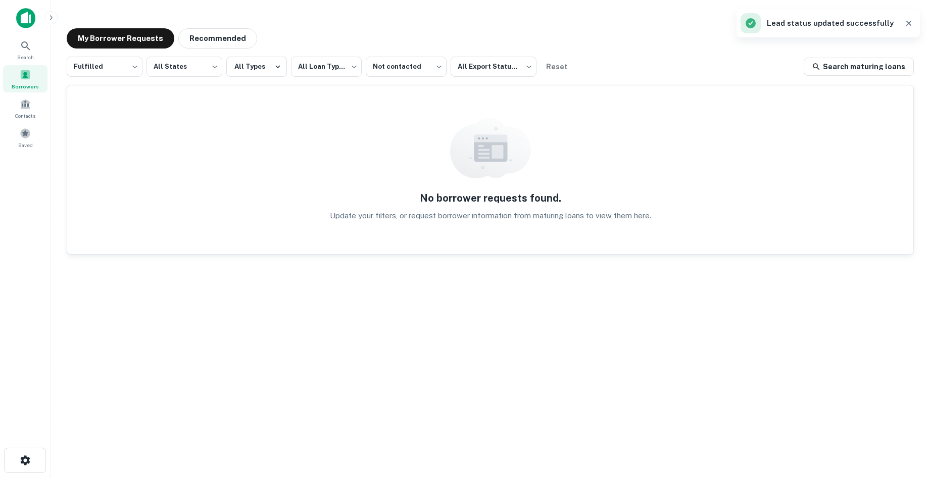
click at [232, 23] on div "**********" at bounding box center [491, 235] width 864 height 430
click at [217, 38] on button "Recommended" at bounding box center [217, 38] width 79 height 20
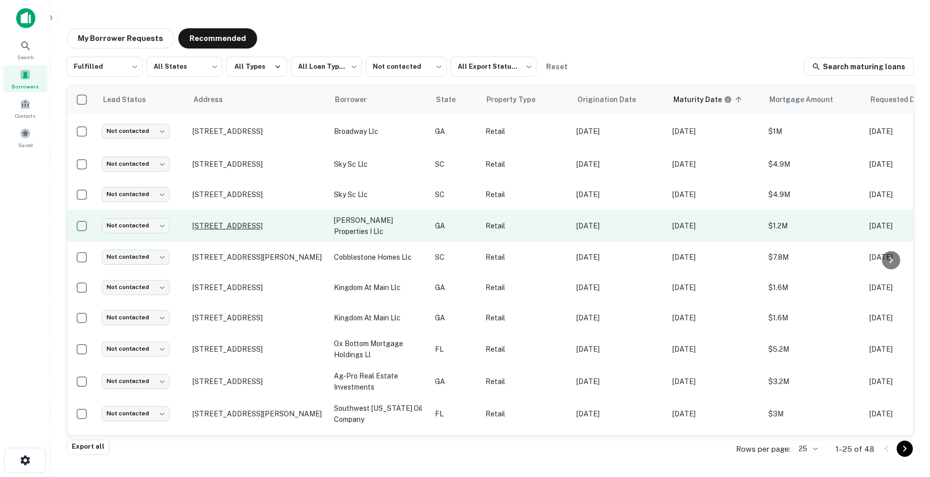
click at [292, 224] on p "3215 Shrine Rd Brunswick, GA 31520" at bounding box center [258, 225] width 131 height 9
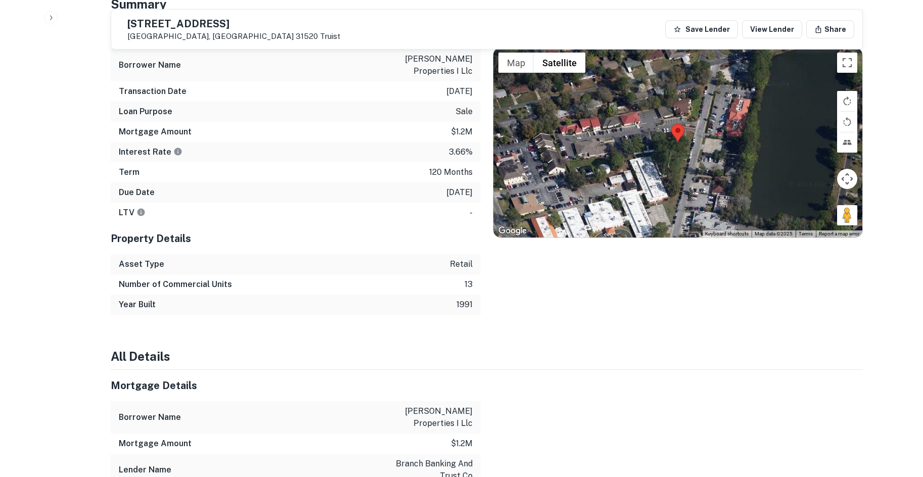
scroll to position [404, 0]
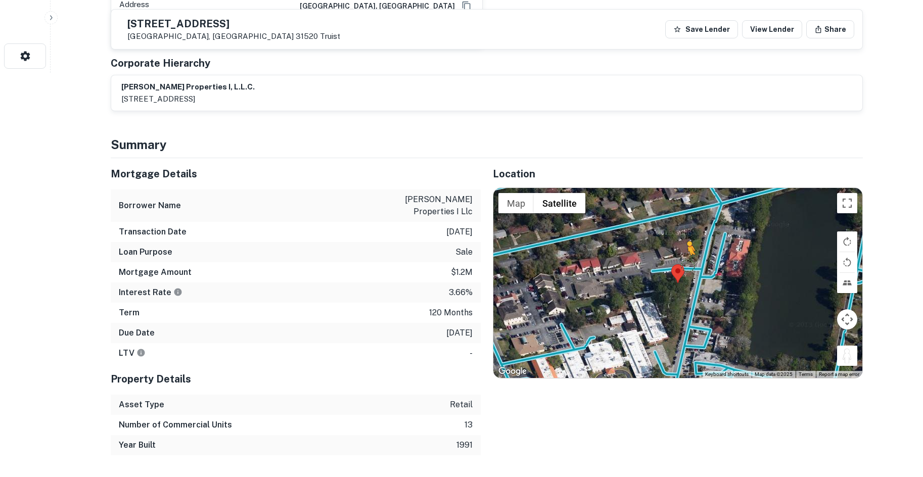
drag, startPoint x: 848, startPoint y: 333, endPoint x: 687, endPoint y: 245, distance: 183.2
click at [687, 245] on div "To activate drag with keyboard, press Alt + Enter. Once in keyboard drag state,…" at bounding box center [677, 283] width 369 height 190
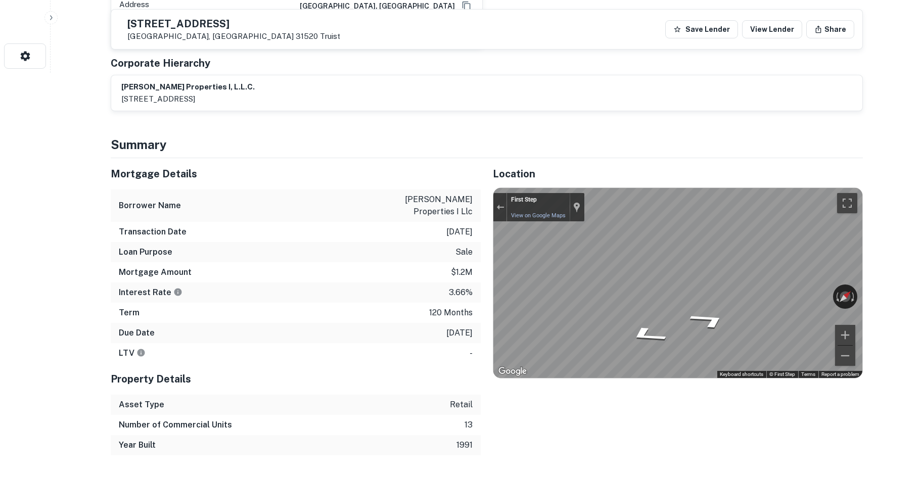
click at [707, 328] on icon "Go North" at bounding box center [710, 340] width 70 height 24
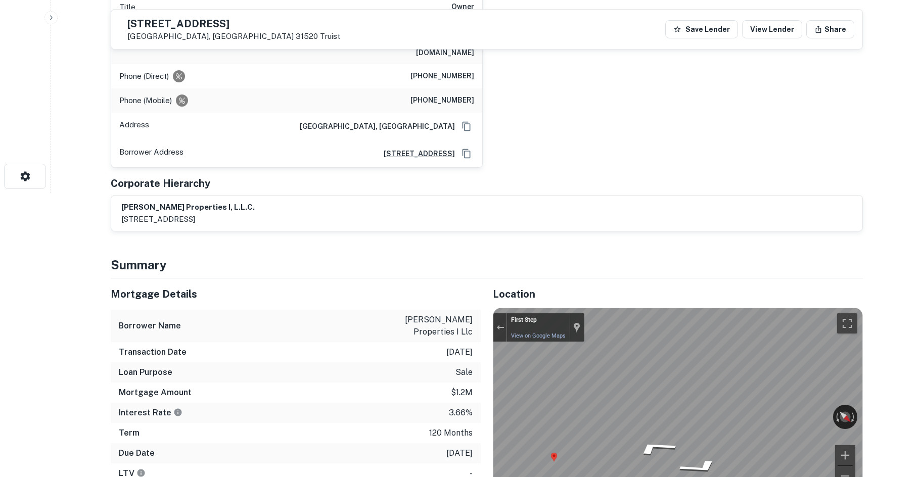
scroll to position [101, 0]
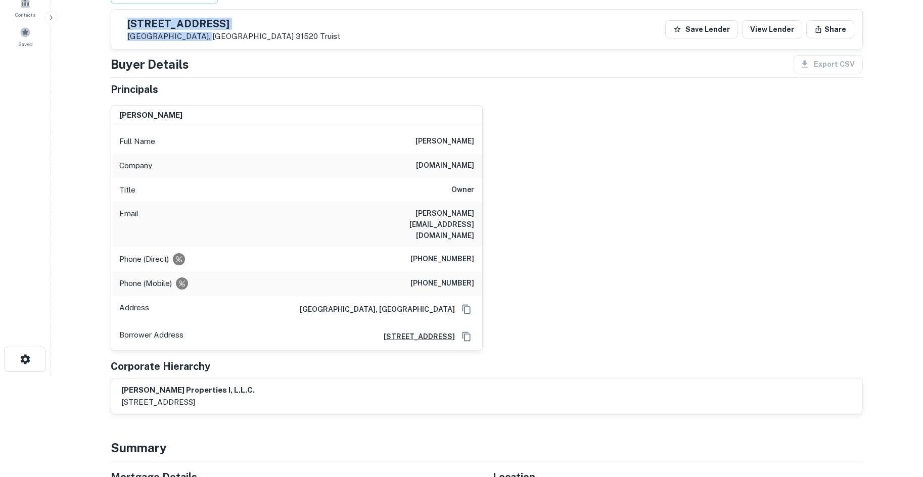
copy div "3215 Shrine Rd Brunswick, GA 31520"
drag, startPoint x: 152, startPoint y: 23, endPoint x: 24, endPoint y: 10, distance: 128.0
click at [222, 35] on div "3215 Shrine Rd Brunswick, GA 31520 Truist" at bounding box center [229, 29] width 221 height 23
click at [508, 213] on div "john e. imhoff Full Name john e. imhoff Company imhoffeye.com Title Owner Email…" at bounding box center [483, 224] width 760 height 254
click at [458, 164] on h6 "imhoffeye.com" at bounding box center [445, 166] width 58 height 12
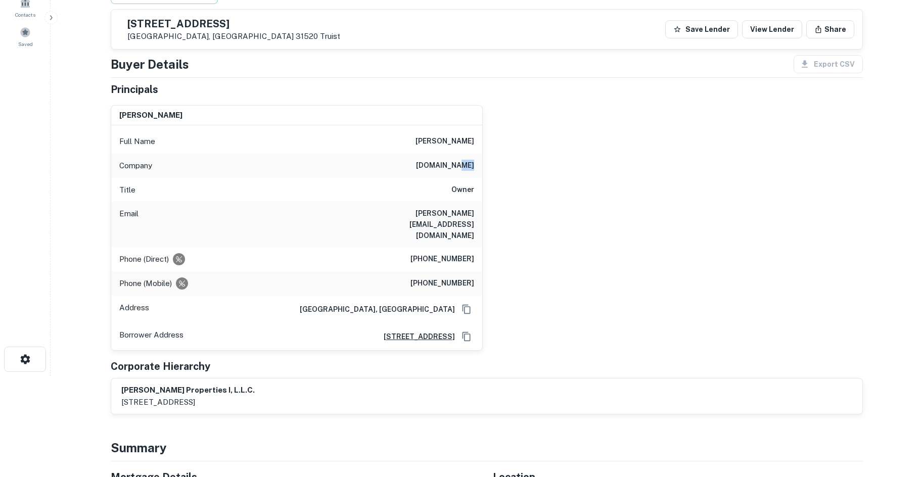
click at [458, 164] on h6 "imhoffeye.com" at bounding box center [445, 166] width 58 height 12
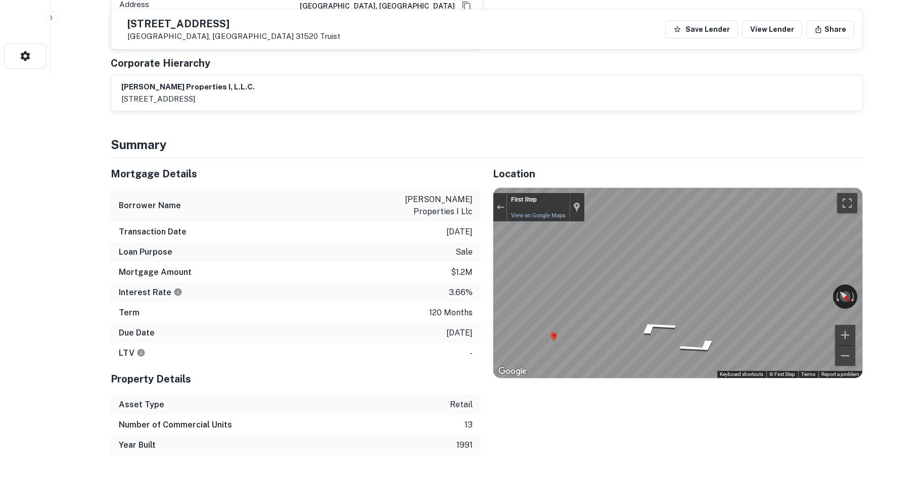
scroll to position [455, 0]
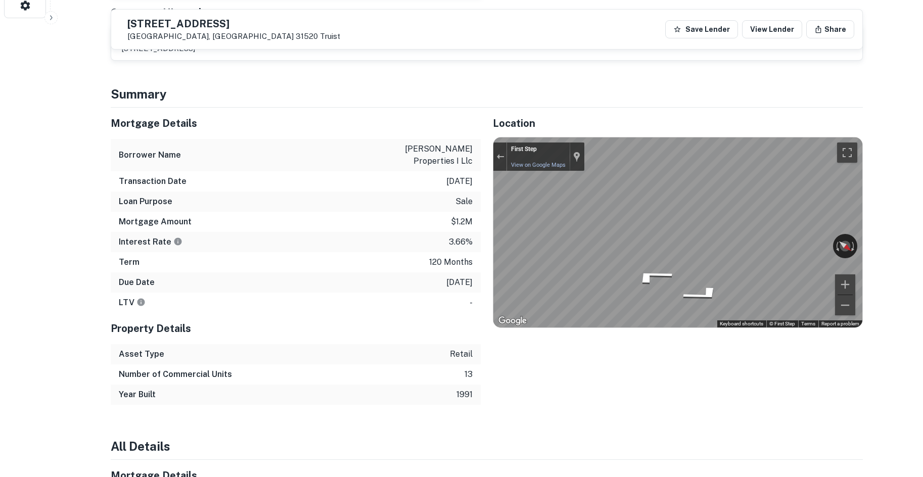
click at [436, 235] on div "Mortgage Details Borrower Name imhoff properties i llc Transaction Date 7/5/201…" at bounding box center [481, 256] width 764 height 297
click at [481, 192] on div "Location ← Move left → Move right ↑ Move up ↓ Move down + Zoom in - Zoom out Ho…" at bounding box center [672, 256] width 382 height 297
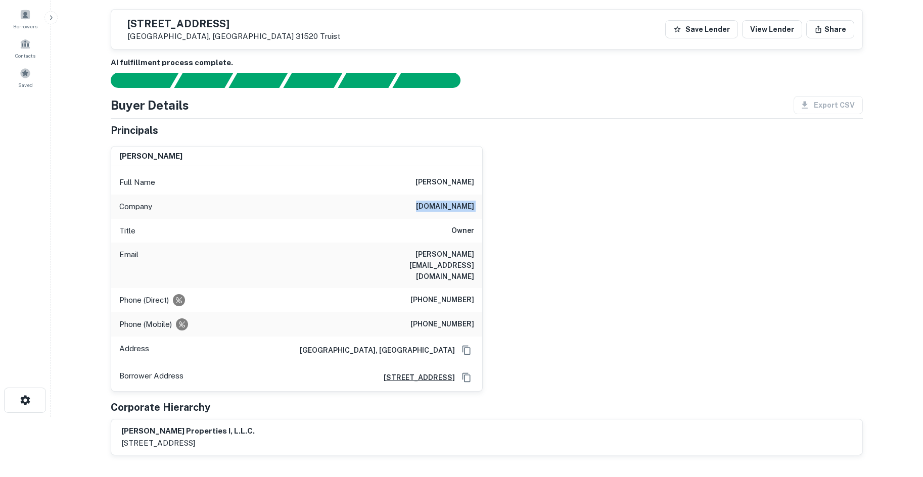
scroll to position [51, 0]
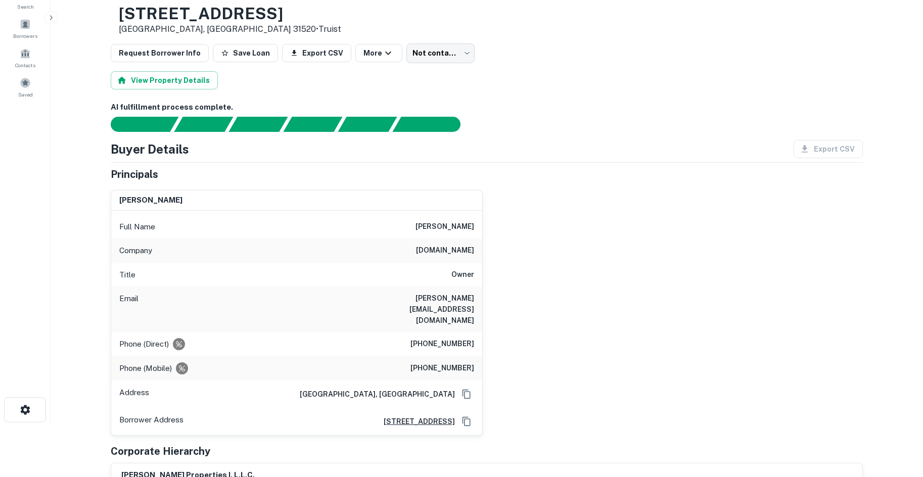
click at [464, 338] on h6 "(912) 634-9868" at bounding box center [442, 344] width 64 height 12
click at [451, 362] on h6 "(912) 230-9868" at bounding box center [442, 368] width 64 height 12
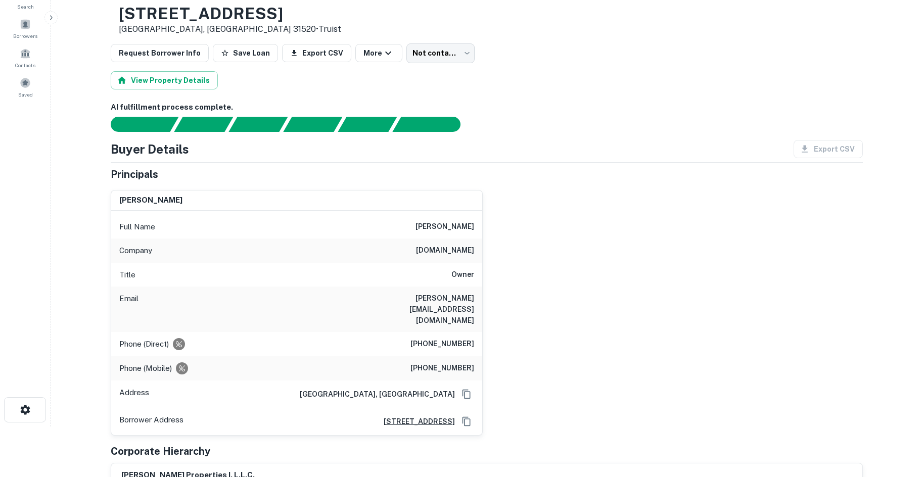
click at [430, 332] on div "Phone (Direct) (912) 634-9868" at bounding box center [296, 344] width 371 height 24
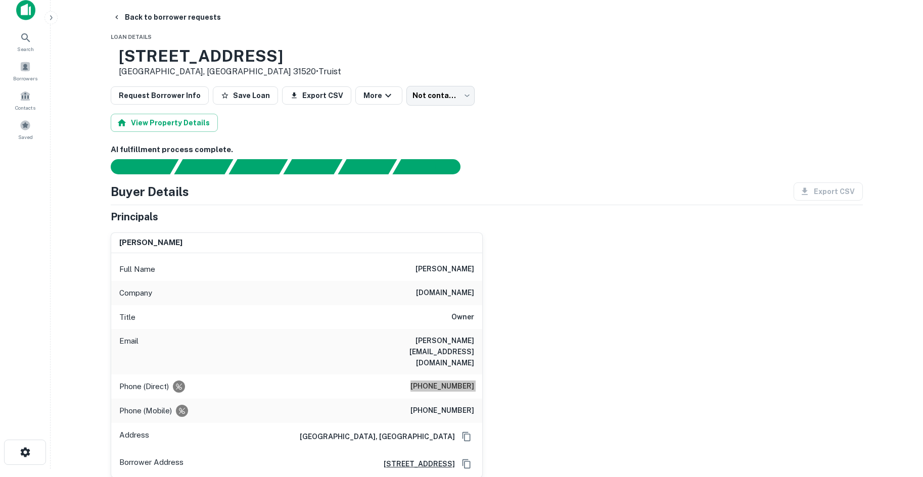
scroll to position [0, 0]
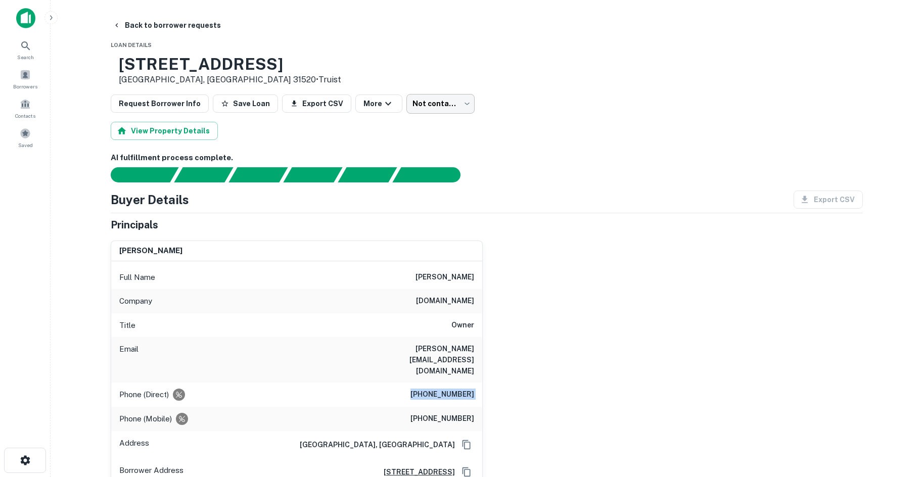
click at [423, 99] on body "Search Borrowers Contacts Saved Back to borrower requests Loan Details 3215 Shr…" at bounding box center [461, 238] width 923 height 477
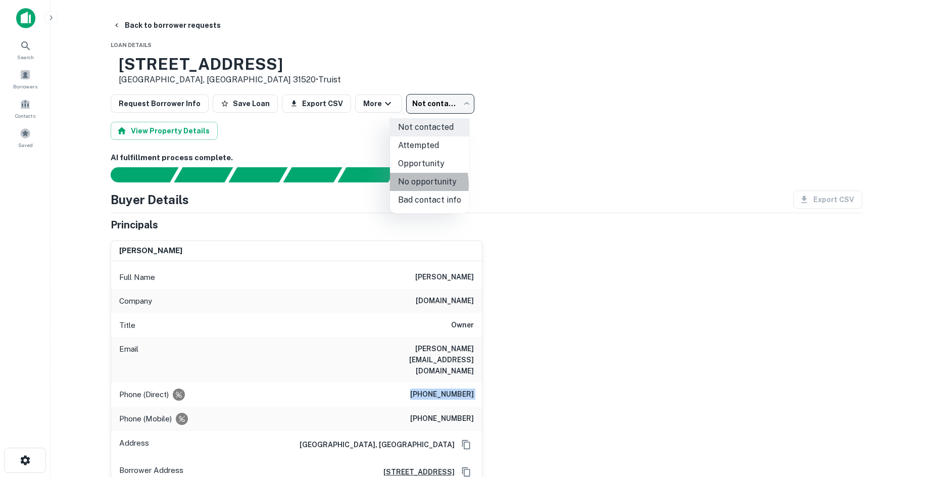
click at [406, 184] on li "No opportunity" at bounding box center [429, 182] width 79 height 18
type input "**********"
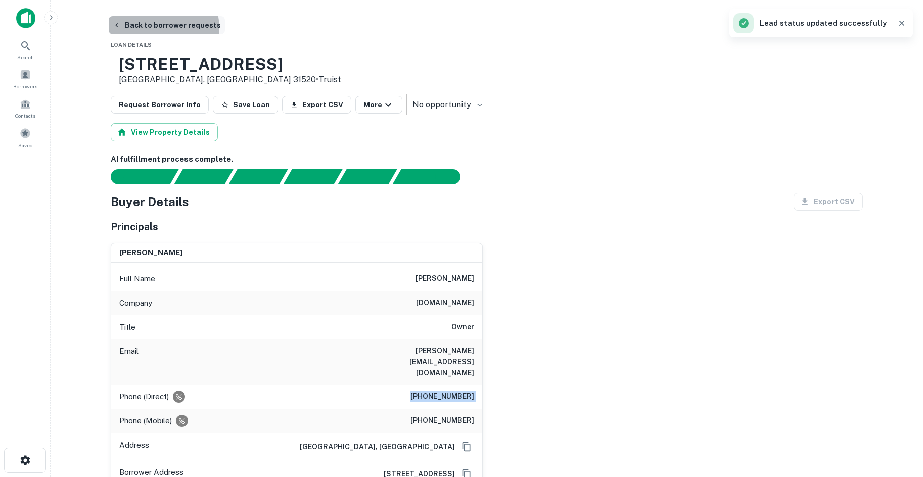
click at [154, 28] on button "Back to borrower requests" at bounding box center [167, 25] width 116 height 18
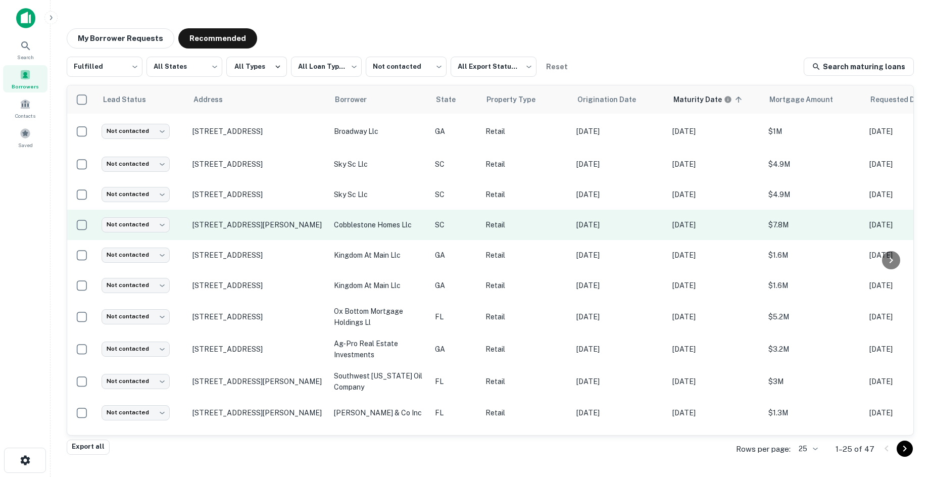
click at [243, 237] on td "111 S Leach St Greenville, SC 29601" at bounding box center [259, 225] width 142 height 30
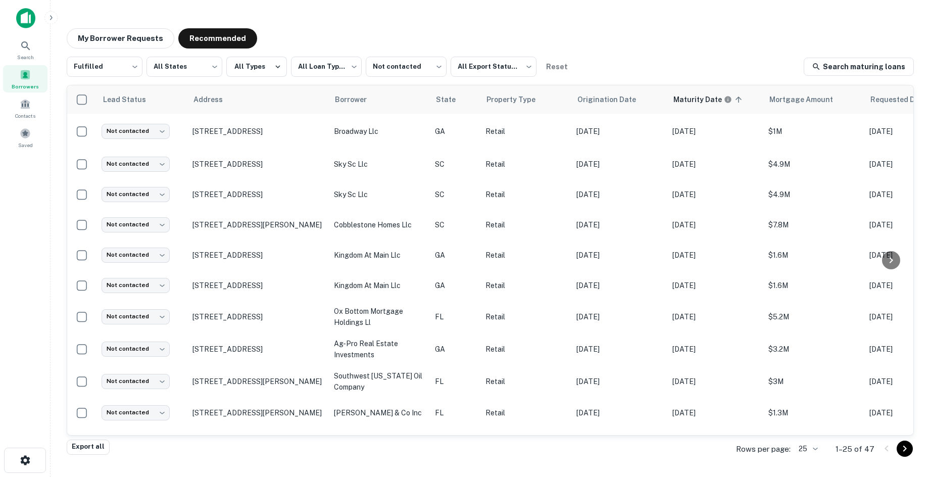
click at [243, 477] on div at bounding box center [465, 477] width 930 height 0
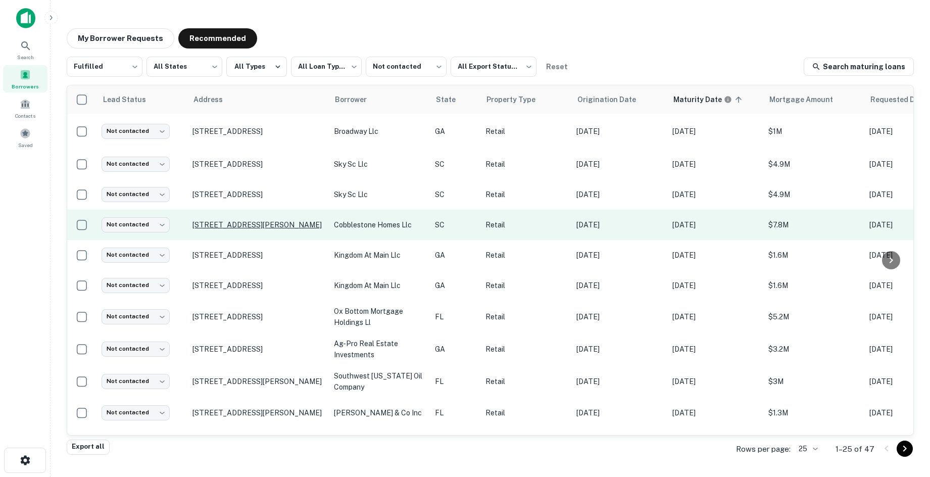
click at [243, 228] on p "111 S Leach St Greenville, SC 29601" at bounding box center [258, 224] width 131 height 9
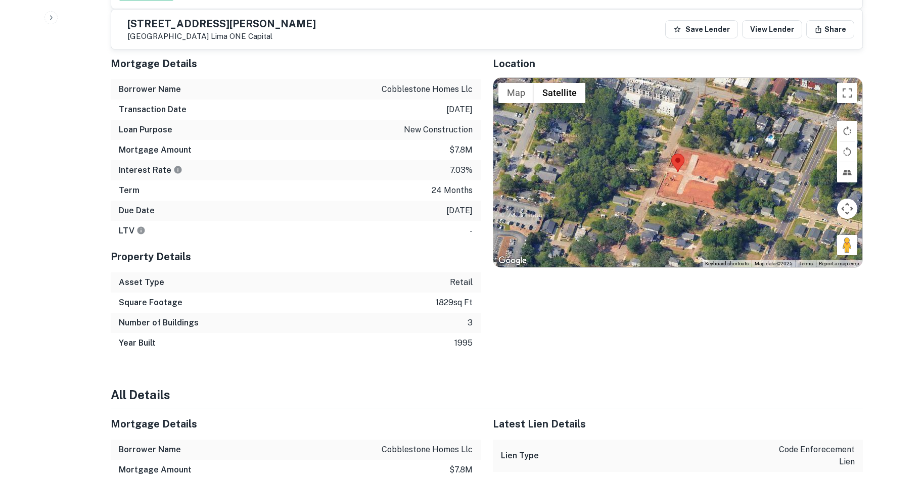
scroll to position [932, 0]
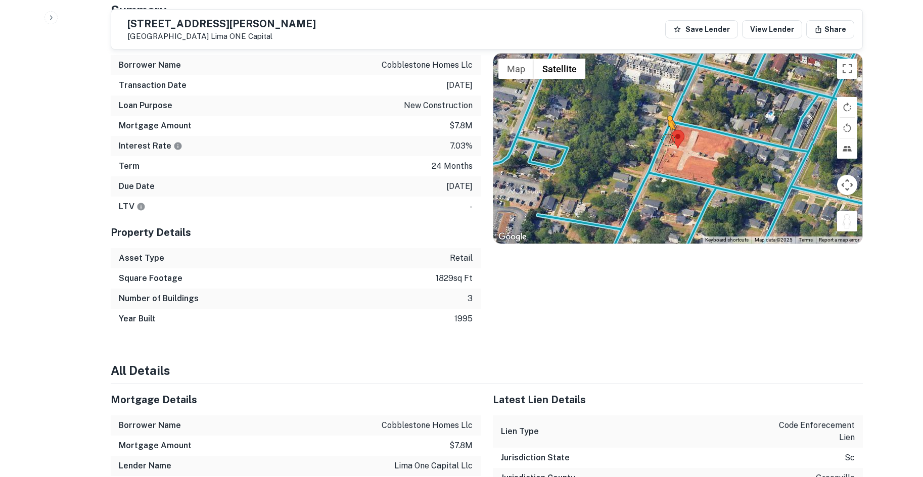
drag, startPoint x: 852, startPoint y: 193, endPoint x: 667, endPoint y: 119, distance: 199.6
click at [667, 119] on div "To activate drag with keyboard, press Alt + Enter. Once in keyboard drag state,…" at bounding box center [677, 149] width 369 height 190
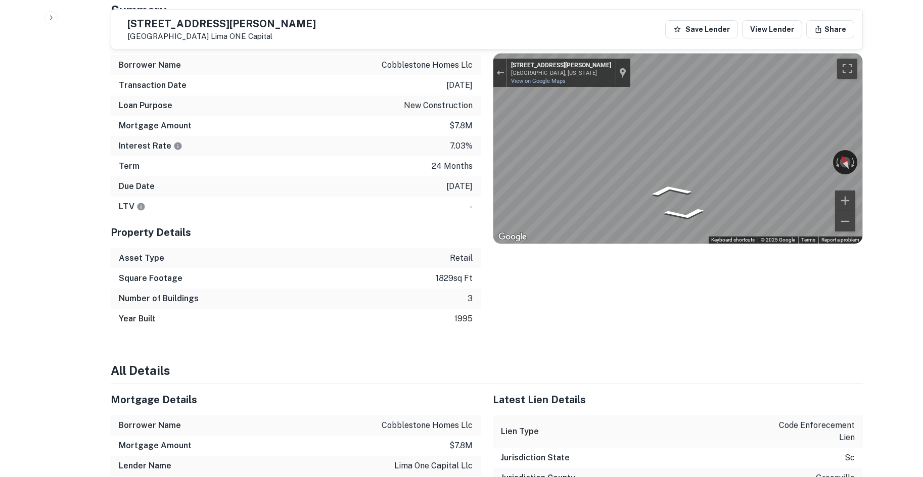
click at [486, 137] on div "Location ← Move left → Move right ↑ Move up ↓ Move down + Zoom in - Zoom out Ho…" at bounding box center [672, 176] width 382 height 305
click at [629, 212] on icon "Go North, S Leach St" at bounding box center [640, 221] width 52 height 18
click at [627, 204] on div "Map" at bounding box center [677, 149] width 369 height 190
drag, startPoint x: 150, startPoint y: 25, endPoint x: 226, endPoint y: 31, distance: 77.1
click at [226, 31] on div "111 S Leach St Greenville, SC 29601 Lima ONE Capital" at bounding box center [217, 29] width 197 height 23
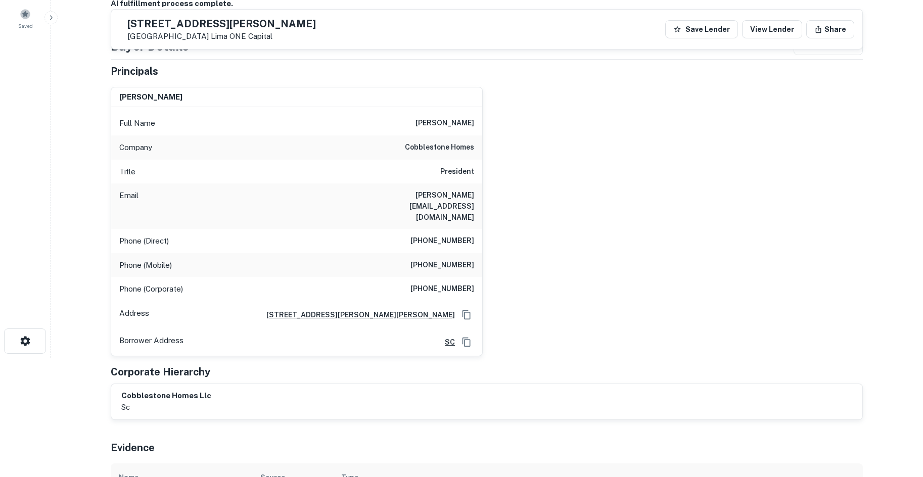
scroll to position [0, 0]
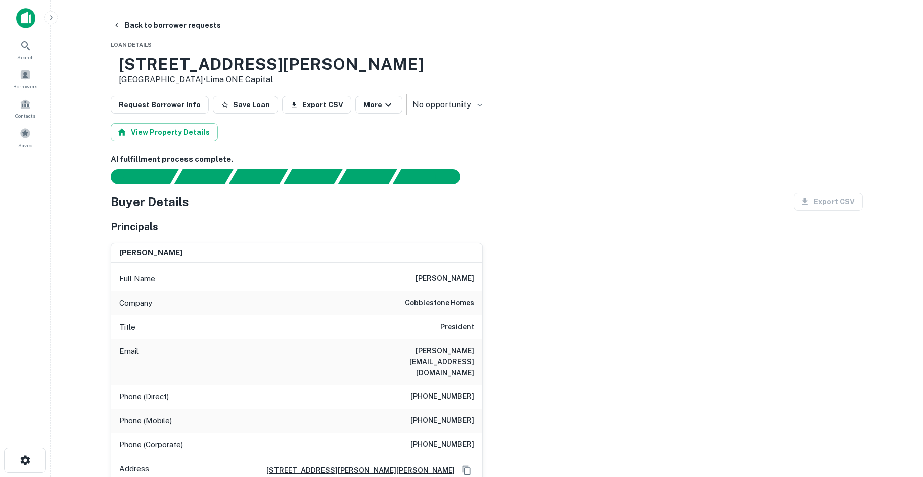
click at [448, 107] on body "**********" at bounding box center [461, 238] width 923 height 477
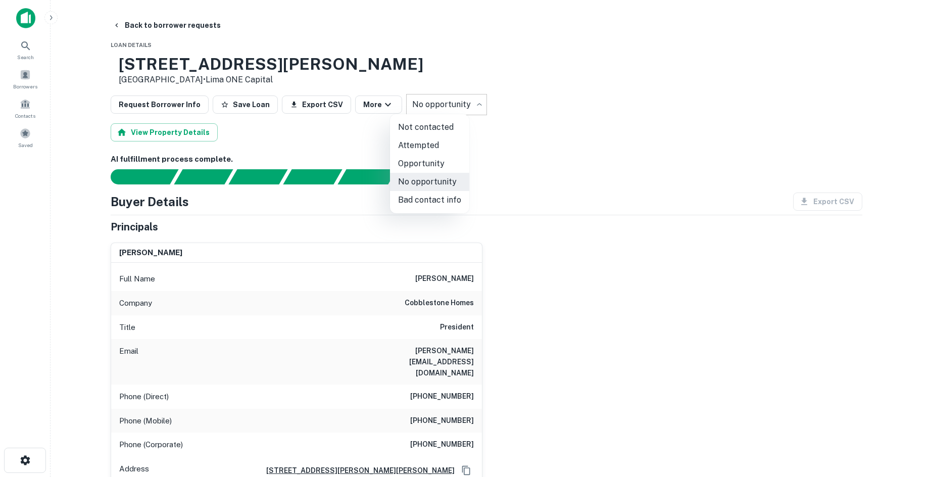
click at [222, 58] on div at bounding box center [465, 238] width 930 height 477
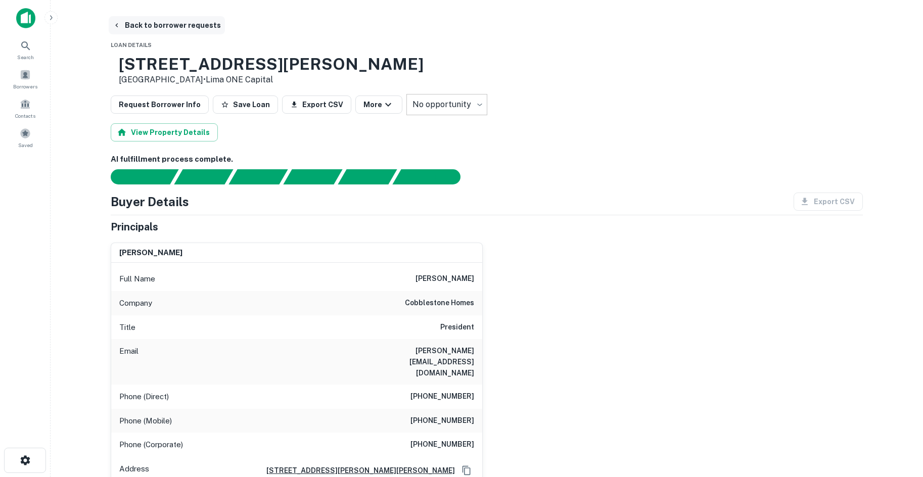
click at [197, 24] on button "Back to borrower requests" at bounding box center [167, 25] width 116 height 18
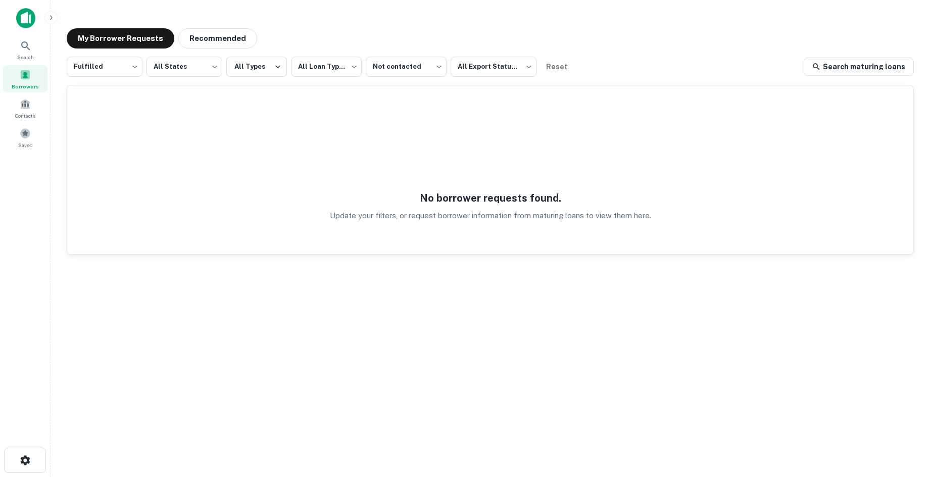
drag, startPoint x: 208, startPoint y: 11, endPoint x: 208, endPoint y: 20, distance: 9.1
click at [208, 11] on main "**********" at bounding box center [491, 238] width 880 height 477
click at [208, 32] on button "Recommended" at bounding box center [217, 38] width 79 height 20
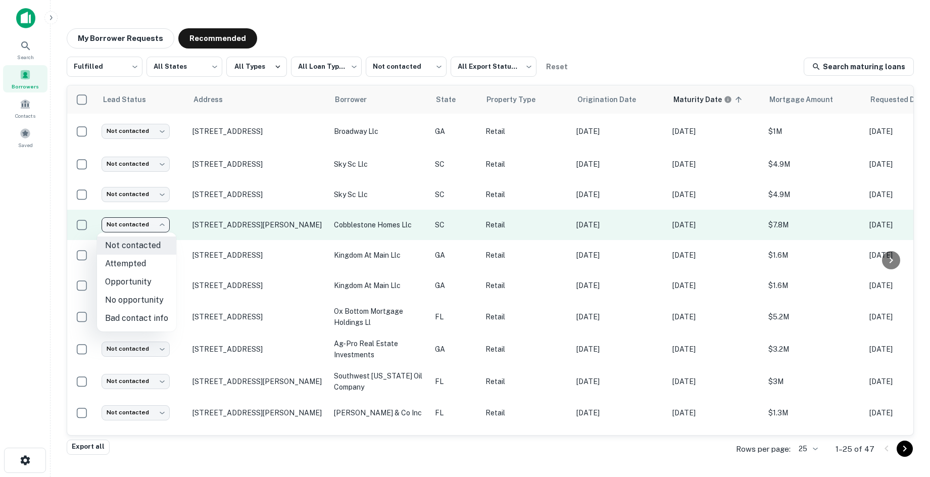
click at [142, 226] on body "**********" at bounding box center [465, 238] width 930 height 477
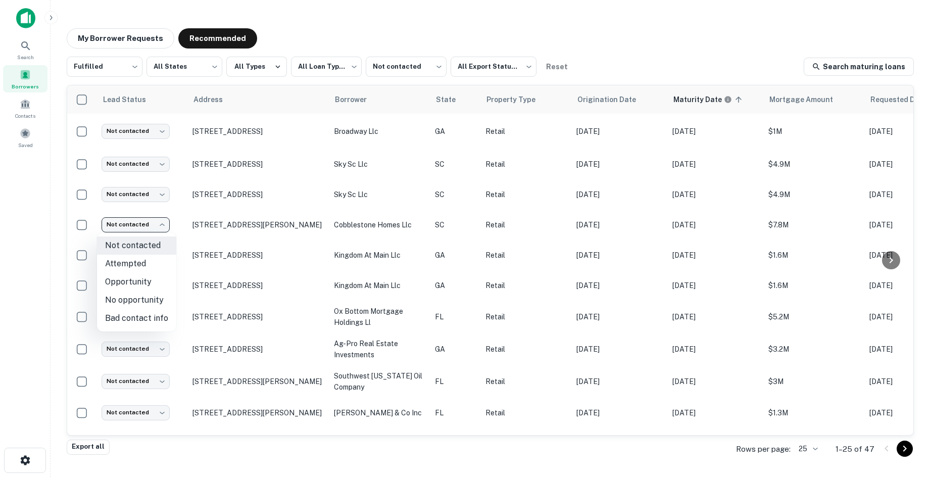
click at [148, 296] on li "No opportunity" at bounding box center [136, 300] width 79 height 18
type input "**********"
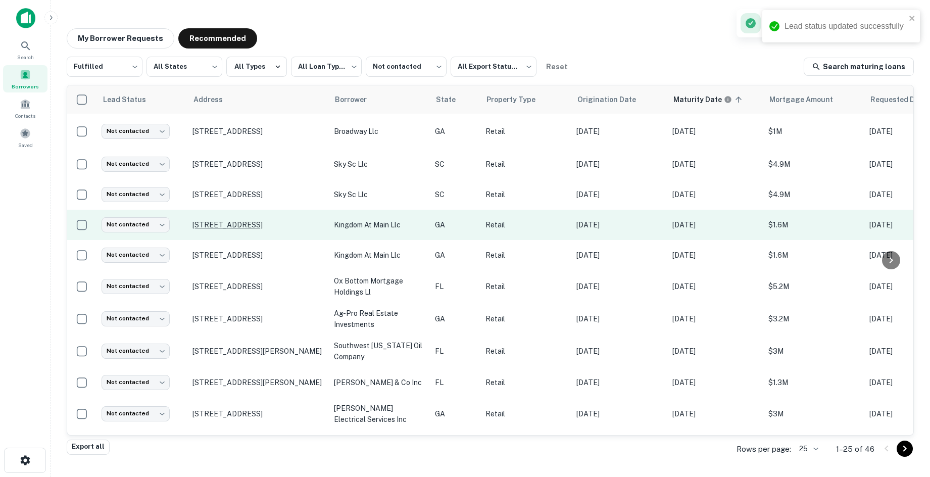
click at [232, 255] on p "236 N Main St Alpharetta, GA 30009" at bounding box center [258, 255] width 131 height 9
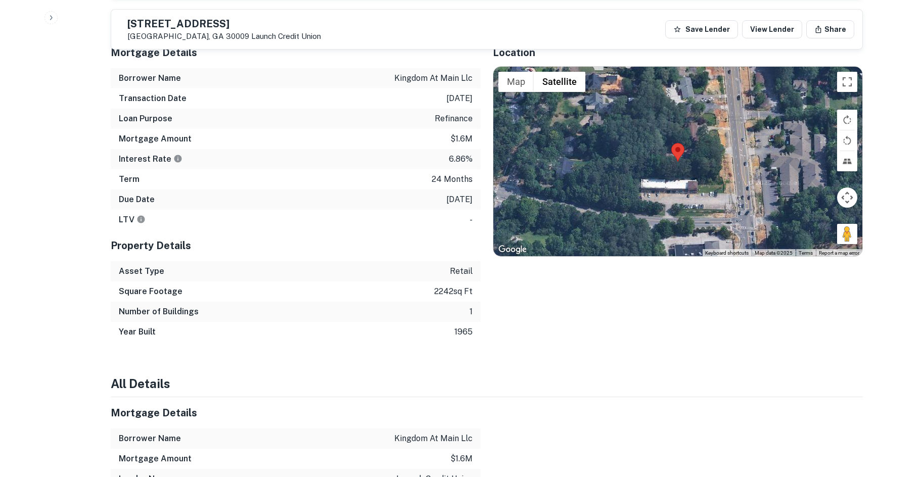
scroll to position [657, 0]
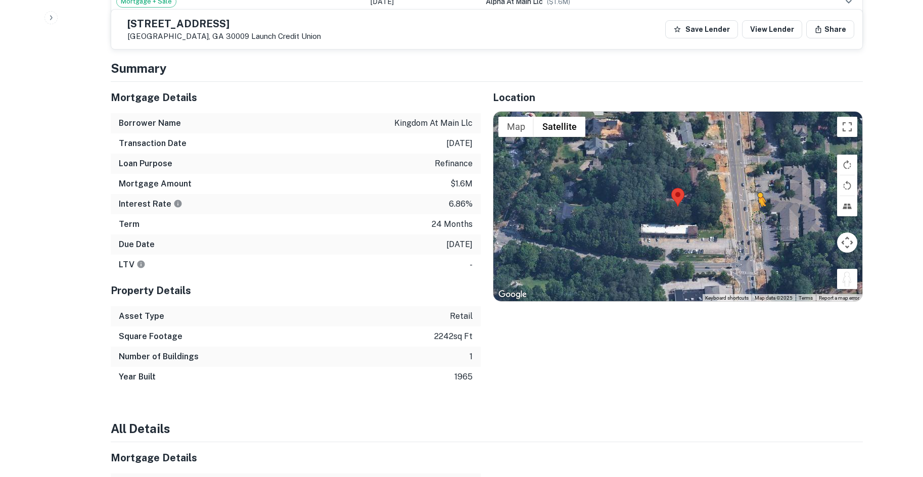
drag, startPoint x: 845, startPoint y: 273, endPoint x: 842, endPoint y: 251, distance: 22.5
click at [757, 207] on div "To activate drag with keyboard, press Alt + Enter. Once in keyboard drag state,…" at bounding box center [677, 207] width 369 height 190
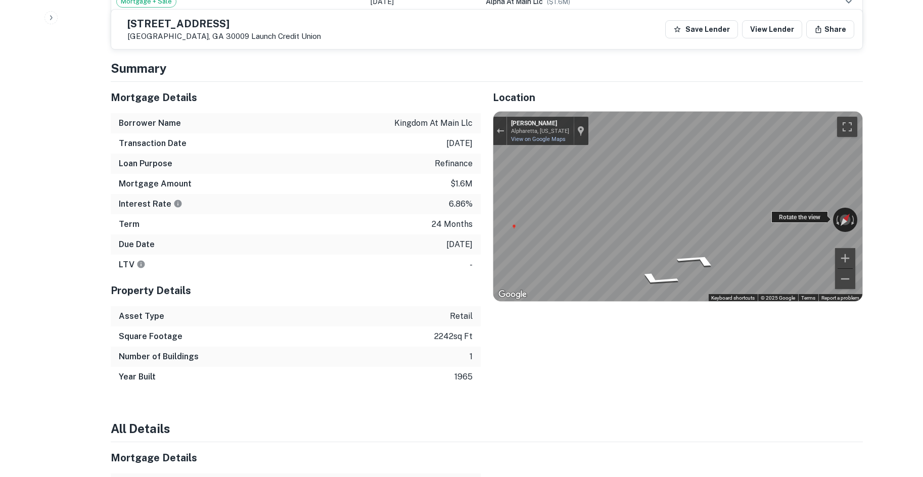
click at [807, 211] on div "← Move left → Move right ↑ Move up ↓ Move down + Zoom in - Zoom out Mayfield Rd…" at bounding box center [677, 207] width 369 height 190
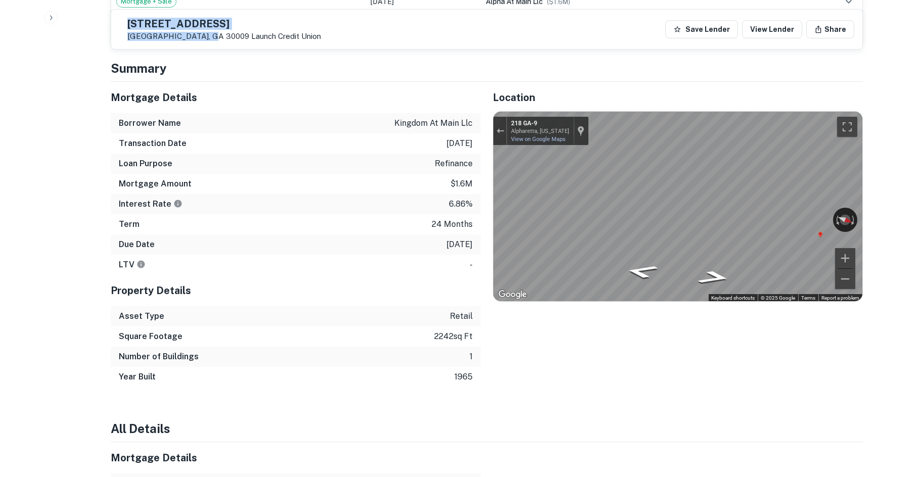
drag, startPoint x: 153, startPoint y: 21, endPoint x: 228, endPoint y: 36, distance: 76.7
click at [228, 36] on div "236 N Main St Alpharetta, GA 30009 Launch Credit Union" at bounding box center [224, 30] width 194 height 22
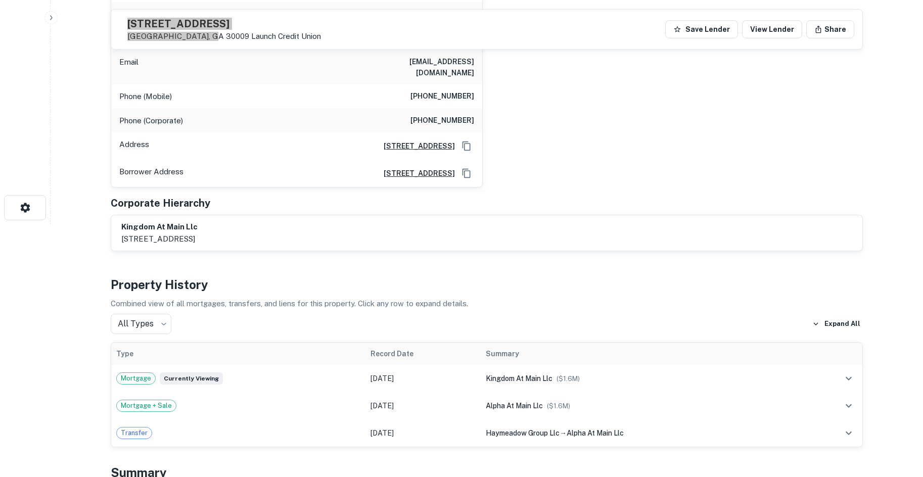
scroll to position [101, 0]
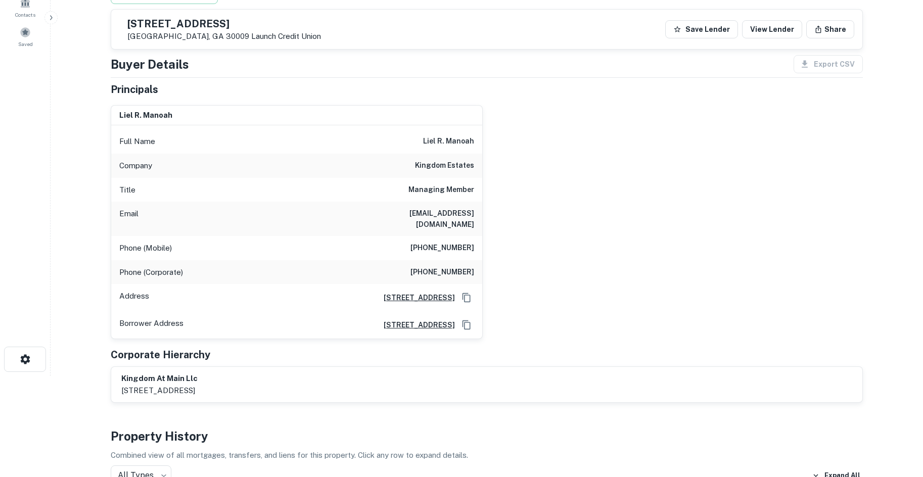
click at [453, 236] on div "Phone (Mobile) (404) 333-9994" at bounding box center [296, 248] width 371 height 24
click at [404, 168] on div "Company kingdom estates" at bounding box center [296, 166] width 371 height 24
click at [432, 153] on div "Full Name liel r. manoah" at bounding box center [296, 141] width 371 height 24
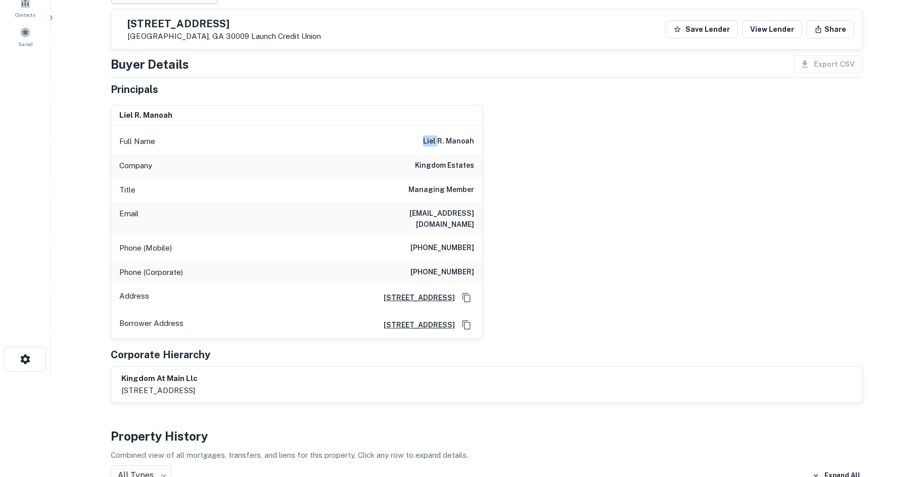
click at [432, 153] on div "Full Name liel r. manoah" at bounding box center [296, 141] width 371 height 24
click at [433, 161] on h6 "kingdom estates" at bounding box center [444, 166] width 59 height 12
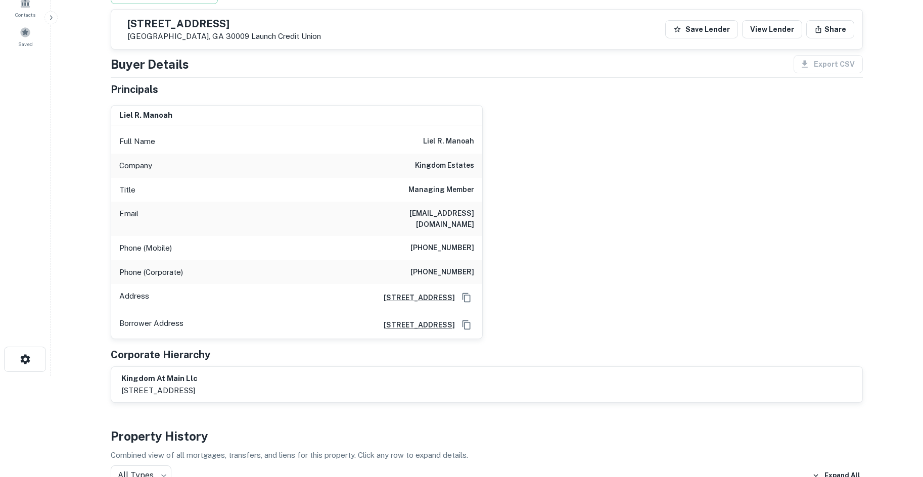
click at [435, 236] on div "Phone (Mobile) (404) 333-9994" at bounding box center [296, 248] width 371 height 24
click at [431, 242] on h6 "(404) 333-9994" at bounding box center [442, 248] width 64 height 12
drag, startPoint x: 380, startPoint y: 17, endPoint x: 291, endPoint y: 24, distance: 89.3
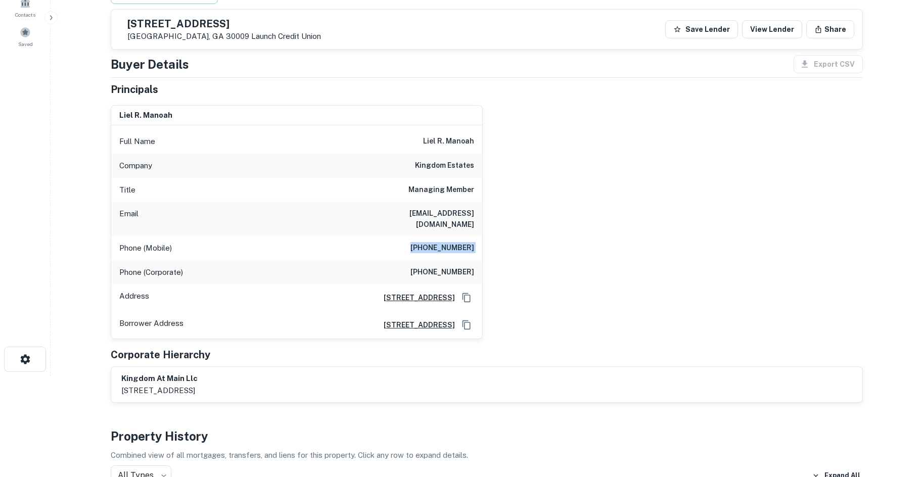
click at [380, 17] on div "236 N Main St Alpharetta, GA 30009 Launch Credit Union Save Lender View Lender …" at bounding box center [486, 29] width 751 height 39
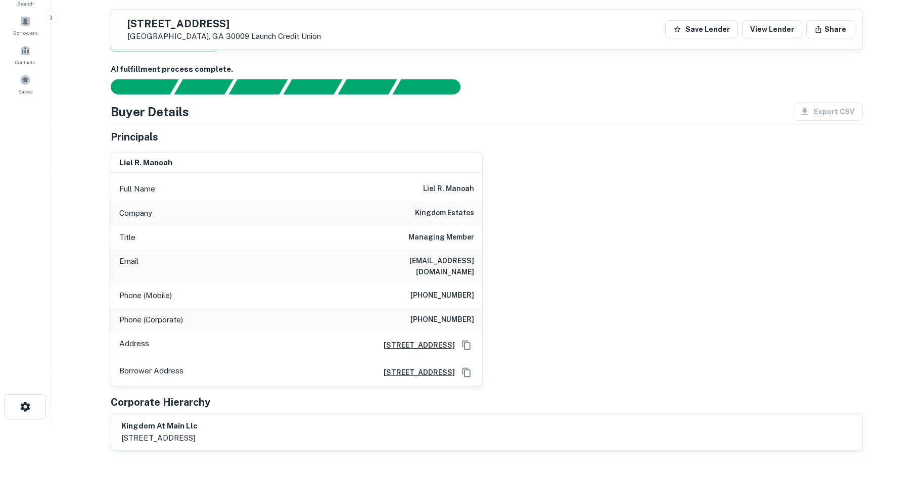
scroll to position [0, 0]
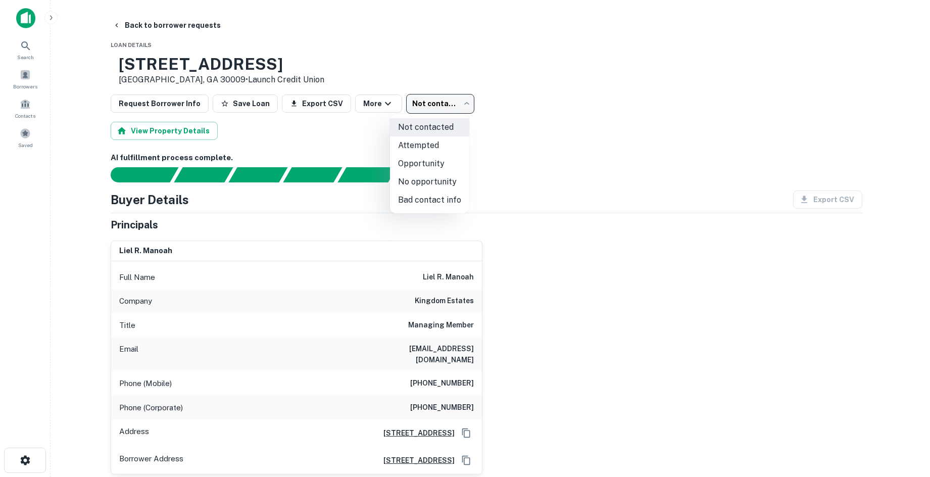
click at [447, 105] on body "Search Borrowers Contacts Saved Back to borrower requests Loan Details 236 N Ma…" at bounding box center [465, 238] width 930 height 477
click at [357, 59] on div at bounding box center [465, 238] width 930 height 477
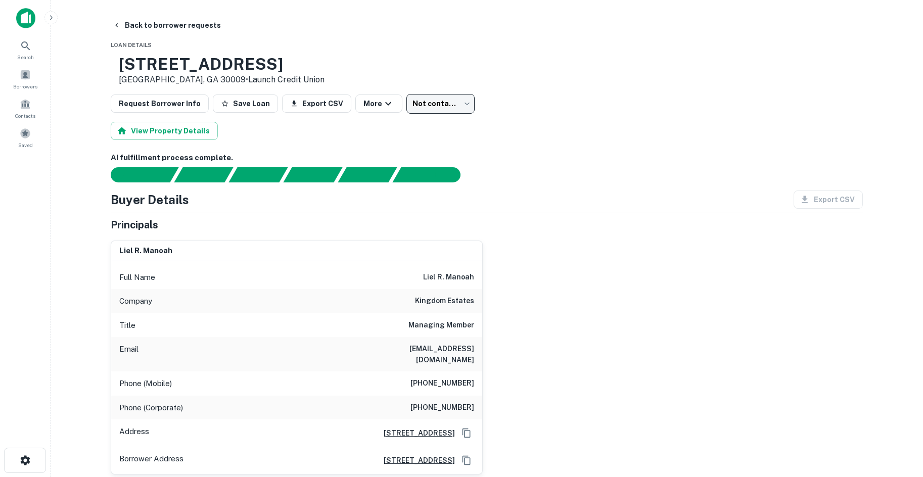
click at [437, 106] on body "Search Borrowers Contacts Saved Back to borrower requests Loan Details 236 N Ma…" at bounding box center [461, 238] width 923 height 477
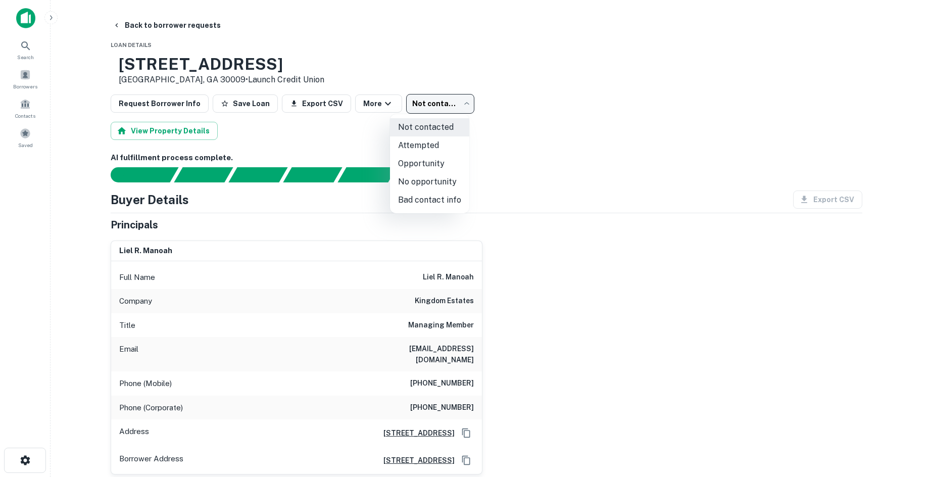
click at [429, 152] on li "Attempted" at bounding box center [429, 145] width 79 height 18
type input "*********"
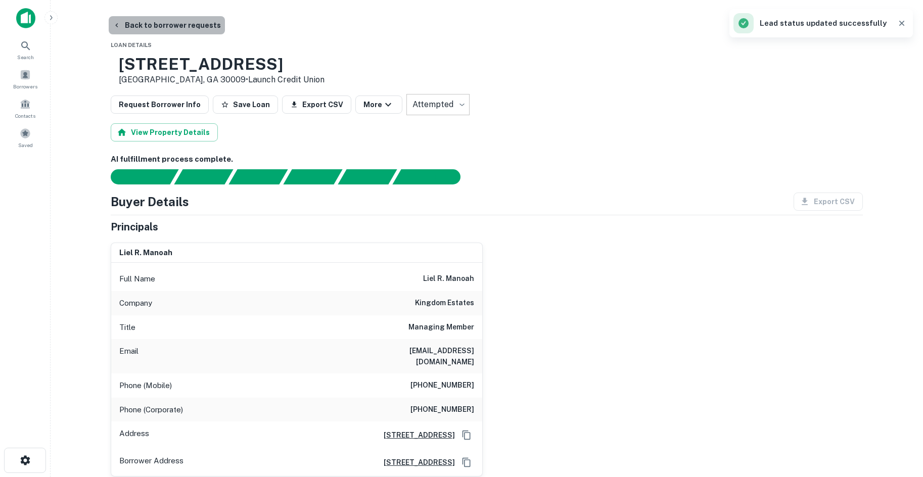
click at [185, 32] on button "Back to borrower requests" at bounding box center [167, 25] width 116 height 18
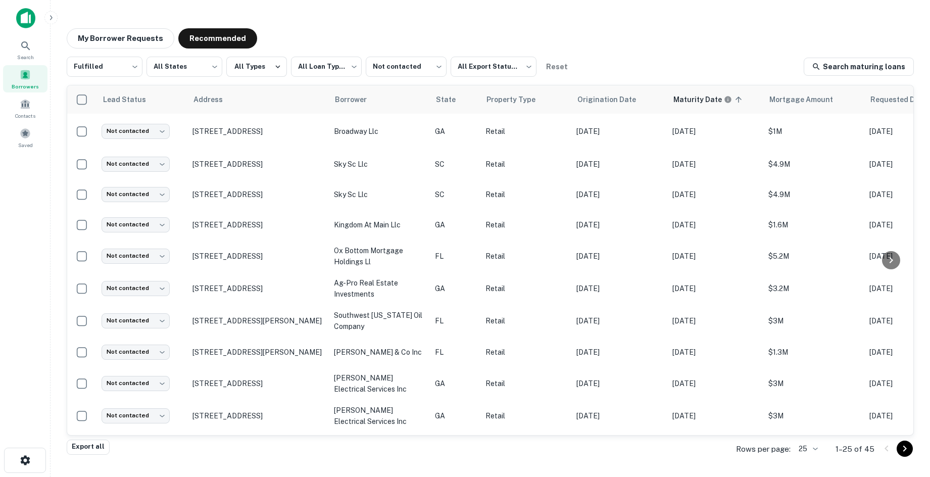
drag, startPoint x: 72, startPoint y: 16, endPoint x: 261, endPoint y: 32, distance: 189.8
click at [261, 32] on main "**********" at bounding box center [491, 238] width 880 height 477
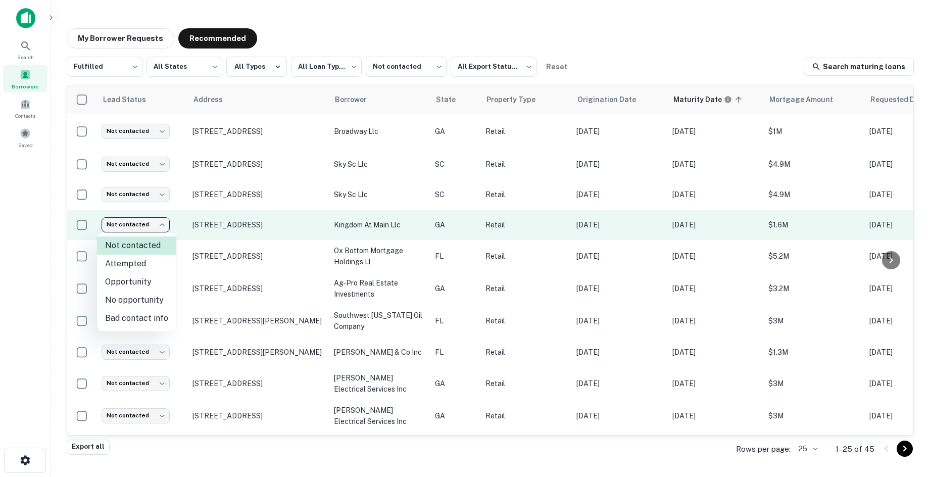
click at [152, 229] on body "**********" at bounding box center [465, 238] width 930 height 477
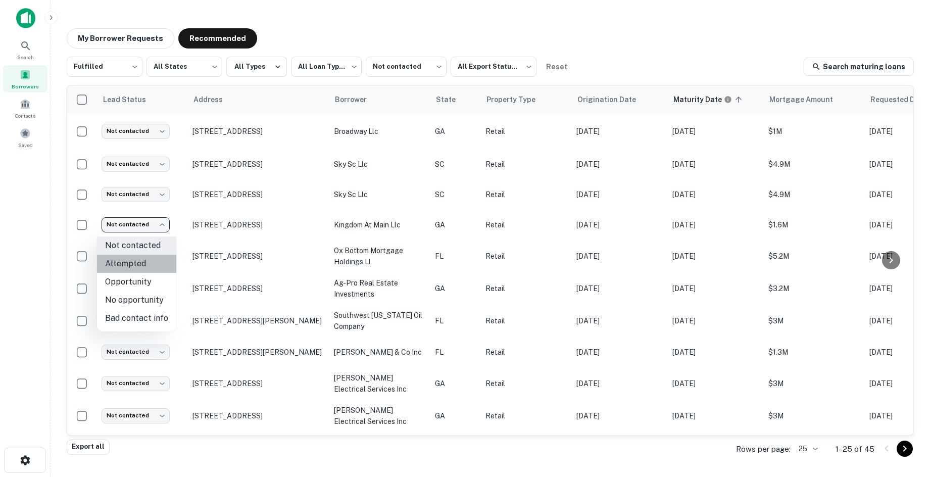
click at [138, 264] on li "Attempted" at bounding box center [136, 264] width 79 height 18
type input "*********"
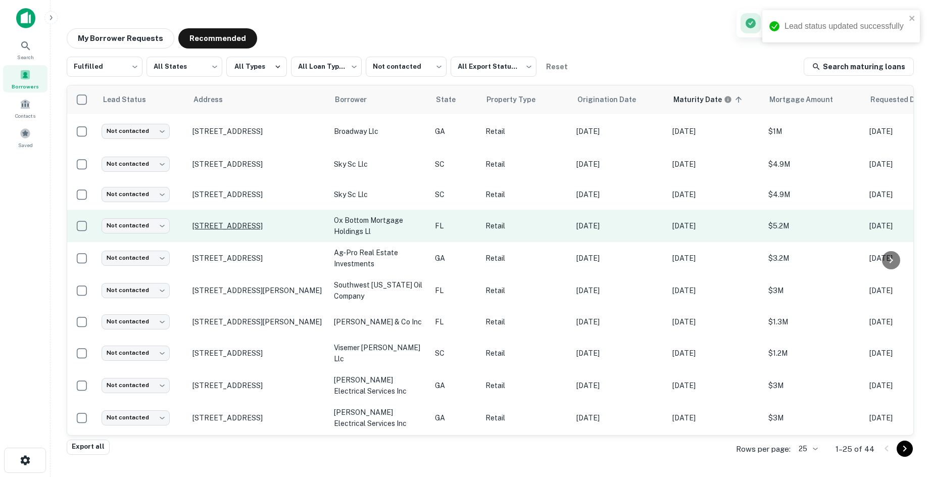
click at [262, 230] on p "1303 Thomasville Rd Tallahassee, FL 32303" at bounding box center [258, 225] width 131 height 9
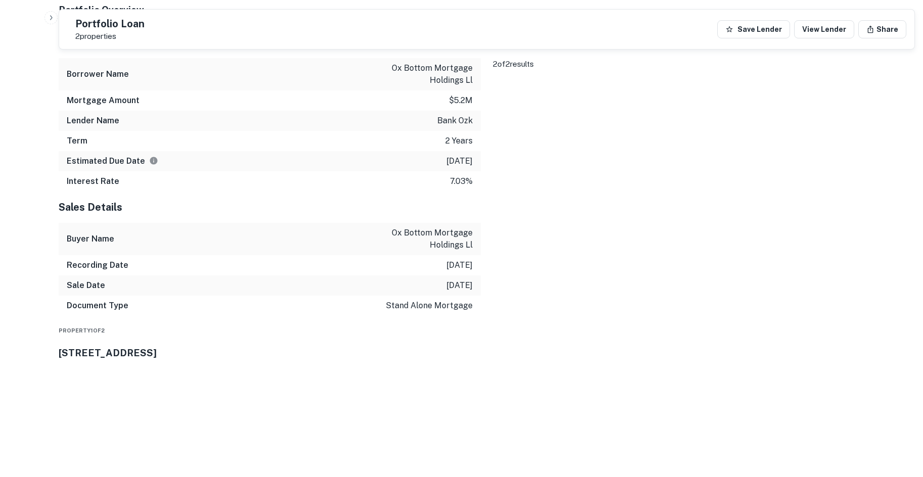
scroll to position [960, 0]
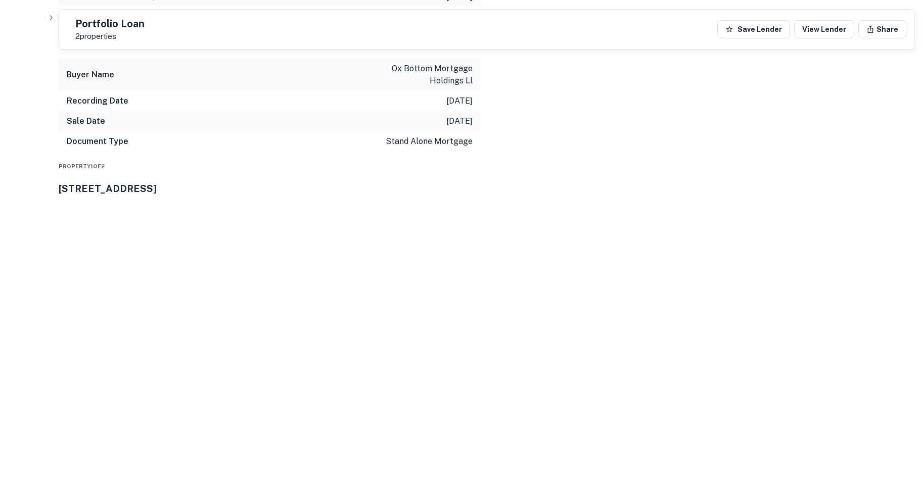
drag, startPoint x: 852, startPoint y: 383, endPoint x: 656, endPoint y: 323, distance: 205.0
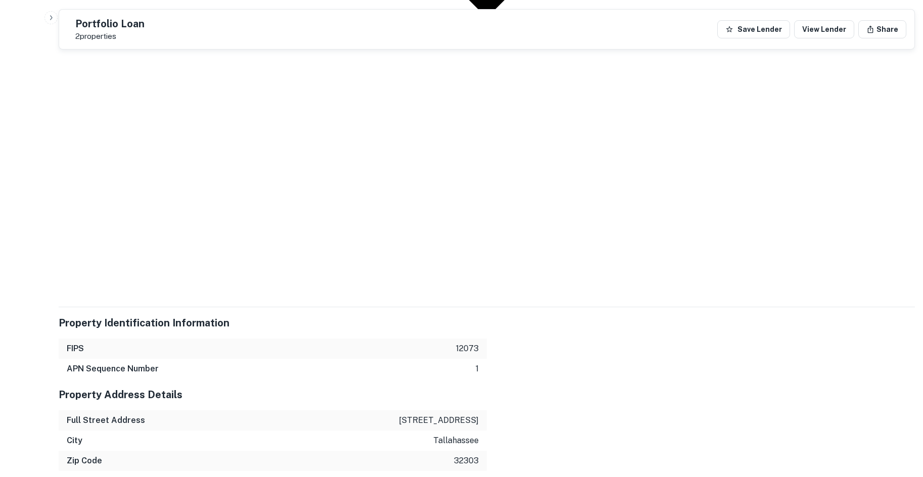
scroll to position [1728, 0]
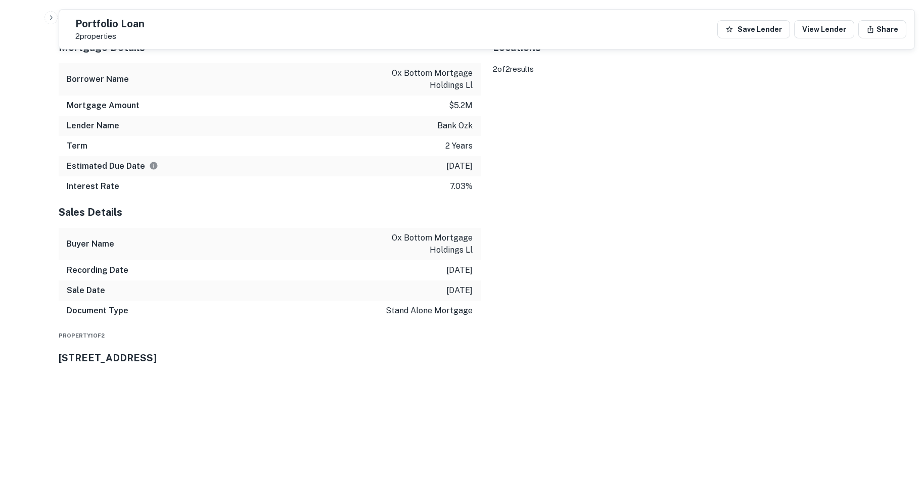
scroll to position [998, 0]
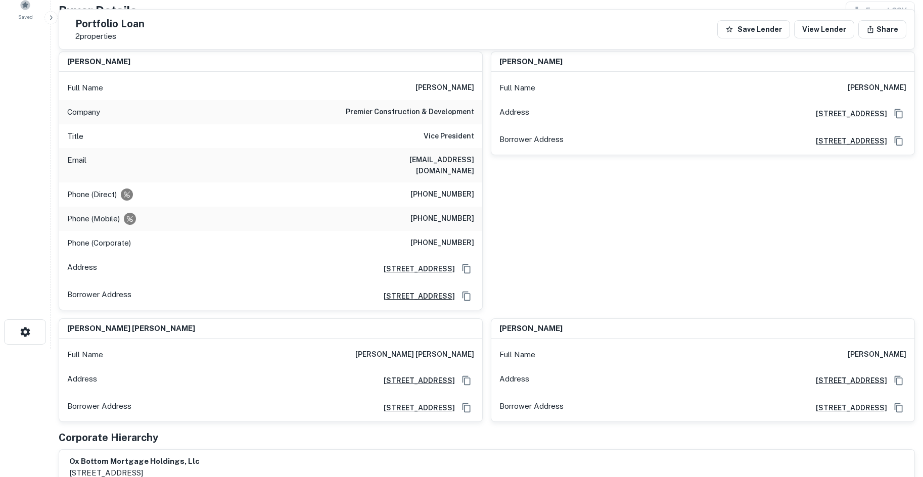
scroll to position [0, 0]
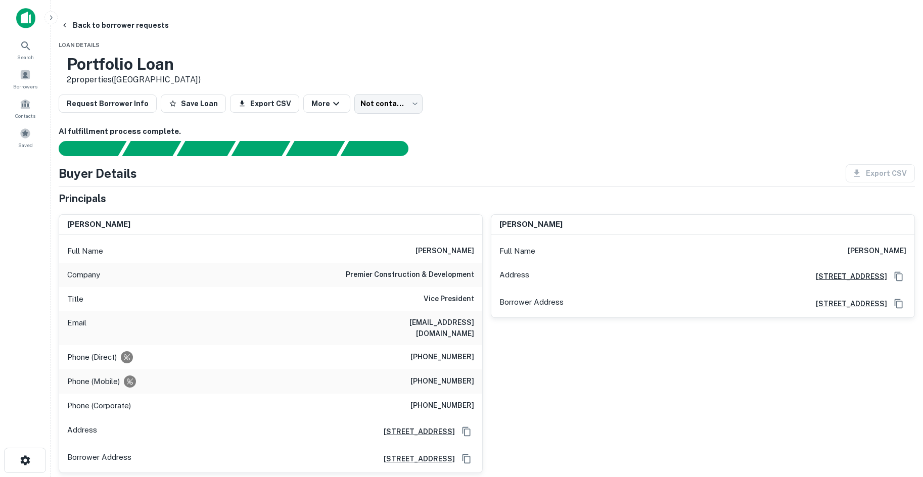
click at [374, 276] on h6 "premier construction & development" at bounding box center [410, 275] width 128 height 12
click at [445, 96] on body "Search Borrowers Contacts Saved Back to borrower requests Loan Details Portfoli…" at bounding box center [461, 238] width 923 height 477
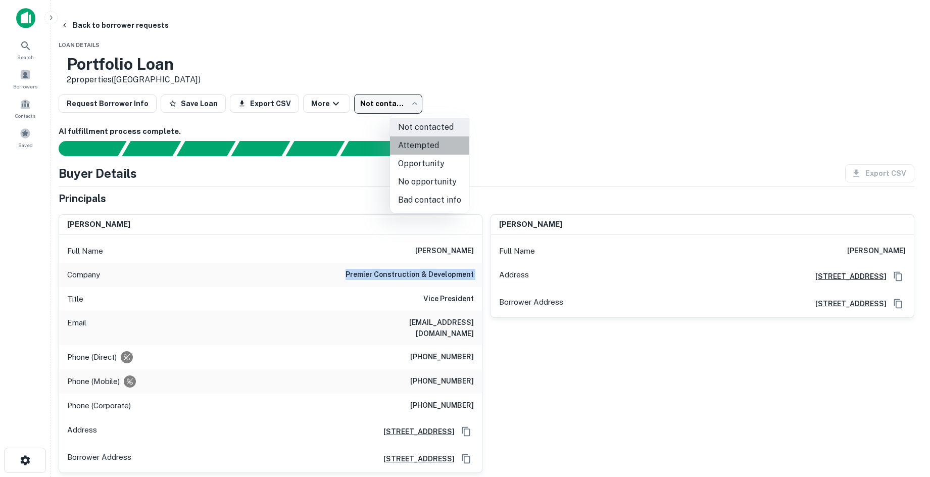
click at [434, 145] on li "Attempted" at bounding box center [429, 145] width 79 height 18
type input "*********"
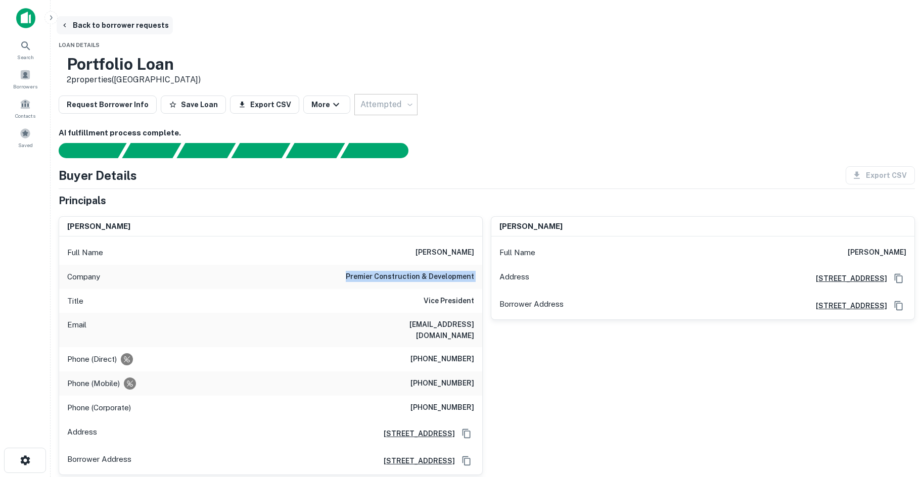
click at [167, 26] on button "Back to borrower requests" at bounding box center [115, 25] width 116 height 18
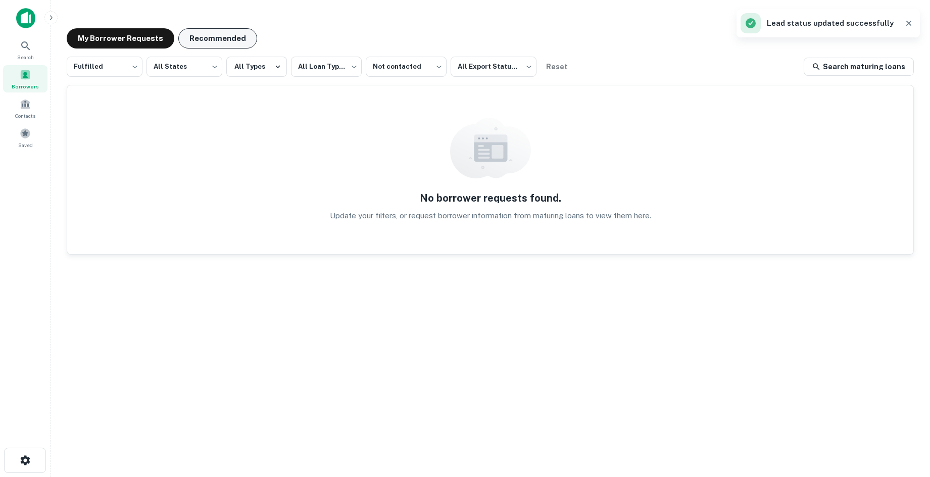
click at [249, 32] on button "Recommended" at bounding box center [217, 38] width 79 height 20
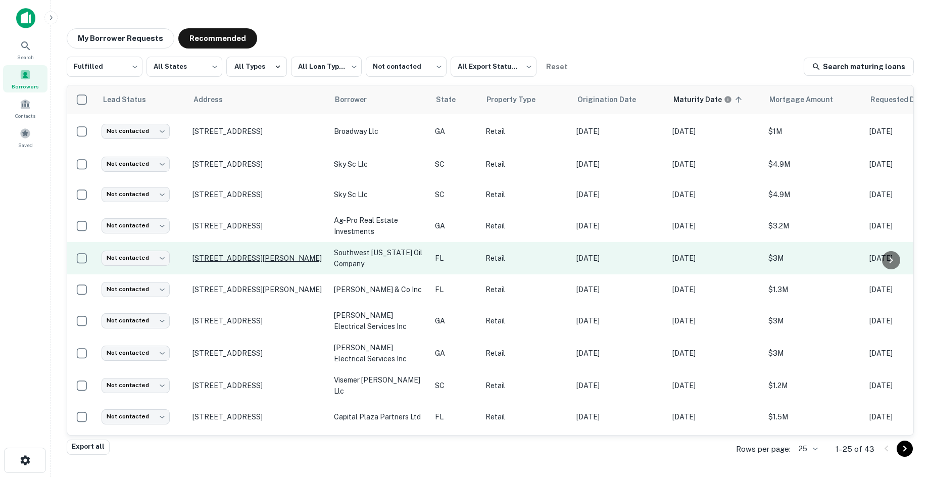
click at [207, 258] on p "2091 Highway 71 Marianna, FL 32448" at bounding box center [258, 258] width 131 height 9
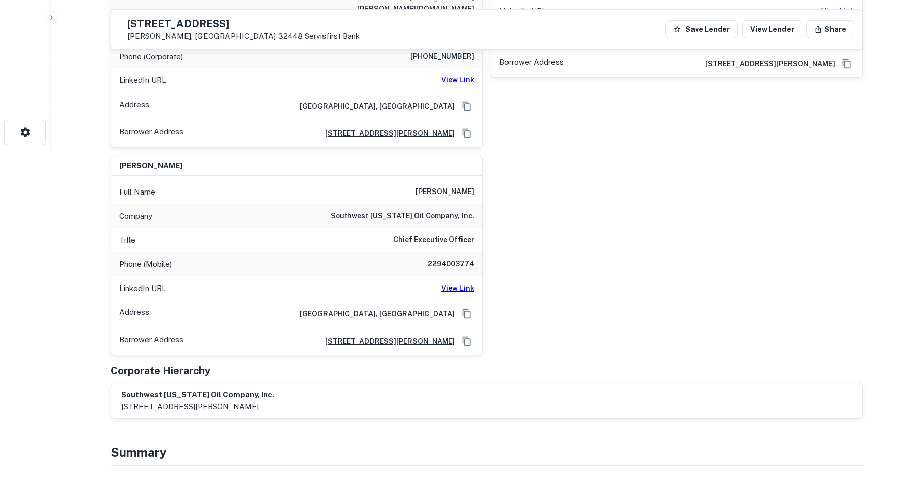
scroll to position [556, 0]
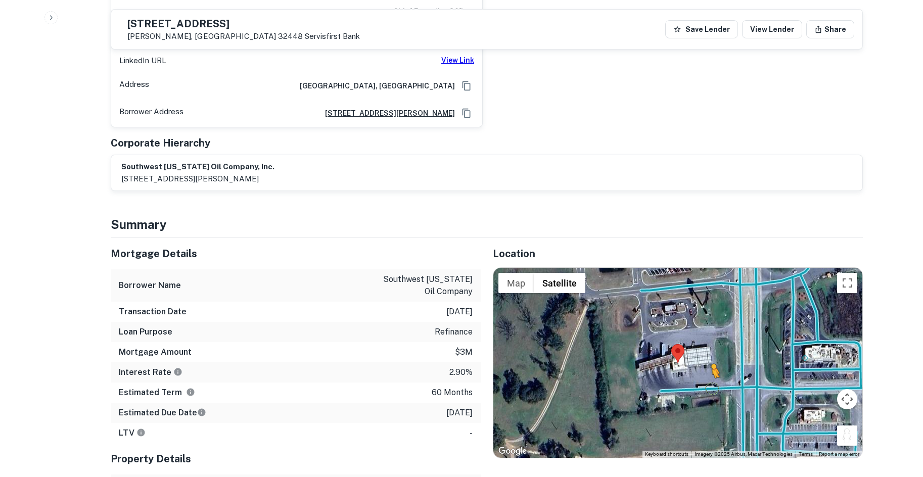
drag, startPoint x: 848, startPoint y: 424, endPoint x: 704, endPoint y: 361, distance: 157.1
click at [704, 361] on div "To activate drag with keyboard, press Alt + Enter. Once in keyboard drag state,…" at bounding box center [677, 363] width 369 height 190
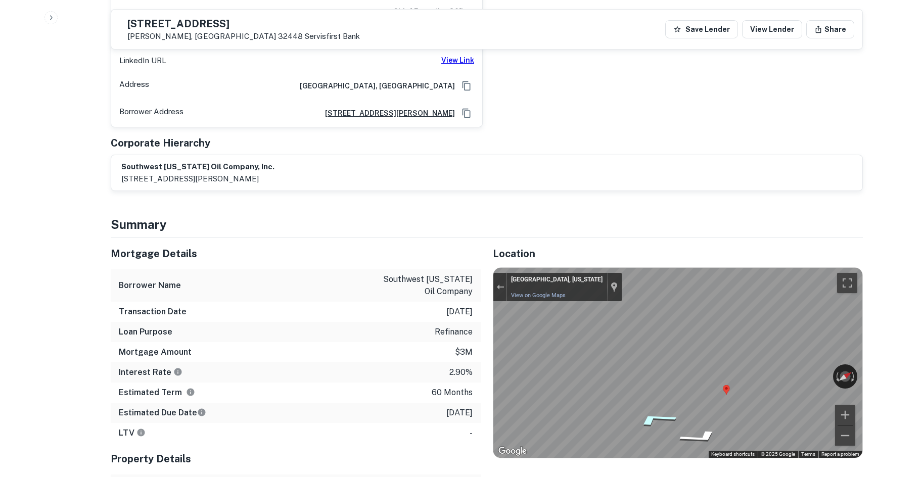
click at [647, 409] on icon "Go West" at bounding box center [655, 419] width 76 height 21
click at [698, 408] on icon "Go East" at bounding box center [712, 420] width 67 height 24
click at [698, 408] on icon "Go East" at bounding box center [712, 420] width 66 height 24
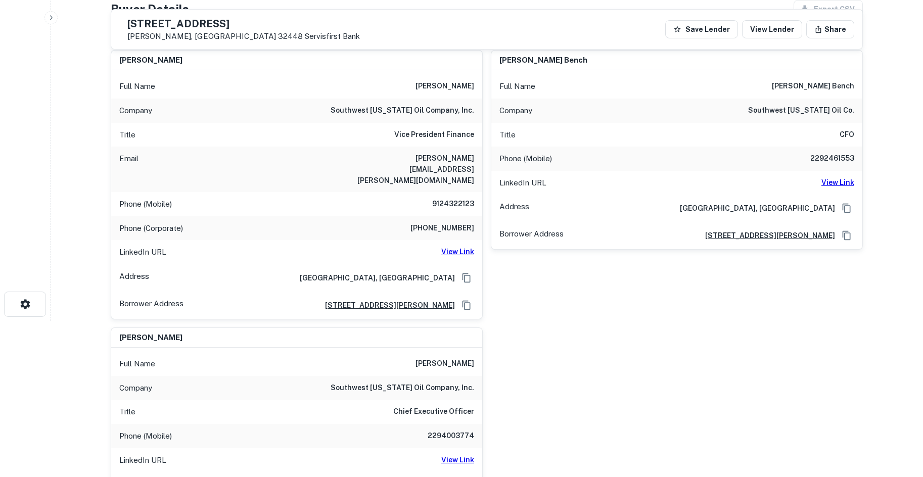
scroll to position [101, 0]
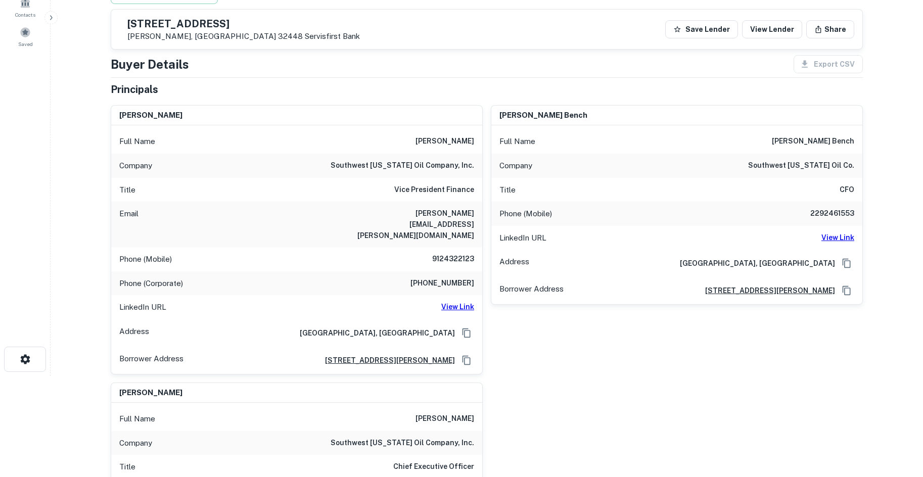
click at [425, 169] on h6 "southwest georgia oil company, inc." at bounding box center [403, 166] width 144 height 12
click at [425, 174] on div "Company southwest georgia oil company, inc." at bounding box center [296, 166] width 371 height 24
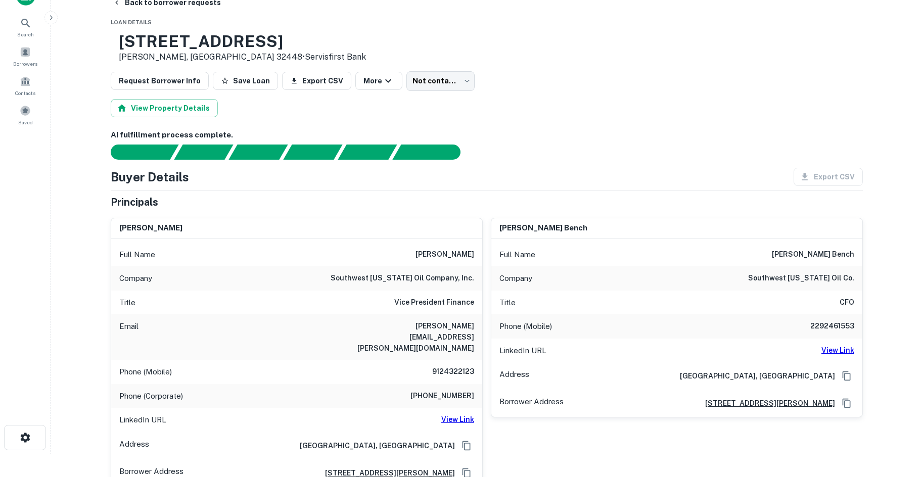
scroll to position [0, 0]
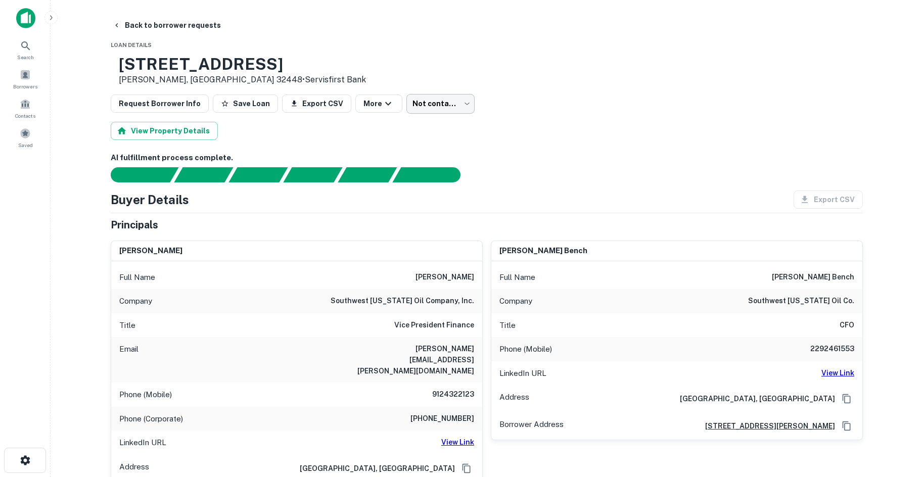
click at [428, 107] on body "Search Borrowers Contacts Saved Back to borrower requests Loan Details 2091 Hig…" at bounding box center [461, 238] width 923 height 477
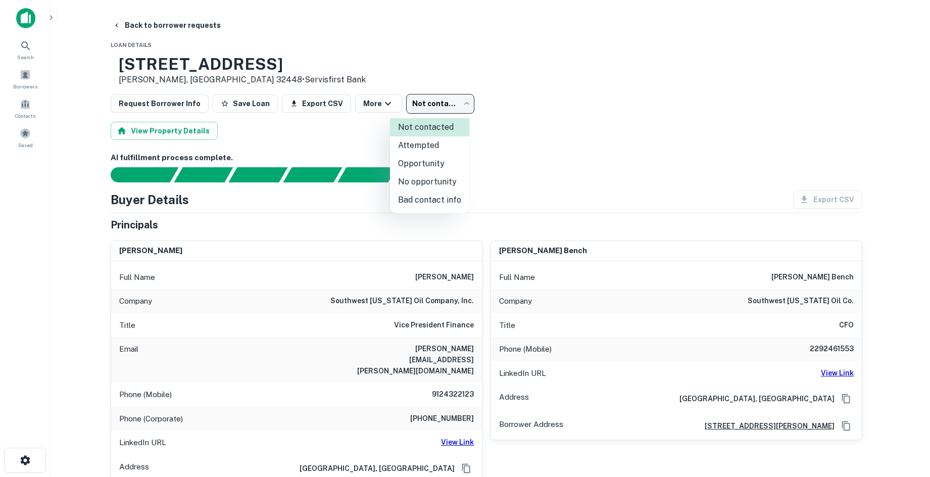
click at [644, 154] on div at bounding box center [465, 238] width 930 height 477
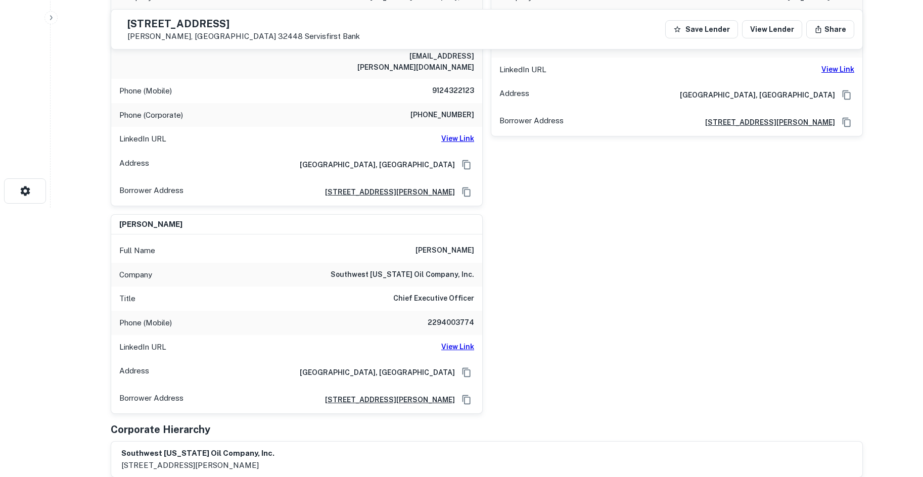
scroll to position [101, 0]
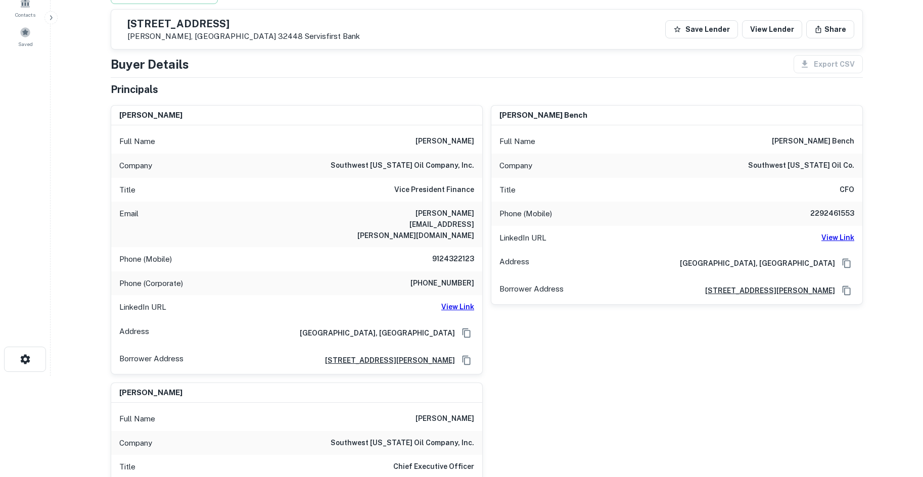
click at [452, 301] on h6 "View Link" at bounding box center [457, 306] width 33 height 11
click at [463, 277] on h6 "(229) 246-1553" at bounding box center [442, 283] width 64 height 12
click at [461, 253] on h6 "9124322123" at bounding box center [443, 259] width 61 height 12
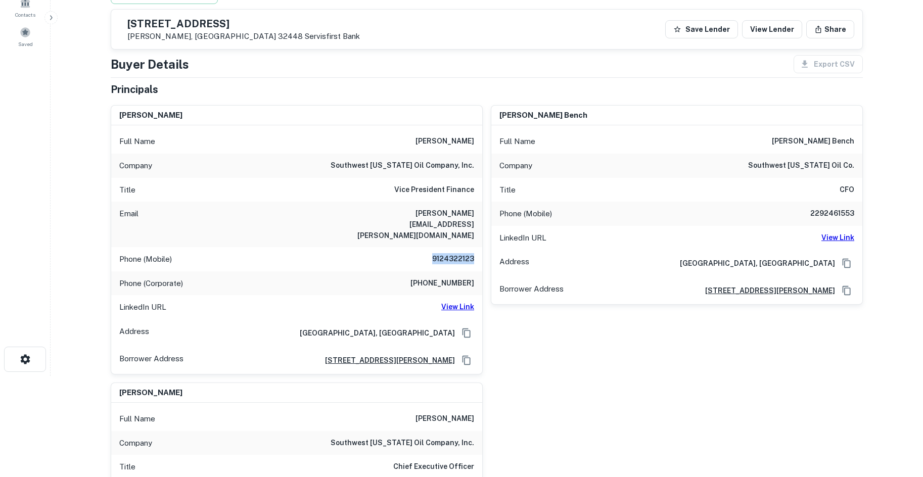
click at [461, 253] on h6 "9124322123" at bounding box center [443, 259] width 61 height 12
click at [394, 158] on div "Company southwest georgia oil company, inc." at bounding box center [296, 166] width 371 height 24
click at [396, 163] on h6 "southwest georgia oil company, inc." at bounding box center [403, 166] width 144 height 12
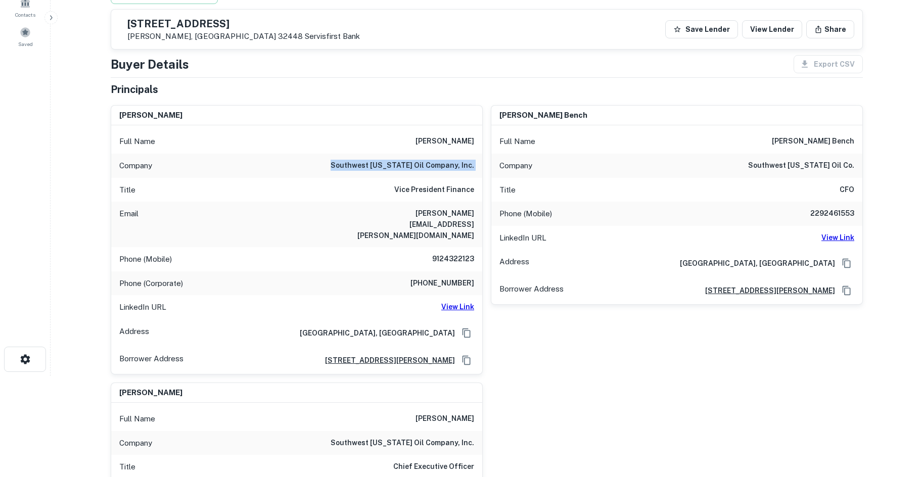
click at [396, 163] on h6 "southwest georgia oil company, inc." at bounding box center [403, 166] width 144 height 12
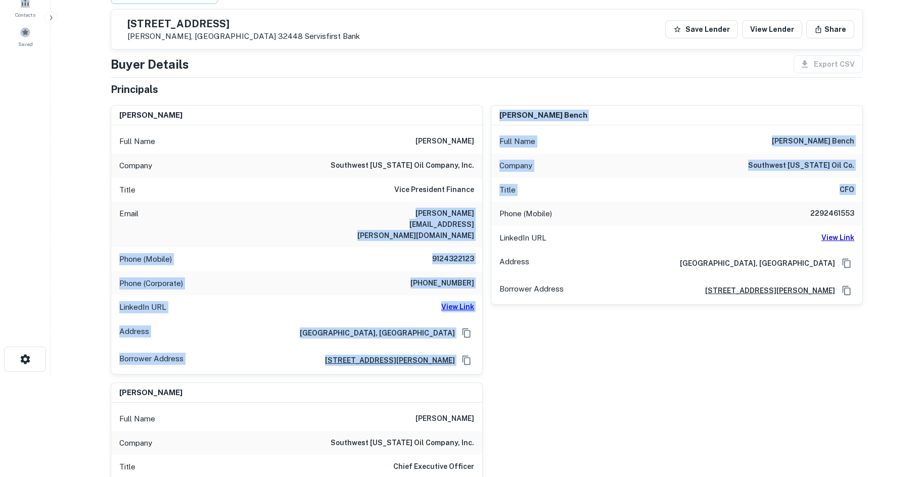
drag, startPoint x: 342, startPoint y: 208, endPoint x: 497, endPoint y: 210, distance: 155.2
click at [497, 210] on div "keith hutchins Full Name keith hutchins Company southwest georgia oil company, …" at bounding box center [483, 339] width 760 height 485
click at [413, 216] on h6 "keith.hutchins@inland-stores.com" at bounding box center [413, 224] width 121 height 33
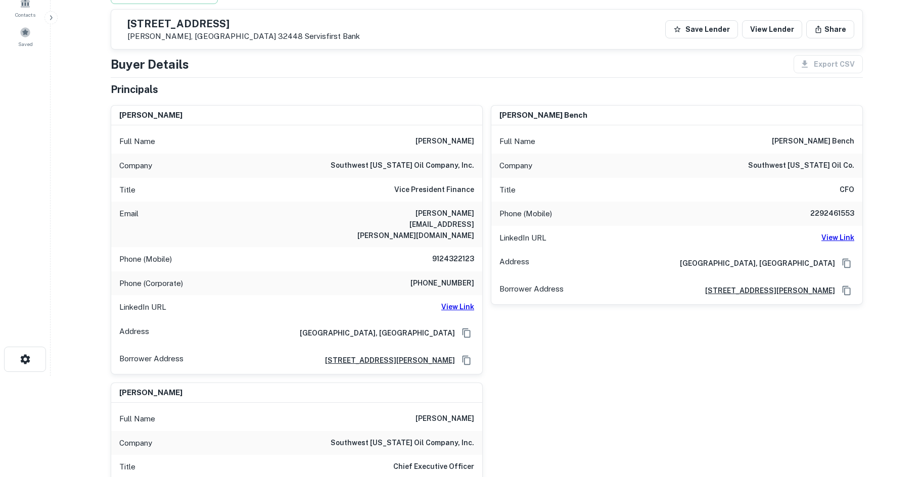
drag, startPoint x: 479, startPoint y: 213, endPoint x: 455, endPoint y: 124, distance: 92.6
click at [455, 124] on div "keith hutchins Full Name keith hutchins Company southwest georgia oil company, …" at bounding box center [296, 240] width 371 height 268
click at [122, 119] on h6 "keith hutchins" at bounding box center [150, 116] width 63 height 12
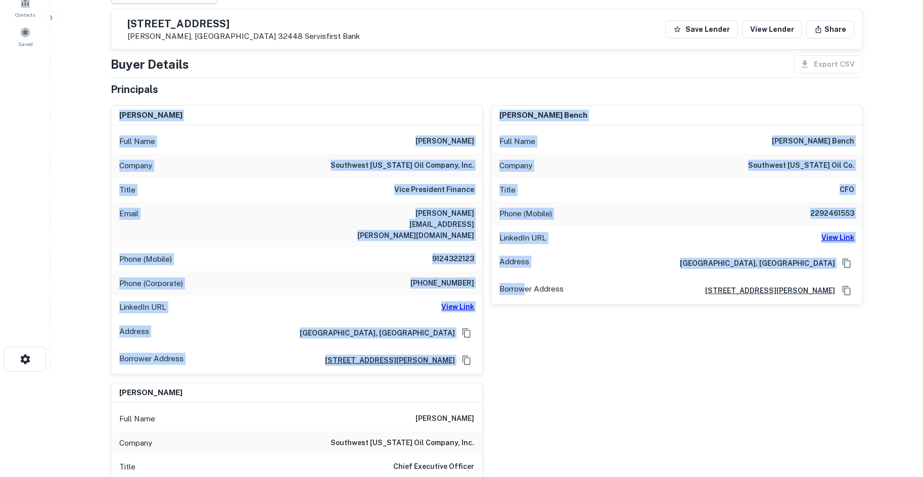
drag, startPoint x: 120, startPoint y: 117, endPoint x: 523, endPoint y: 353, distance: 467.3
click at [523, 354] on div "keith hutchins Full Name keith hutchins Company southwest georgia oil company, …" at bounding box center [483, 339] width 760 height 485
click at [523, 353] on div "glennie bench Full Name glennie bench Company southwest georgia oil co. Title C…" at bounding box center [673, 235] width 380 height 277
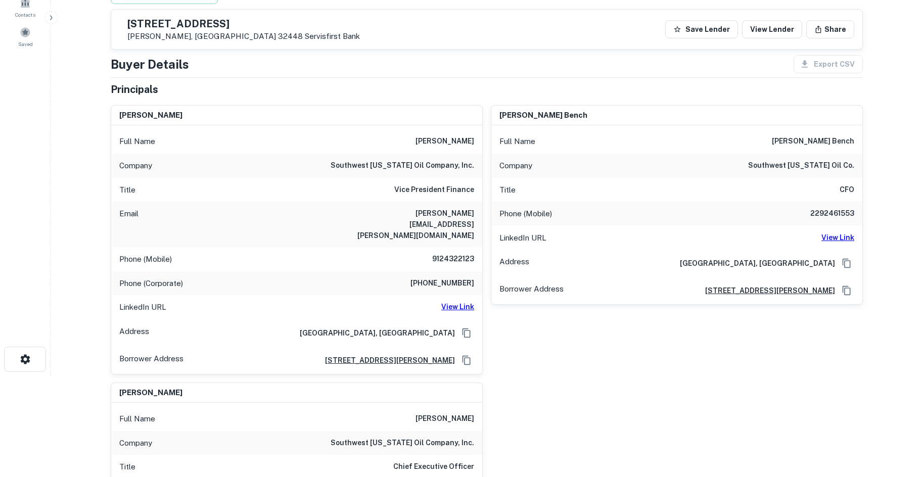
click at [443, 277] on h6 "(229) 246-1553" at bounding box center [442, 283] width 64 height 12
click at [448, 277] on h6 "(229) 246-1553" at bounding box center [442, 283] width 64 height 12
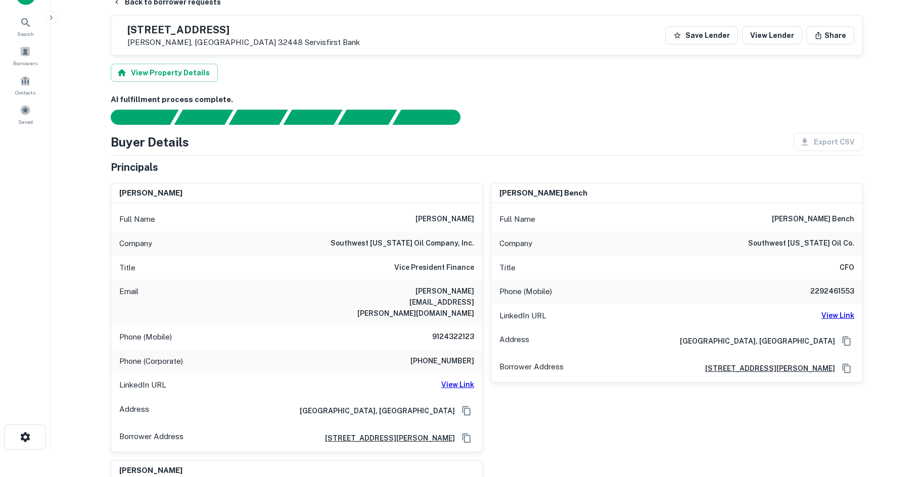
scroll to position [0, 0]
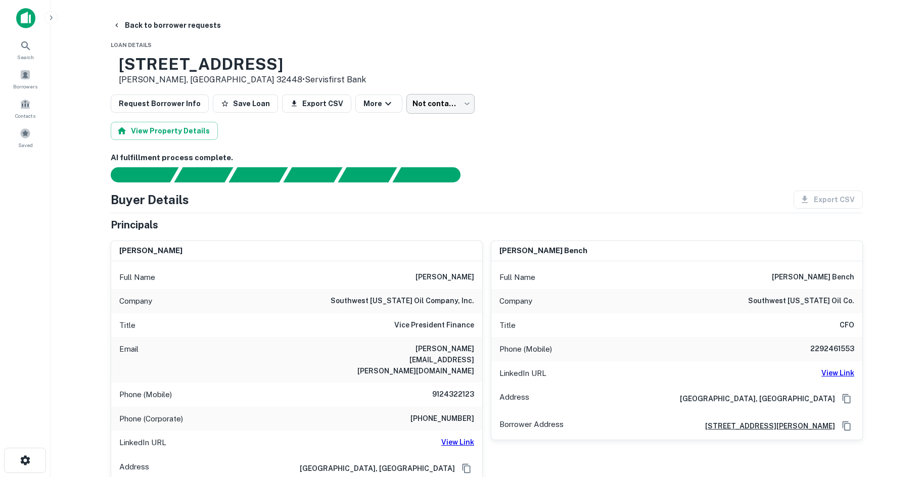
click at [412, 108] on body "Search Borrowers Contacts Saved Back to borrower requests Loan Details 2091 Hig…" at bounding box center [461, 238] width 923 height 477
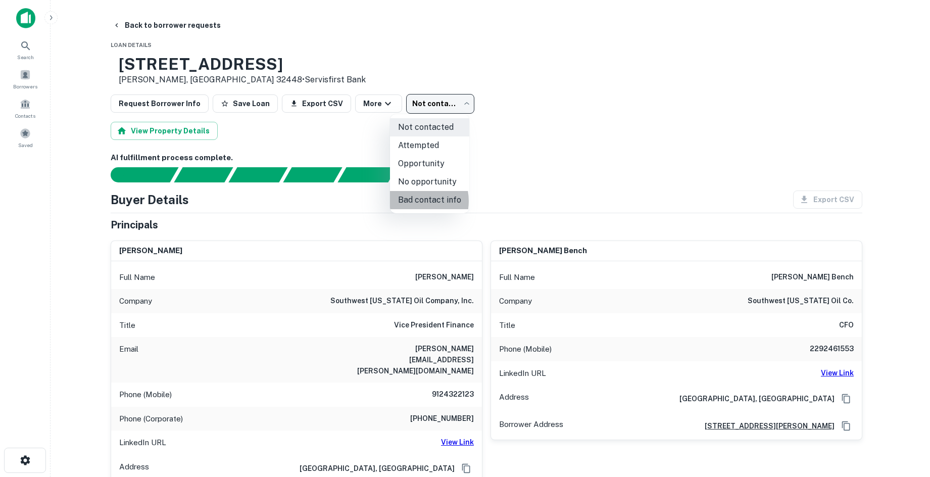
click at [411, 201] on li "Bad contact info" at bounding box center [429, 200] width 79 height 18
type input "**********"
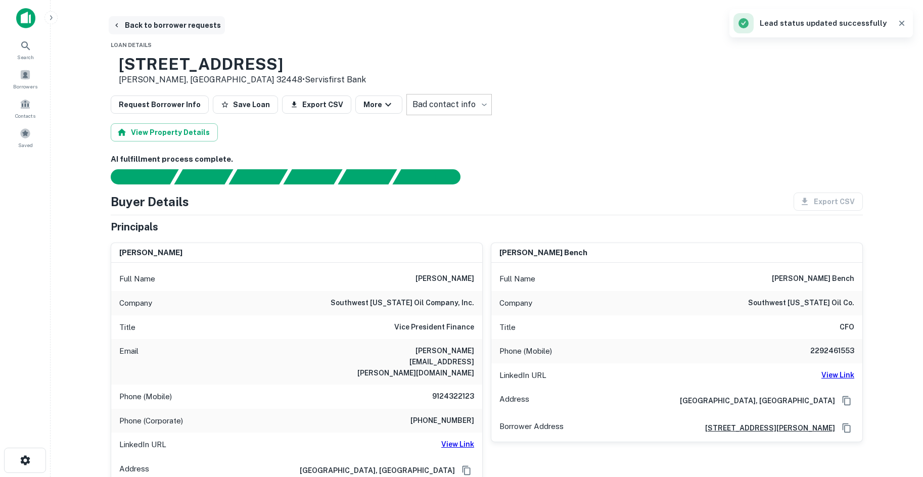
click at [158, 27] on button "Back to borrower requests" at bounding box center [167, 25] width 116 height 18
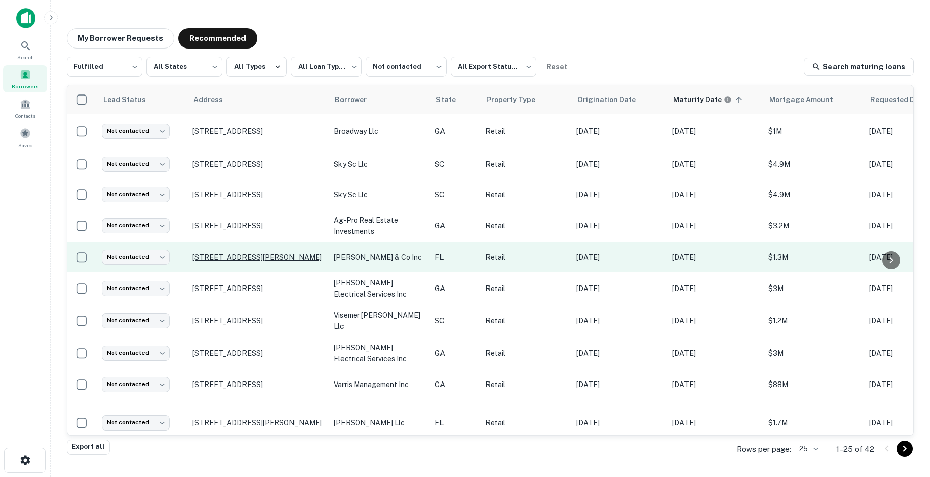
click at [254, 257] on p "[STREET_ADDRESS][PERSON_NAME]" at bounding box center [258, 257] width 131 height 9
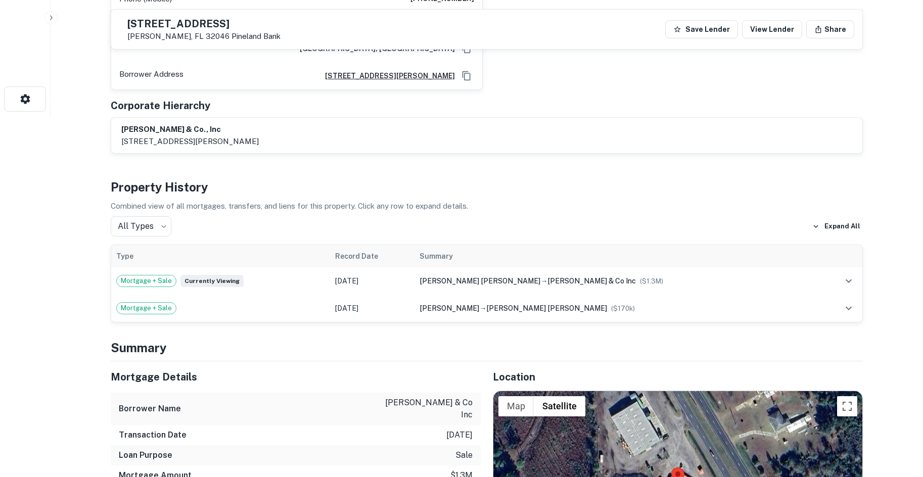
scroll to position [556, 0]
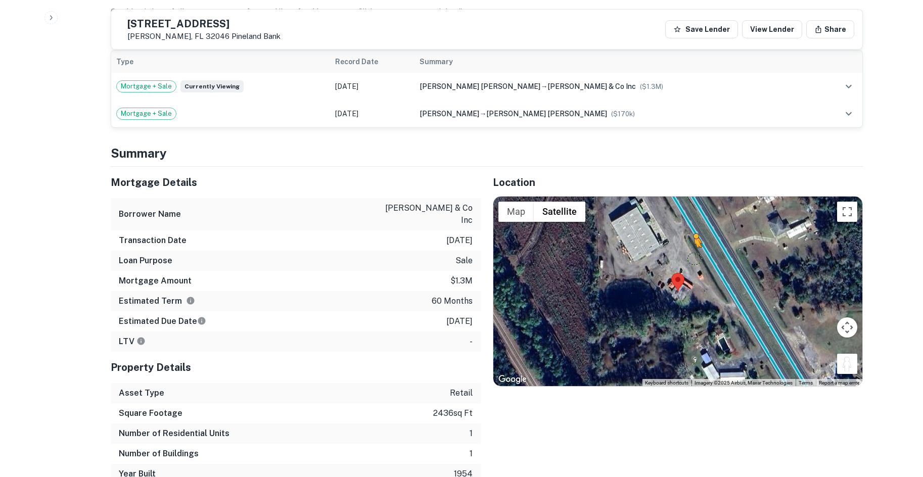
drag, startPoint x: 845, startPoint y: 342, endPoint x: 693, endPoint y: 237, distance: 184.5
click at [693, 237] on div "To activate drag with keyboard, press Alt + Enter. Once in keyboard drag state,…" at bounding box center [677, 292] width 369 height 190
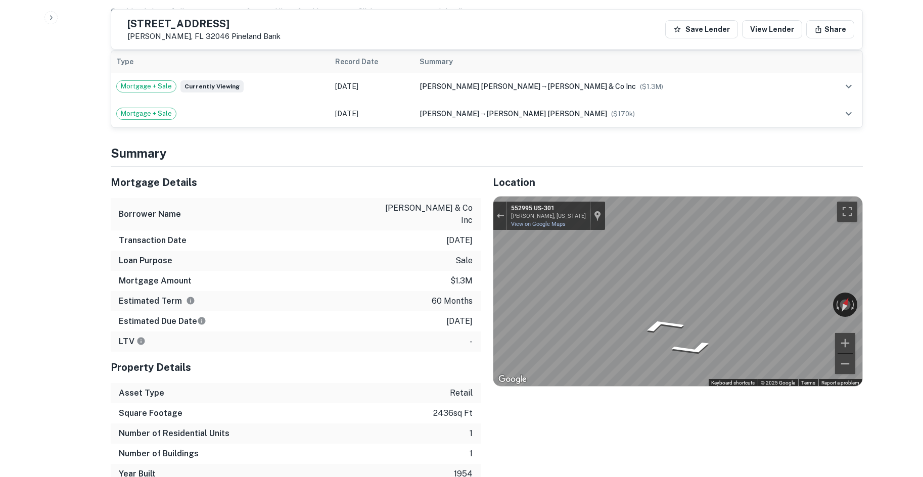
click at [656, 303] on icon "Go Southeast, US-301" at bounding box center [641, 316] width 59 height 27
click at [697, 328] on icon "Go Northwest, US-301" at bounding box center [715, 339] width 55 height 22
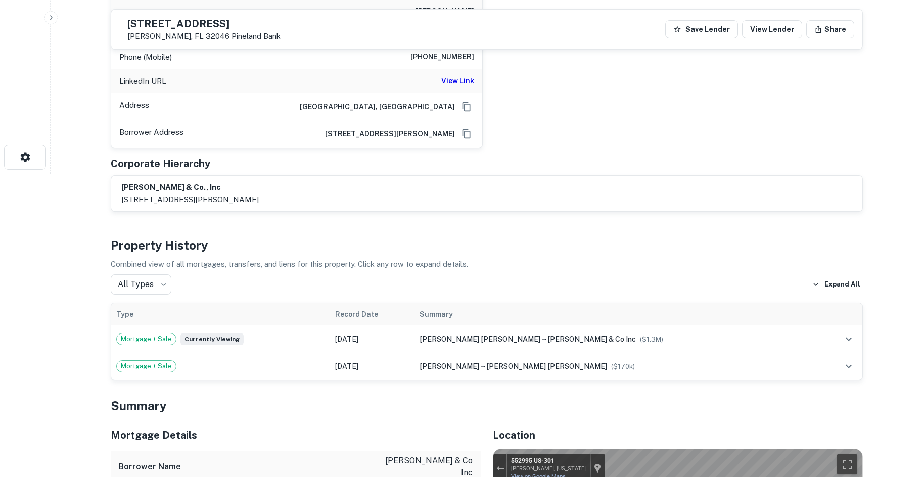
scroll to position [0, 0]
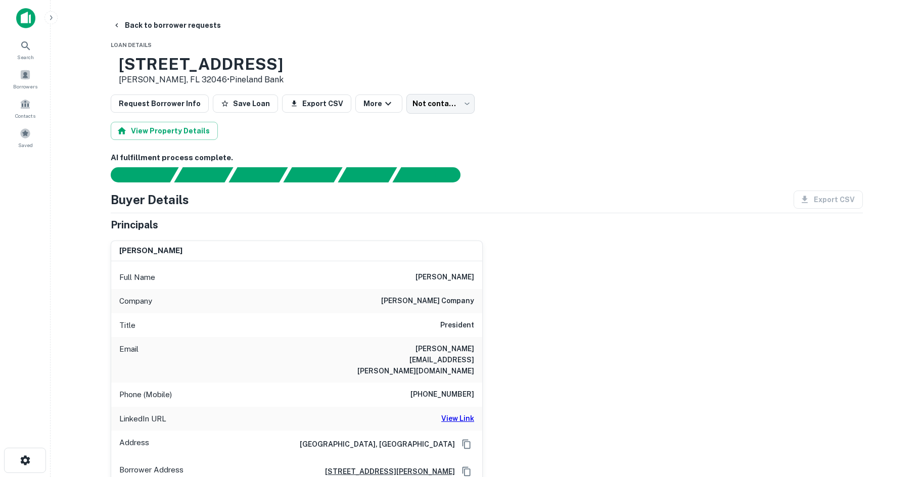
drag, startPoint x: 155, startPoint y: 66, endPoint x: 224, endPoint y: 79, distance: 71.0
click at [224, 79] on div "552995 Us Highway 1 Hilliard, FL 32046 • Pineland Bank" at bounding box center [201, 70] width 165 height 31
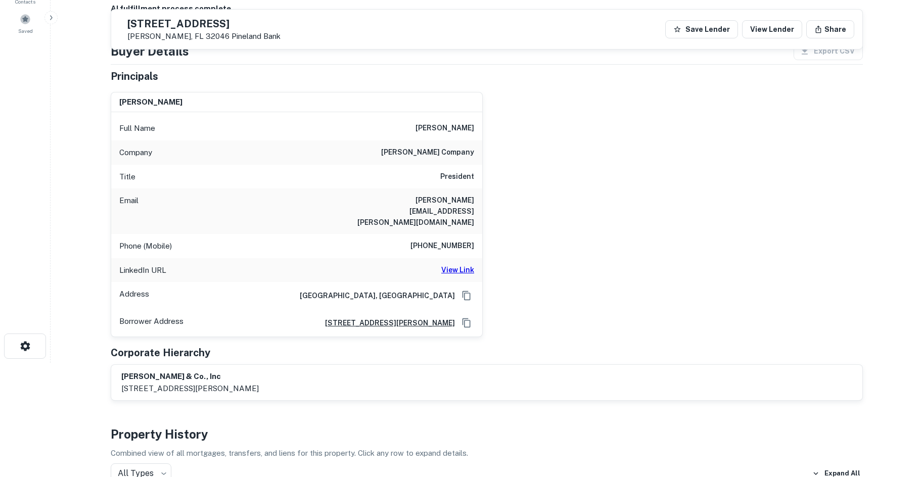
scroll to position [152, 0]
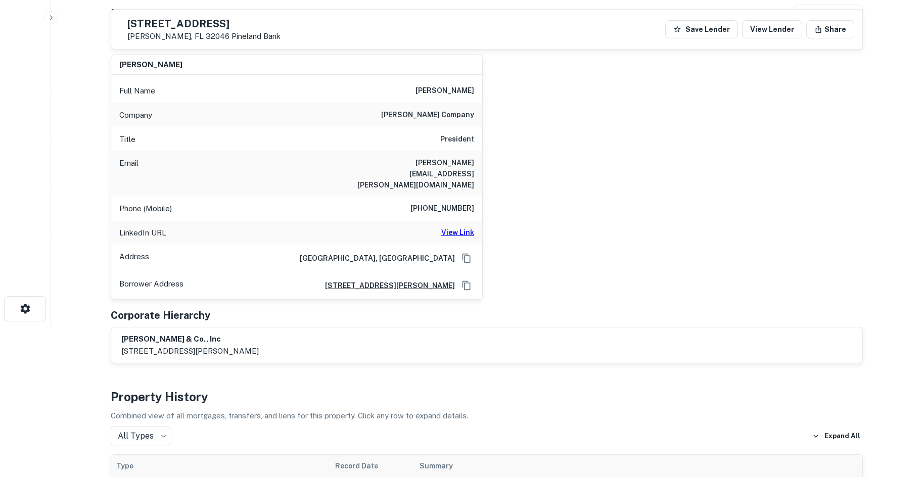
click at [424, 114] on h6 "simmons company" at bounding box center [427, 115] width 93 height 12
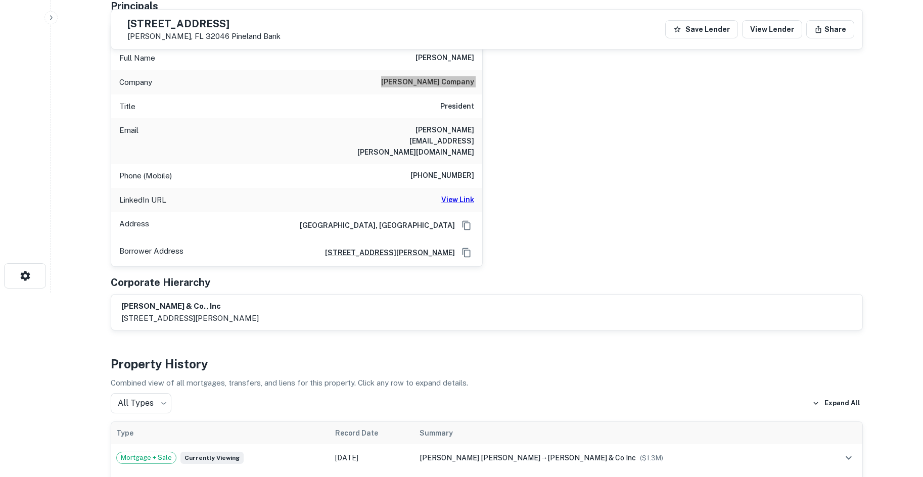
scroll to position [202, 0]
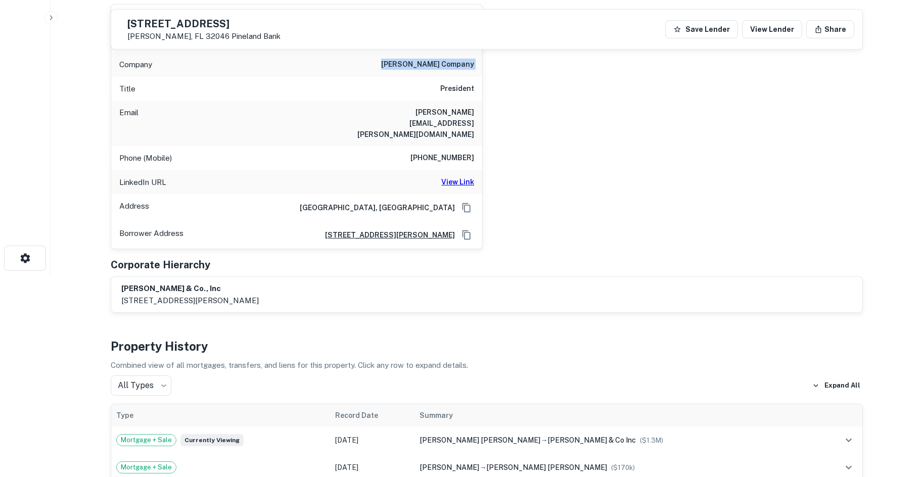
click at [451, 176] on h6 "View Link" at bounding box center [457, 181] width 33 height 11
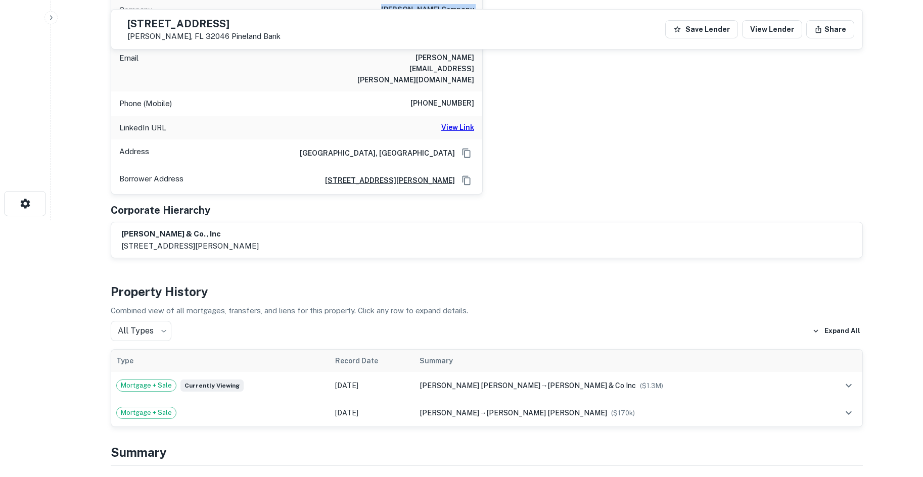
scroll to position [101, 0]
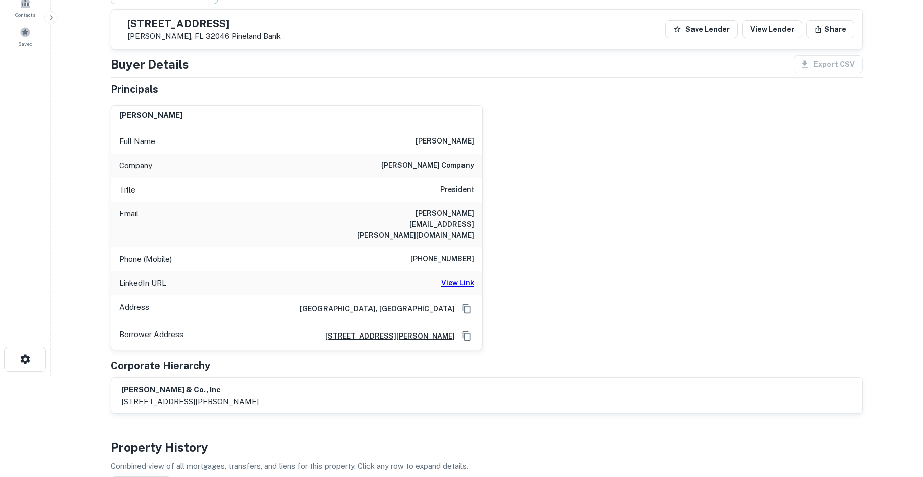
click at [443, 253] on h6 "517-861-0750" at bounding box center [442, 259] width 64 height 12
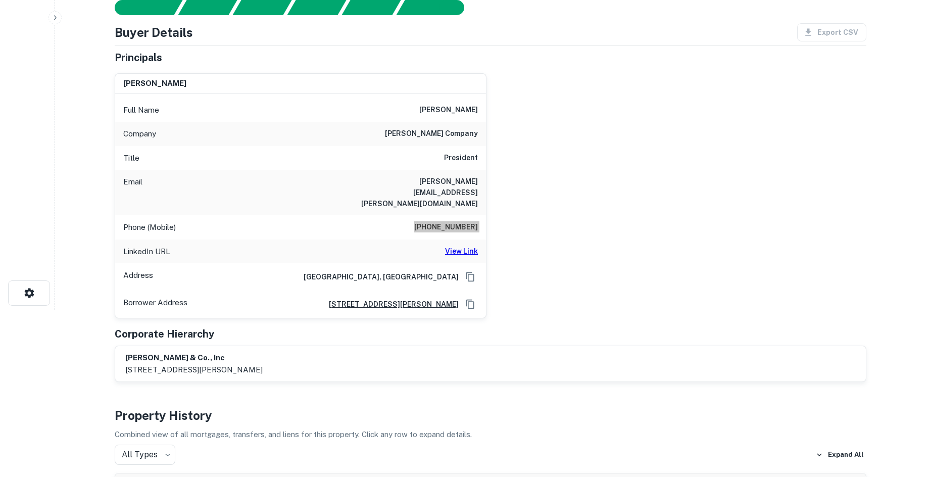
scroll to position [0, 0]
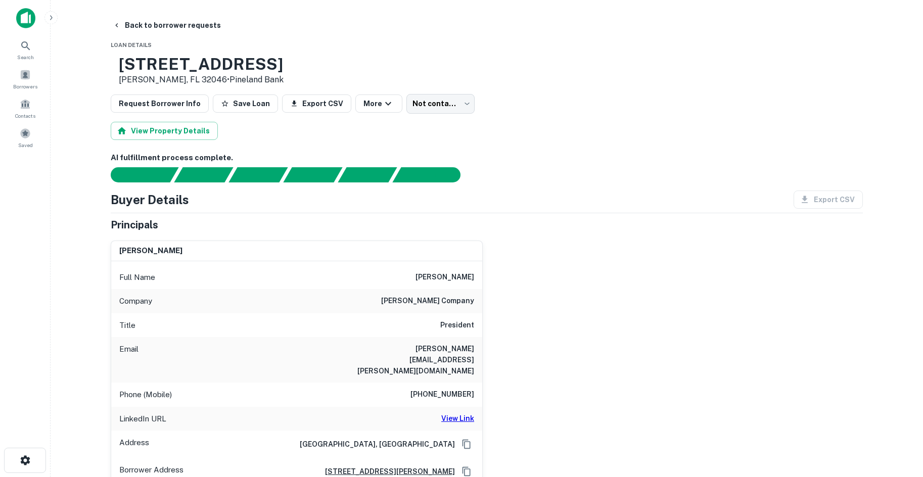
click at [191, 19] on button "Back to borrower requests" at bounding box center [167, 25] width 116 height 18
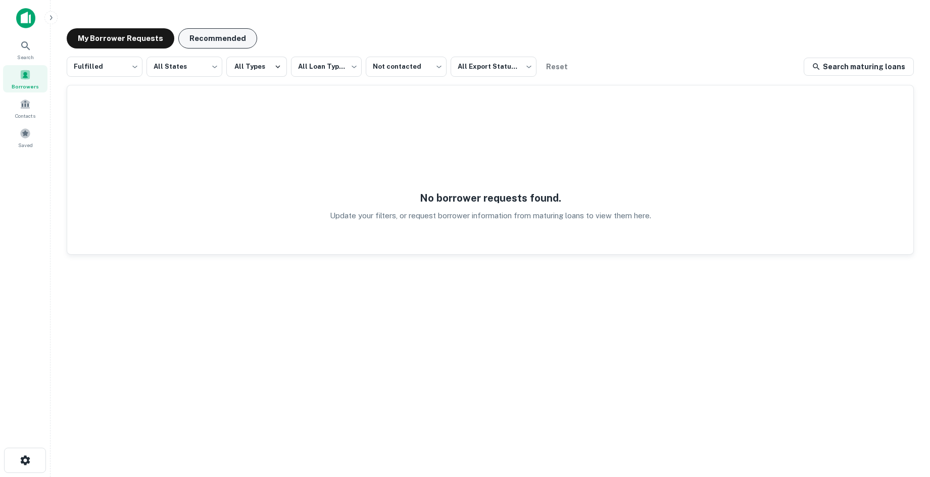
click at [244, 40] on button "Recommended" at bounding box center [217, 38] width 79 height 20
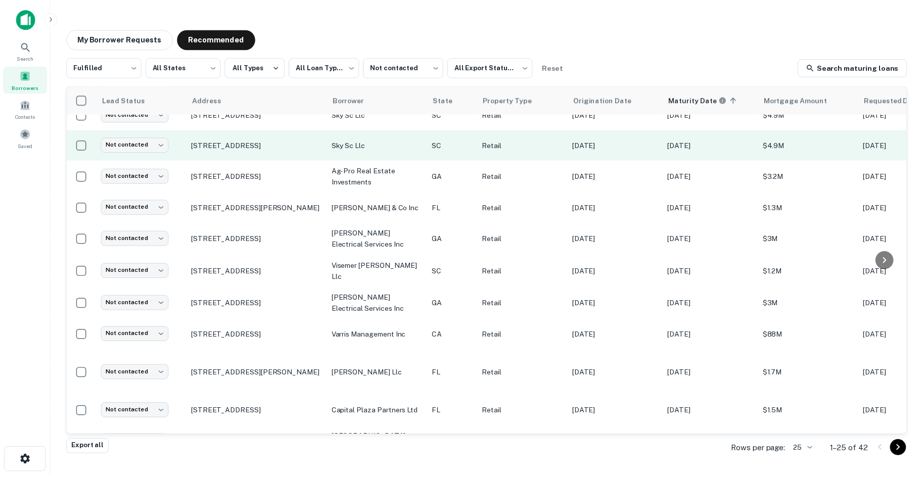
scroll to position [51, 0]
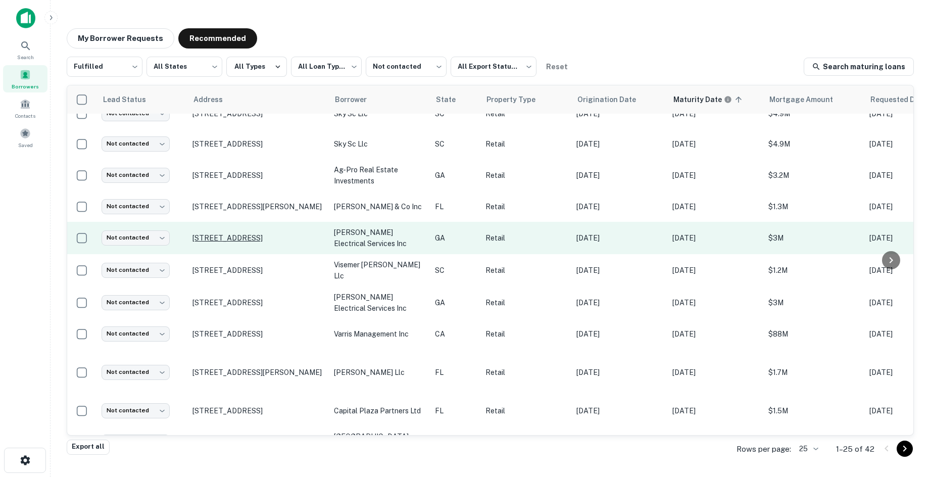
click at [295, 237] on p "1585 Access Rd Covington, GA 30014" at bounding box center [258, 238] width 131 height 9
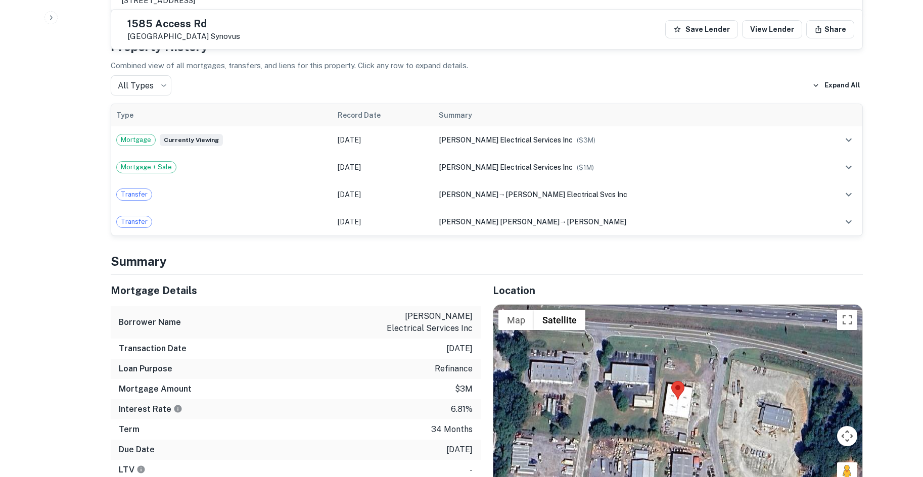
scroll to position [556, 0]
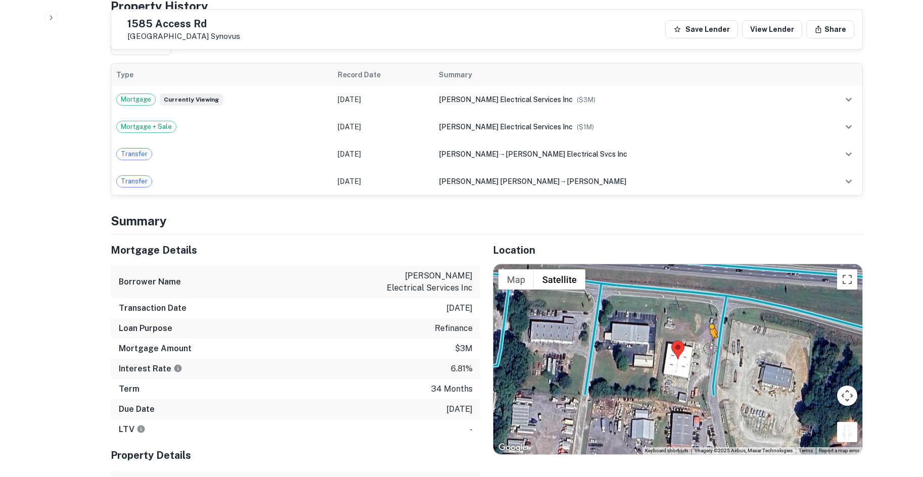
drag, startPoint x: 843, startPoint y: 428, endPoint x: 710, endPoint y: 338, distance: 160.1
click at [710, 338] on div "To activate drag with keyboard, press Alt + Enter. Once in keyboard drag state,…" at bounding box center [677, 359] width 369 height 190
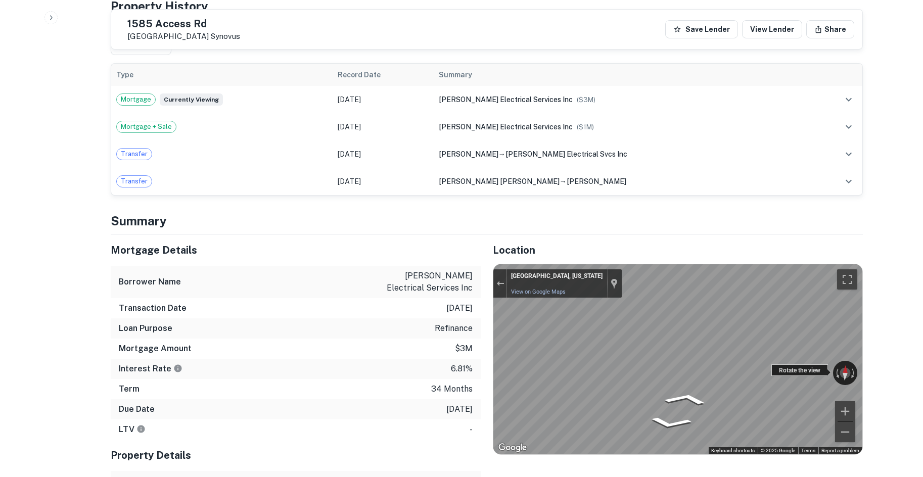
click at [826, 355] on div "← Move left → Move right ↑ Move up ↓ Move down + Zoom in - Zoom out Covington, …" at bounding box center [677, 359] width 369 height 190
click at [508, 474] on div "Location ← Move left → Move right ↑ Move up ↓ Move down + Zoom in - Zoom out Ho…" at bounding box center [672, 383] width 382 height 297
click at [820, 320] on div "Location ← Move left → Move right ↑ Move up ↓ Move down + Zoom in - Zoom out Ho…" at bounding box center [672, 383] width 382 height 297
drag, startPoint x: 493, startPoint y: 354, endPoint x: 878, endPoint y: 339, distance: 385.4
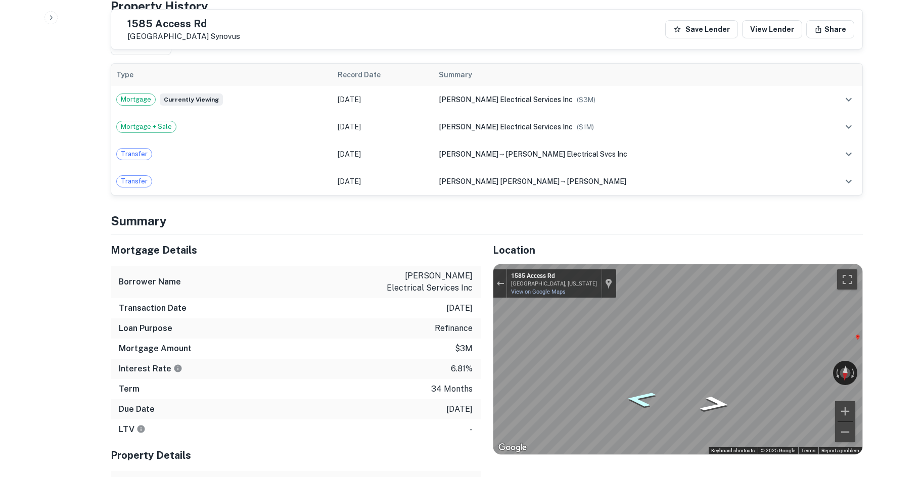
click at [649, 392] on icon "Go East, Access Rd" at bounding box center [641, 399] width 56 height 23
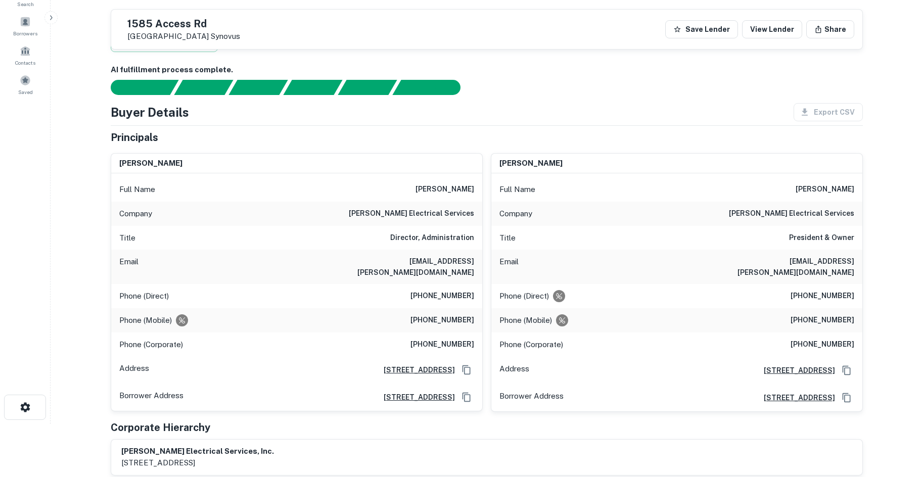
scroll to position [51, 0]
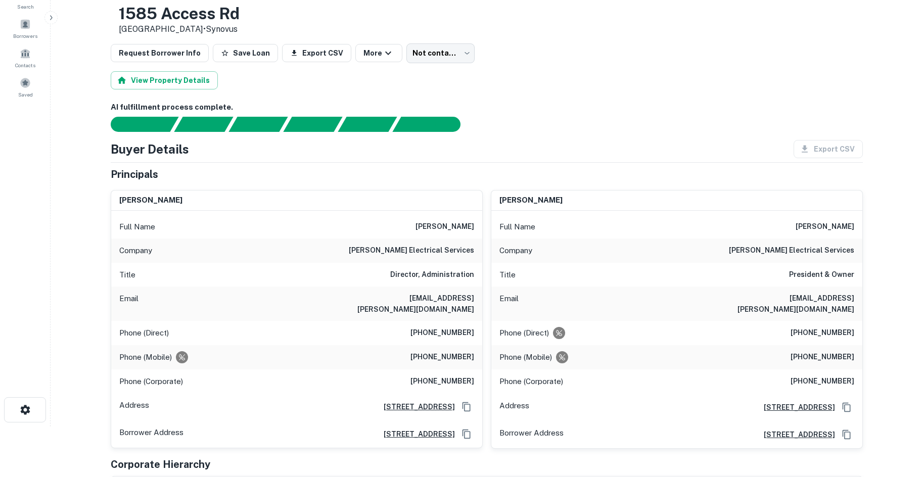
click at [443, 351] on h6 "(678) 230-7363" at bounding box center [442, 357] width 64 height 12
click at [442, 351] on h6 "(678) 230-7363" at bounding box center [442, 357] width 64 height 12
drag, startPoint x: 463, startPoint y: 249, endPoint x: 443, endPoint y: 315, distance: 69.9
click at [463, 249] on h6 "graves electrical services" at bounding box center [411, 251] width 125 height 12
click at [442, 351] on h6 "(678) 230-7363" at bounding box center [442, 357] width 64 height 12
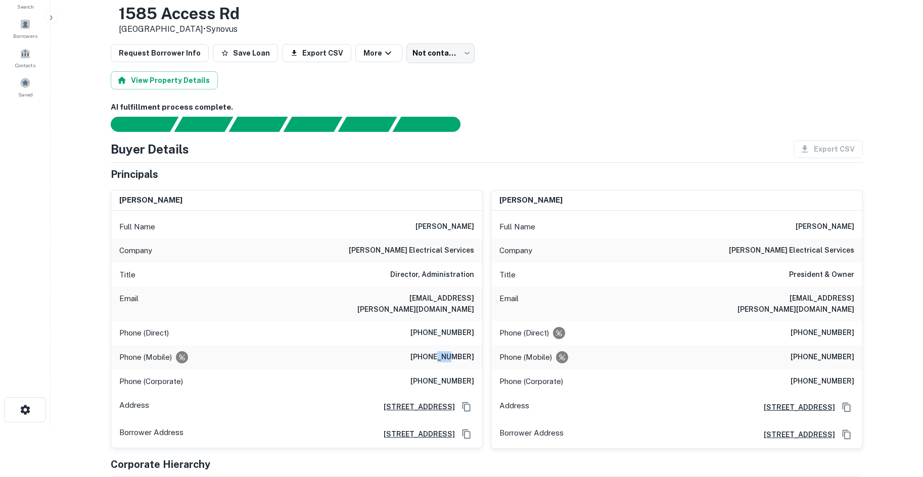
click at [442, 351] on h6 "(678) 230-7363" at bounding box center [442, 357] width 64 height 12
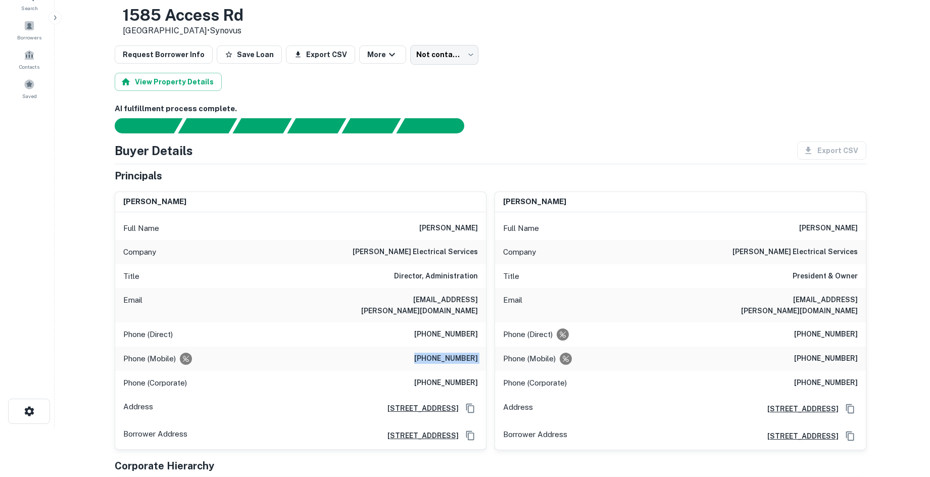
scroll to position [0, 0]
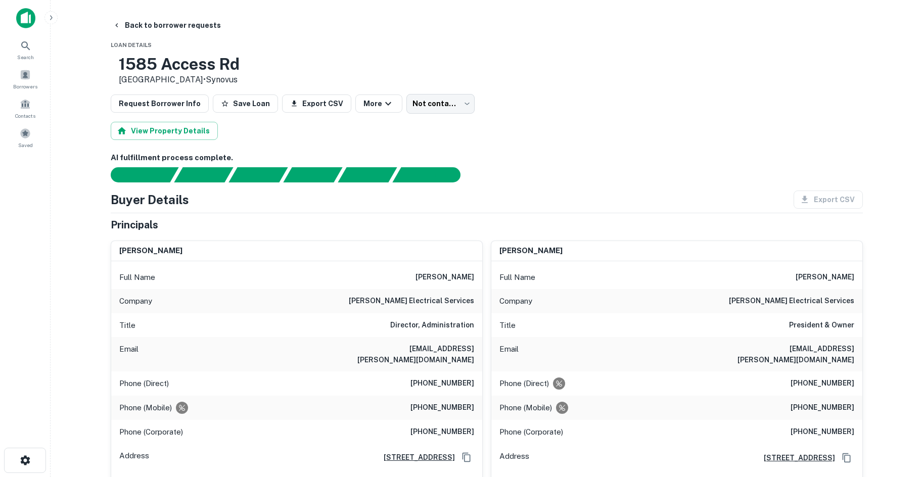
click at [449, 102] on body "Search Borrowers Contacts Saved Back to borrower requests Loan Details 1585 Acc…" at bounding box center [461, 238] width 923 height 477
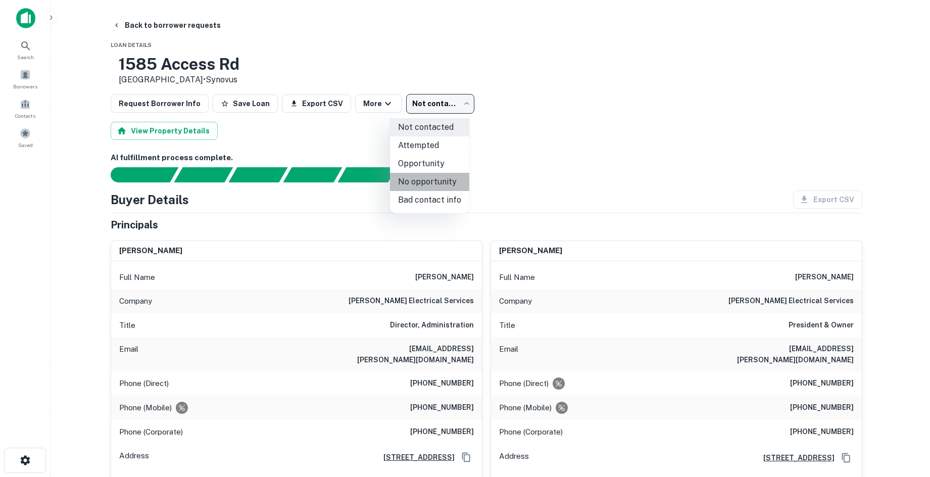
drag, startPoint x: 448, startPoint y: 181, endPoint x: 197, endPoint y: 119, distance: 258.8
click at [447, 180] on li "No opportunity" at bounding box center [429, 182] width 79 height 18
type input "**********"
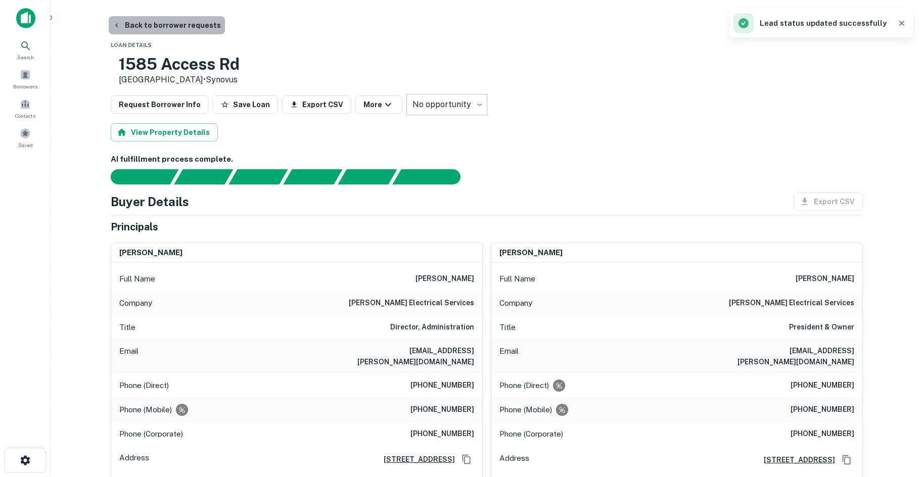
click at [204, 16] on button "Back to borrower requests" at bounding box center [167, 25] width 116 height 18
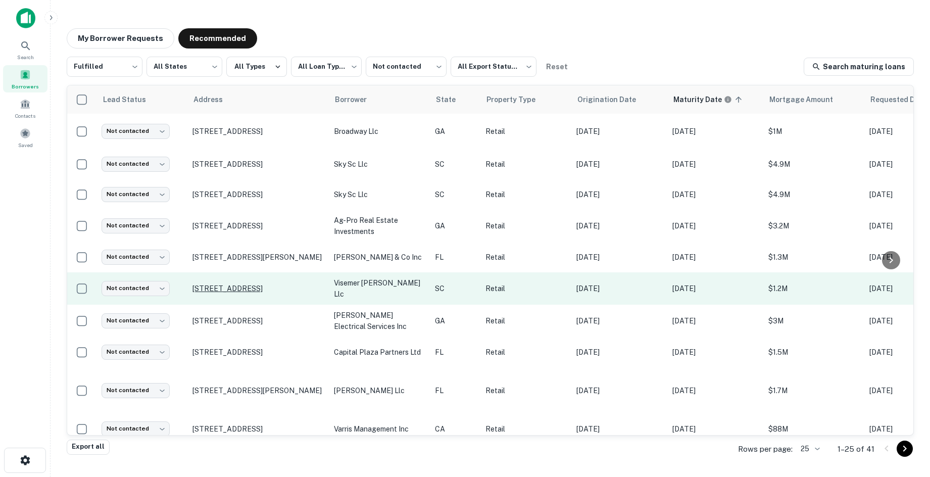
click at [242, 288] on p "[STREET_ADDRESS]" at bounding box center [258, 288] width 131 height 9
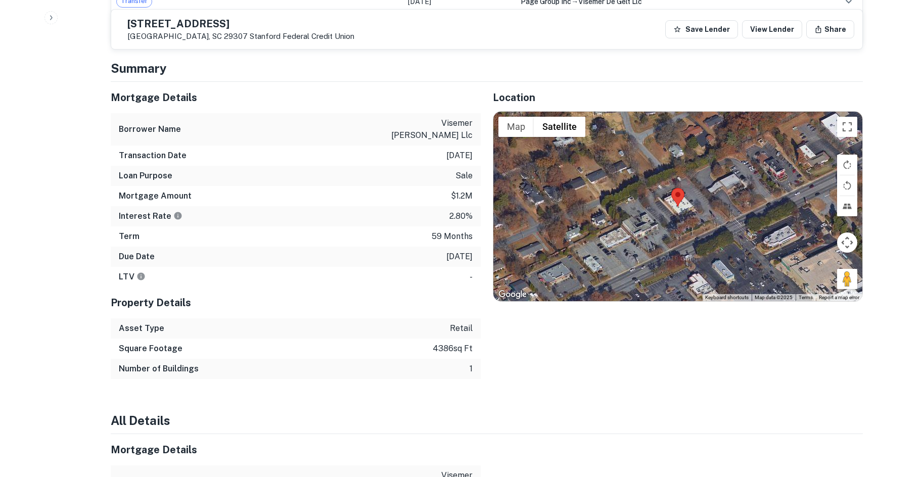
scroll to position [708, 0]
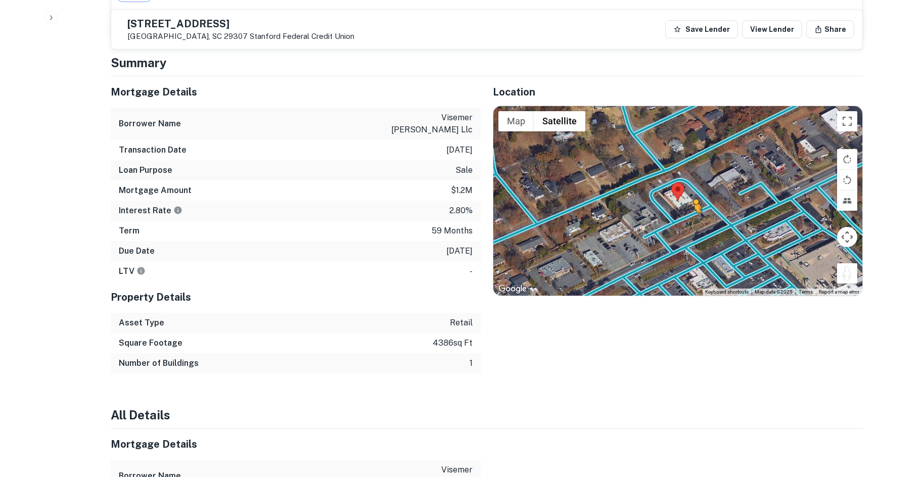
drag, startPoint x: 850, startPoint y: 277, endPoint x: 680, endPoint y: 221, distance: 179.3
click at [685, 221] on div "To activate drag with keyboard, press Alt + Enter. Once in keyboard drag state,…" at bounding box center [677, 201] width 369 height 190
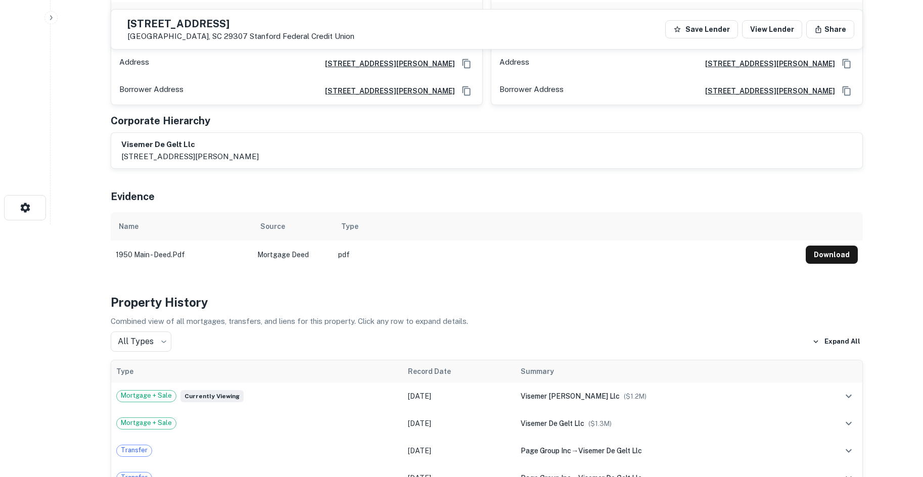
scroll to position [101, 0]
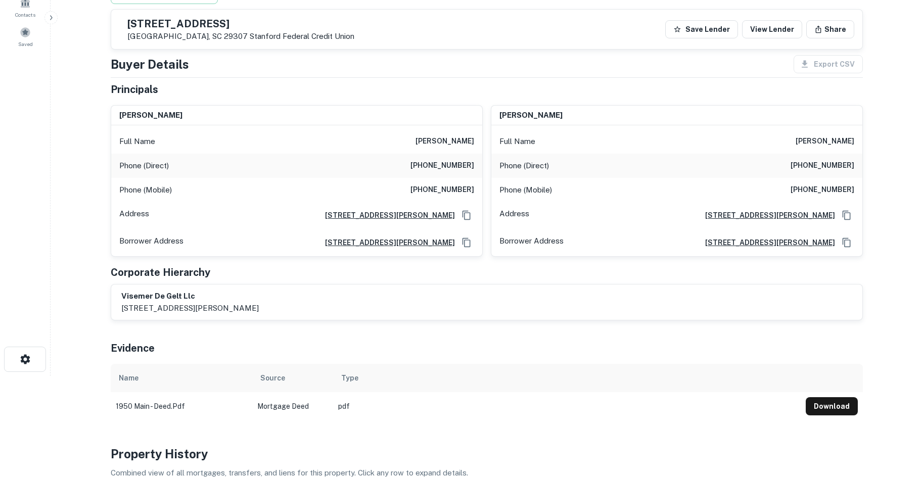
click at [454, 165] on h6 "(718) 543-4797" at bounding box center [442, 166] width 64 height 12
click at [451, 165] on h6 "(718) 543-4797" at bounding box center [442, 166] width 64 height 12
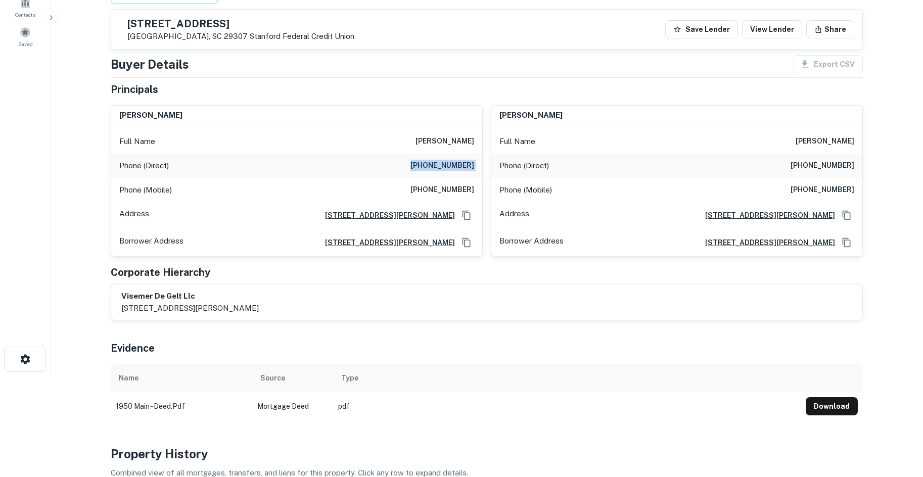
click at [451, 165] on h6 "(718) 543-4797" at bounding box center [442, 166] width 64 height 12
click at [455, 191] on h6 "(323) 687-4206" at bounding box center [442, 190] width 64 height 12
click at [448, 160] on h6 "(718) 543-4797" at bounding box center [442, 166] width 64 height 12
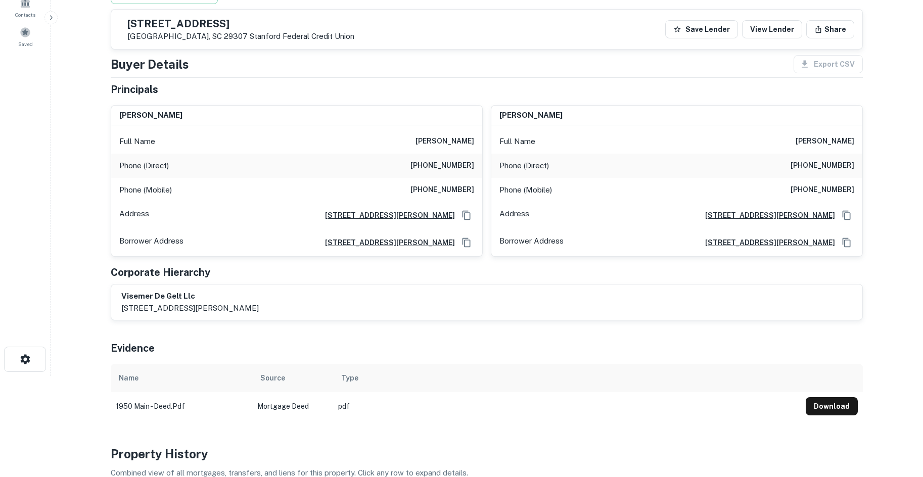
click at [454, 144] on h6 "sol feiner" at bounding box center [444, 141] width 59 height 12
click at [428, 188] on h6 "(323) 687-4206" at bounding box center [442, 190] width 64 height 12
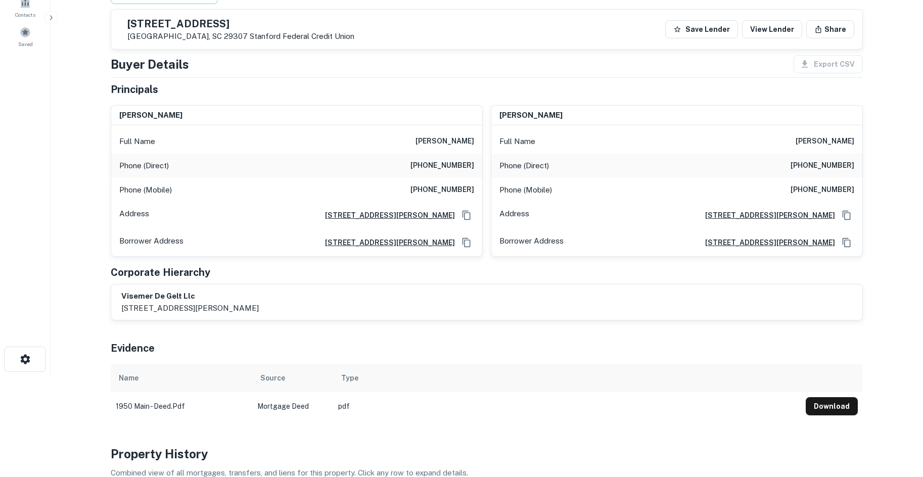
click at [495, 168] on div "Phone (Direct) (718) 543-4797" at bounding box center [676, 166] width 371 height 24
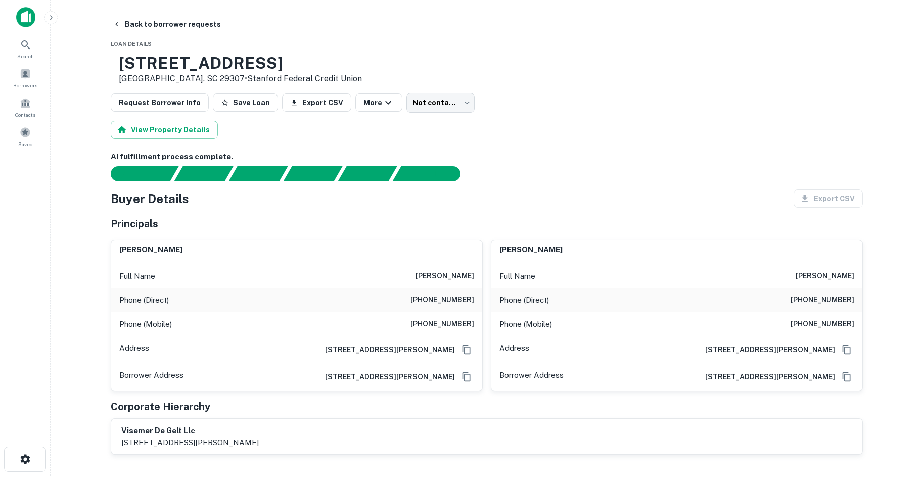
scroll to position [0, 0]
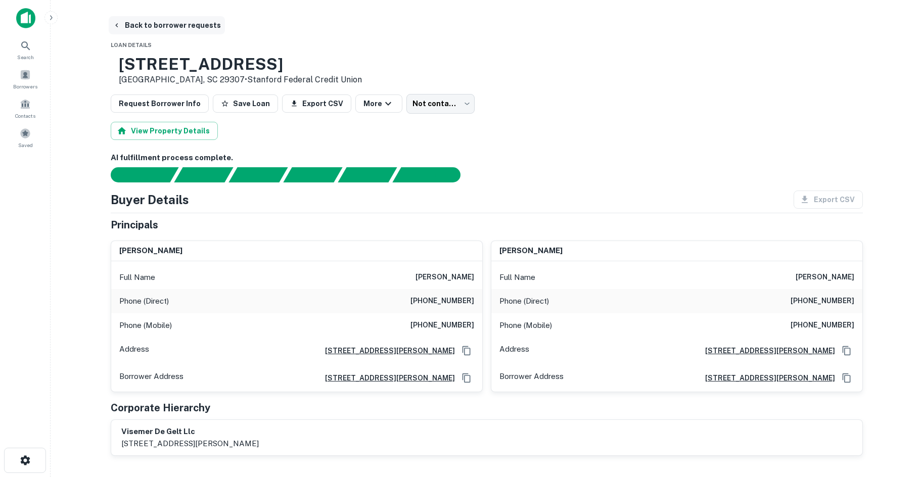
click at [162, 19] on button "Back to borrower requests" at bounding box center [167, 25] width 116 height 18
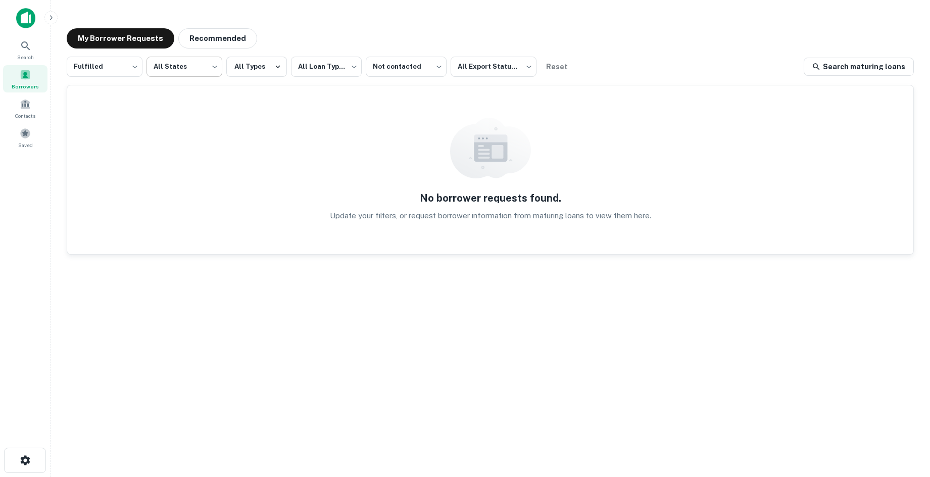
drag, startPoint x: 207, startPoint y: 34, endPoint x: 212, endPoint y: 56, distance: 22.9
click at [207, 34] on button "Recommended" at bounding box center [217, 38] width 79 height 20
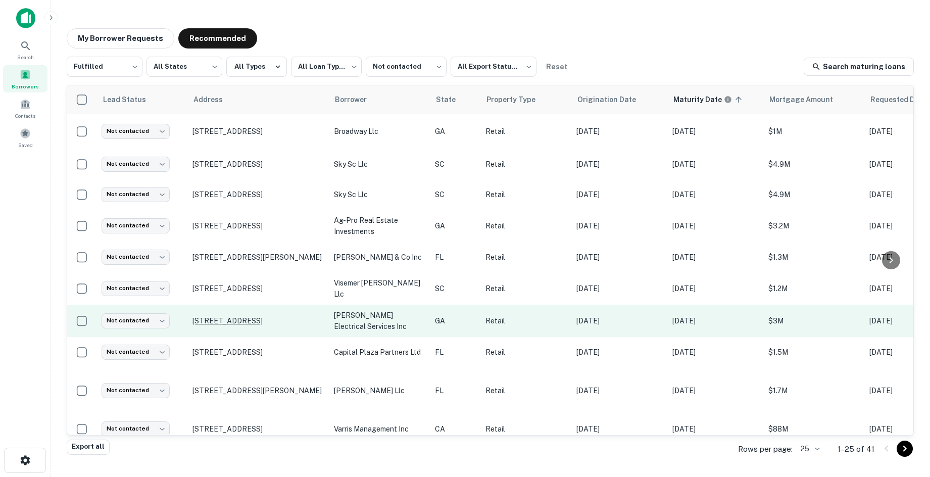
click at [277, 316] on p "1585 Access Rd Covington, GA 30014" at bounding box center [258, 320] width 131 height 9
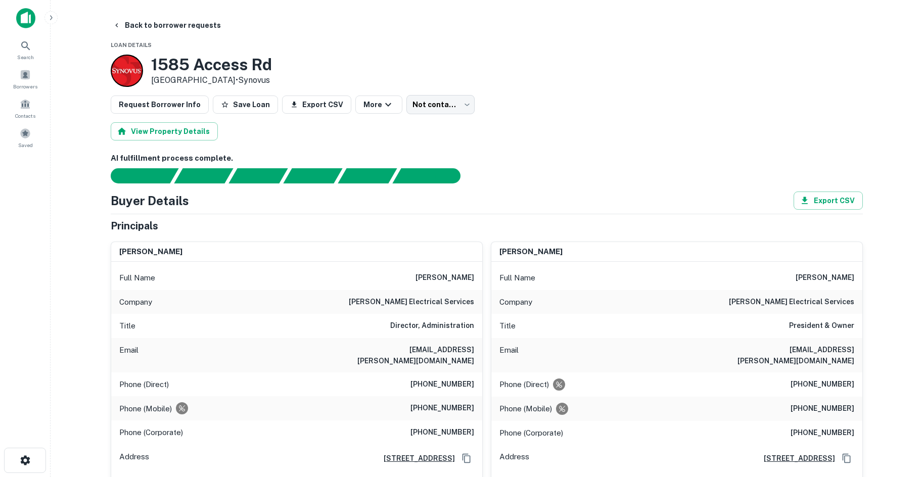
type input "**********"
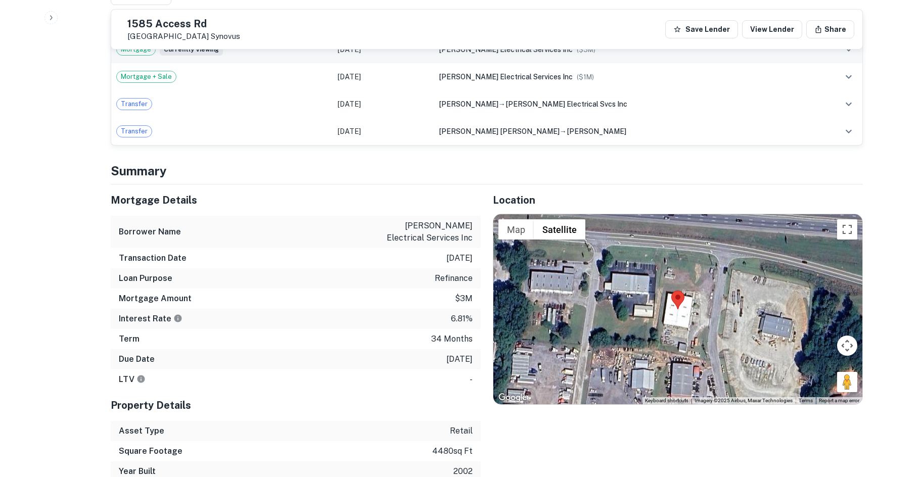
scroll to position [607, 0]
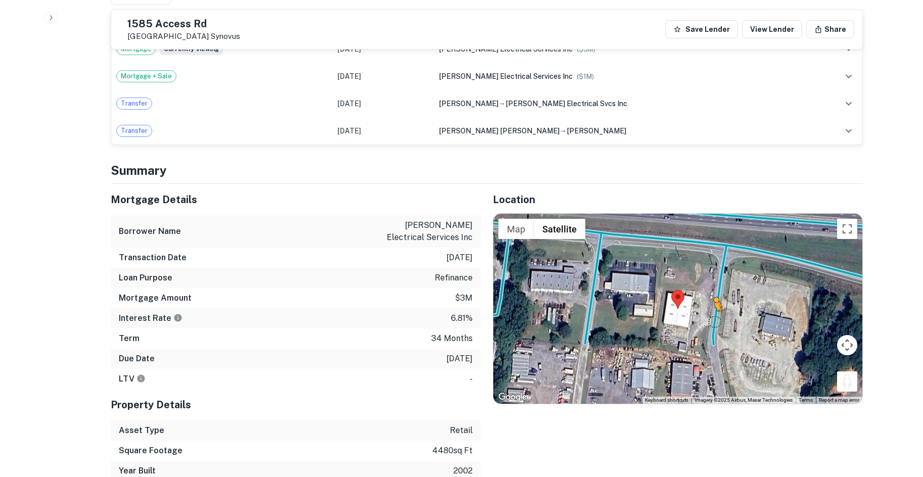
drag, startPoint x: 843, startPoint y: 372, endPoint x: 715, endPoint y: 311, distance: 141.5
click at [715, 311] on div "To activate drag with keyboard, press Alt + Enter. Once in keyboard drag state,…" at bounding box center [677, 309] width 369 height 190
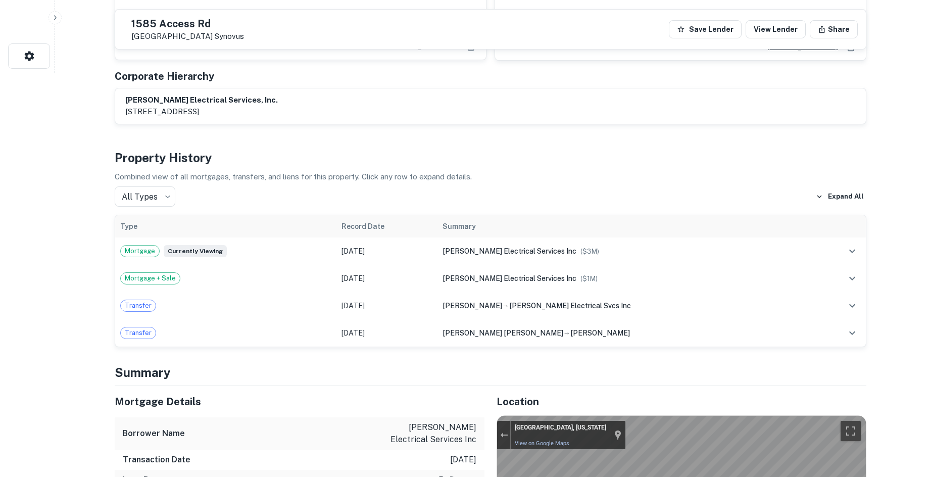
scroll to position [0, 0]
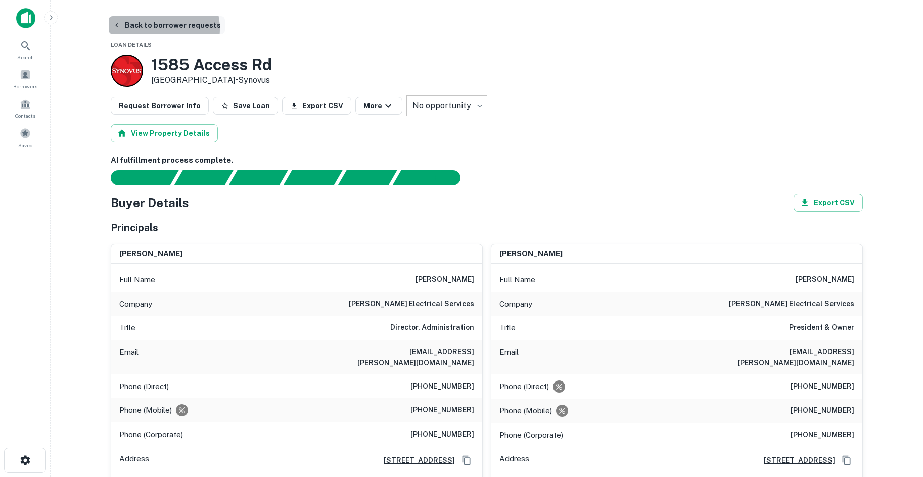
click at [156, 29] on button "Back to borrower requests" at bounding box center [167, 25] width 116 height 18
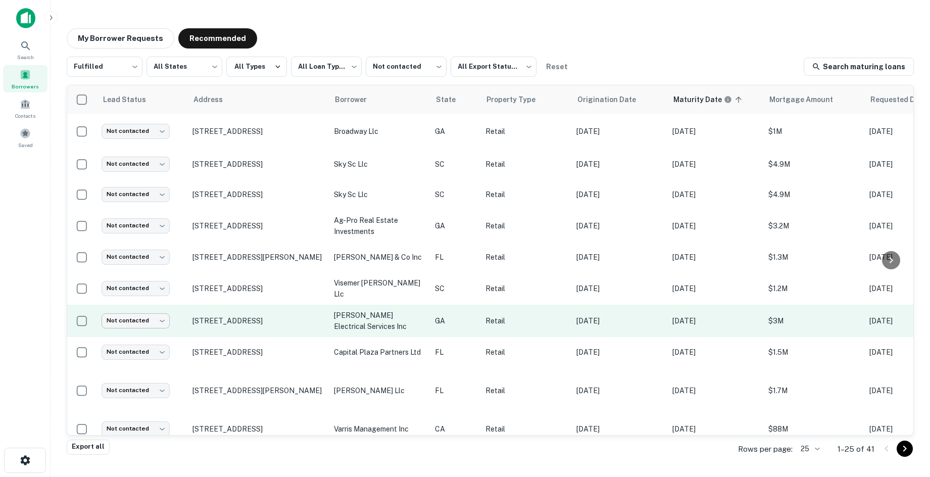
click at [122, 313] on body "**********" at bounding box center [465, 238] width 930 height 477
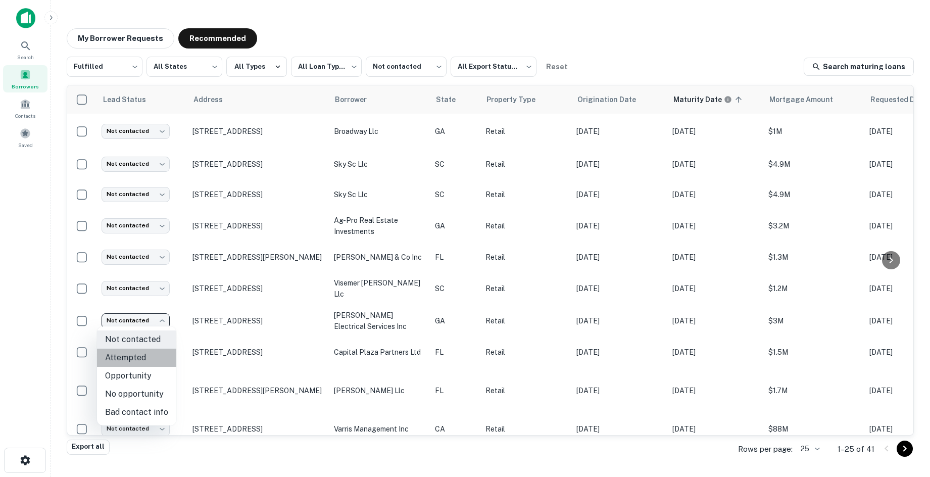
click at [150, 350] on li "Attempted" at bounding box center [136, 358] width 79 height 18
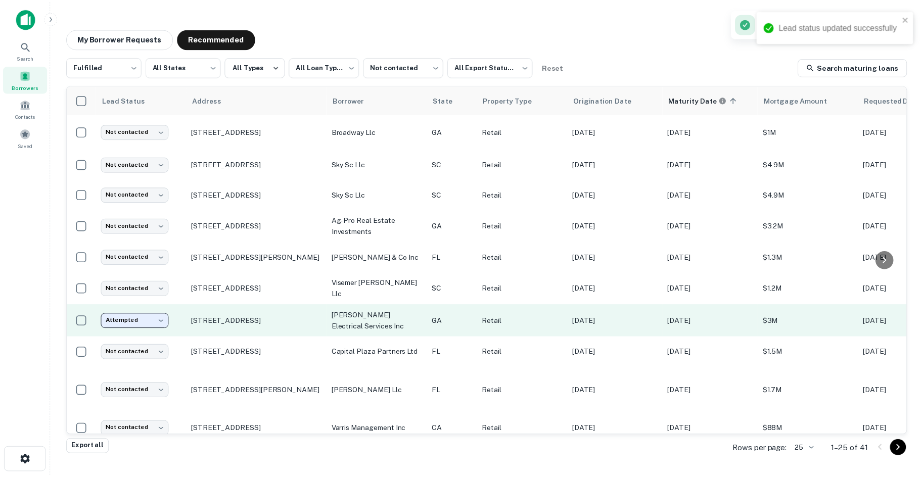
scroll to position [51, 0]
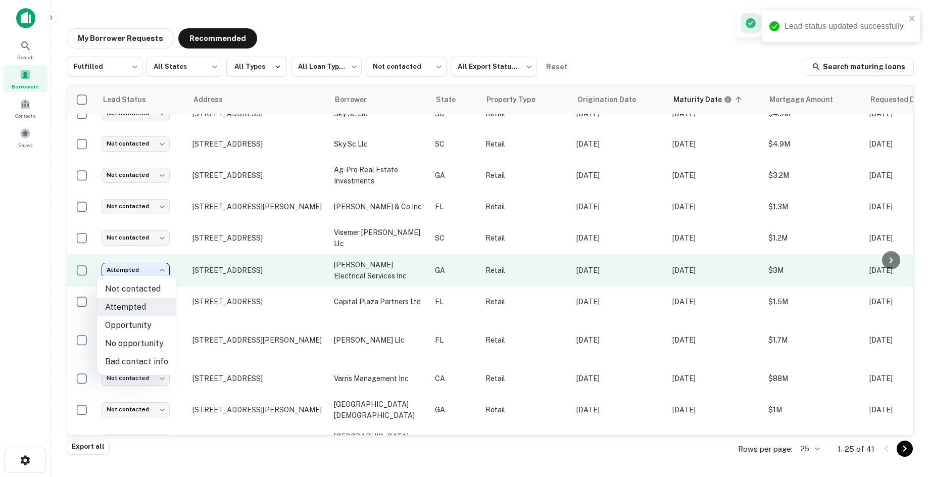
click at [158, 265] on body "**********" at bounding box center [465, 238] width 930 height 477
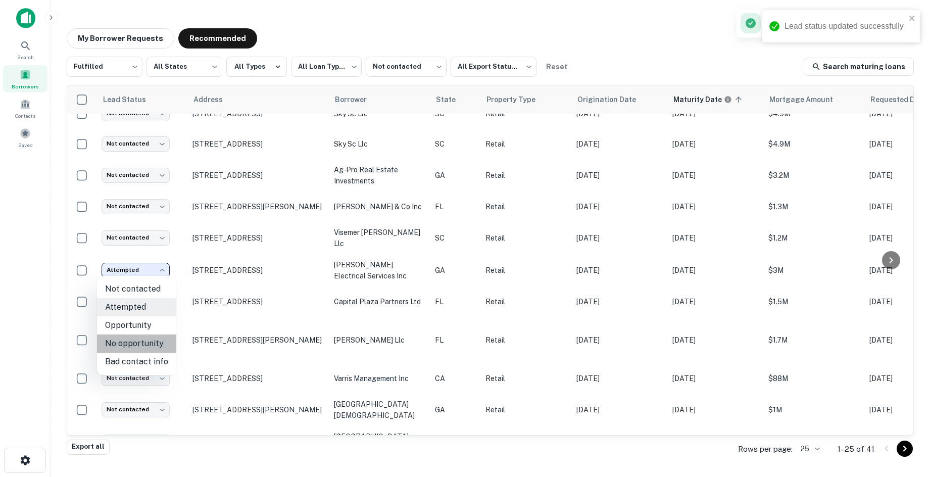
click at [157, 346] on li "No opportunity" at bounding box center [136, 344] width 79 height 18
type input "**********"
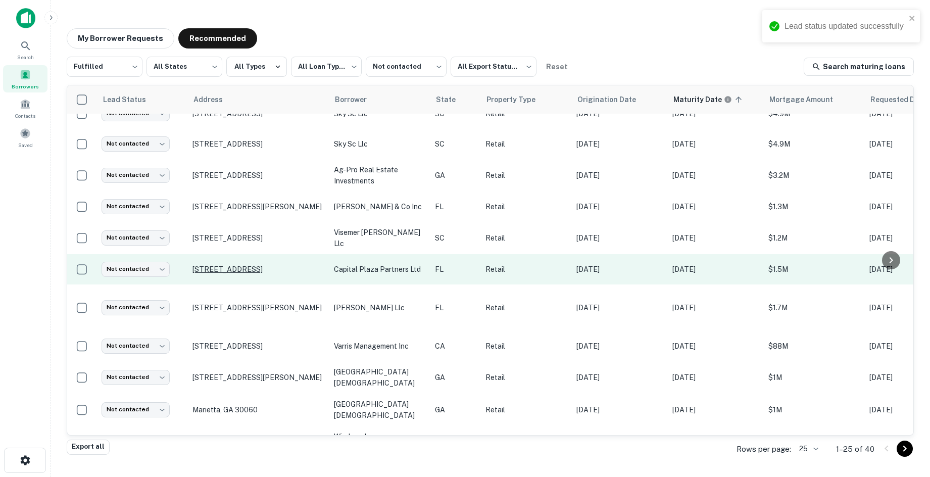
drag, startPoint x: 206, startPoint y: 293, endPoint x: 215, endPoint y: 268, distance: 26.2
click at [199, 266] on p "1890 Thomasville Rd Tallahassee, FL 32303" at bounding box center [258, 269] width 131 height 9
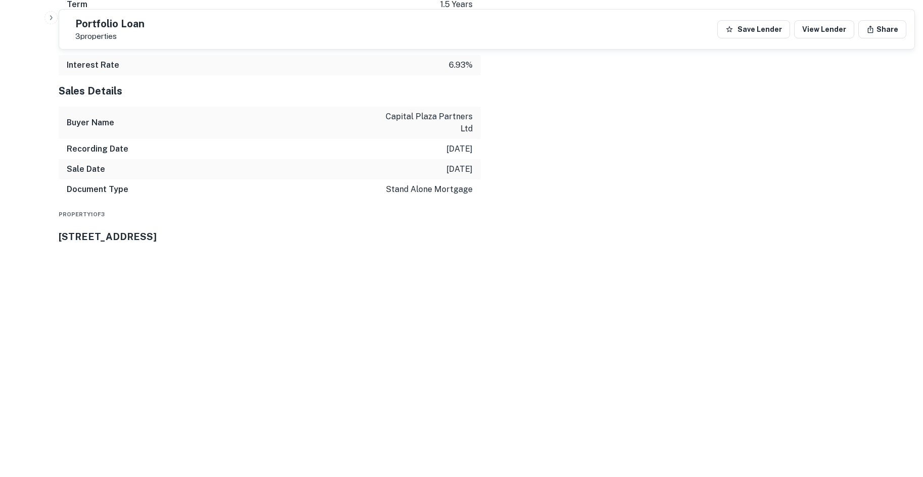
scroll to position [960, 0]
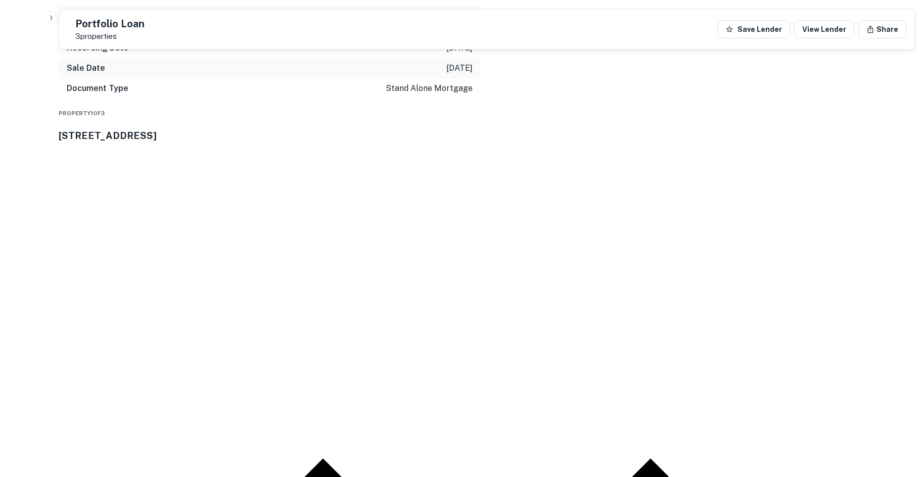
drag, startPoint x: 860, startPoint y: 323, endPoint x: 852, endPoint y: 324, distance: 8.1
drag, startPoint x: 849, startPoint y: 323, endPoint x: 686, endPoint y: 283, distance: 167.7
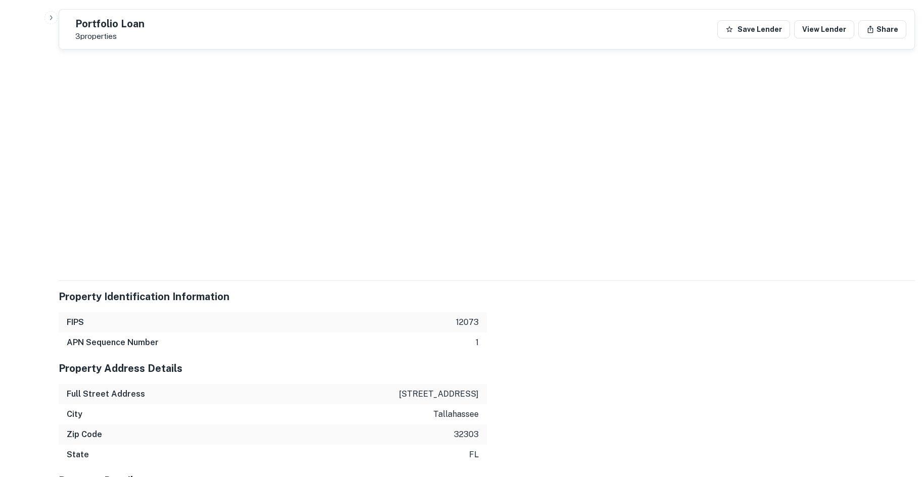
scroll to position [1715, 0]
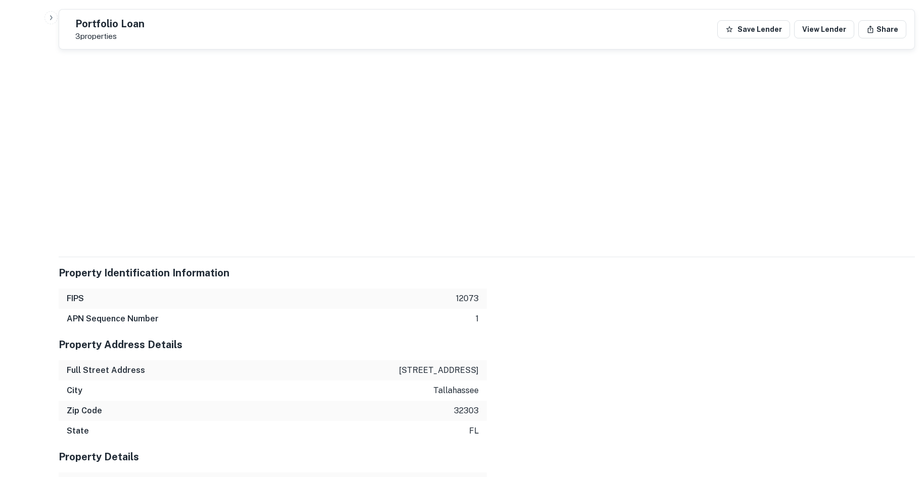
drag, startPoint x: 311, startPoint y: 380, endPoint x: 297, endPoint y: 324, distance: 57.2
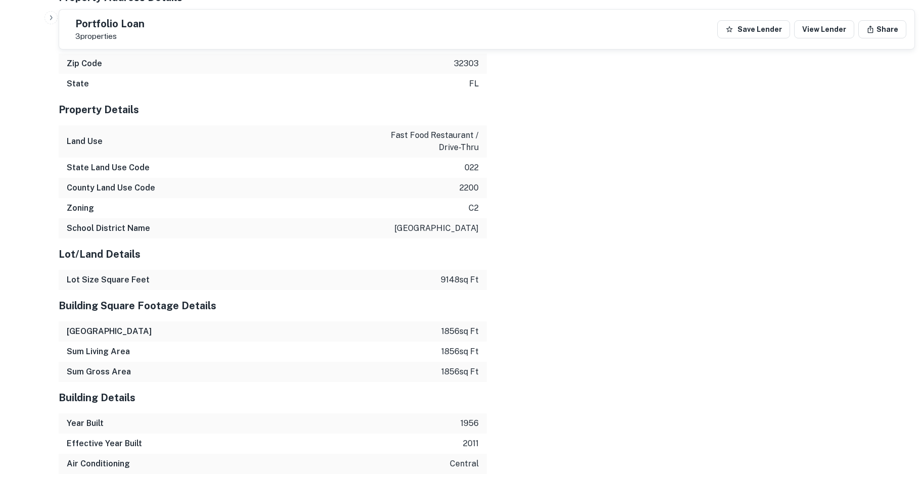
scroll to position [2047, 0]
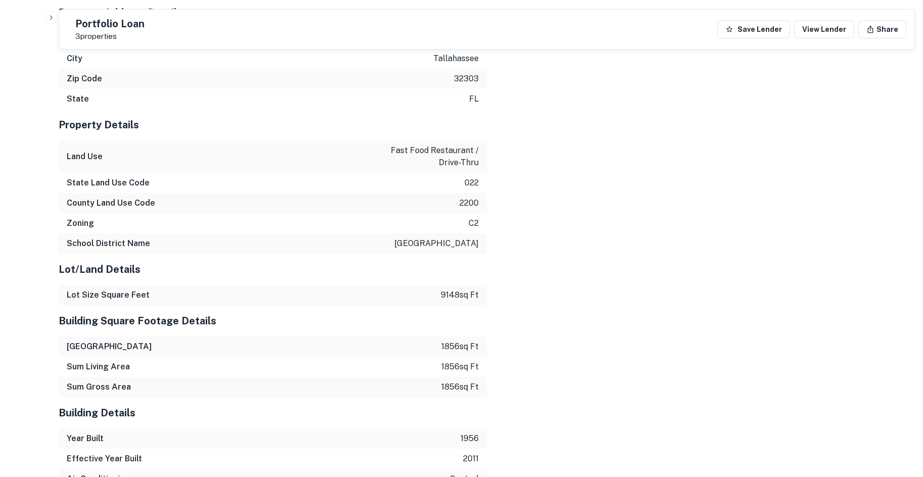
drag, startPoint x: 849, startPoint y: 227, endPoint x: 632, endPoint y: 189, distance: 220.2
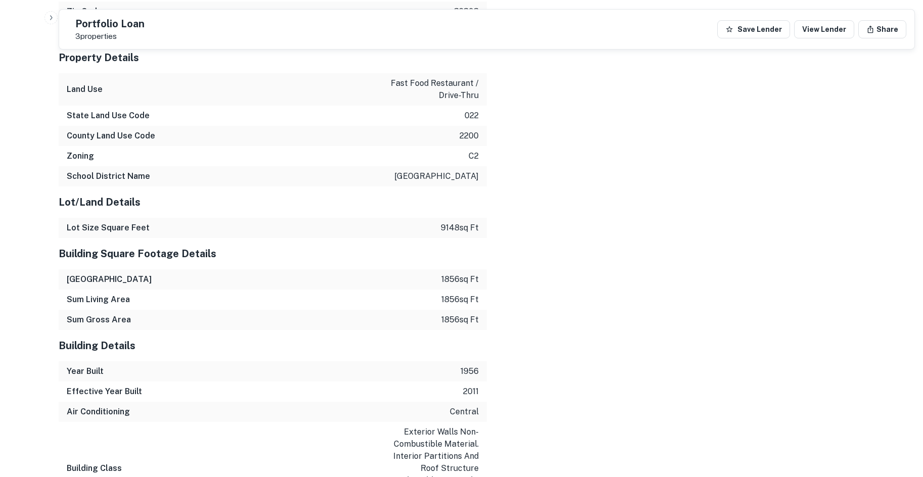
scroll to position [2252, 0]
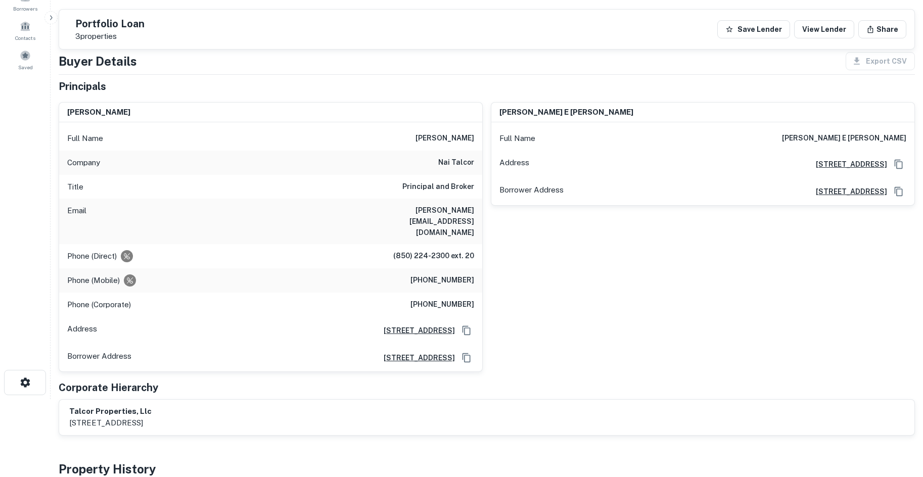
scroll to position [57, 0]
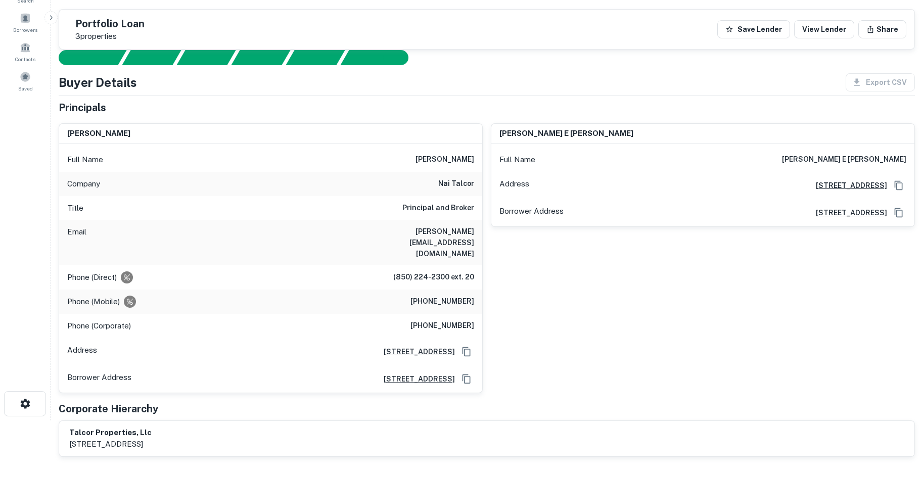
drag, startPoint x: 488, startPoint y: 179, endPoint x: 477, endPoint y: 179, distance: 10.6
click at [486, 179] on div "murray e edward j Full Name murray e edward j Address 1018 Thomasville Road, Su…" at bounding box center [699, 254] width 432 height 278
click at [440, 181] on div "Company nai talcor" at bounding box center [270, 184] width 423 height 24
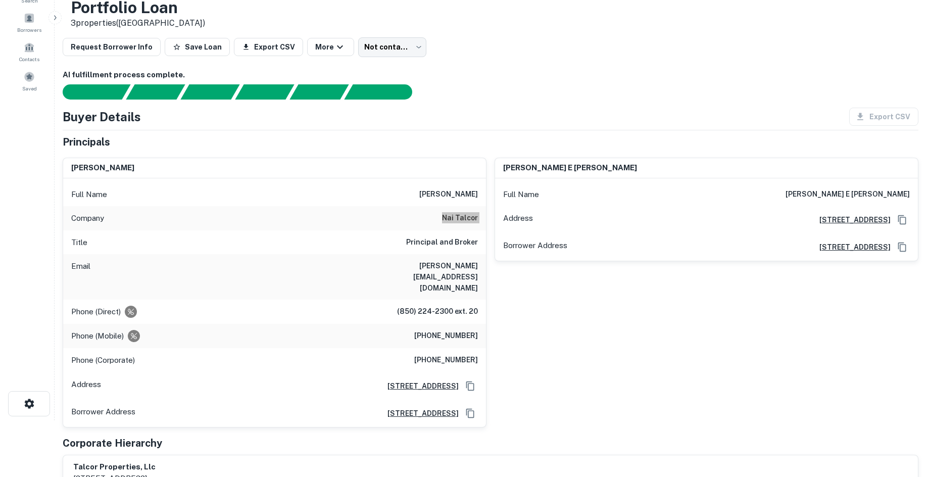
scroll to position [0, 0]
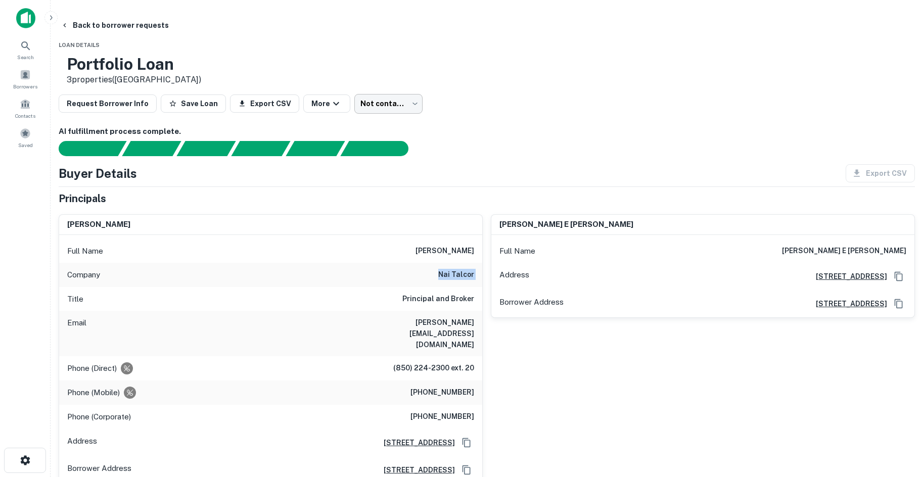
click at [424, 114] on body "Search Borrowers Contacts Saved Back to borrower requests Loan Details Portfoli…" at bounding box center [461, 238] width 923 height 477
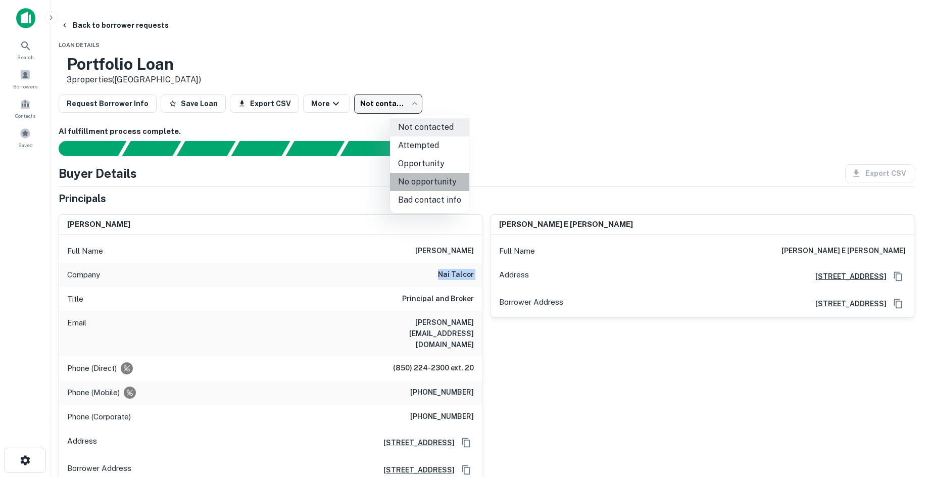
click at [443, 184] on li "No opportunity" at bounding box center [429, 182] width 79 height 18
type input "**********"
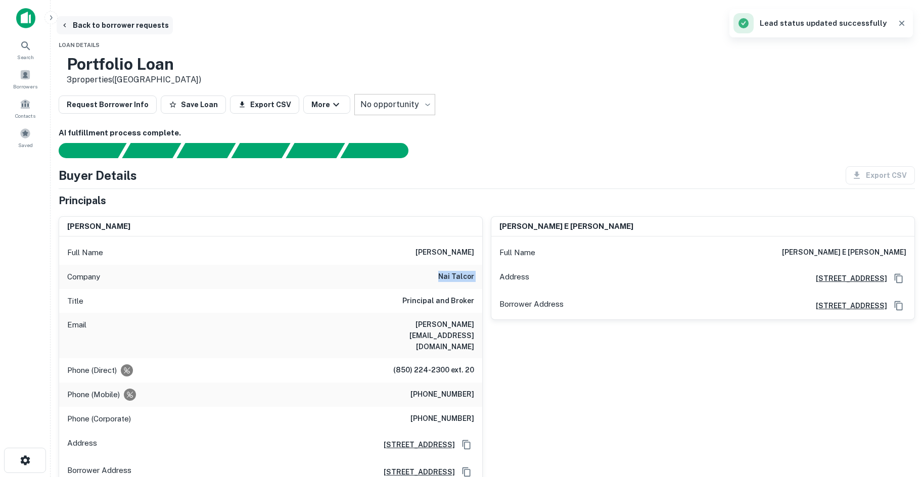
click at [173, 24] on button "Back to borrower requests" at bounding box center [115, 25] width 116 height 18
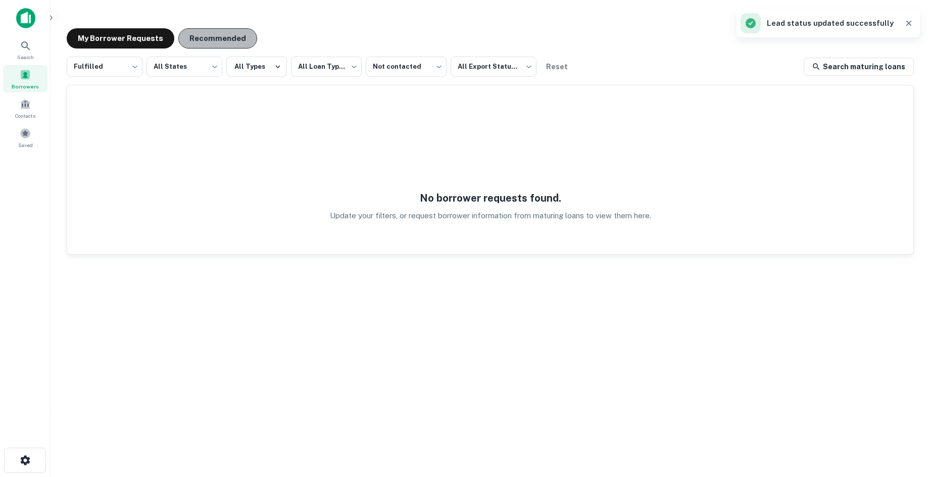
click at [229, 45] on button "Recommended" at bounding box center [217, 38] width 79 height 20
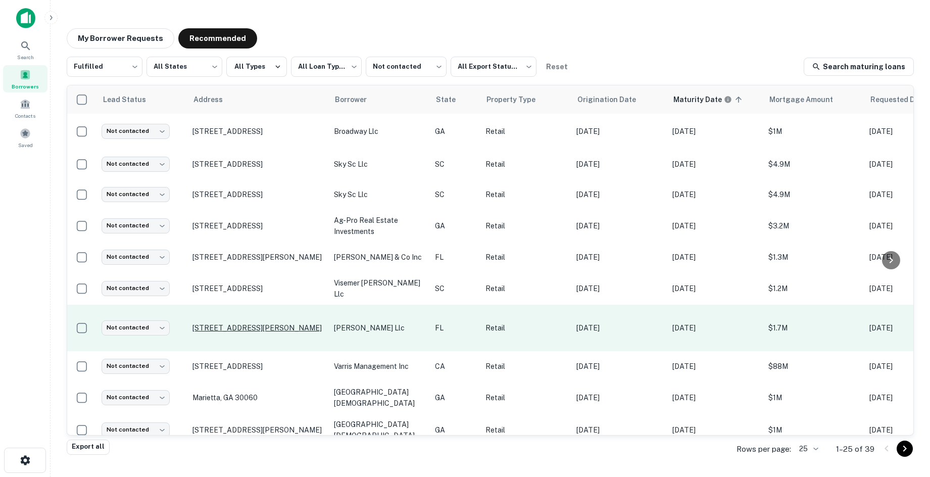
click at [235, 323] on p "847 Dunn Ave Jacksonville, FL 32218" at bounding box center [258, 327] width 131 height 9
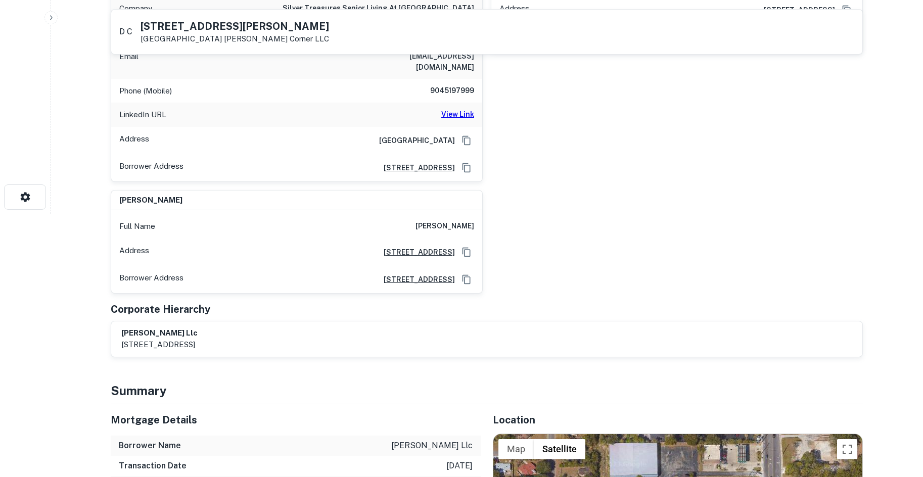
scroll to position [455, 0]
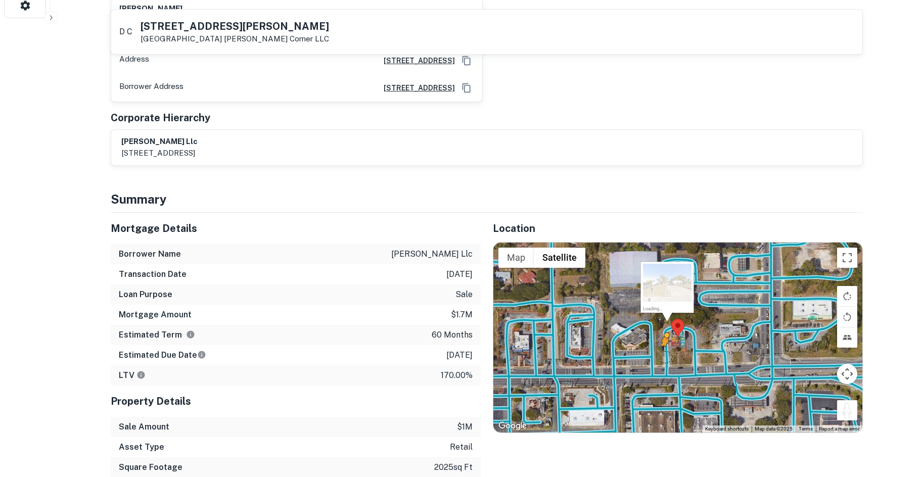
drag, startPoint x: 851, startPoint y: 398, endPoint x: 664, endPoint y: 342, distance: 194.8
click at [664, 342] on div "To activate drag with keyboard, press Alt + Enter. Once in keyboard drag state,…" at bounding box center [677, 338] width 369 height 190
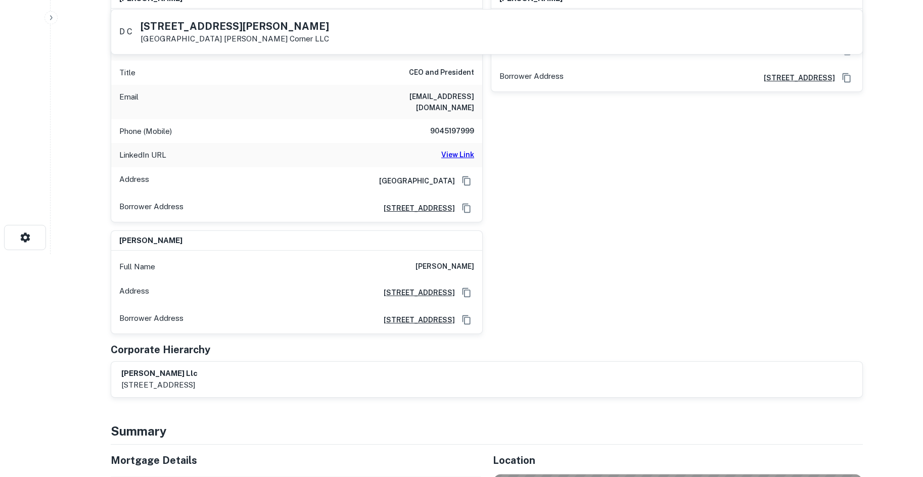
scroll to position [51, 0]
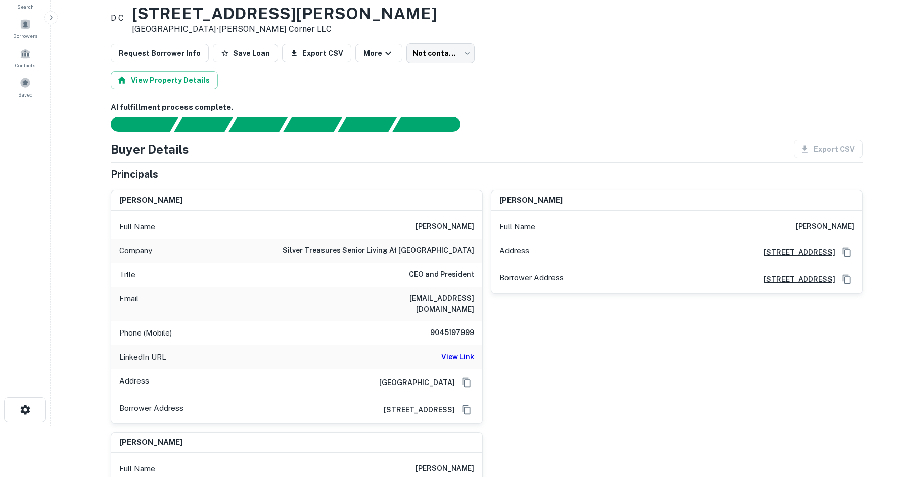
click at [446, 248] on h6 "silver treasures senior living at orange park" at bounding box center [379, 251] width 192 height 12
click at [458, 250] on h6 "silver treasures senior living at orange park" at bounding box center [379, 251] width 192 height 12
click at [381, 258] on div "Company silver treasures senior living at orange park" at bounding box center [296, 251] width 371 height 24
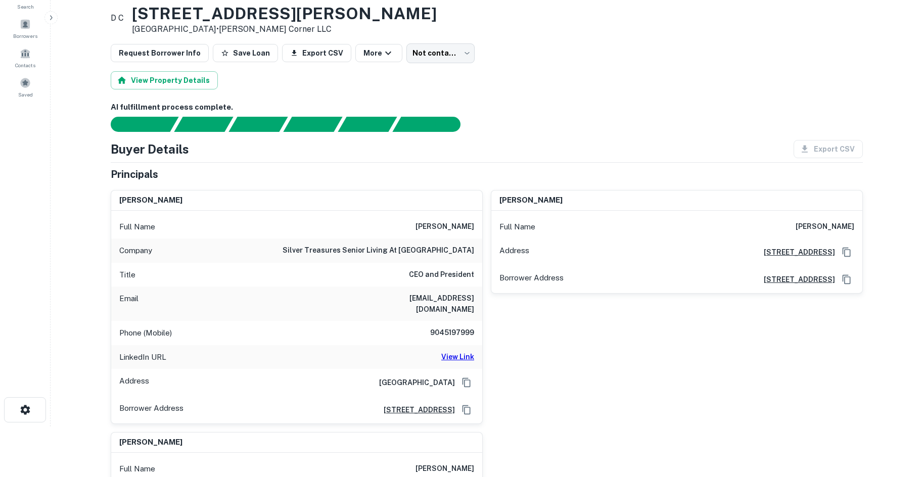
click at [445, 327] on h6 "9045197999" at bounding box center [443, 333] width 61 height 12
click at [468, 369] on div "Address Jacksonville, FL 32256" at bounding box center [296, 382] width 371 height 27
click at [468, 351] on h6 "View Link" at bounding box center [457, 356] width 33 height 11
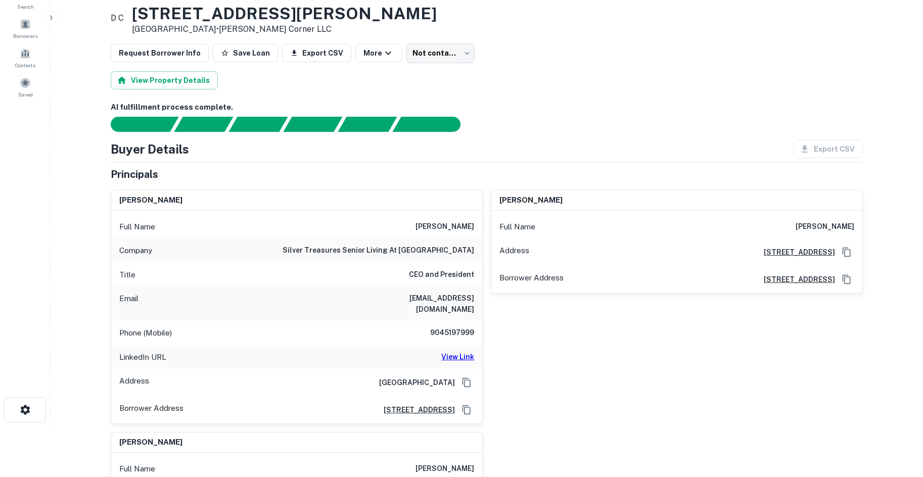
click at [433, 276] on h6 "CEO and President" at bounding box center [441, 275] width 65 height 12
click at [430, 299] on h6 "akashshah01@gmail.com" at bounding box center [413, 304] width 121 height 22
click at [429, 301] on h6 "akashshah01@gmail.com" at bounding box center [413, 304] width 121 height 22
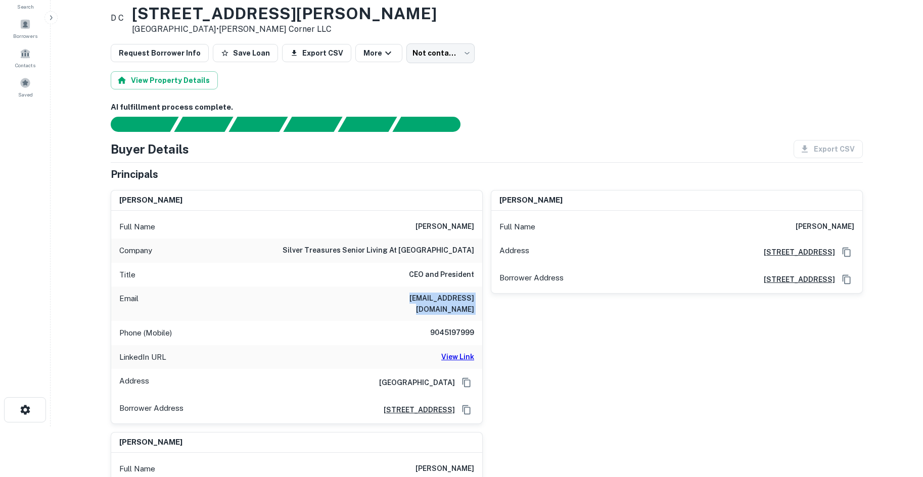
click at [429, 301] on h6 "akashshah01@gmail.com" at bounding box center [413, 304] width 121 height 22
click at [467, 332] on div "Phone (Mobile) 9045197999" at bounding box center [296, 333] width 371 height 24
click at [465, 327] on h6 "9045197999" at bounding box center [443, 333] width 61 height 12
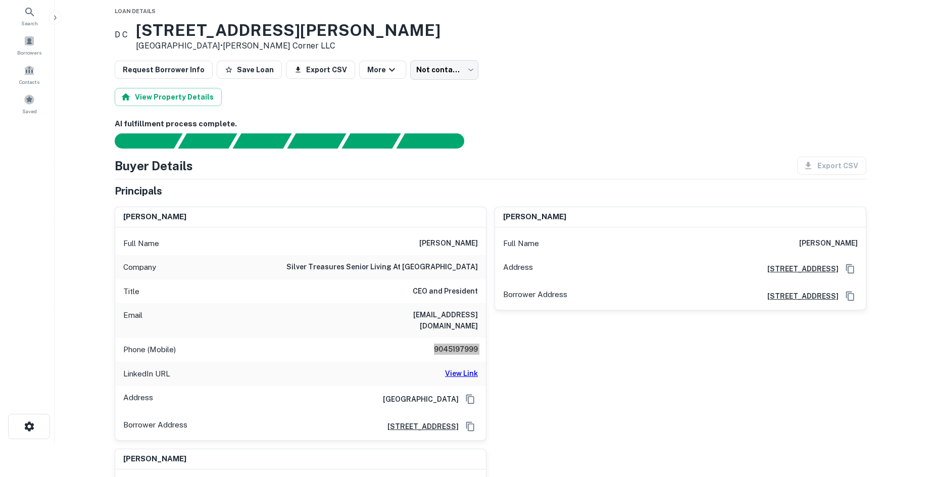
scroll to position [0, 0]
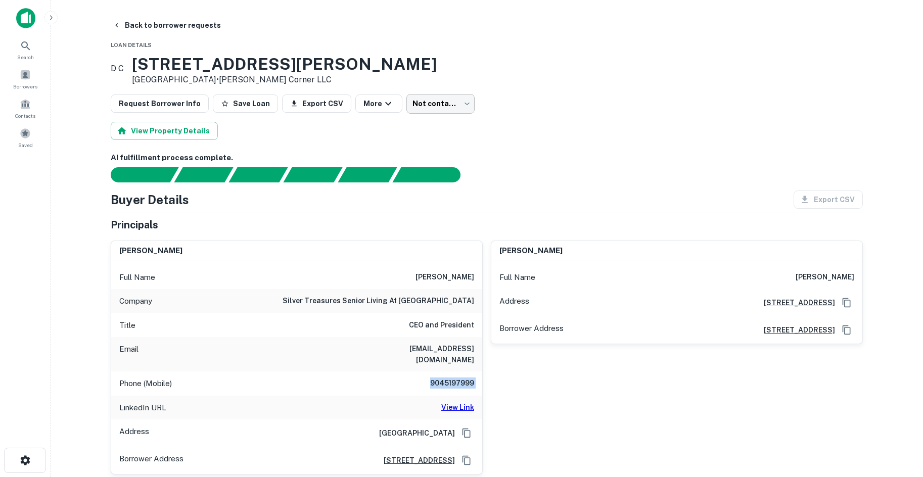
drag, startPoint x: 427, startPoint y: 94, endPoint x: 417, endPoint y: 111, distance: 19.0
click at [415, 114] on body "Search Borrowers Contacts Saved Back to borrower requests Loan Details D C 847 …" at bounding box center [461, 238] width 923 height 477
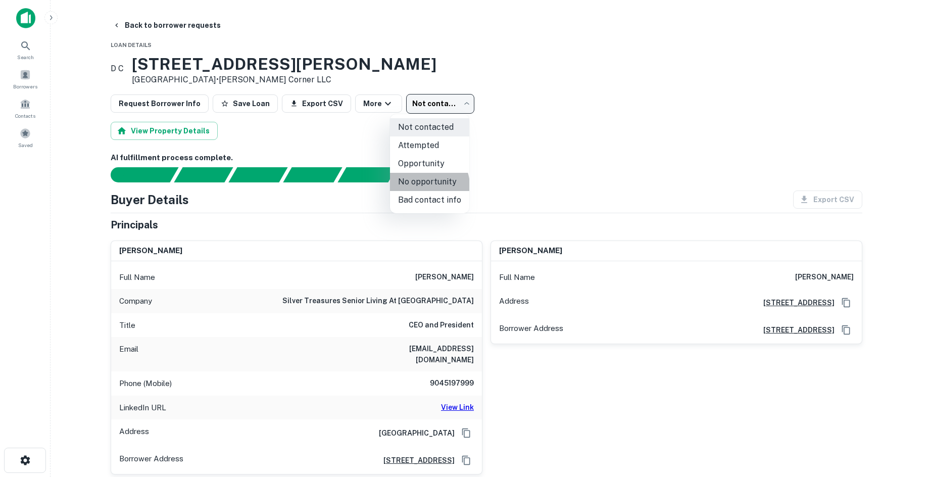
drag, startPoint x: 427, startPoint y: 185, endPoint x: 618, endPoint y: 198, distance: 191.4
click at [617, 199] on div "Not contacted Attempted Opportunity No opportunity Bad contact info" at bounding box center [465, 238] width 930 height 477
click at [439, 207] on li "Bad contact info" at bounding box center [429, 200] width 79 height 18
type input "**********"
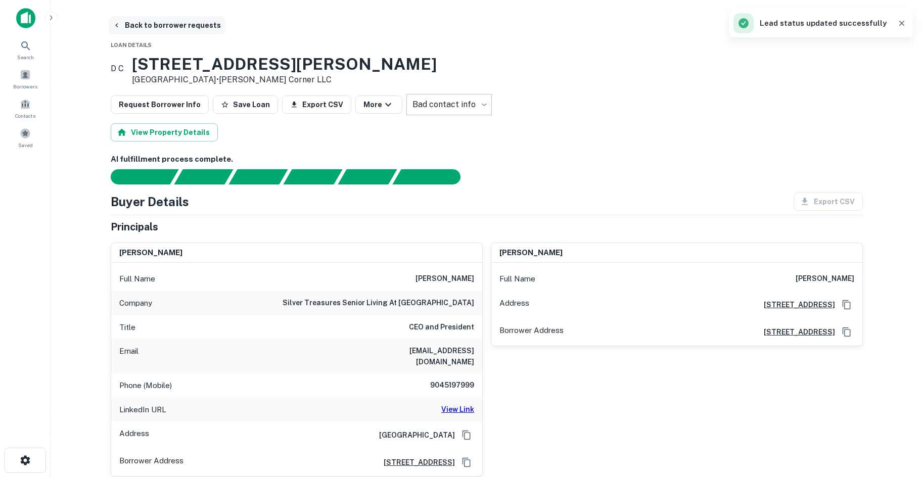
click at [128, 23] on button "Back to borrower requests" at bounding box center [167, 25] width 116 height 18
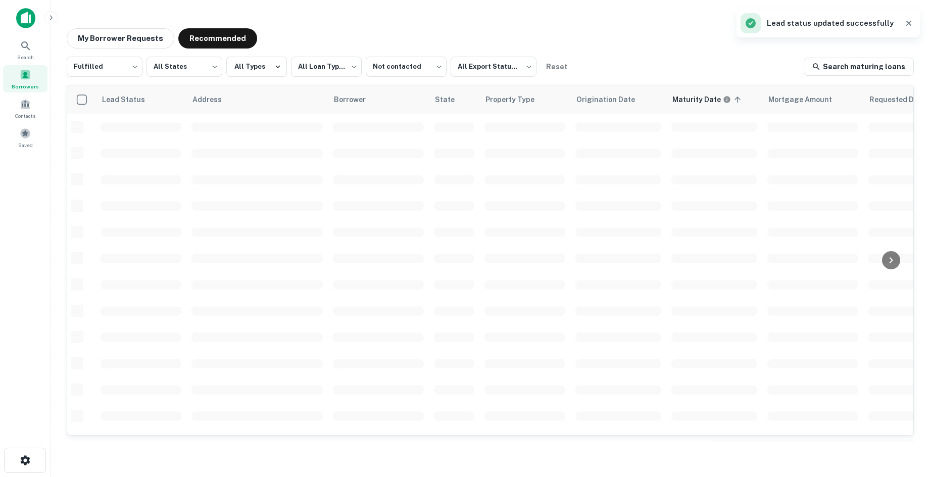
scroll to position [51, 0]
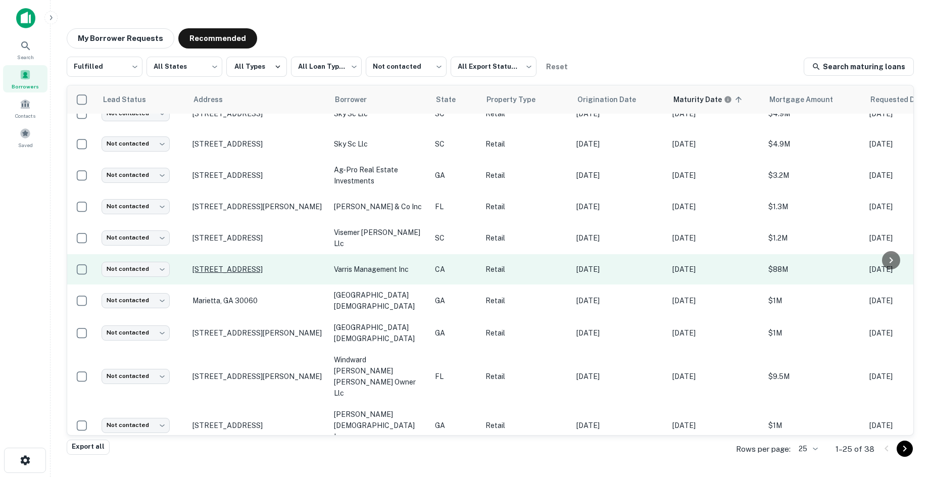
click at [282, 265] on p "[STREET_ADDRESS]" at bounding box center [258, 269] width 131 height 9
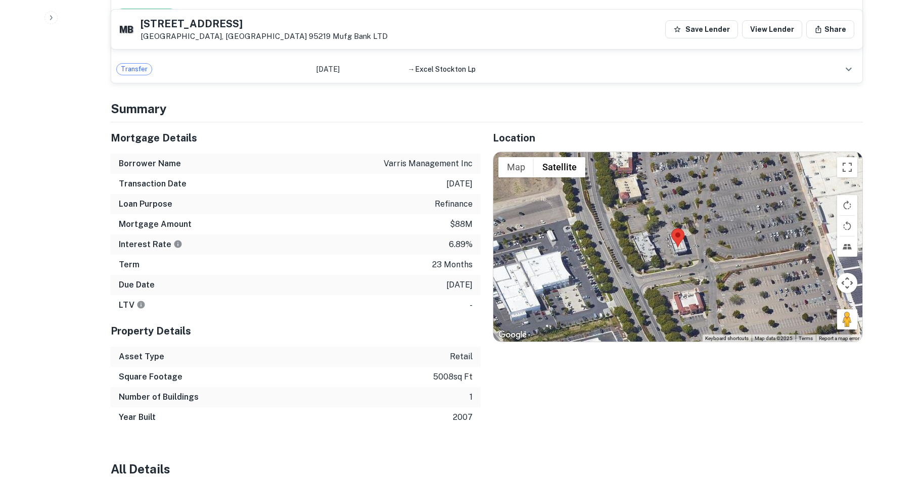
scroll to position [758, 0]
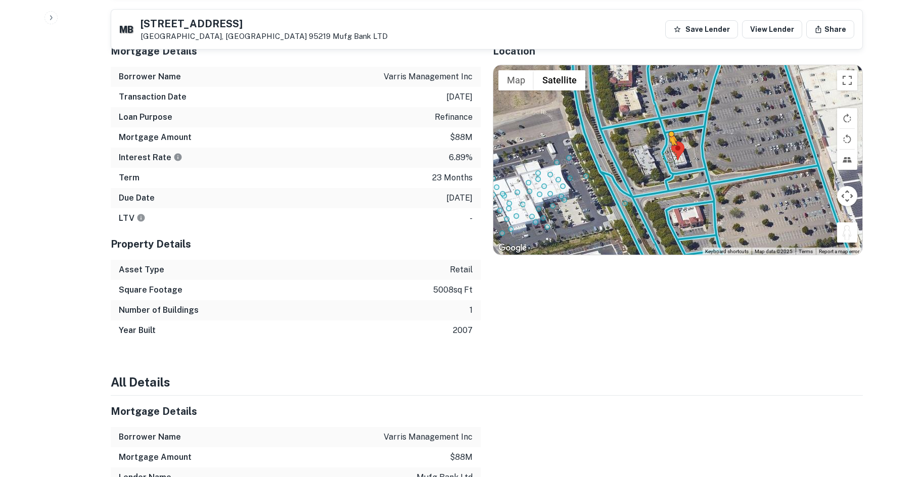
drag, startPoint x: 846, startPoint y: 224, endPoint x: 669, endPoint y: 146, distance: 193.7
click at [669, 146] on div "To activate drag with keyboard, press Alt + Enter. Once in keyboard drag state,…" at bounding box center [677, 160] width 369 height 190
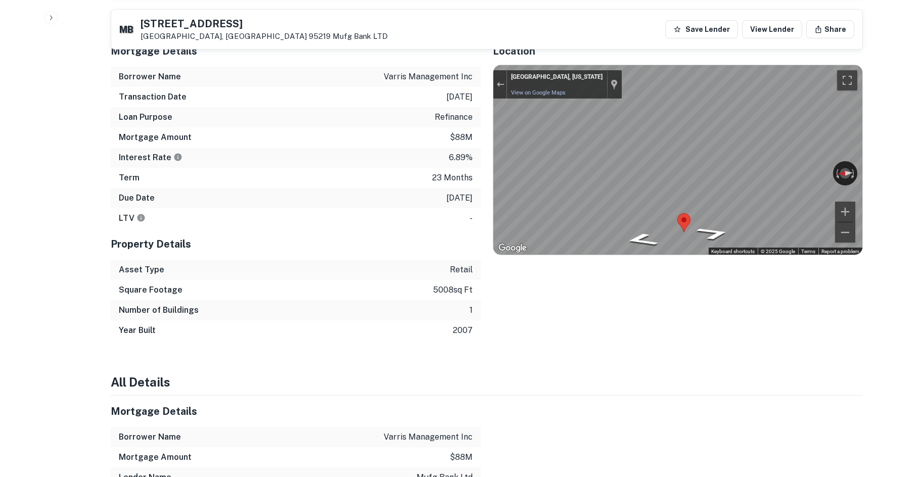
click at [277, 102] on div "Mortgage Details Borrower Name varris management inc Transaction Date [DATE] Lo…" at bounding box center [481, 187] width 764 height 305
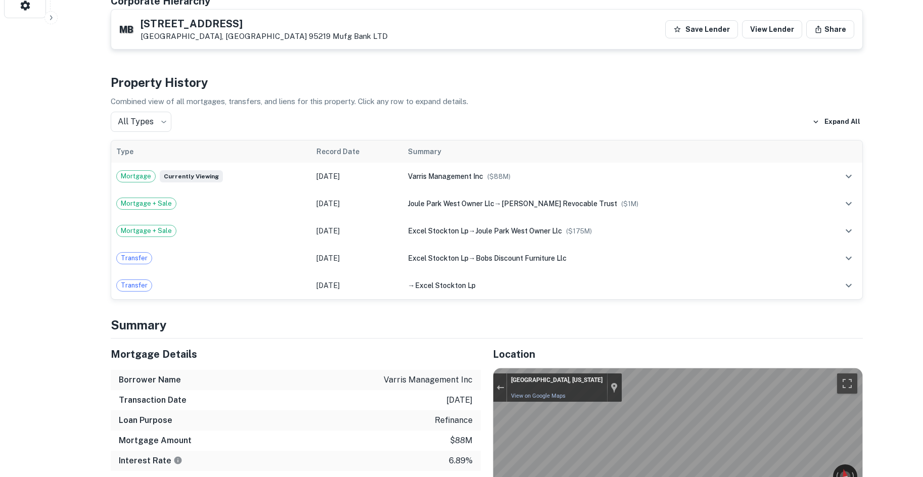
scroll to position [152, 0]
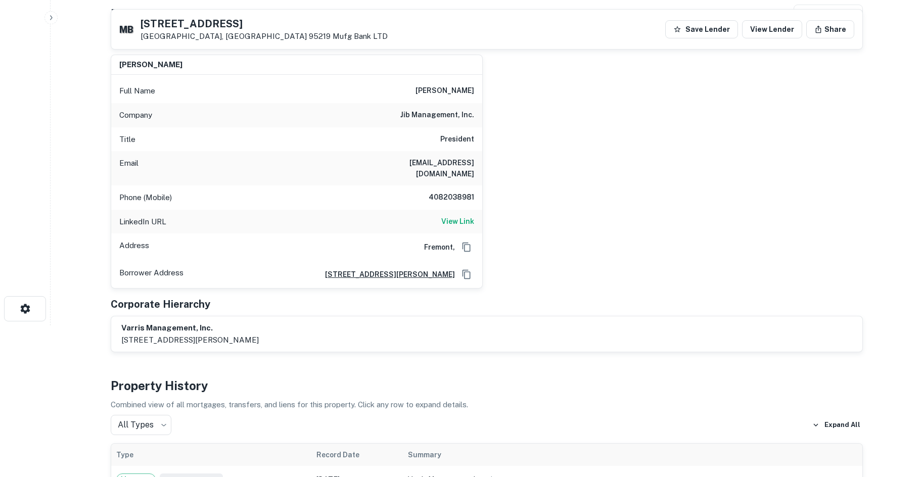
click at [445, 114] on h6 "jib management, inc." at bounding box center [437, 115] width 74 height 12
copy h6 "jib management, inc."
click at [472, 216] on h6 "View Link" at bounding box center [457, 221] width 33 height 11
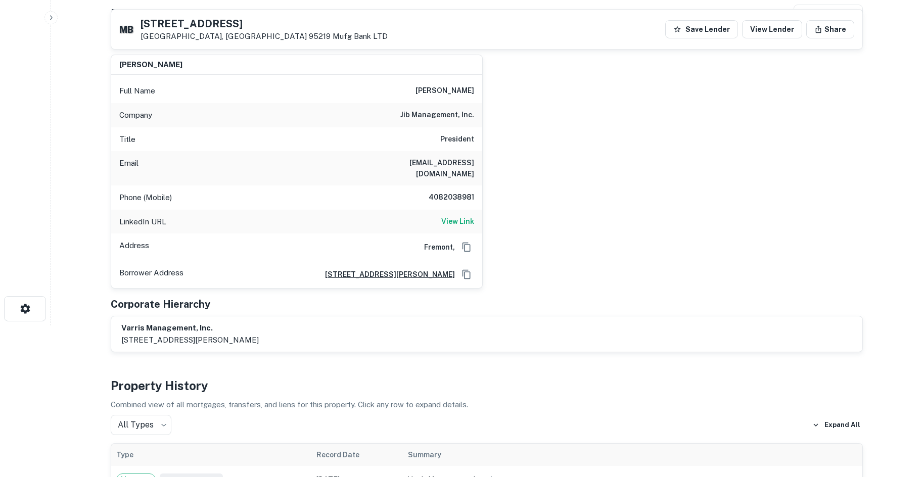
click at [455, 192] on h6 "4082038981" at bounding box center [443, 198] width 61 height 12
copy h6 "4082038981"
click at [436, 172] on div "Email [EMAIL_ADDRESS][DOMAIN_NAME]" at bounding box center [296, 168] width 371 height 34
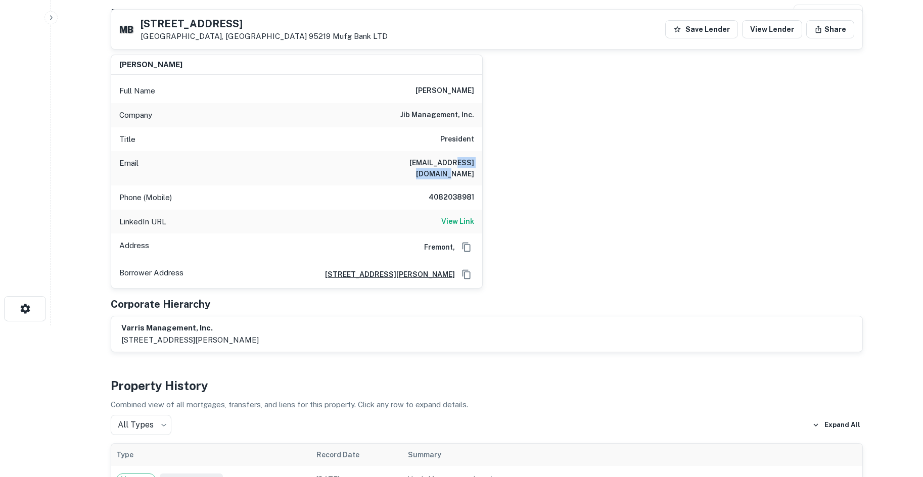
click at [436, 172] on div "Email [EMAIL_ADDRESS][DOMAIN_NAME]" at bounding box center [296, 168] width 371 height 34
click at [441, 162] on h6 "[EMAIL_ADDRESS][DOMAIN_NAME]" at bounding box center [413, 168] width 121 height 22
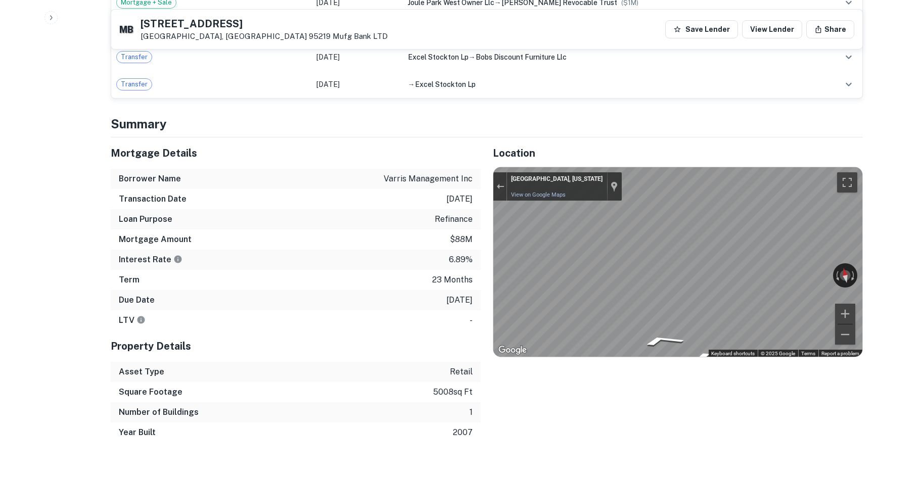
scroll to position [657, 0]
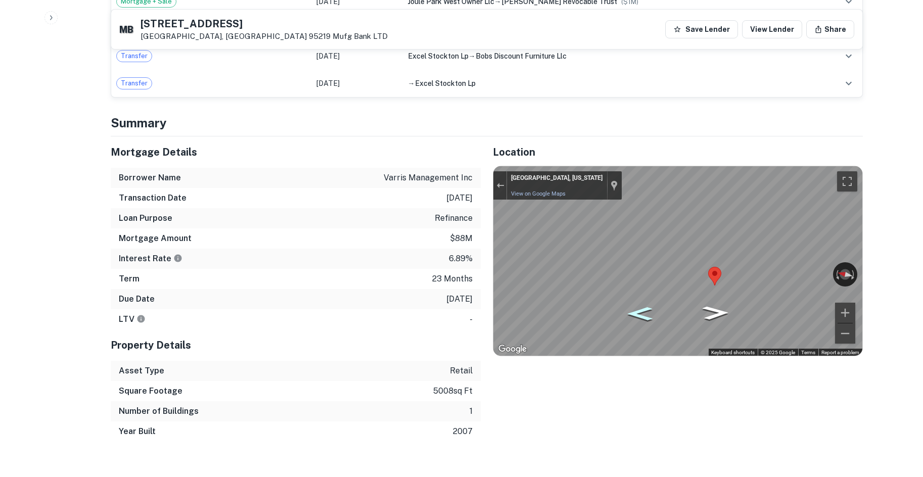
click at [627, 304] on icon "Go North" at bounding box center [640, 314] width 46 height 20
click at [261, 239] on div "Mortgage Details Borrower Name varris management inc Transaction Date [DATE] Lo…" at bounding box center [481, 288] width 764 height 305
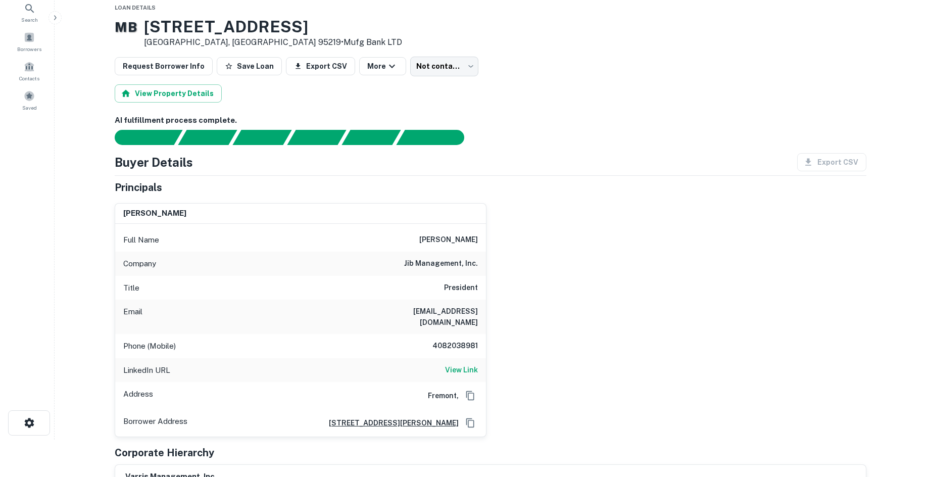
scroll to position [0, 0]
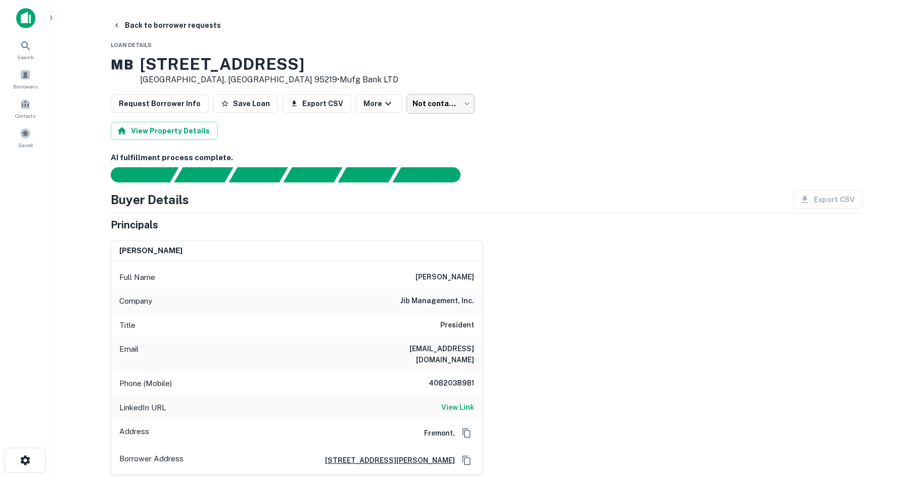
click at [411, 107] on body "Search Borrowers Contacts Saved Back to borrower requests Loan Details M B [STR…" at bounding box center [461, 238] width 923 height 477
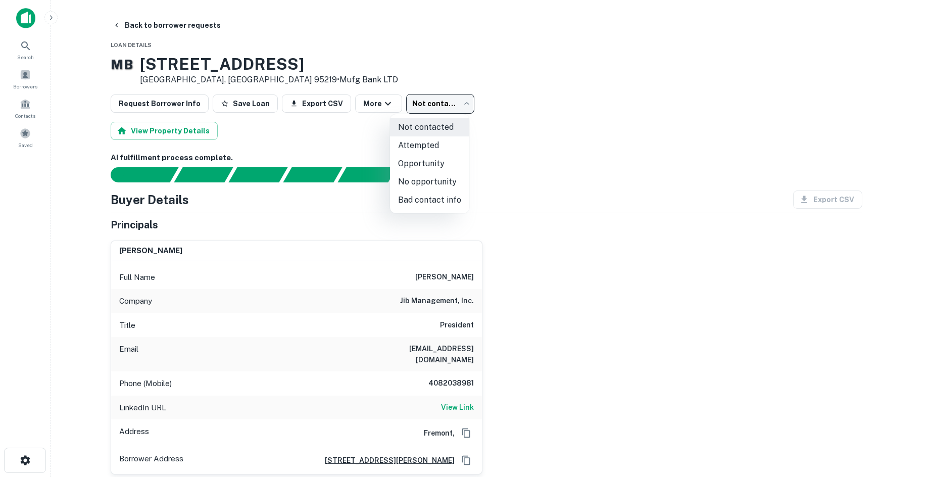
click at [435, 152] on li "Attempted" at bounding box center [429, 145] width 79 height 18
type input "*********"
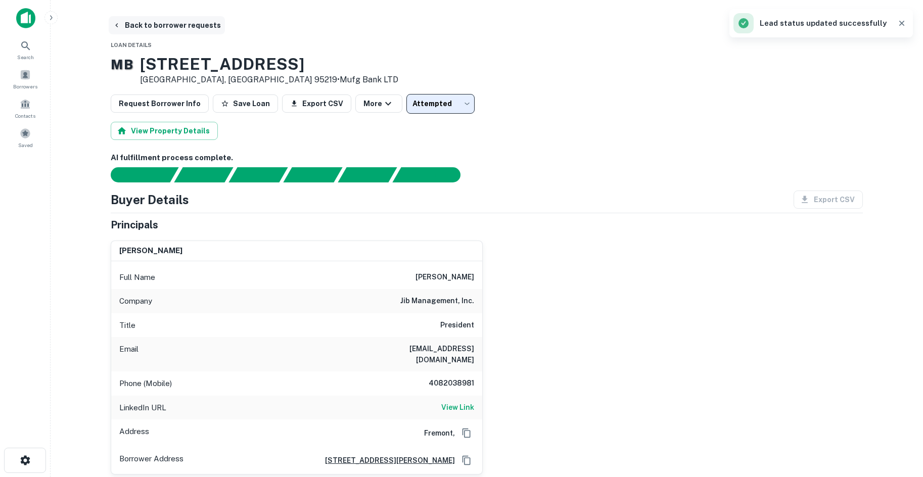
click at [179, 24] on button "Back to borrower requests" at bounding box center [167, 25] width 116 height 18
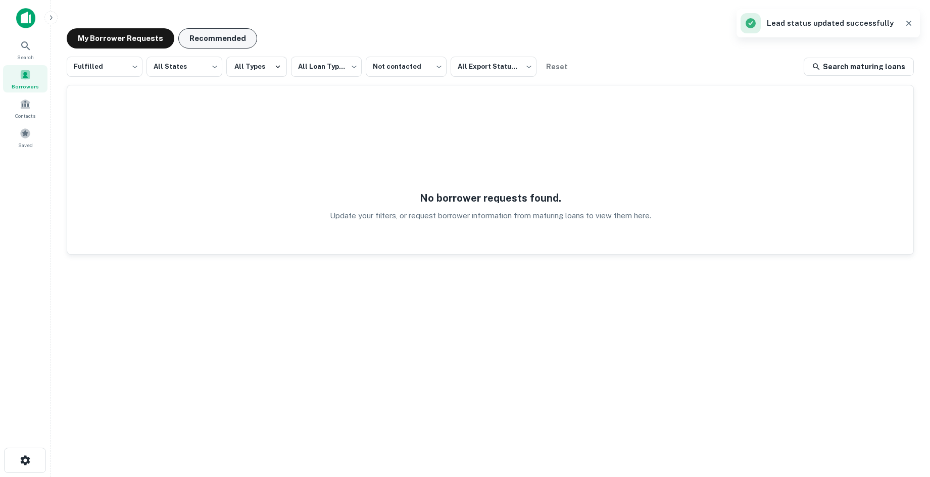
drag, startPoint x: 241, startPoint y: 55, endPoint x: 238, endPoint y: 30, distance: 24.4
click at [241, 51] on div "**********" at bounding box center [491, 235] width 864 height 430
click at [237, 20] on div "**********" at bounding box center [491, 235] width 864 height 430
click at [227, 35] on button "Recommended" at bounding box center [217, 38] width 79 height 20
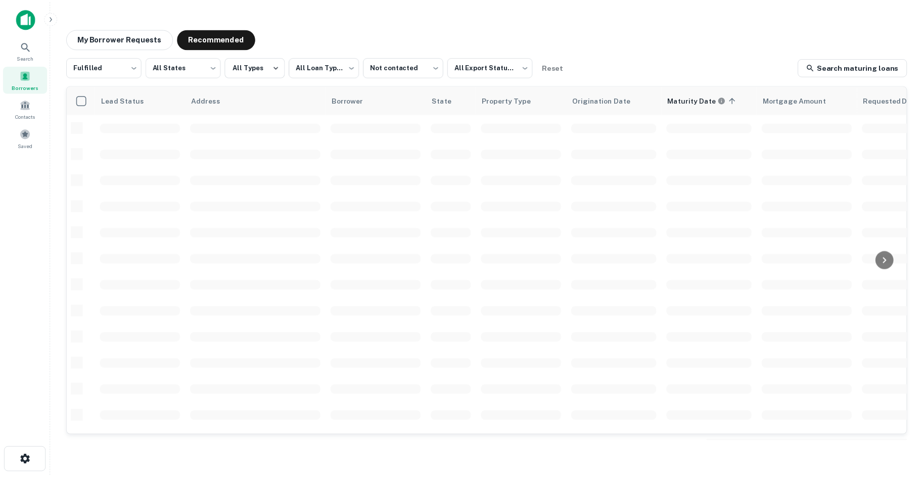
scroll to position [51, 0]
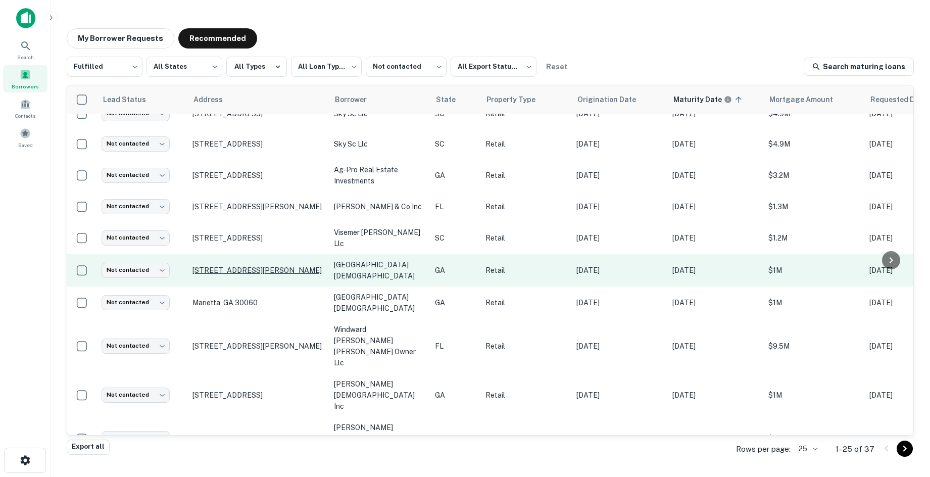
click at [283, 269] on p "[STREET_ADDRESS][PERSON_NAME]" at bounding box center [258, 270] width 131 height 9
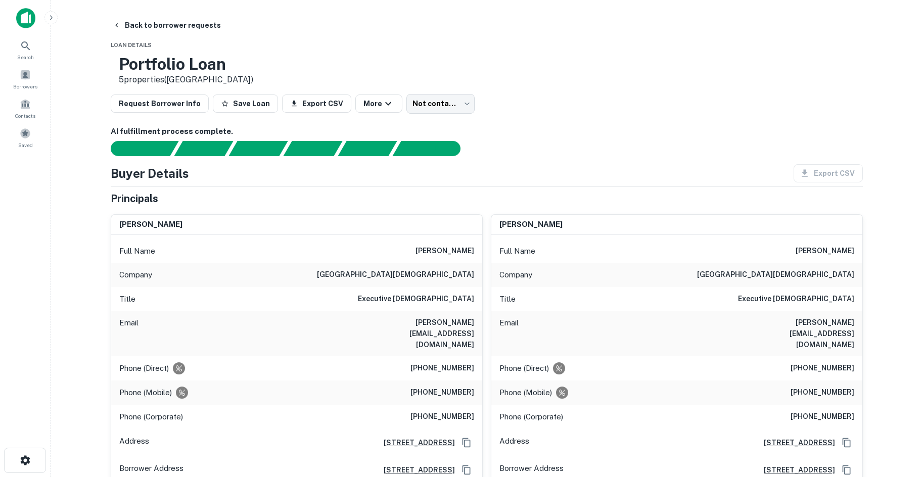
click at [422, 113] on body "Search Borrowers Contacts Saved Back to borrower requests Loan Details Portfoli…" at bounding box center [461, 238] width 923 height 477
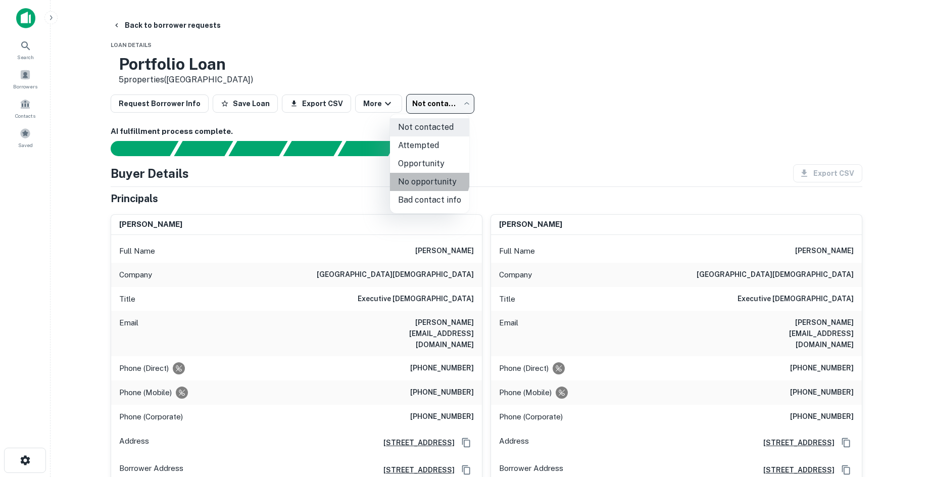
click at [416, 174] on li "No opportunity" at bounding box center [429, 182] width 79 height 18
type input "**********"
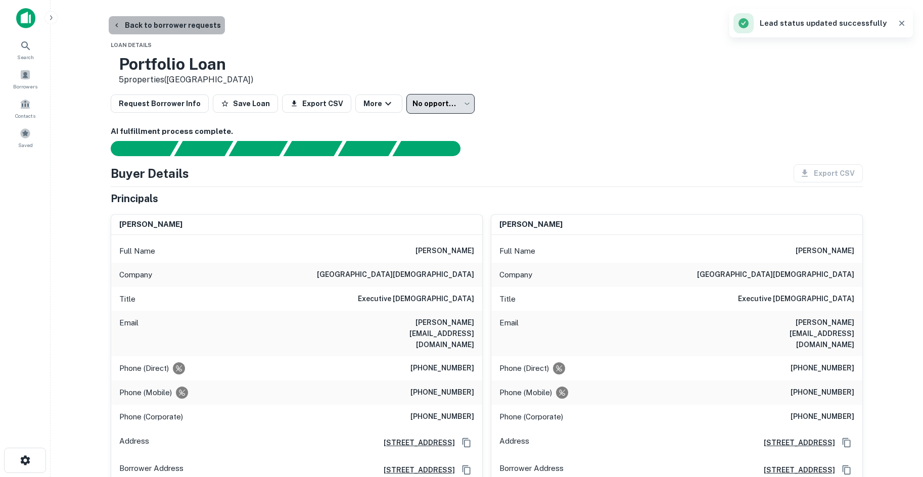
click at [183, 25] on button "Back to borrower requests" at bounding box center [167, 25] width 116 height 18
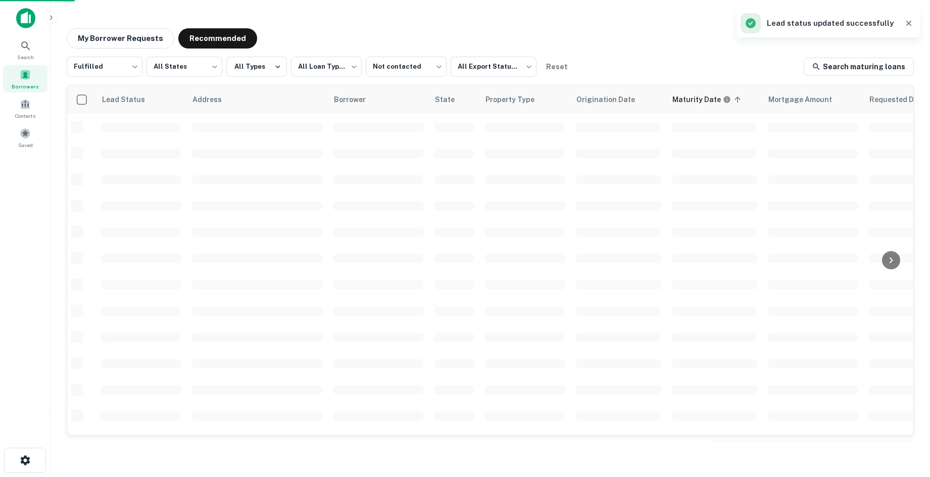
scroll to position [51, 0]
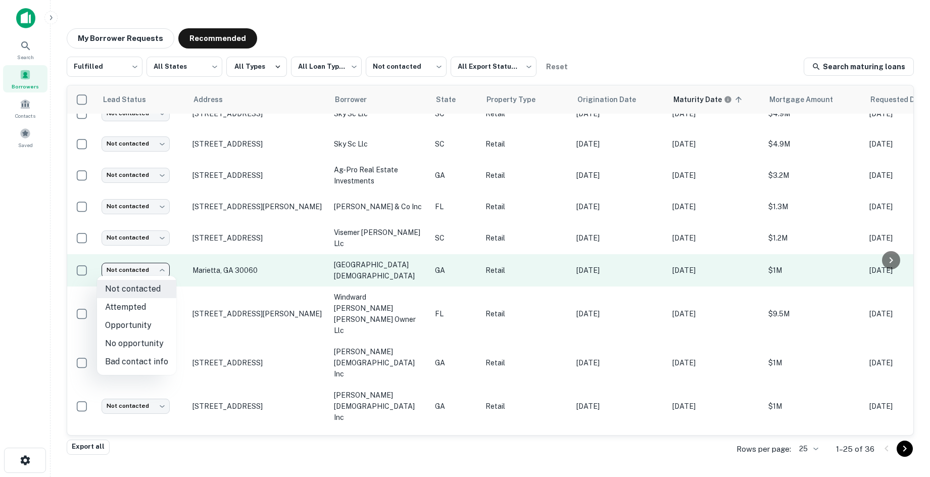
click at [135, 269] on body "**********" at bounding box center [465, 238] width 930 height 477
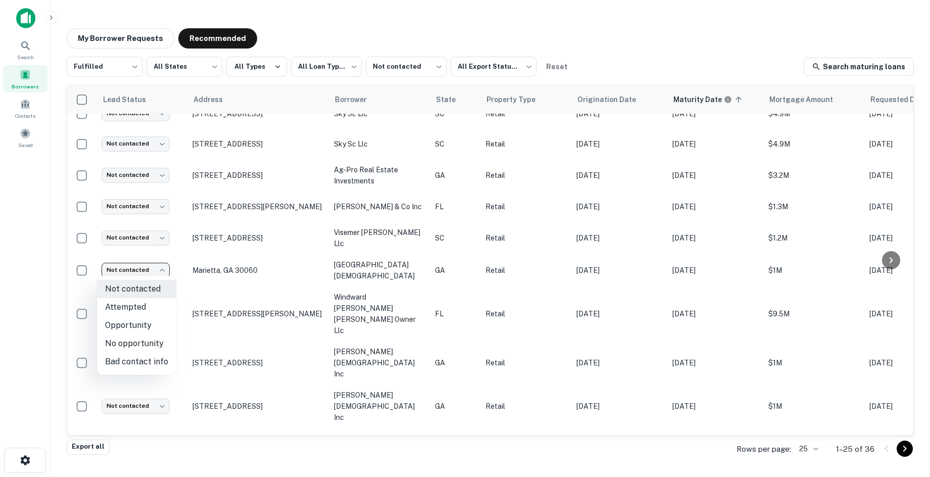
click at [145, 342] on li "No opportunity" at bounding box center [136, 344] width 79 height 18
type input "**********"
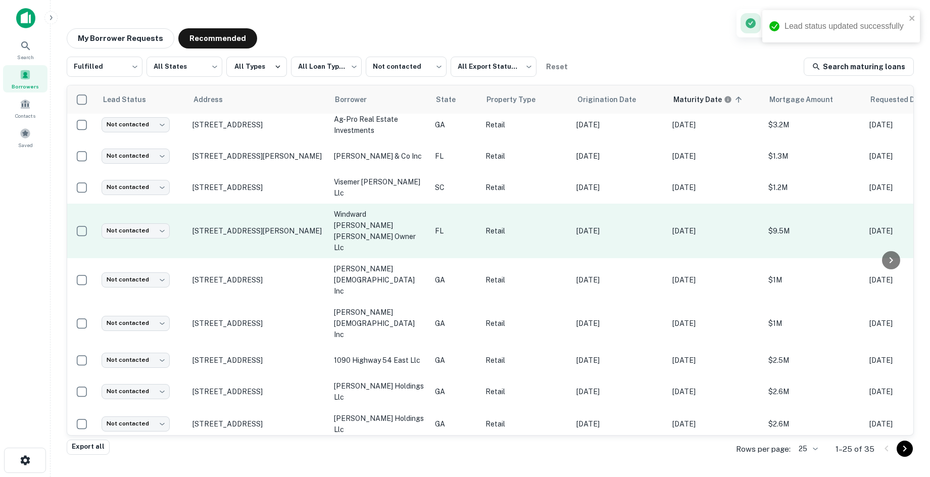
scroll to position [71, 0]
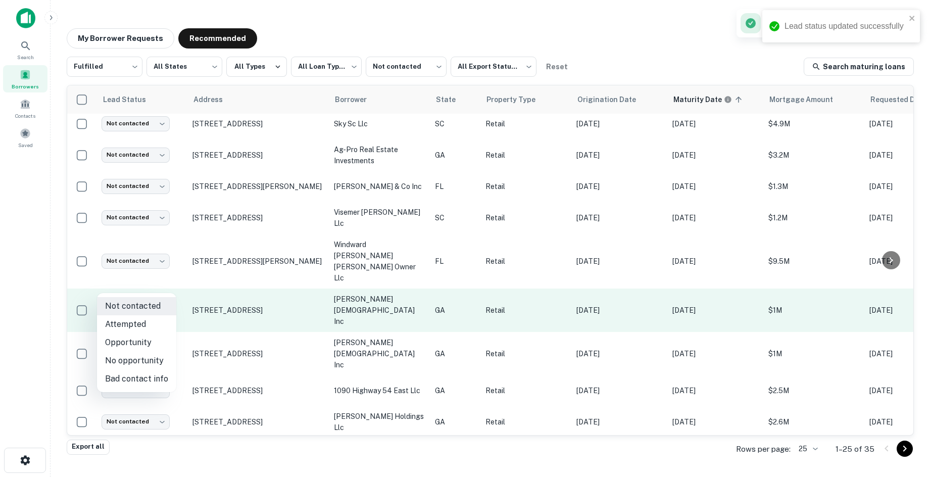
click at [146, 285] on body "**********" at bounding box center [465, 238] width 930 height 477
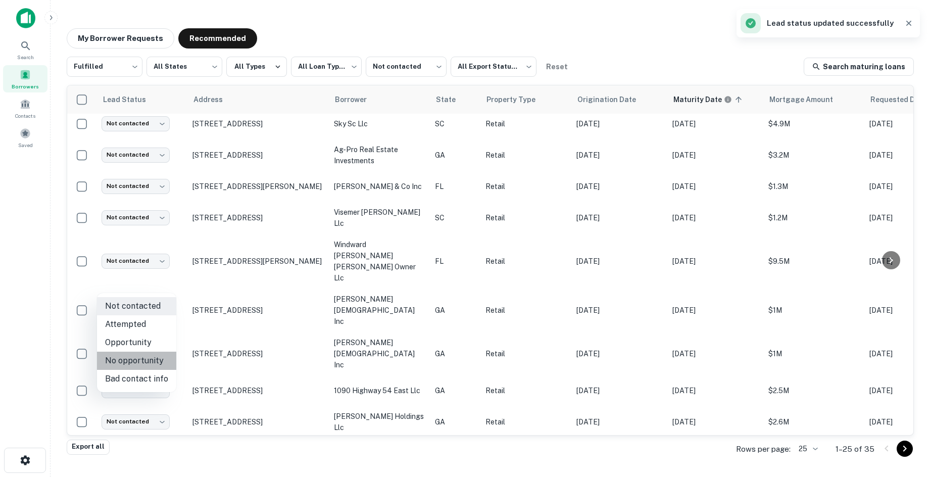
click at [150, 363] on li "No opportunity" at bounding box center [136, 361] width 79 height 18
type input "**********"
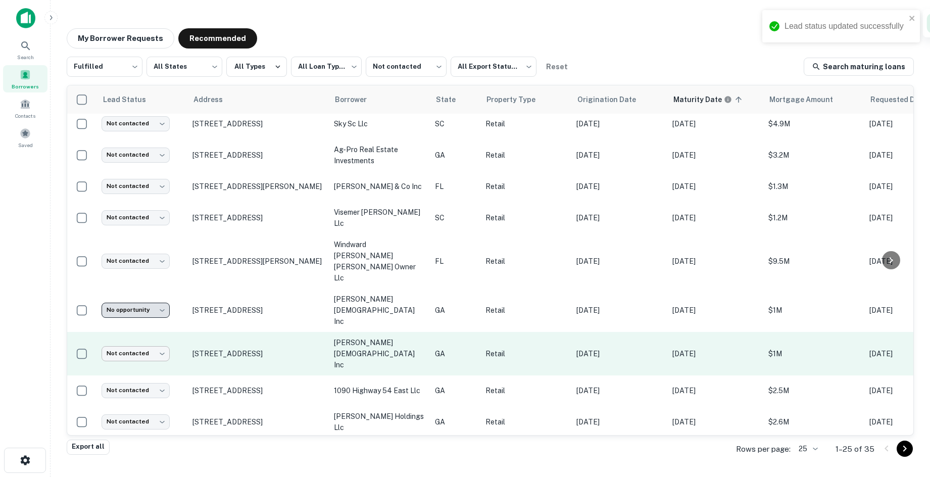
click at [142, 318] on body "**********" at bounding box center [465, 238] width 930 height 477
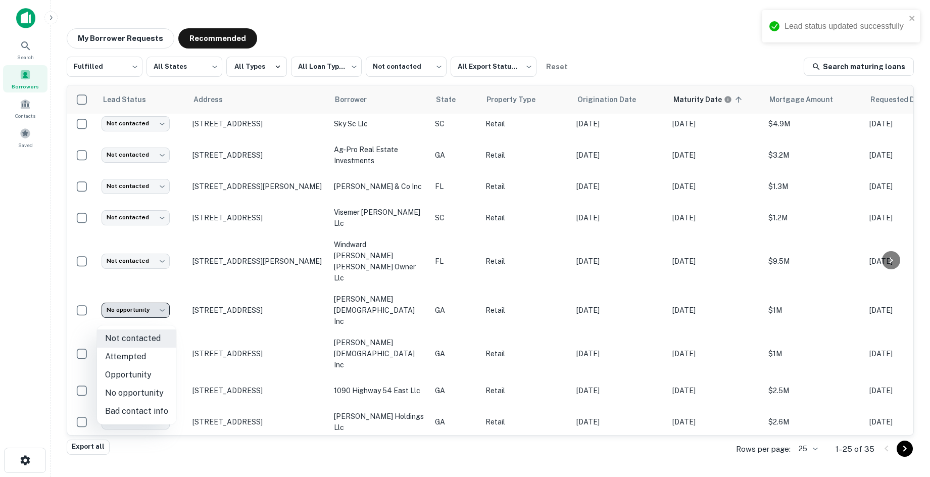
click at [148, 388] on li "No opportunity" at bounding box center [136, 393] width 79 height 18
type input "**********"
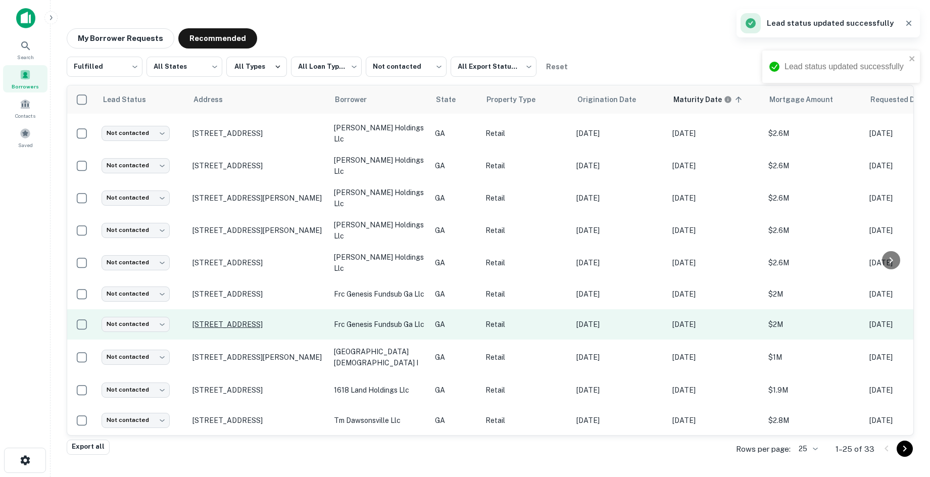
scroll to position [273, 0]
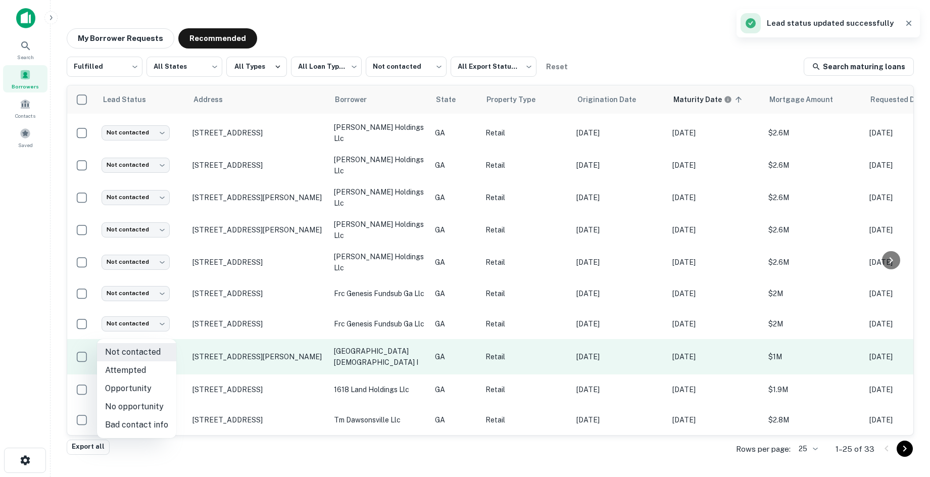
click at [119, 329] on body "**********" at bounding box center [465, 238] width 930 height 477
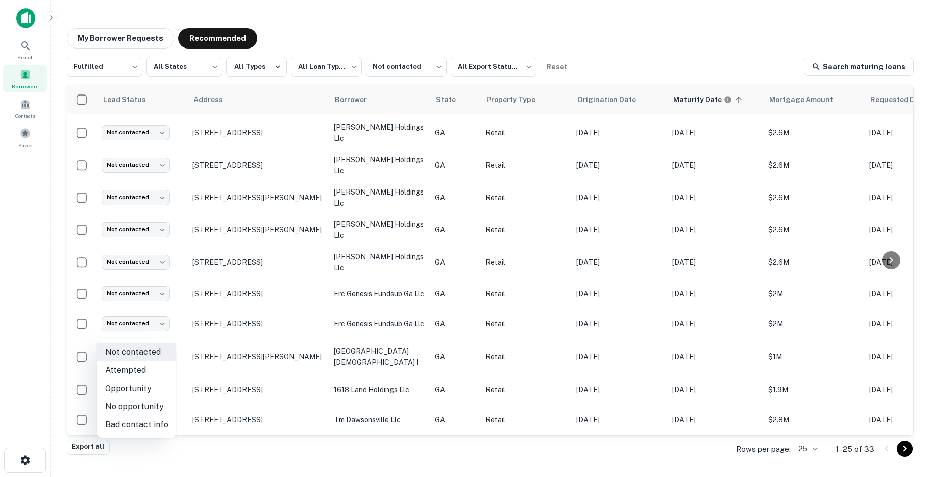
click at [150, 410] on li "No opportunity" at bounding box center [136, 407] width 79 height 18
type input "**********"
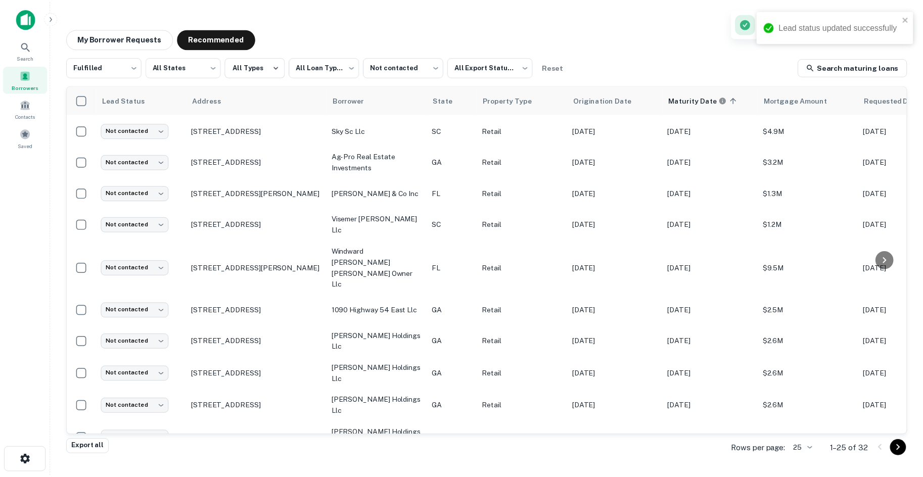
scroll to position [64, 0]
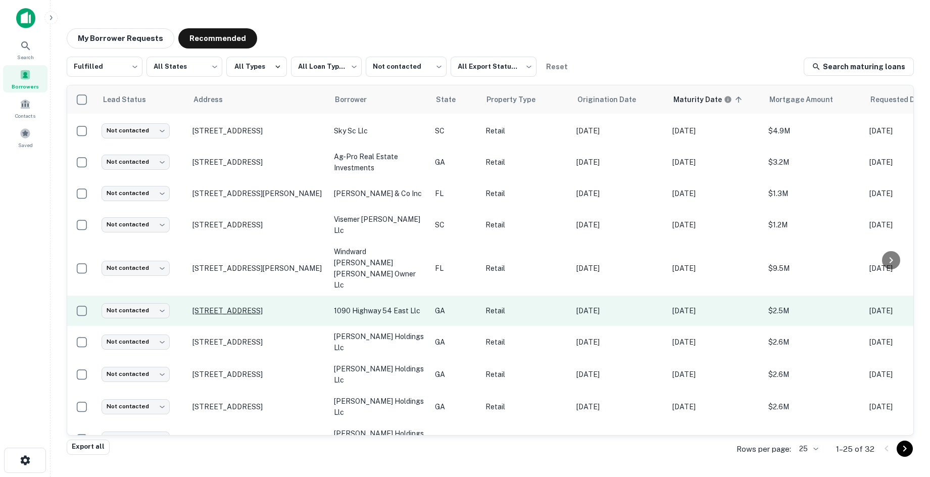
click at [223, 306] on p "[STREET_ADDRESS]" at bounding box center [258, 310] width 131 height 9
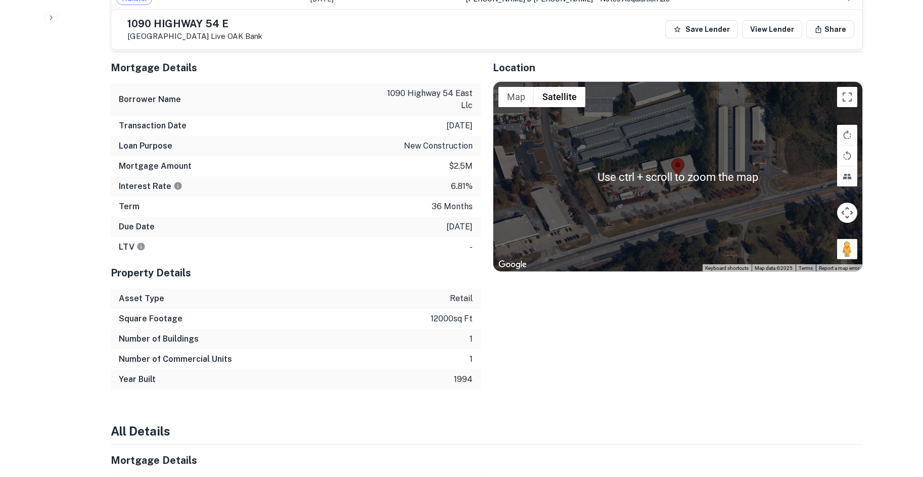
scroll to position [657, 0]
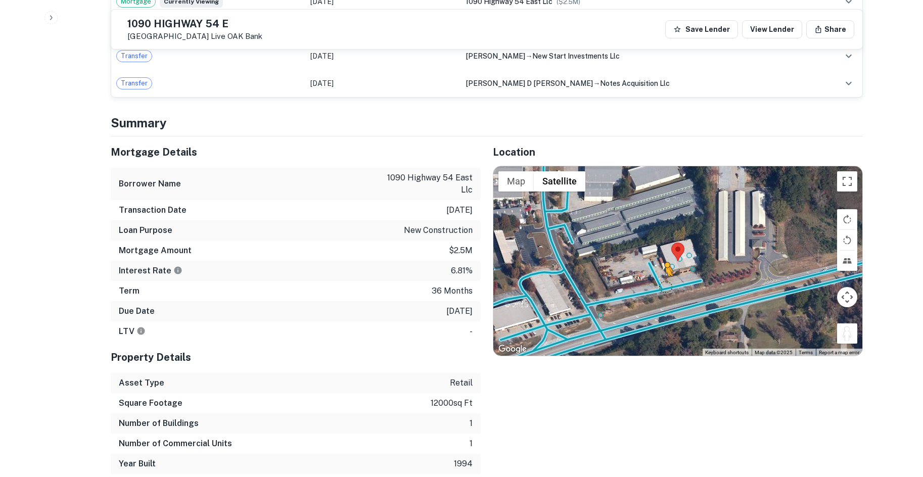
drag, startPoint x: 846, startPoint y: 321, endPoint x: 657, endPoint y: 275, distance: 194.1
click at [657, 275] on div "To activate drag with keyboard, press Alt + Enter. Once in keyboard drag state,…" at bounding box center [677, 261] width 369 height 190
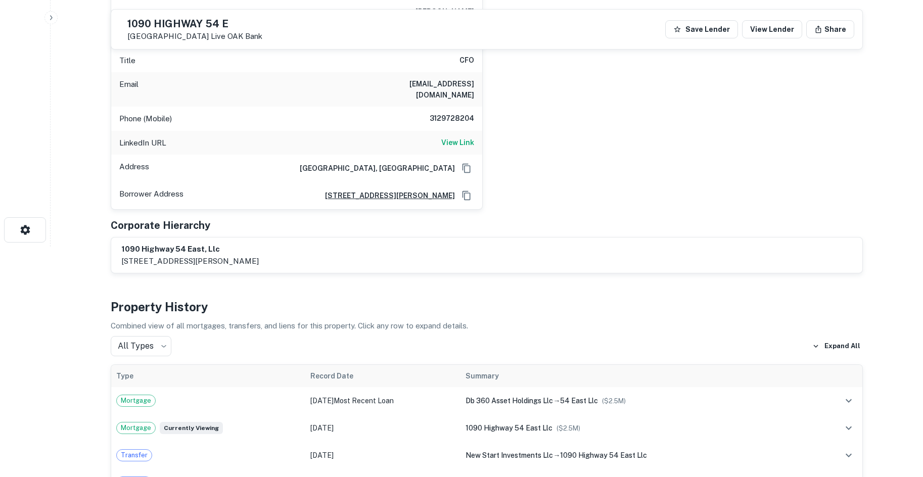
scroll to position [152, 0]
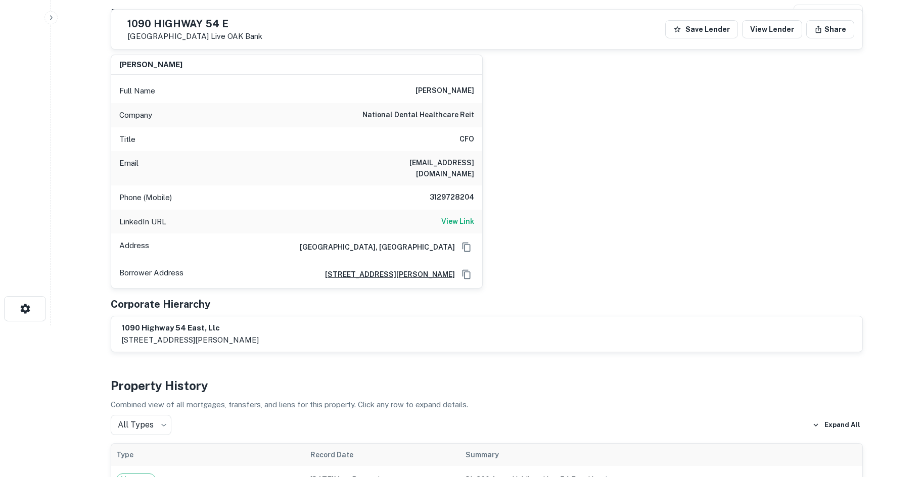
click at [452, 121] on h6 "national dental healthcare reit" at bounding box center [418, 115] width 112 height 12
copy h6 "national dental healthcare reit"
click at [453, 210] on div "LinkedIn URL View Link" at bounding box center [296, 222] width 371 height 24
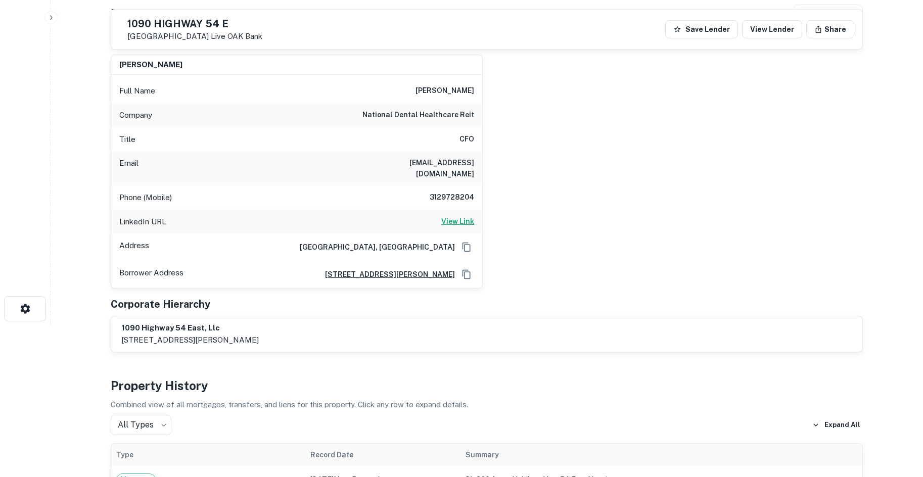
click at [449, 216] on h6 "View Link" at bounding box center [457, 221] width 33 height 11
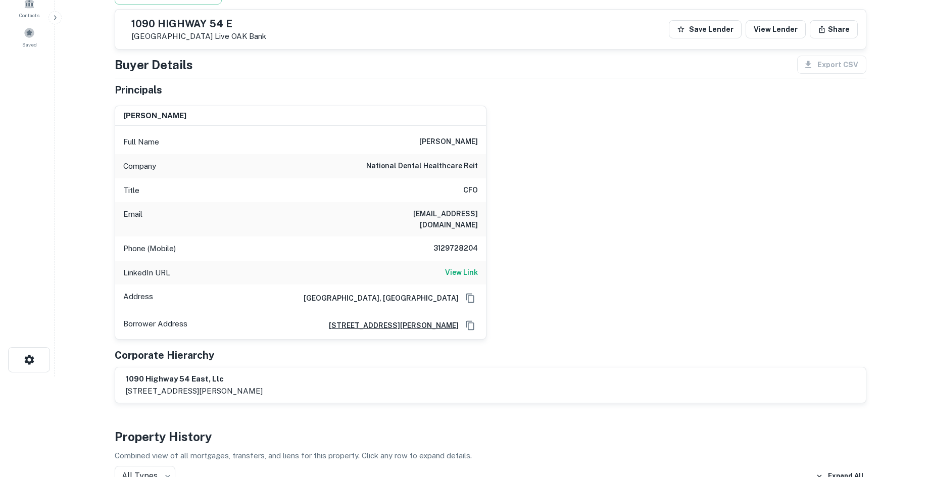
scroll to position [0, 0]
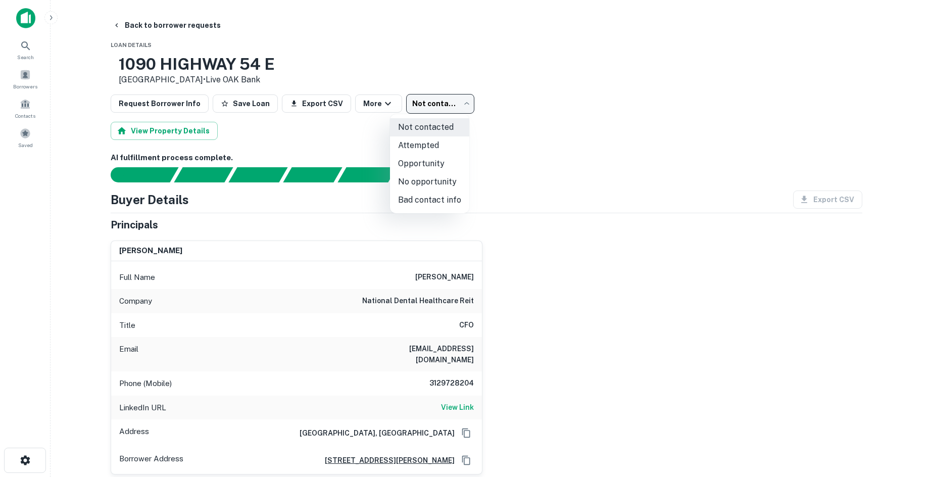
click at [436, 99] on body "Search Borrowers Contacts Saved Back to borrower requests Loan Details [STREET_…" at bounding box center [465, 238] width 930 height 477
click at [424, 181] on li "No opportunity" at bounding box center [429, 182] width 79 height 18
type input "**********"
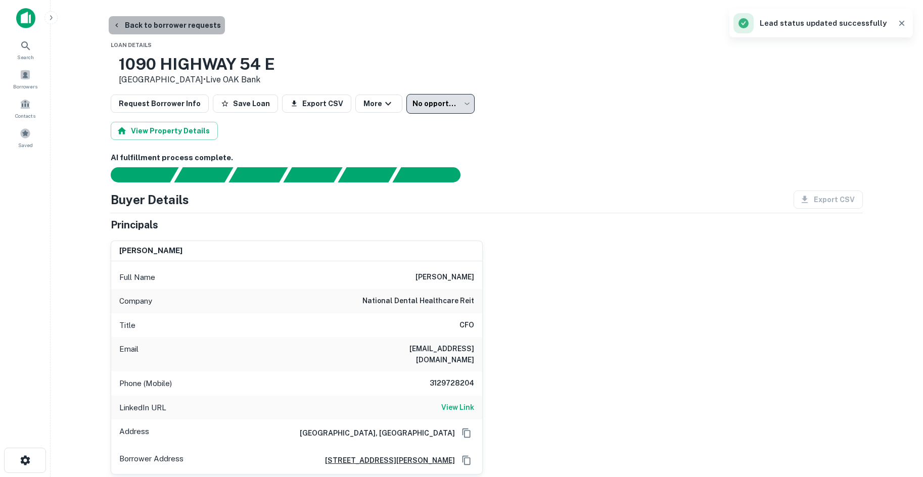
click at [192, 23] on button "Back to borrower requests" at bounding box center [167, 25] width 116 height 18
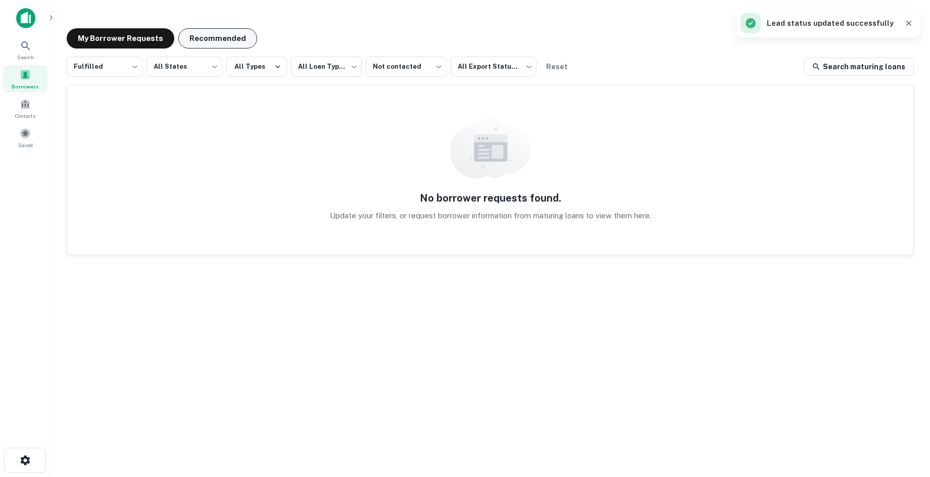
click at [220, 46] on button "Recommended" at bounding box center [217, 38] width 79 height 20
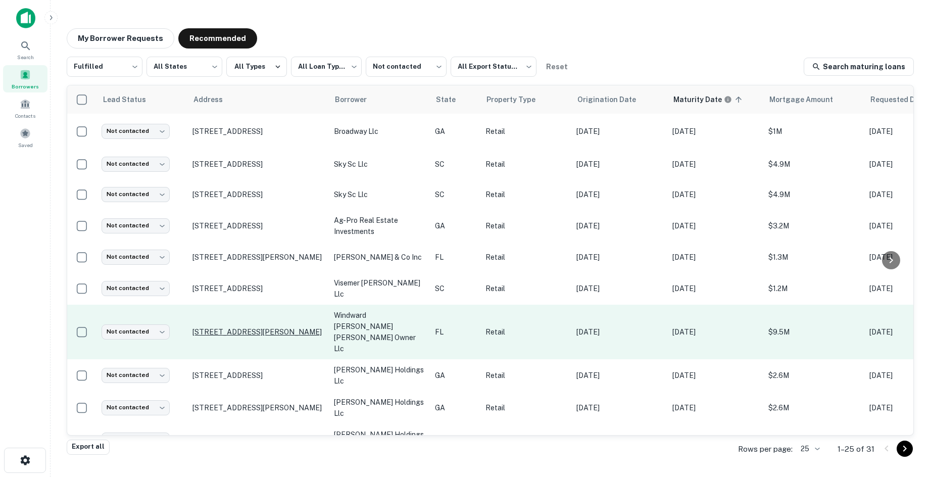
click at [221, 328] on p "[STREET_ADDRESS][PERSON_NAME]" at bounding box center [258, 332] width 131 height 9
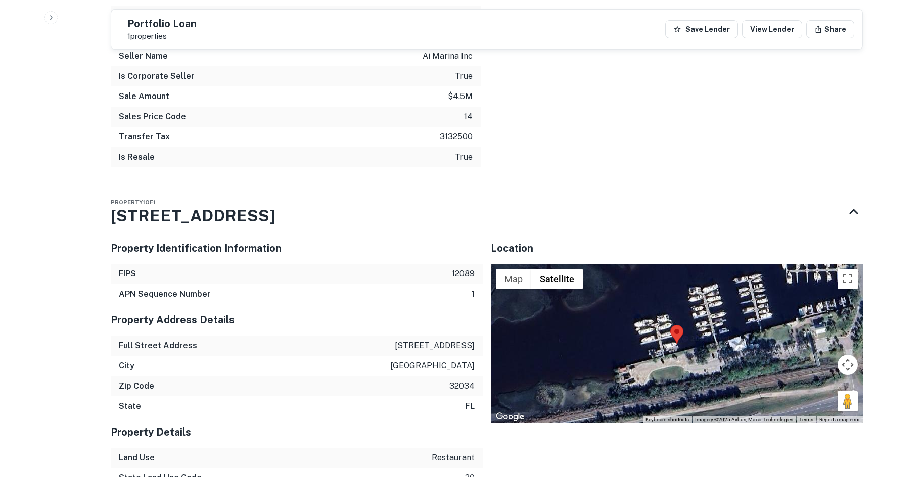
scroll to position [1162, 0]
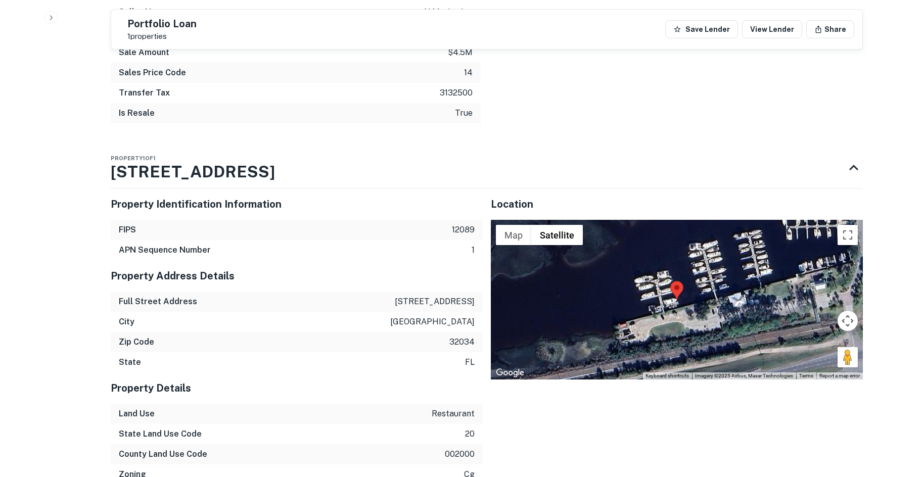
click at [854, 373] on link "Report a map error" at bounding box center [839, 376] width 40 height 6
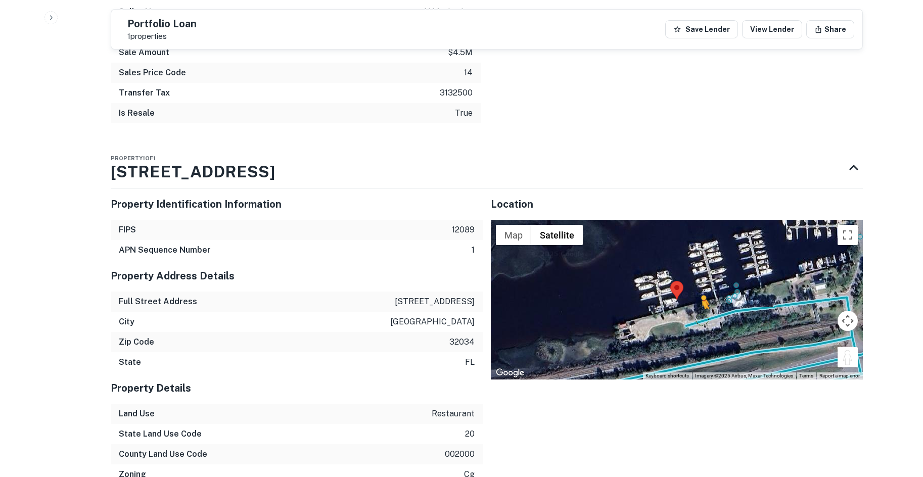
drag, startPoint x: 844, startPoint y: 302, endPoint x: 702, endPoint y: 261, distance: 147.5
click at [702, 261] on div "To activate drag with keyboard, press Alt + Enter. Once in keyboard drag state,…" at bounding box center [677, 300] width 372 height 160
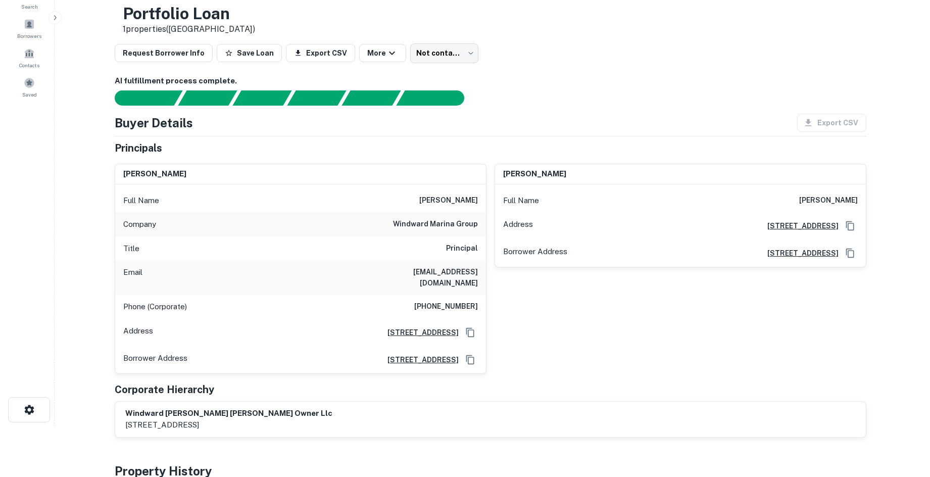
scroll to position [0, 0]
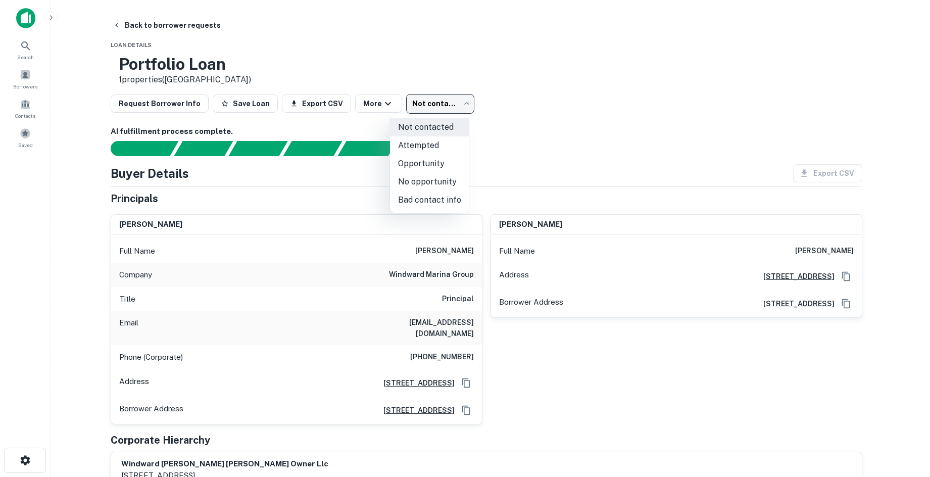
click at [454, 101] on body "Search Borrowers Contacts Saved Back to borrower requests Loan Details Portfoli…" at bounding box center [465, 238] width 930 height 477
click at [423, 173] on li "No opportunity" at bounding box center [429, 182] width 79 height 18
type input "**********"
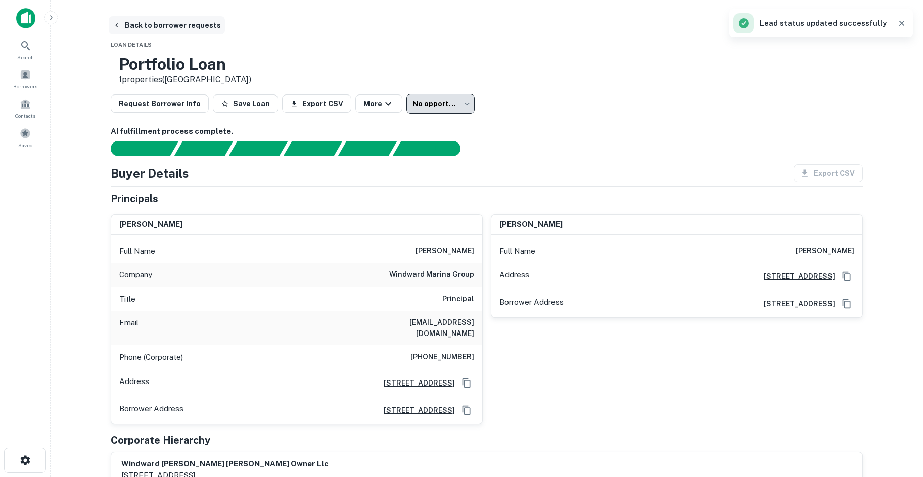
click at [187, 28] on button "Back to borrower requests" at bounding box center [167, 25] width 116 height 18
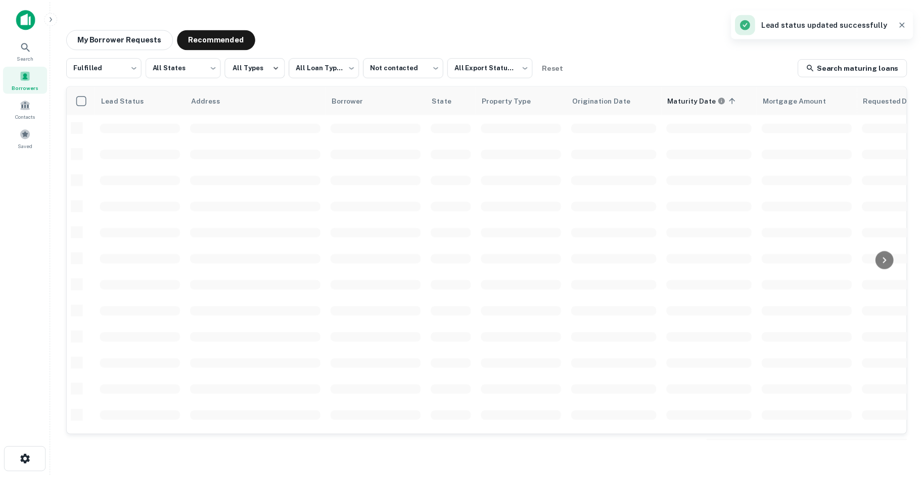
scroll to position [64, 0]
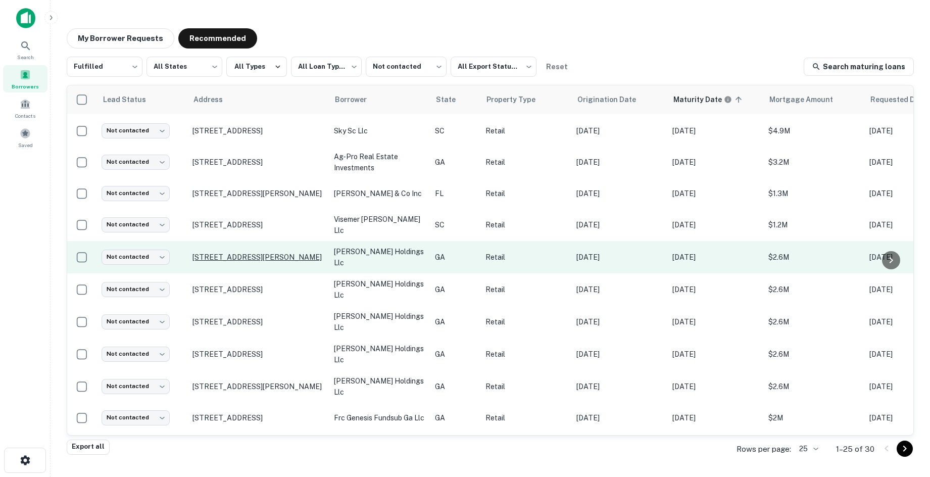
click at [271, 253] on p "[STREET_ADDRESS][PERSON_NAME]" at bounding box center [258, 257] width 131 height 9
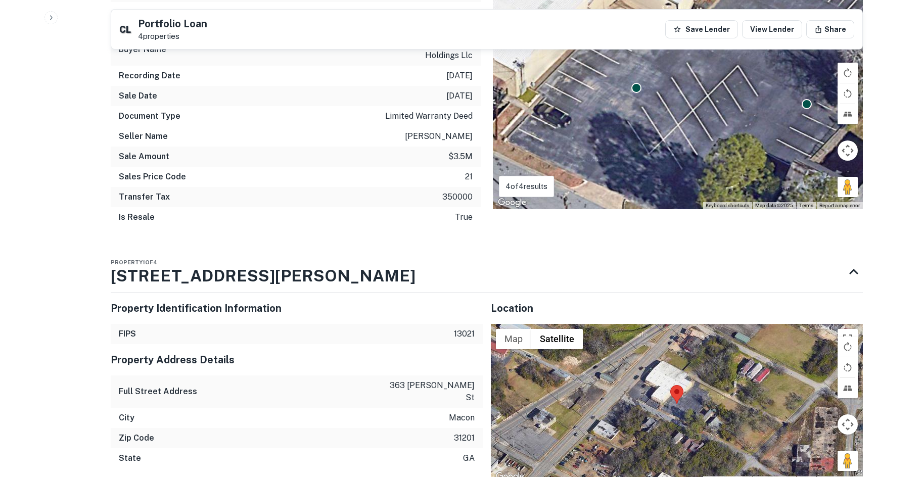
scroll to position [1112, 0]
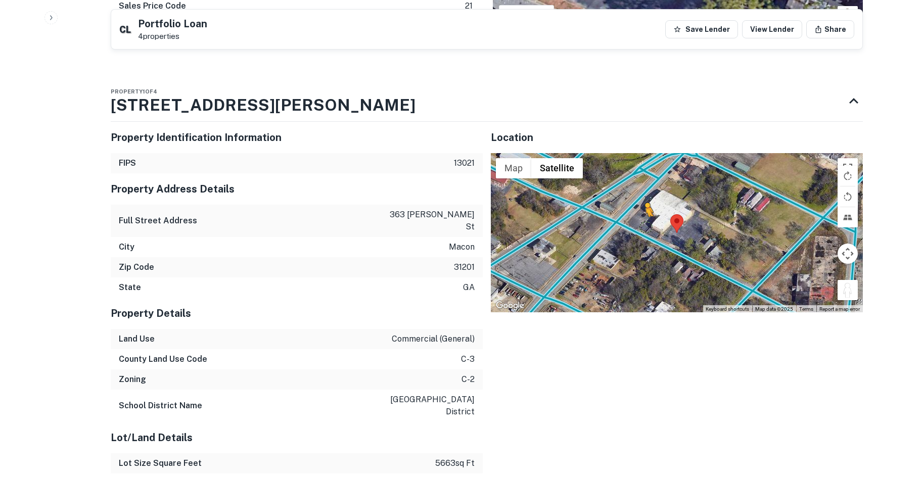
drag, startPoint x: 853, startPoint y: 245, endPoint x: 645, endPoint y: 181, distance: 217.4
click at [645, 181] on div "To activate drag with keyboard, press Alt + Enter. Once in keyboard drag state,…" at bounding box center [677, 233] width 372 height 160
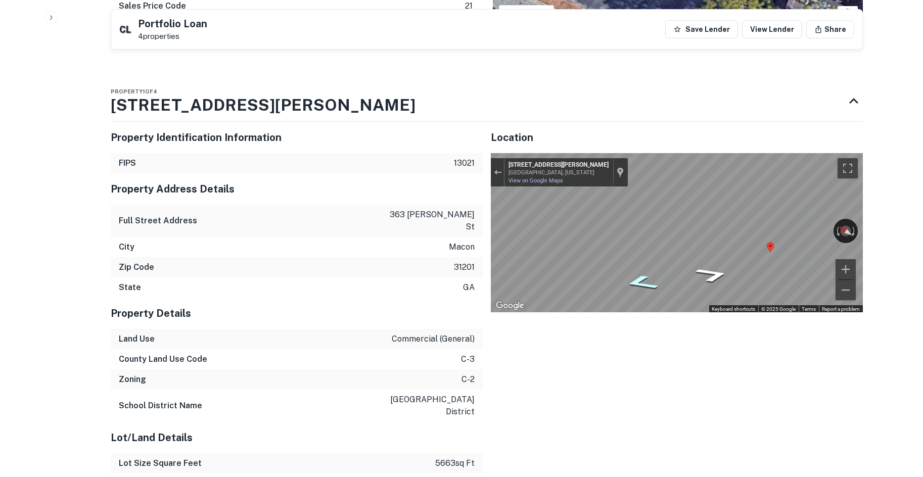
click at [642, 271] on icon "Go Northwest, Steele St" at bounding box center [641, 282] width 63 height 23
click at [441, 188] on div "Property Identification Information FIPS 13021 Property Address Details Full St…" at bounding box center [483, 346] width 760 height 464
click at [481, 192] on div "Property Identification Information FIPS 13021 Property Address Details Full St…" at bounding box center [483, 346] width 760 height 464
click at [548, 246] on div "← Move left → Move right ↑ Move up ↓ Move down + Zoom in - Zoom out 1654 US-129…" at bounding box center [677, 233] width 372 height 160
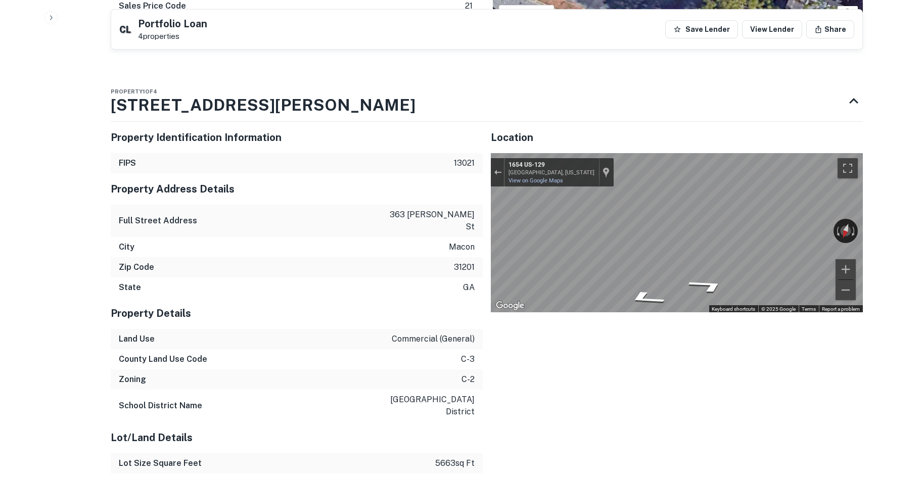
drag, startPoint x: 774, startPoint y: 181, endPoint x: 564, endPoint y: 268, distance: 228.2
click at [564, 269] on div "Location ← Move left → Move right ↑ Move up ↓ Move down + Zoom in - Zoom out Ho…" at bounding box center [673, 346] width 380 height 464
click at [788, 266] on div "← Move left → Move right ↑ Move up ↓ Move down + Zoom in - Zoom out 1680 GA-[GE…" at bounding box center [677, 233] width 372 height 160
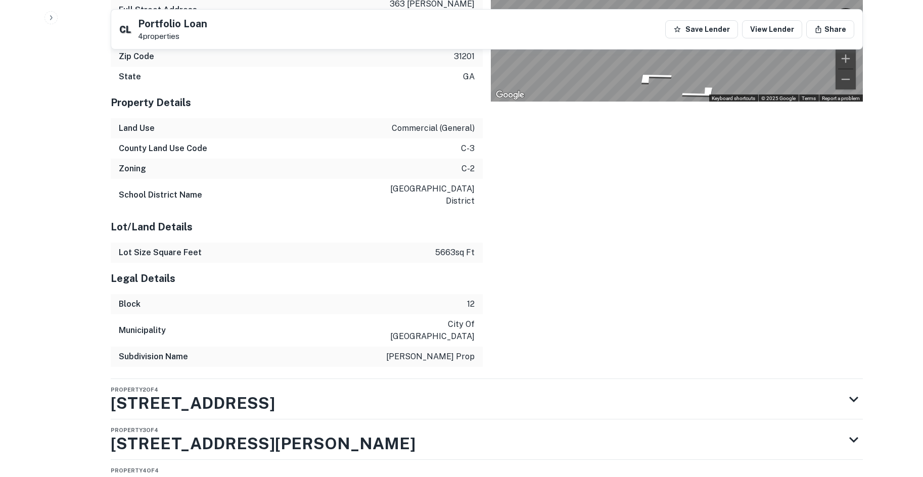
scroll to position [1324, 0]
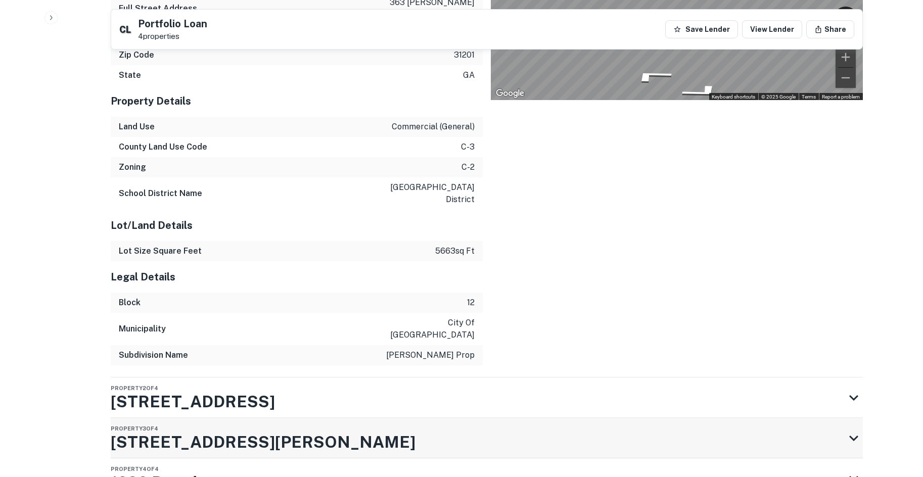
drag, startPoint x: 371, startPoint y: 283, endPoint x: 361, endPoint y: 372, distance: 90.0
click at [370, 345] on div "Subdivision Name [PERSON_NAME] prop" at bounding box center [297, 355] width 372 height 20
click at [358, 378] on div "Property 2 of [STREET_ADDRESS]" at bounding box center [478, 398] width 734 height 40
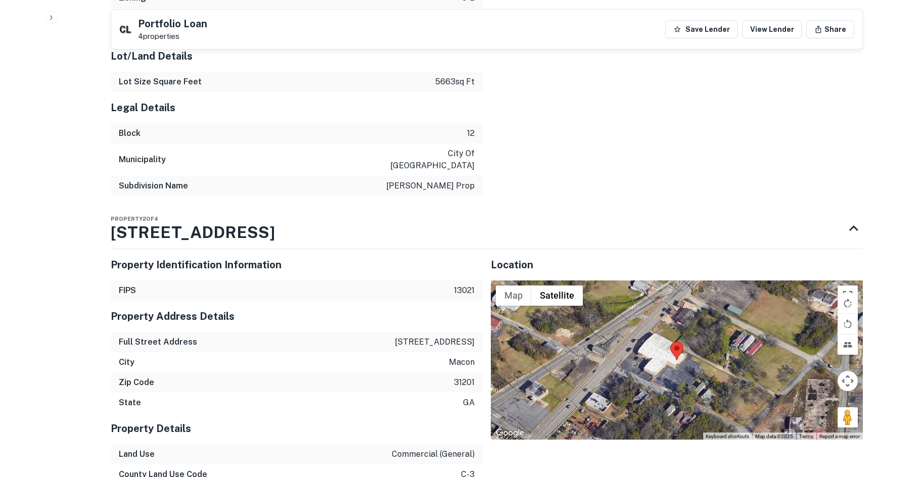
scroll to position [1526, 0]
